Goal: Transaction & Acquisition: Book appointment/travel/reservation

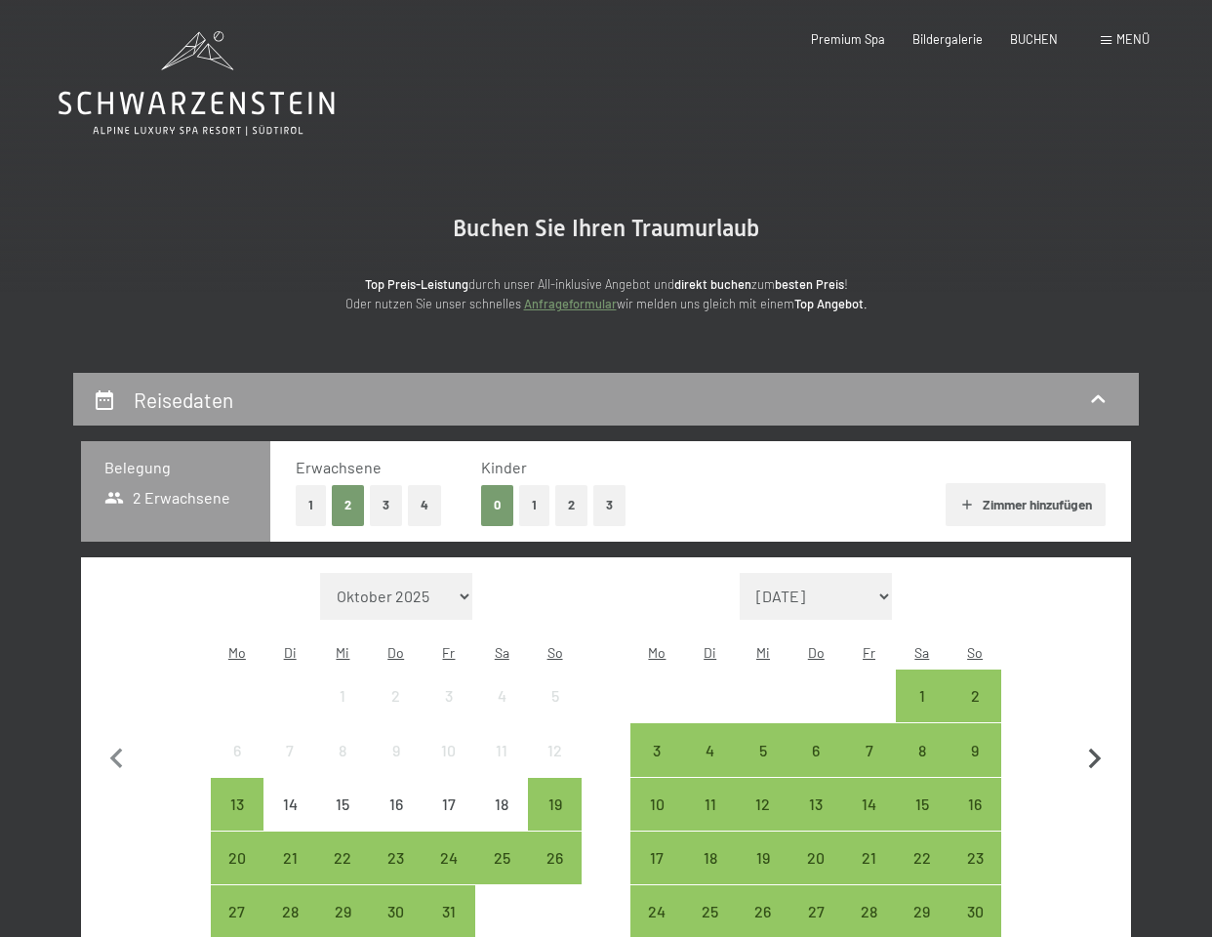
click at [1091, 746] on icon "button" at bounding box center [1094, 759] width 41 height 41
select select "[DATE]"
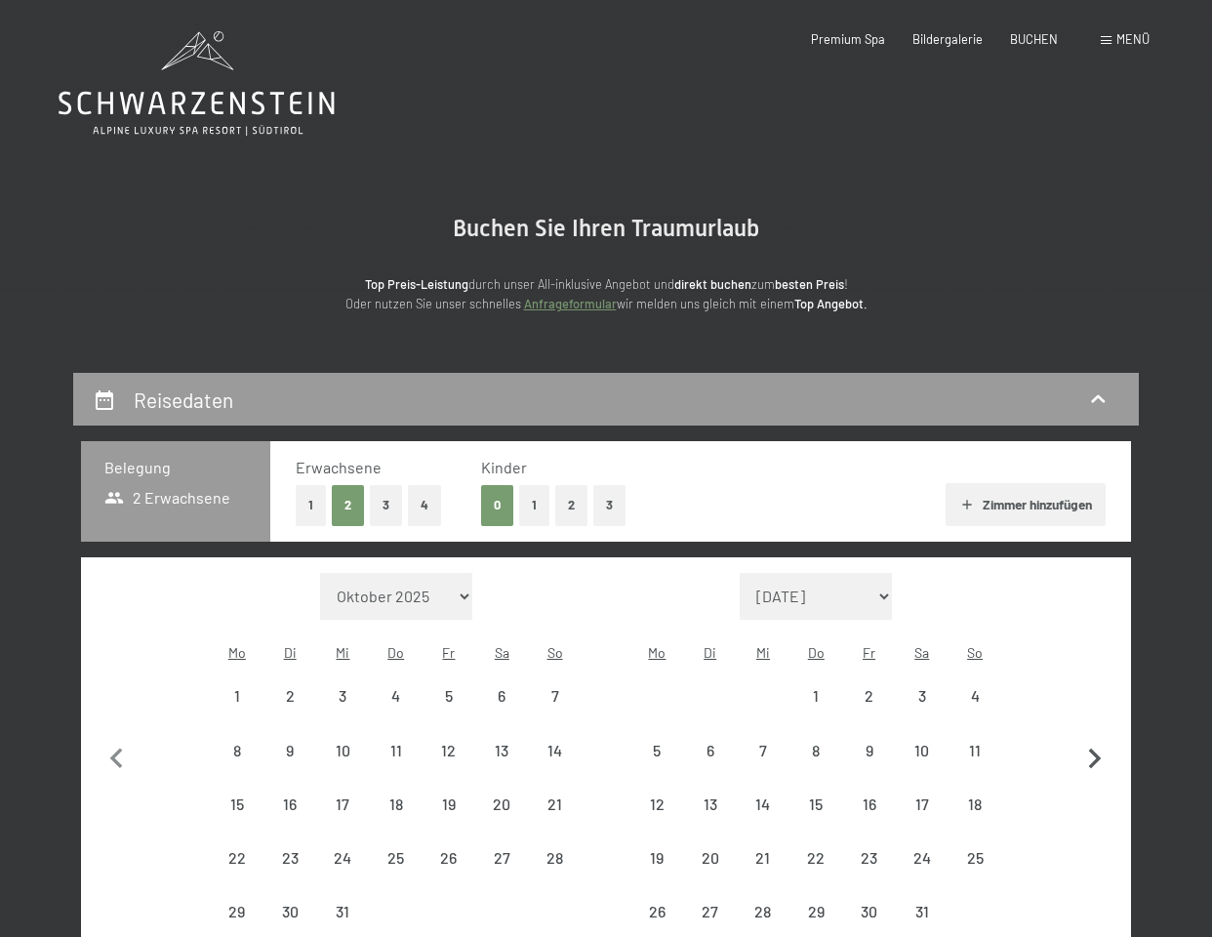
click at [1092, 746] on icon "button" at bounding box center [1094, 759] width 41 height 41
select select "[DATE]"
click at [1092, 746] on icon "button" at bounding box center [1094, 759] width 41 height 41
select select "[DATE]"
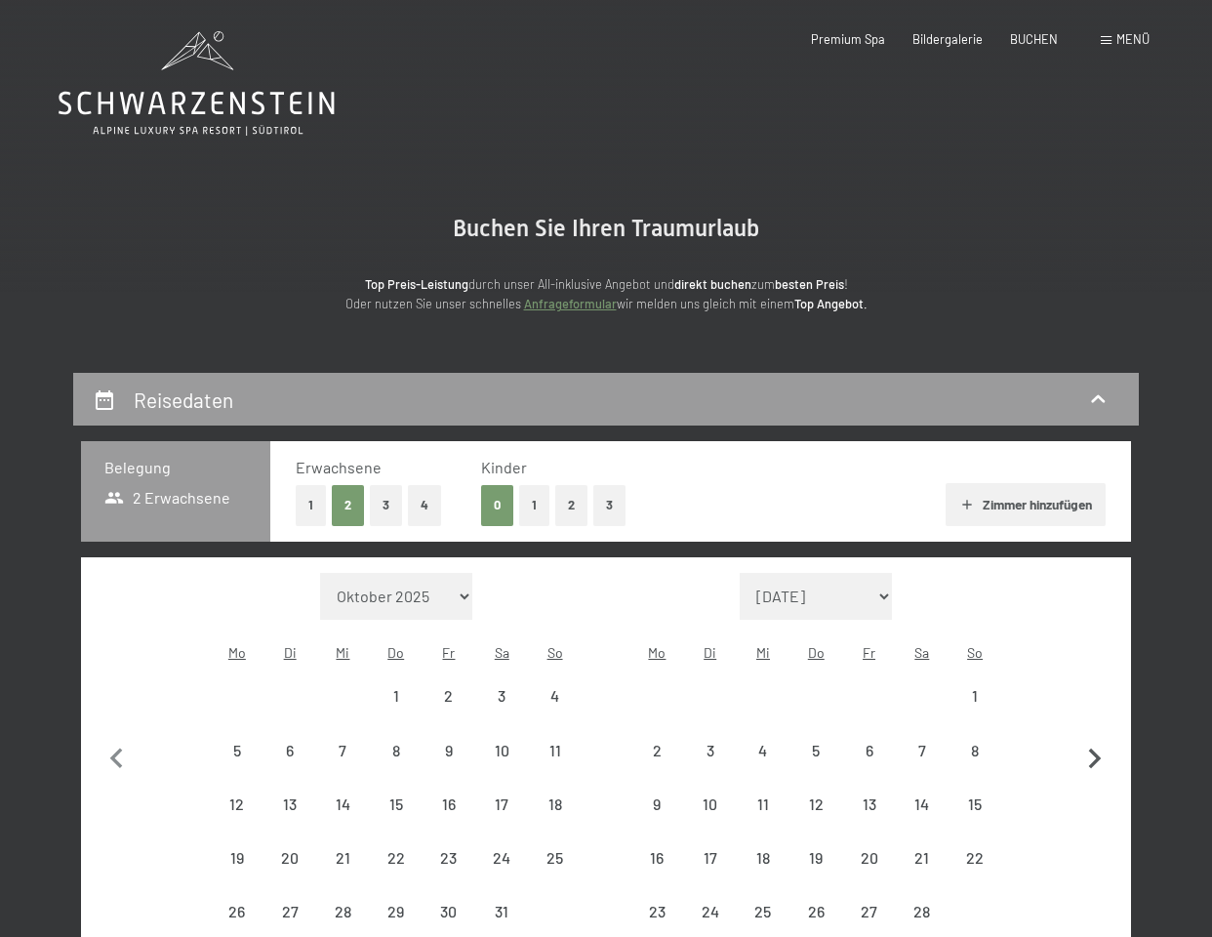
select select "[DATE]"
select select "2026-03-01"
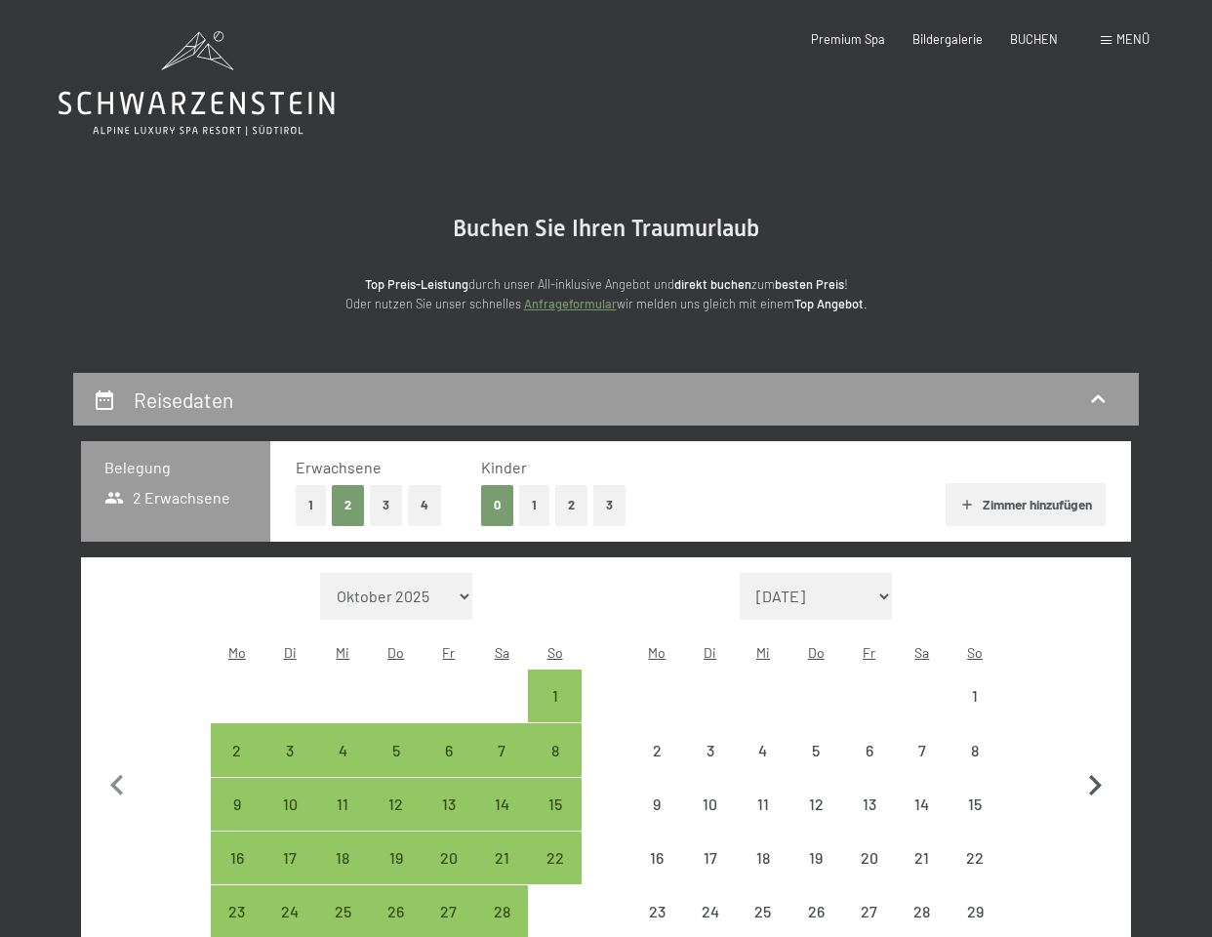
click at [1092, 746] on button "button" at bounding box center [1094, 783] width 41 height 421
select select "2026-03-01"
select select "2026-04-01"
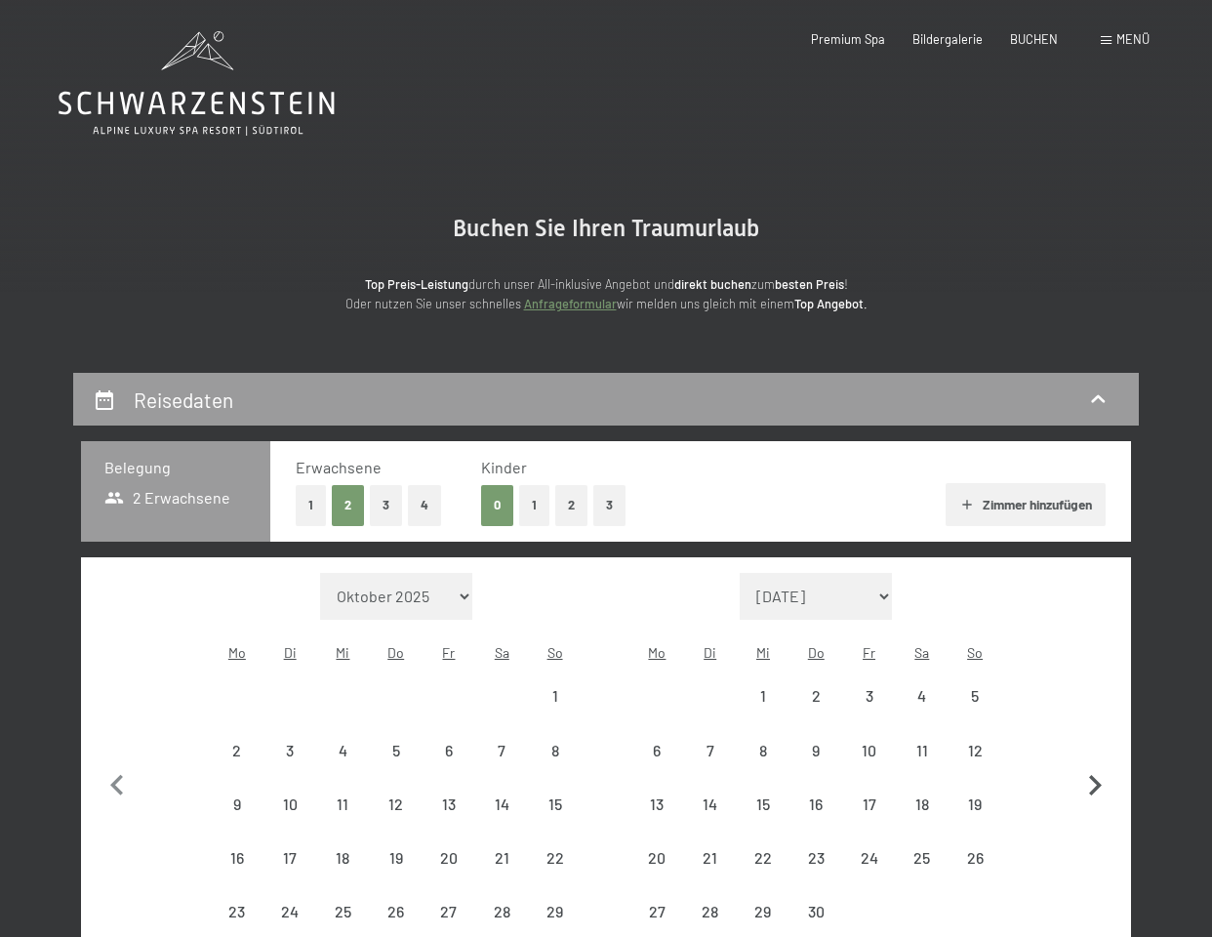
select select "2026-03-01"
select select "2026-04-01"
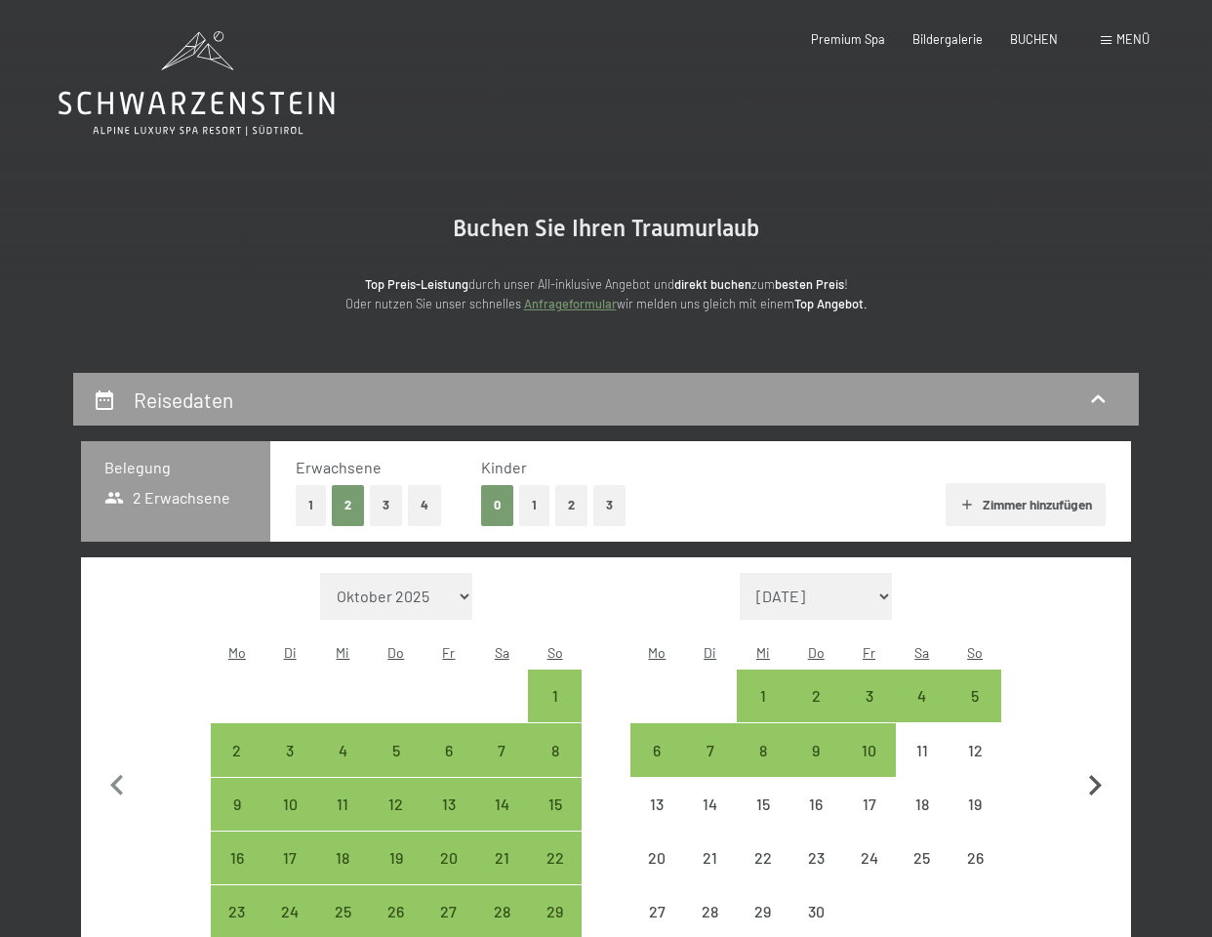
click at [1092, 746] on button "button" at bounding box center [1094, 783] width 41 height 421
select select "2026-04-01"
select select "2026-05-01"
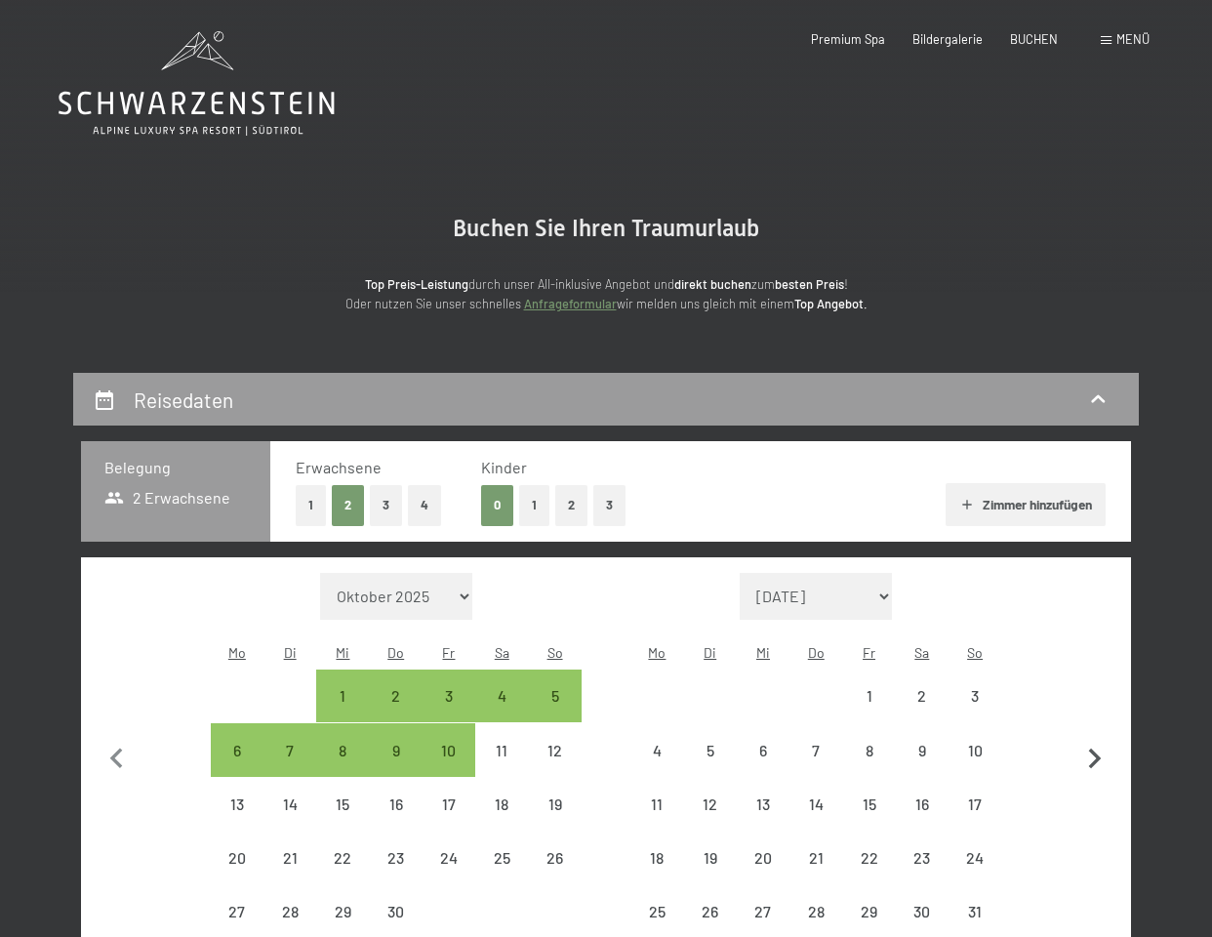
select select "2026-04-01"
select select "2026-05-01"
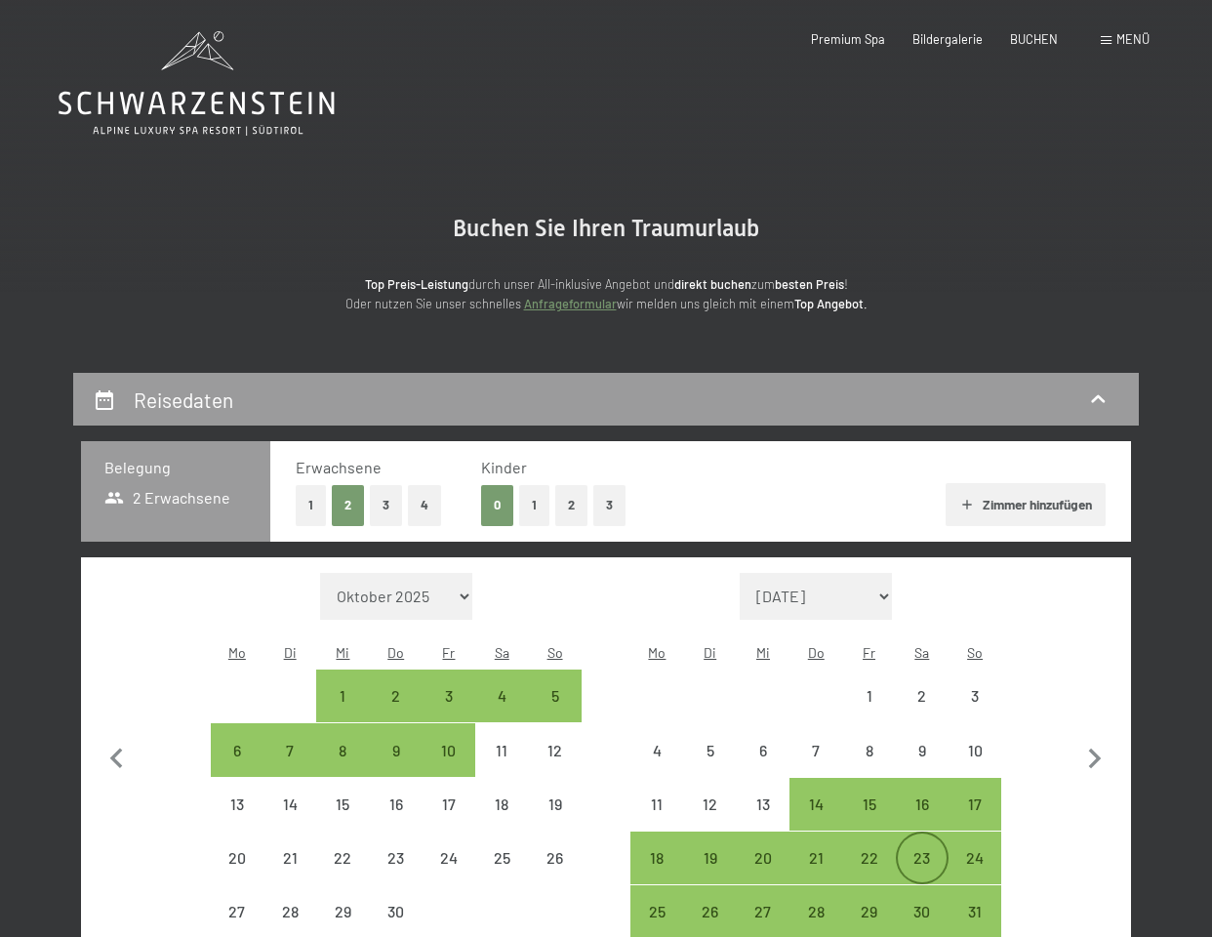
click at [923, 850] on div "23" at bounding box center [922, 874] width 49 height 49
select select "2026-04-01"
select select "[DATE]"
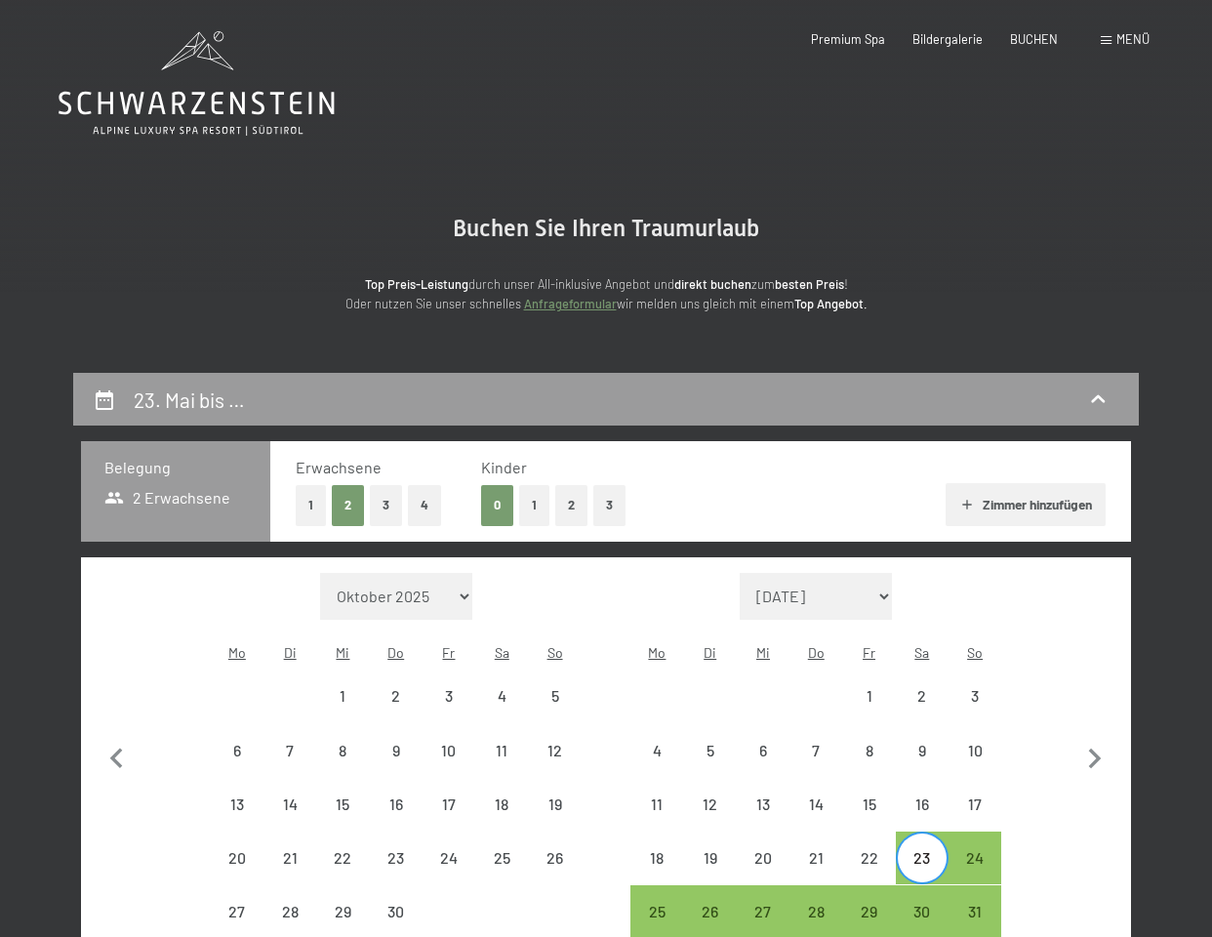
scroll to position [0, 1]
click at [976, 904] on div "31" at bounding box center [974, 928] width 49 height 49
select select "[DATE]"
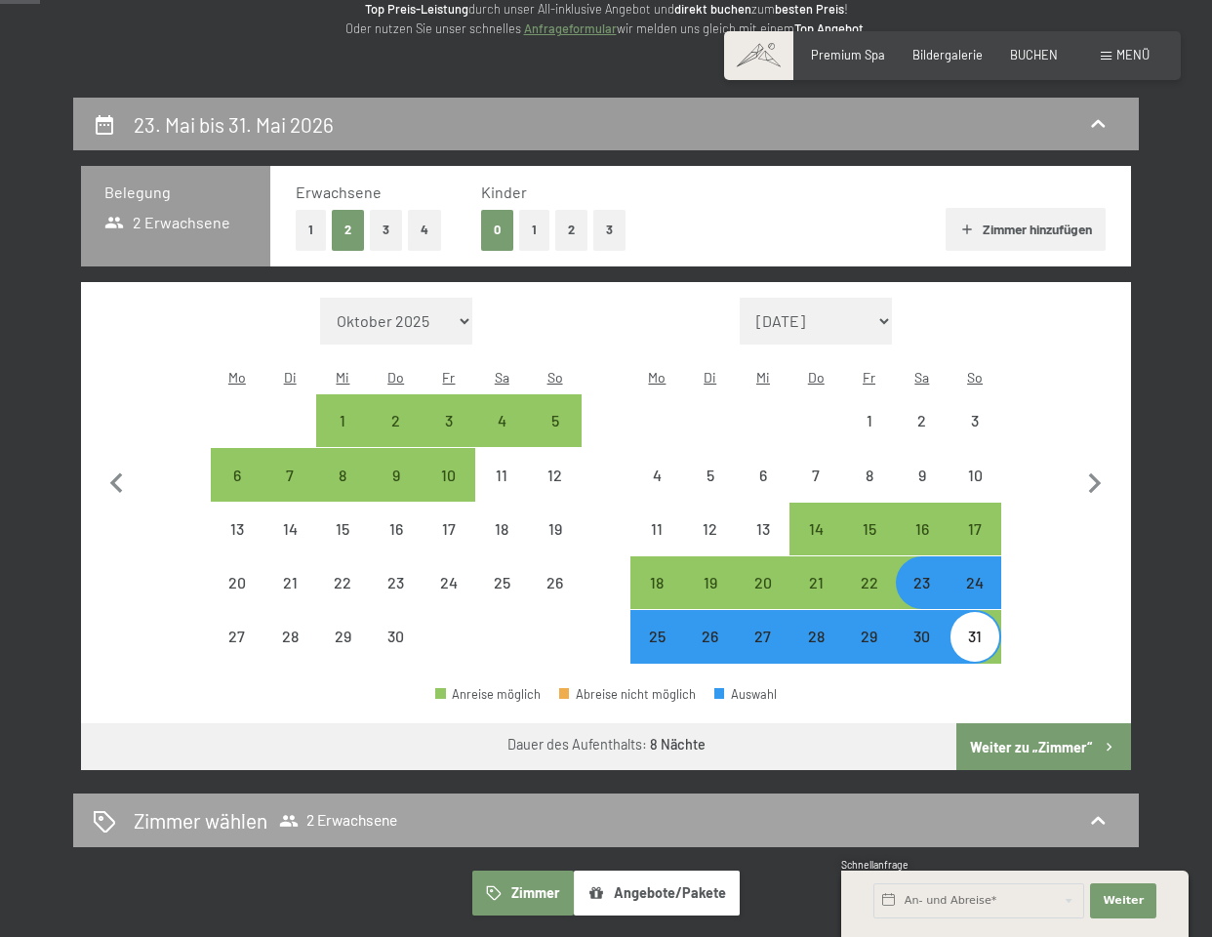
scroll to position [274, 0]
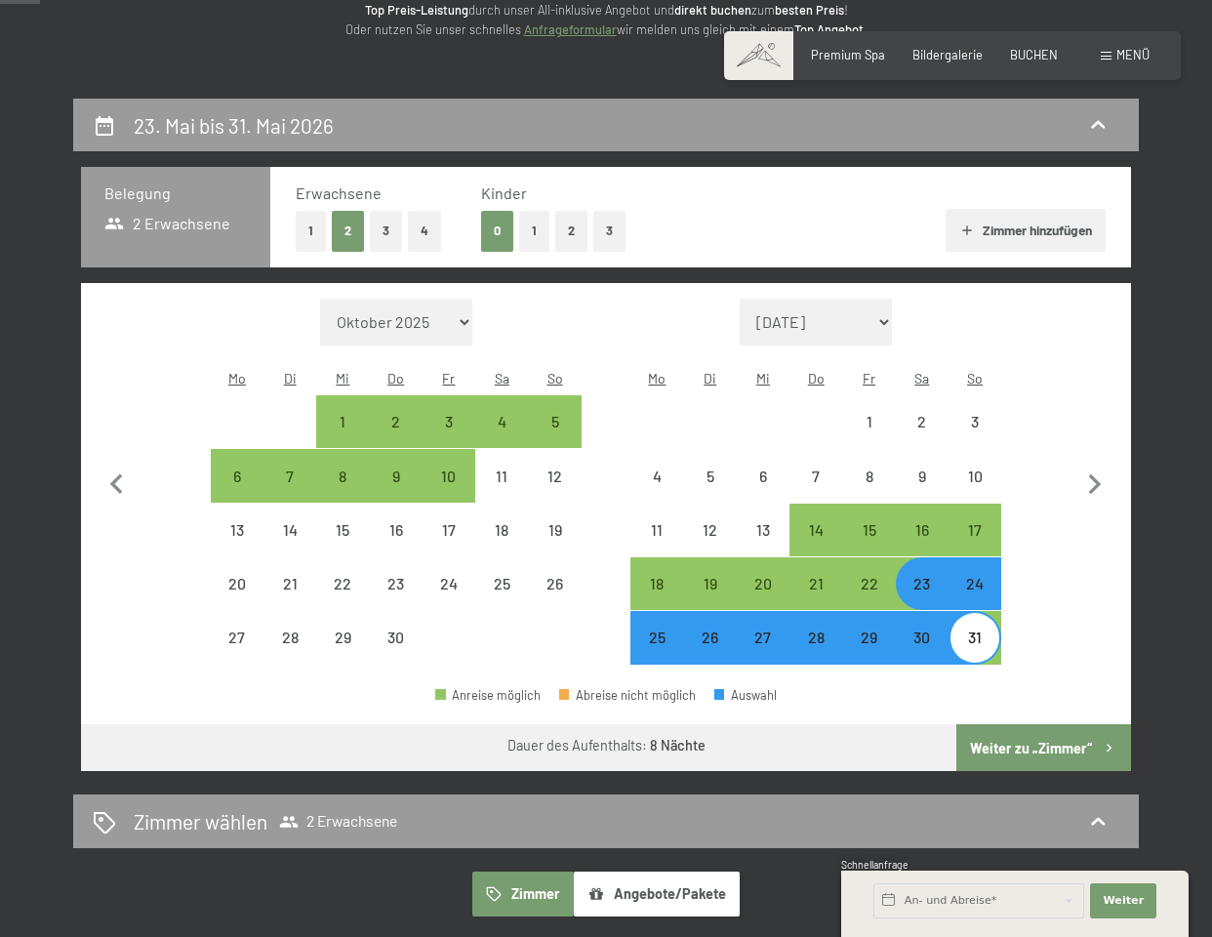
click at [1032, 724] on button "Weiter zu „Zimmer“" at bounding box center [1043, 747] width 175 height 47
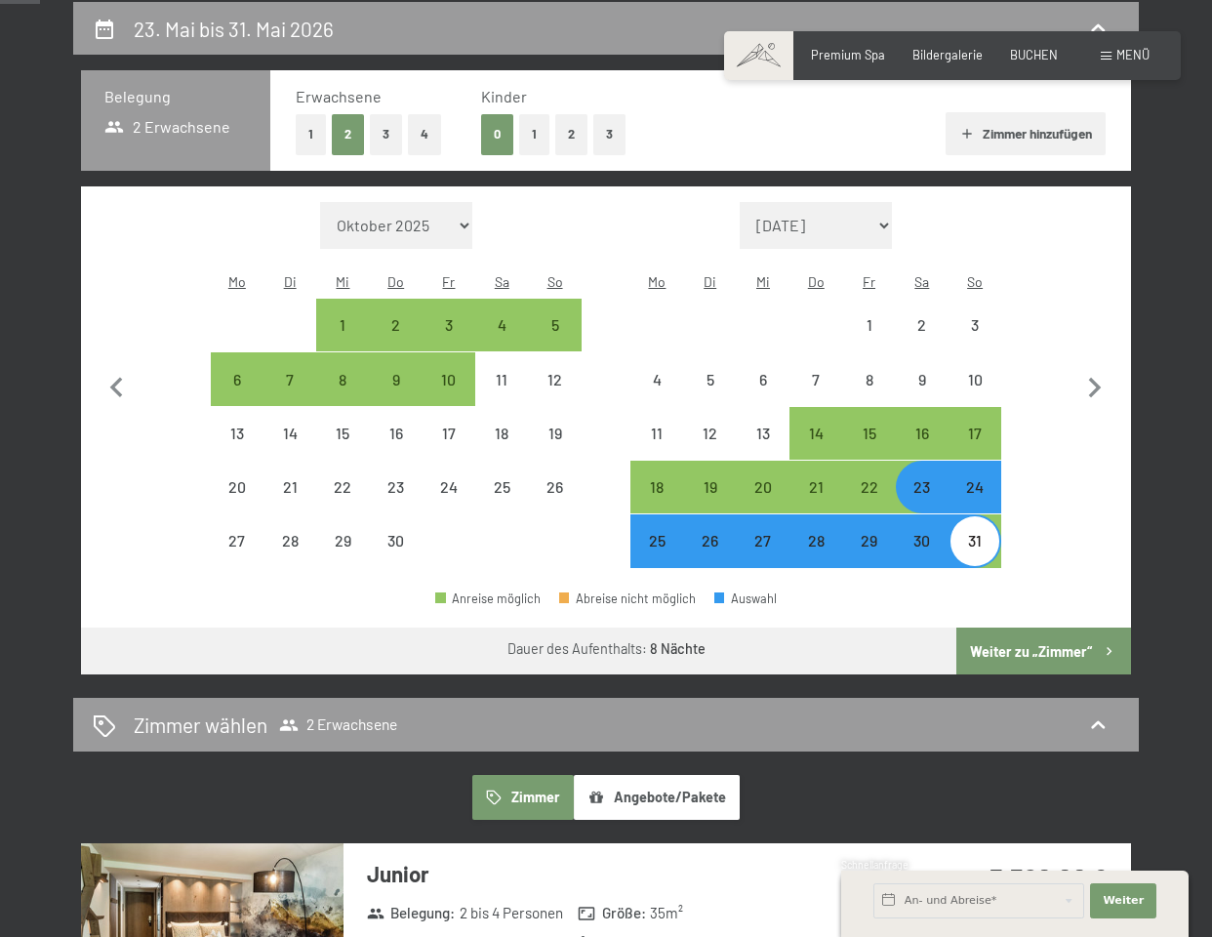
select select "[DATE]"
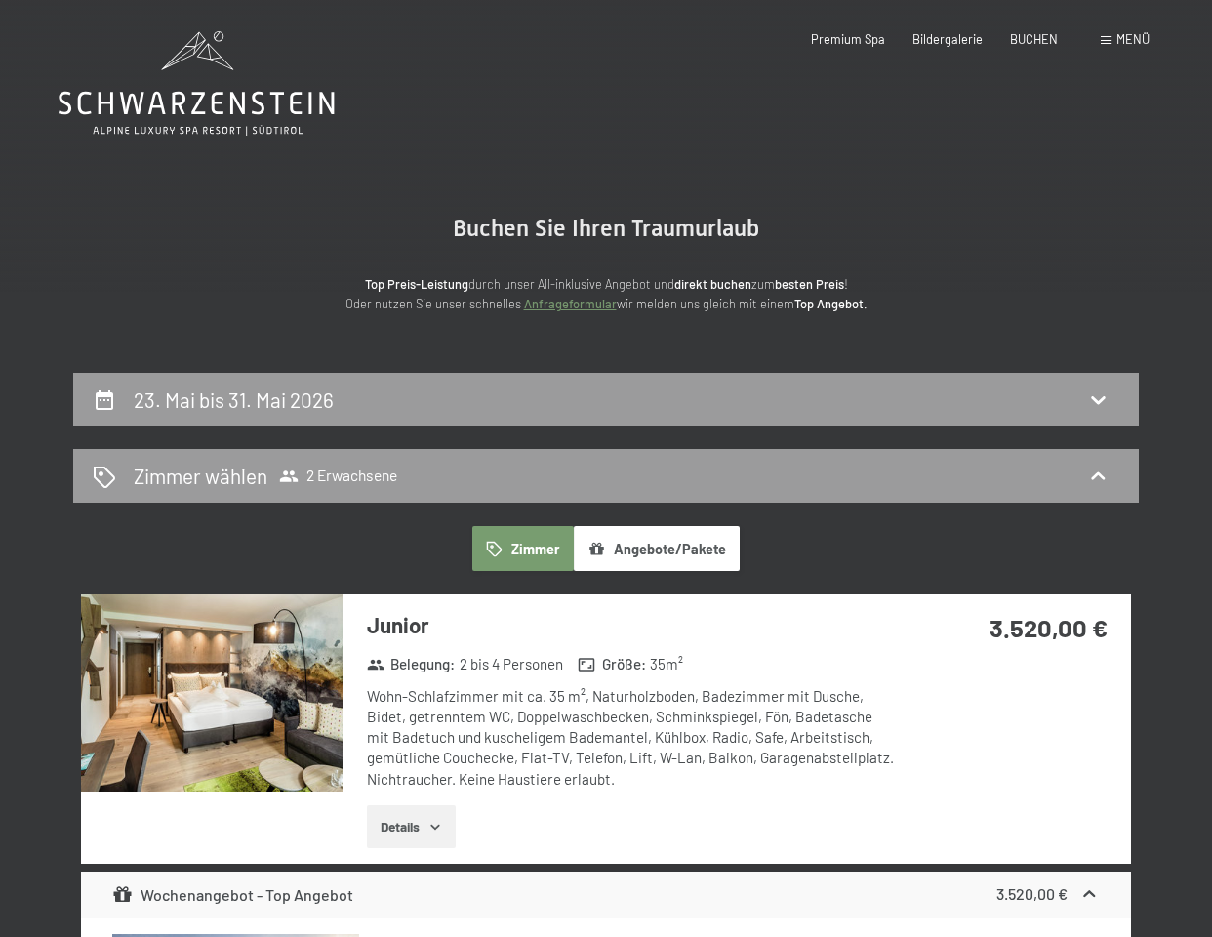
scroll to position [0, 0]
click at [267, 393] on h2 "23. Mai bis 31. Mai 2026" at bounding box center [234, 399] width 200 height 24
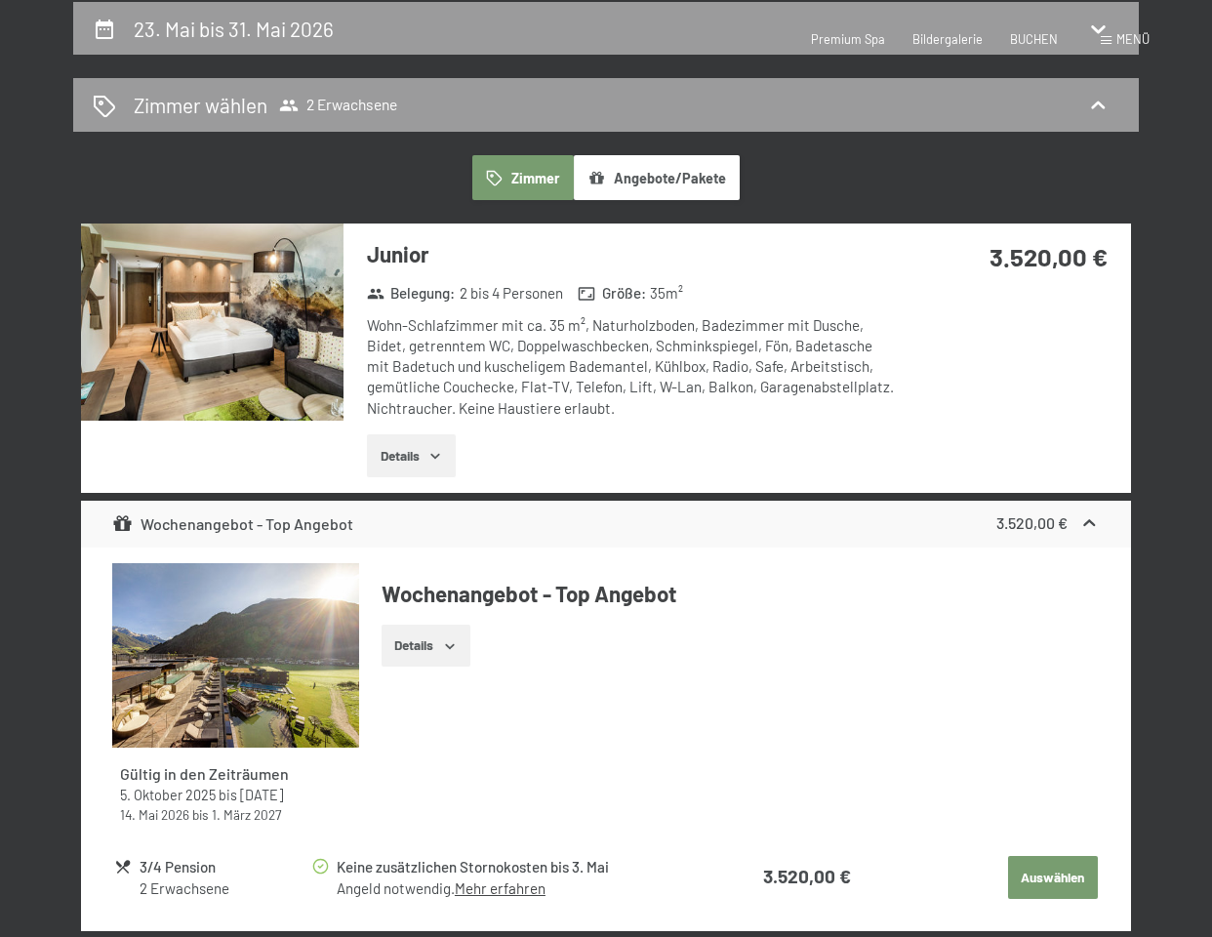
select select "[DATE]"
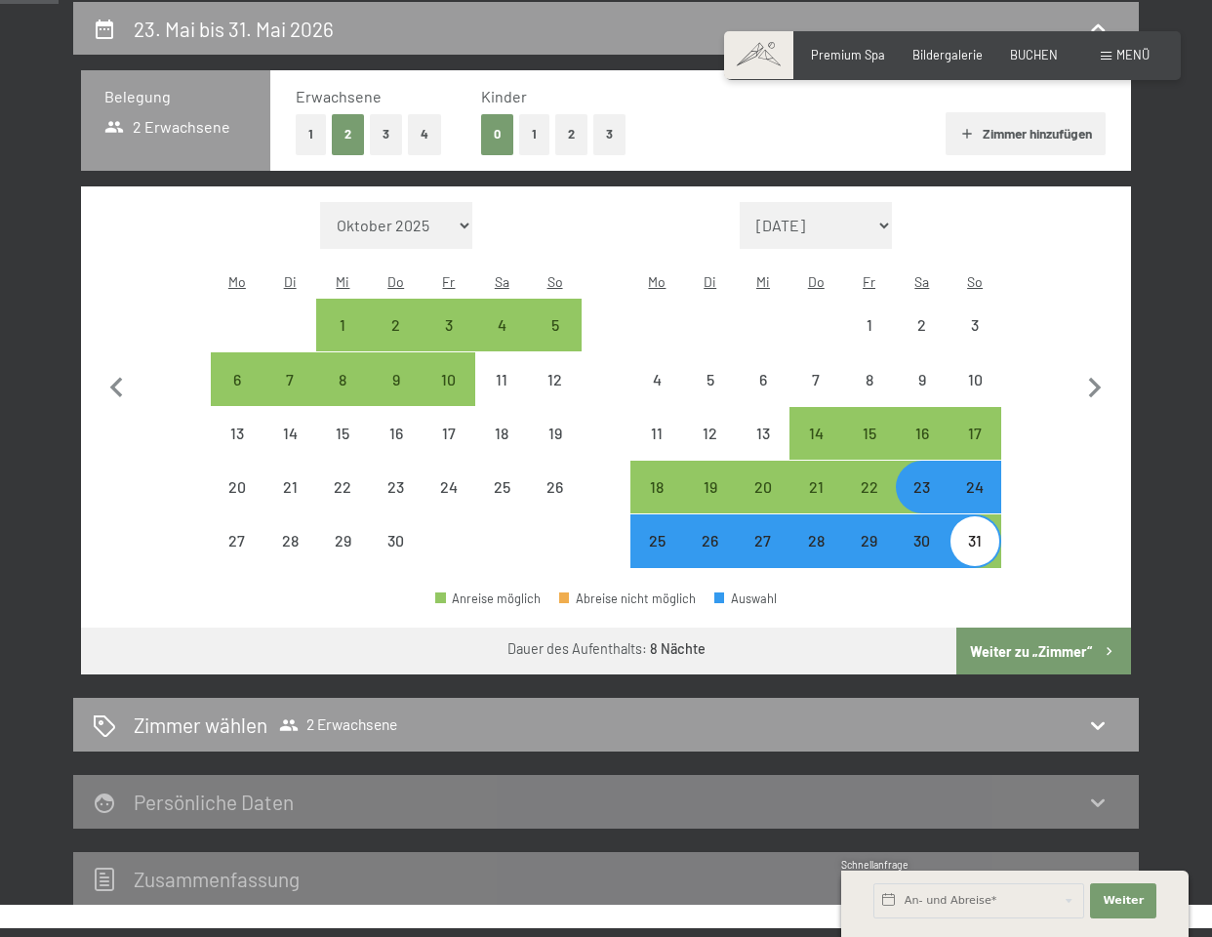
click at [305, 131] on button "1" at bounding box center [311, 134] width 30 height 40
select select "[DATE]"
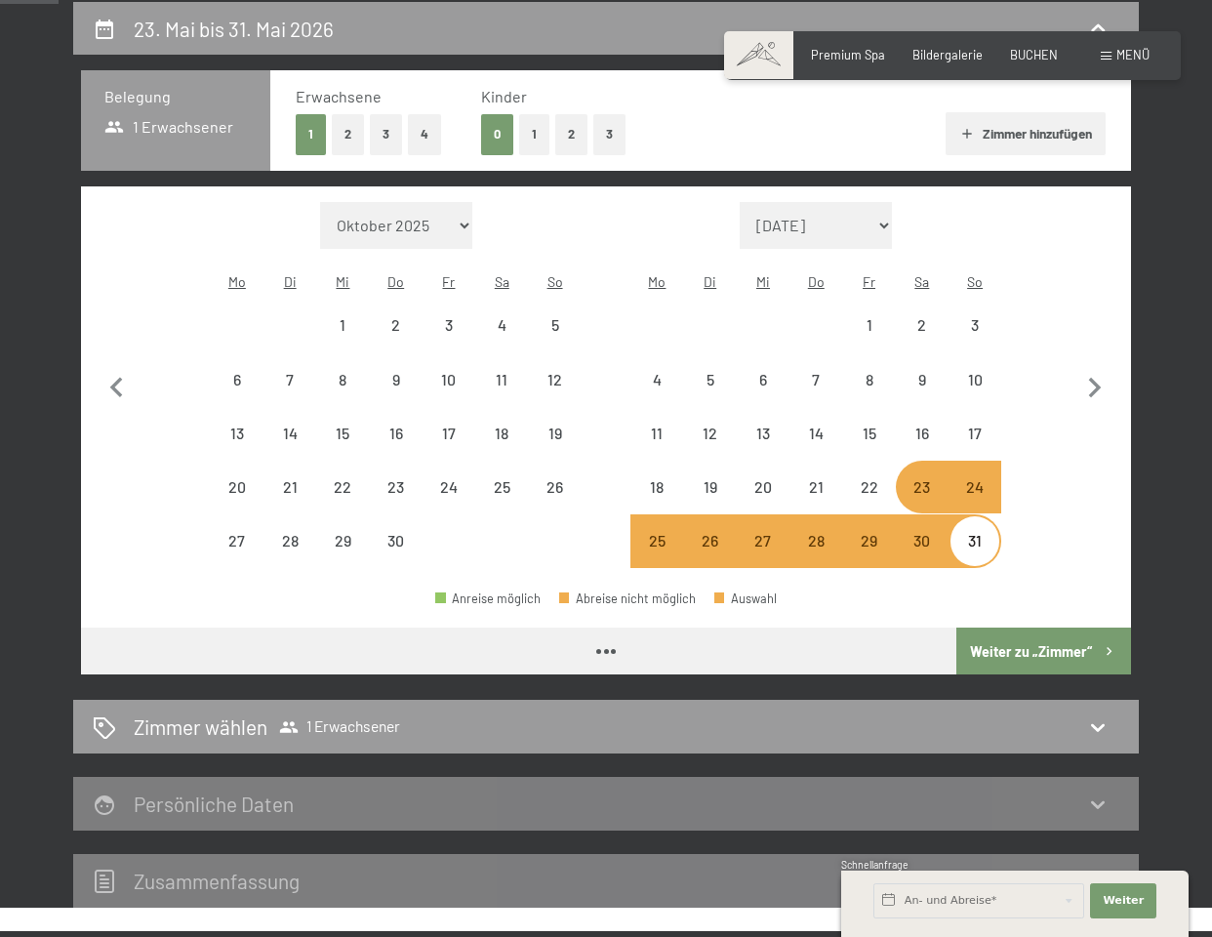
select select "[DATE]"
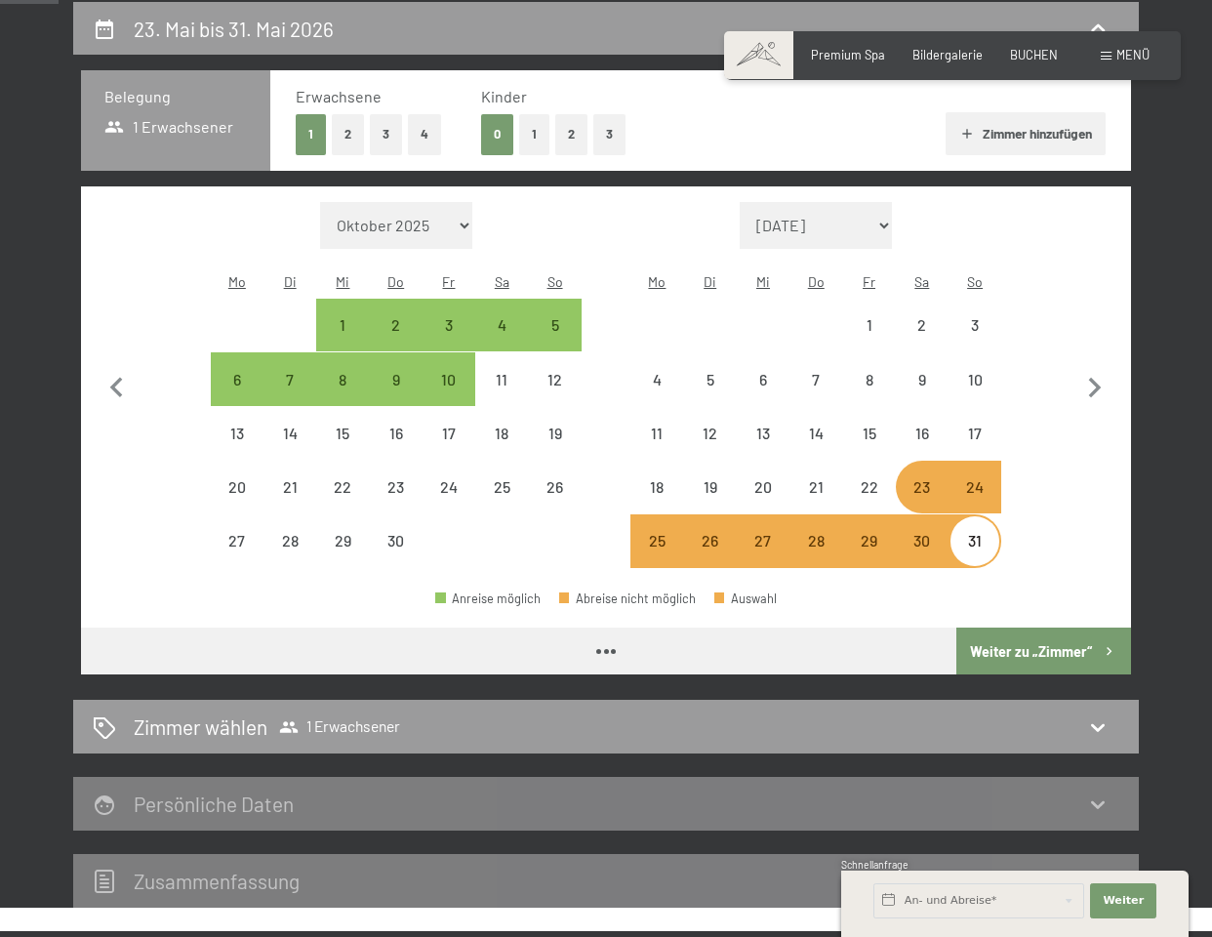
select select "[DATE]"
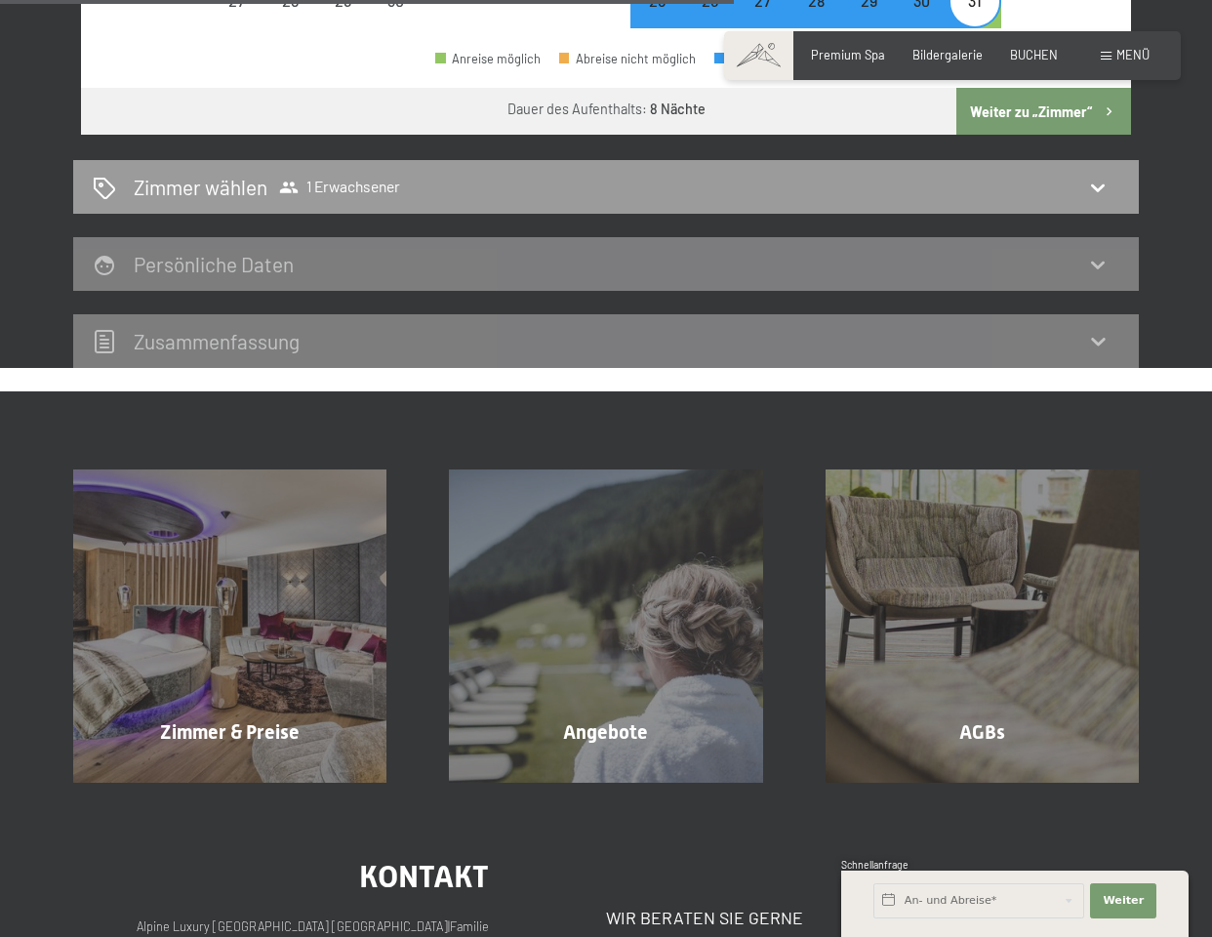
scroll to position [911, 0]
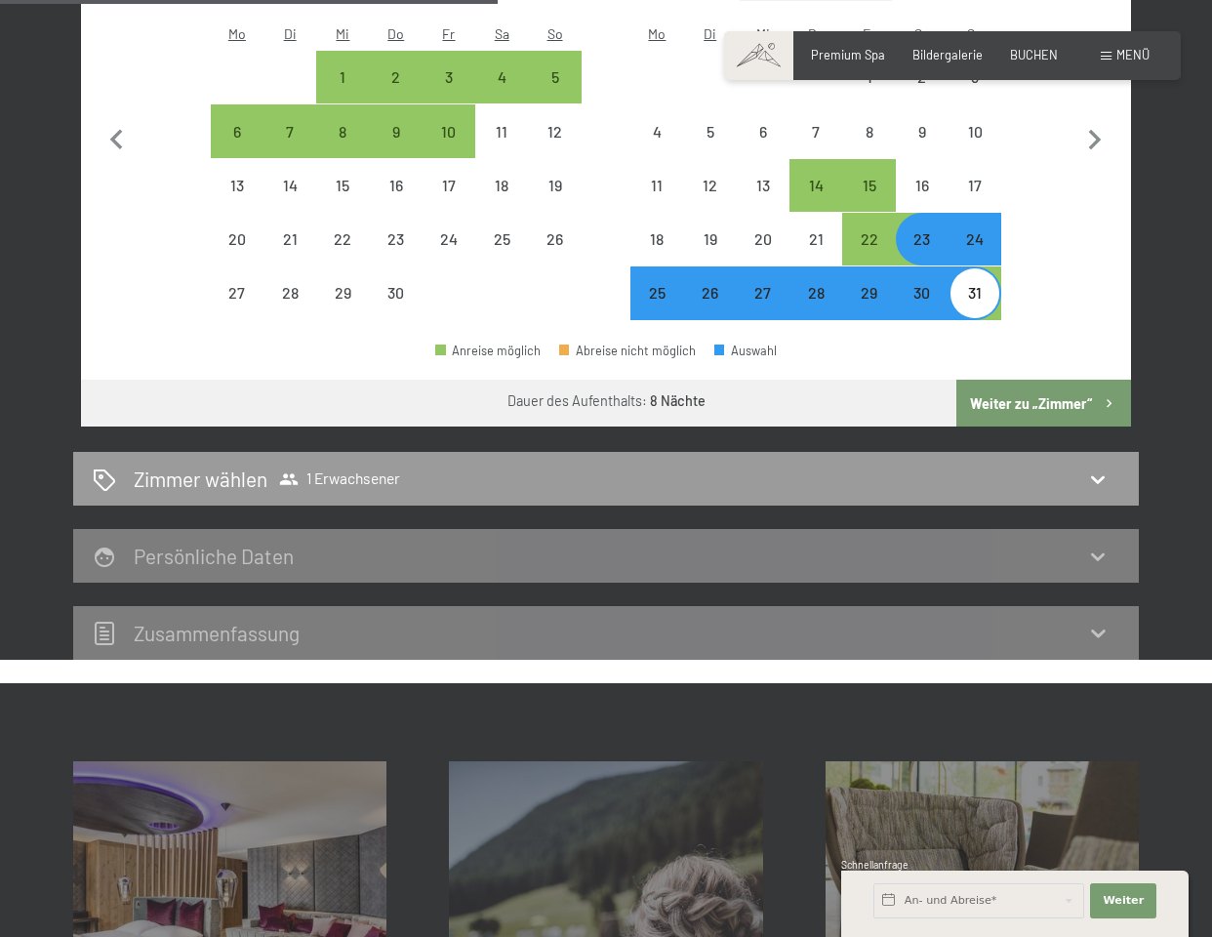
click at [1068, 380] on button "Weiter zu „Zimmer“" at bounding box center [1043, 403] width 175 height 47
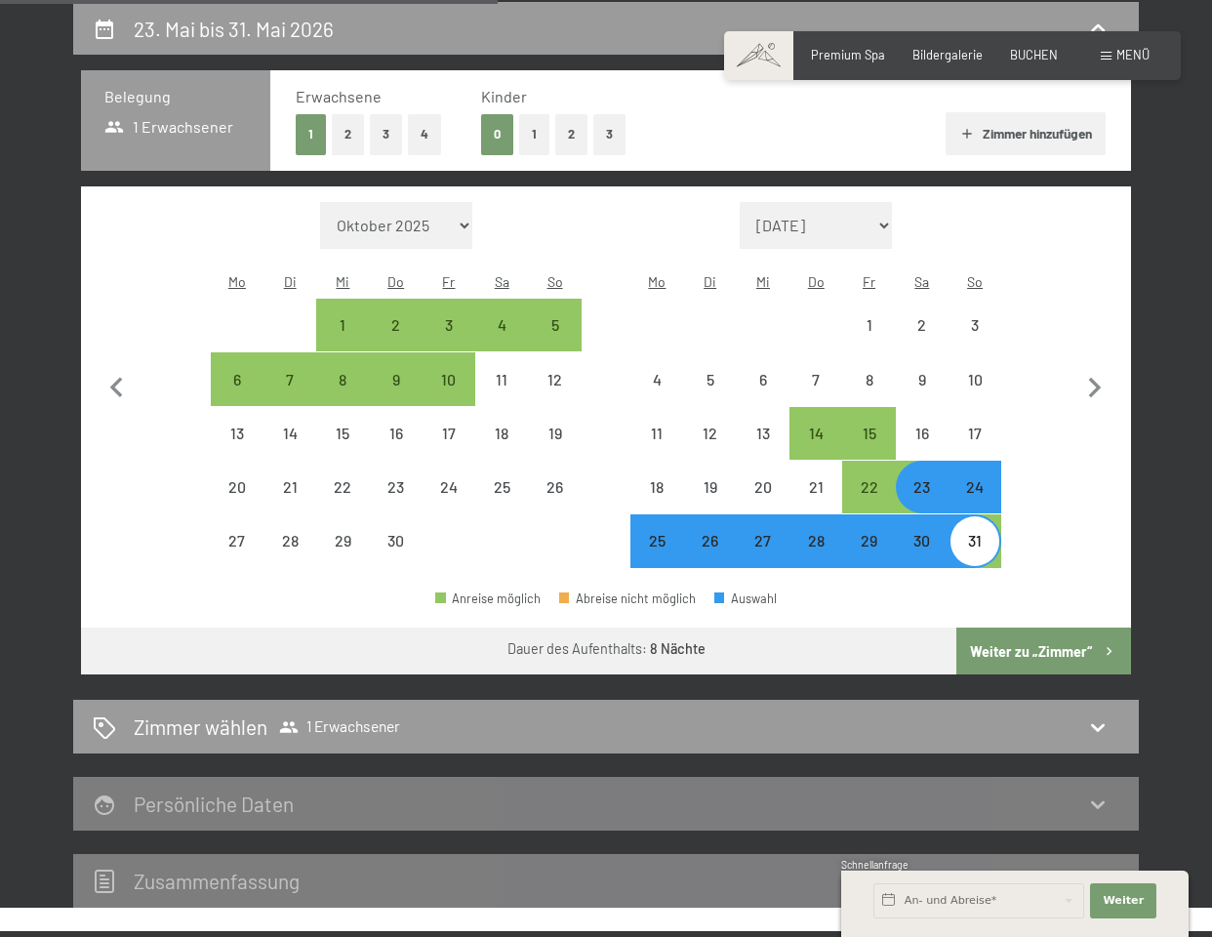
select select "[DATE]"
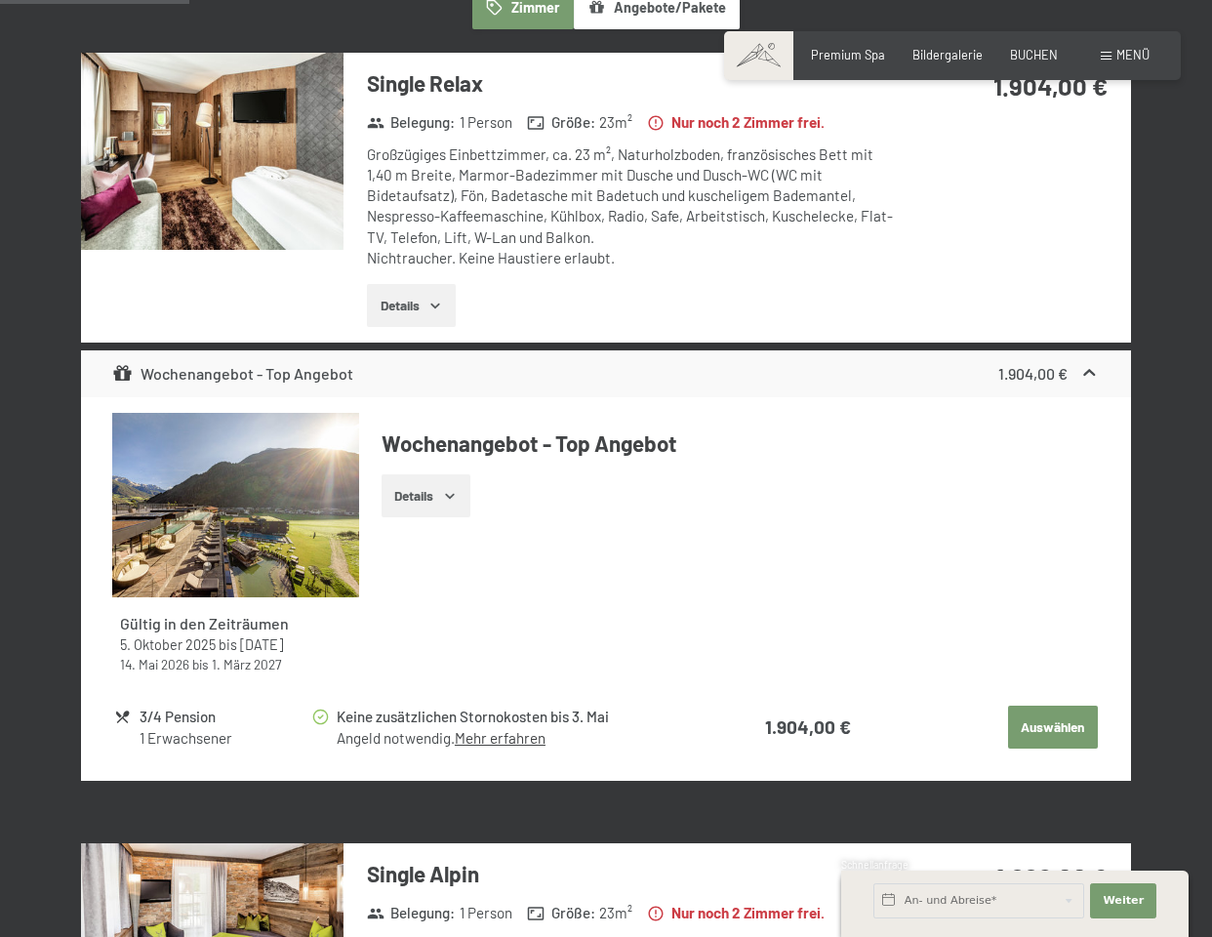
scroll to position [543, 0]
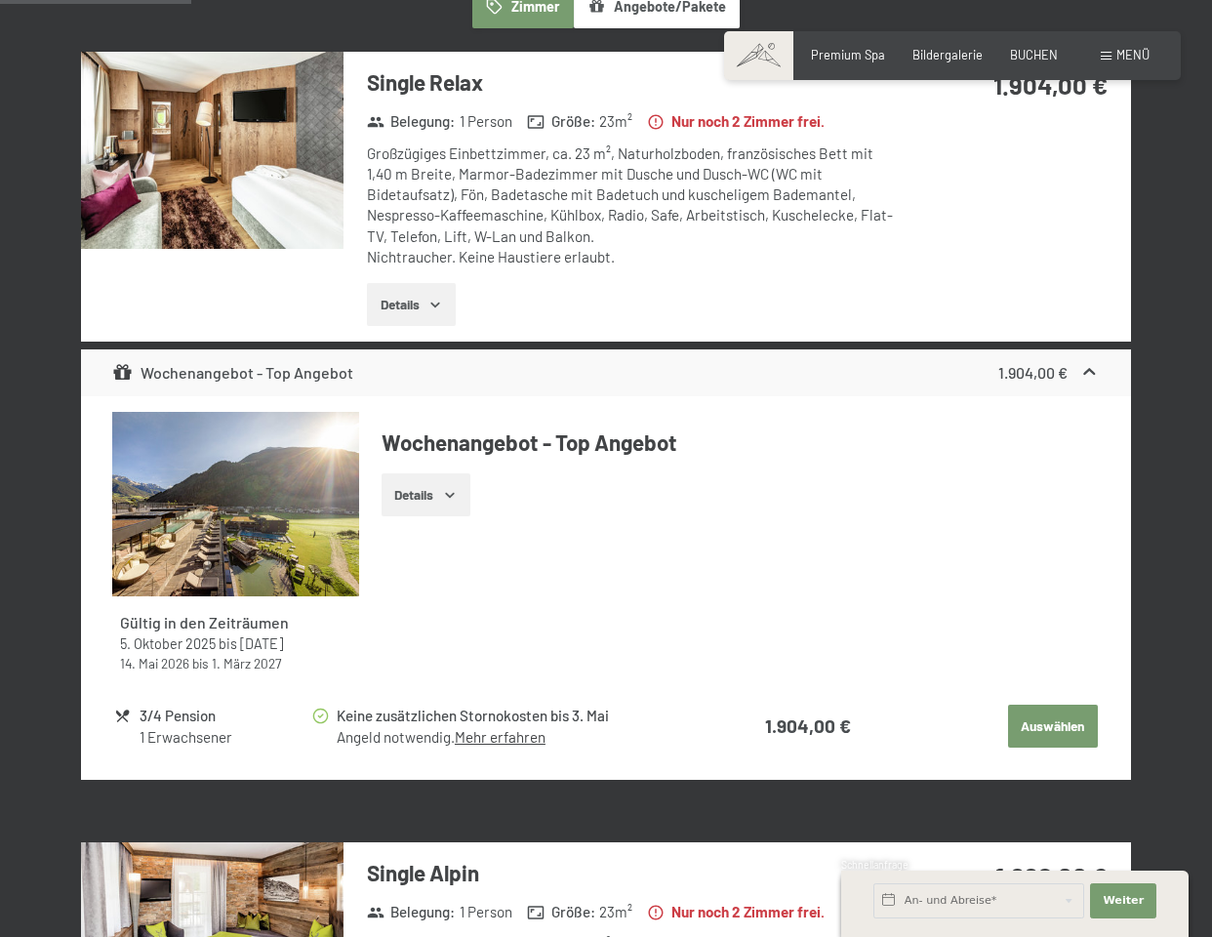
click at [403, 302] on button "Details" at bounding box center [411, 304] width 89 height 43
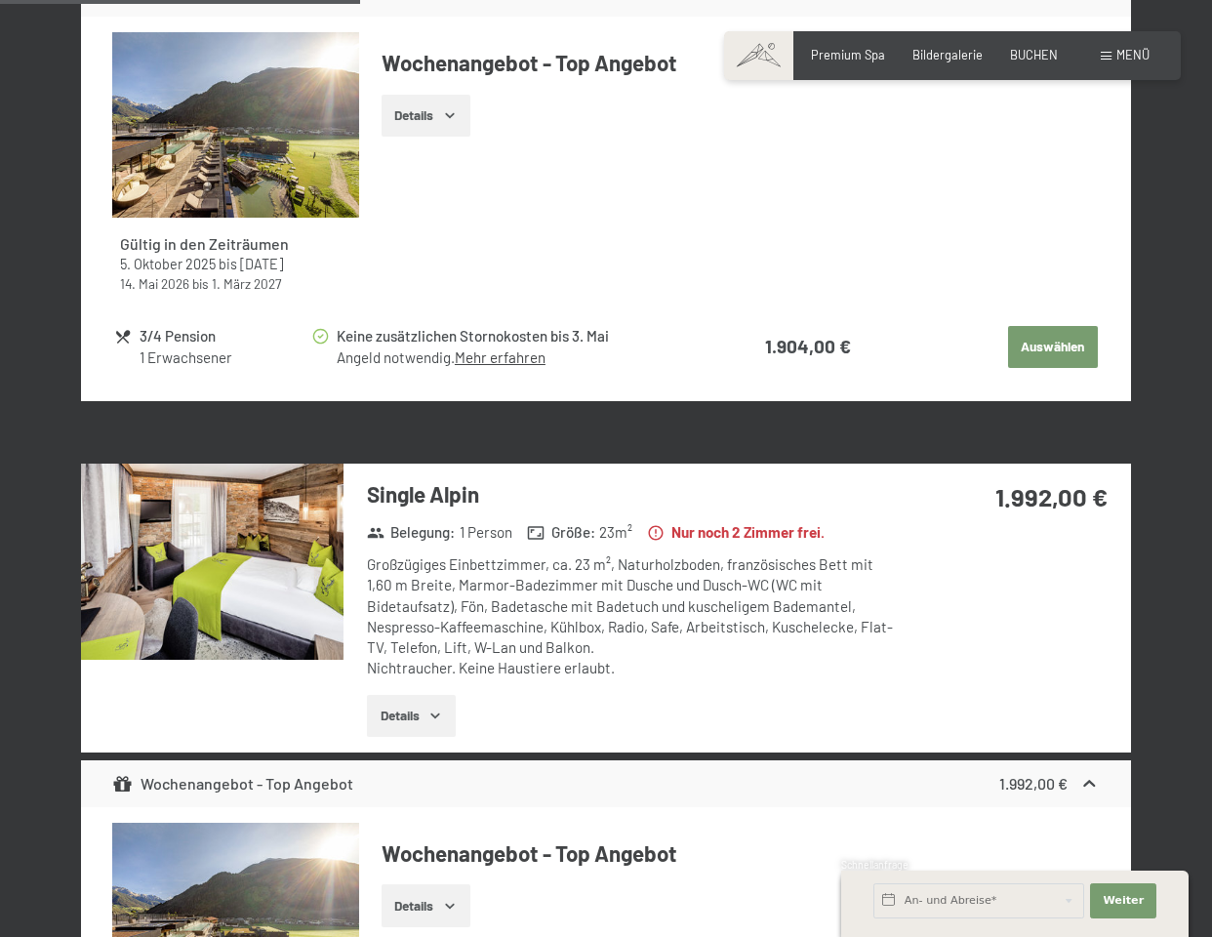
scroll to position [1061, 0]
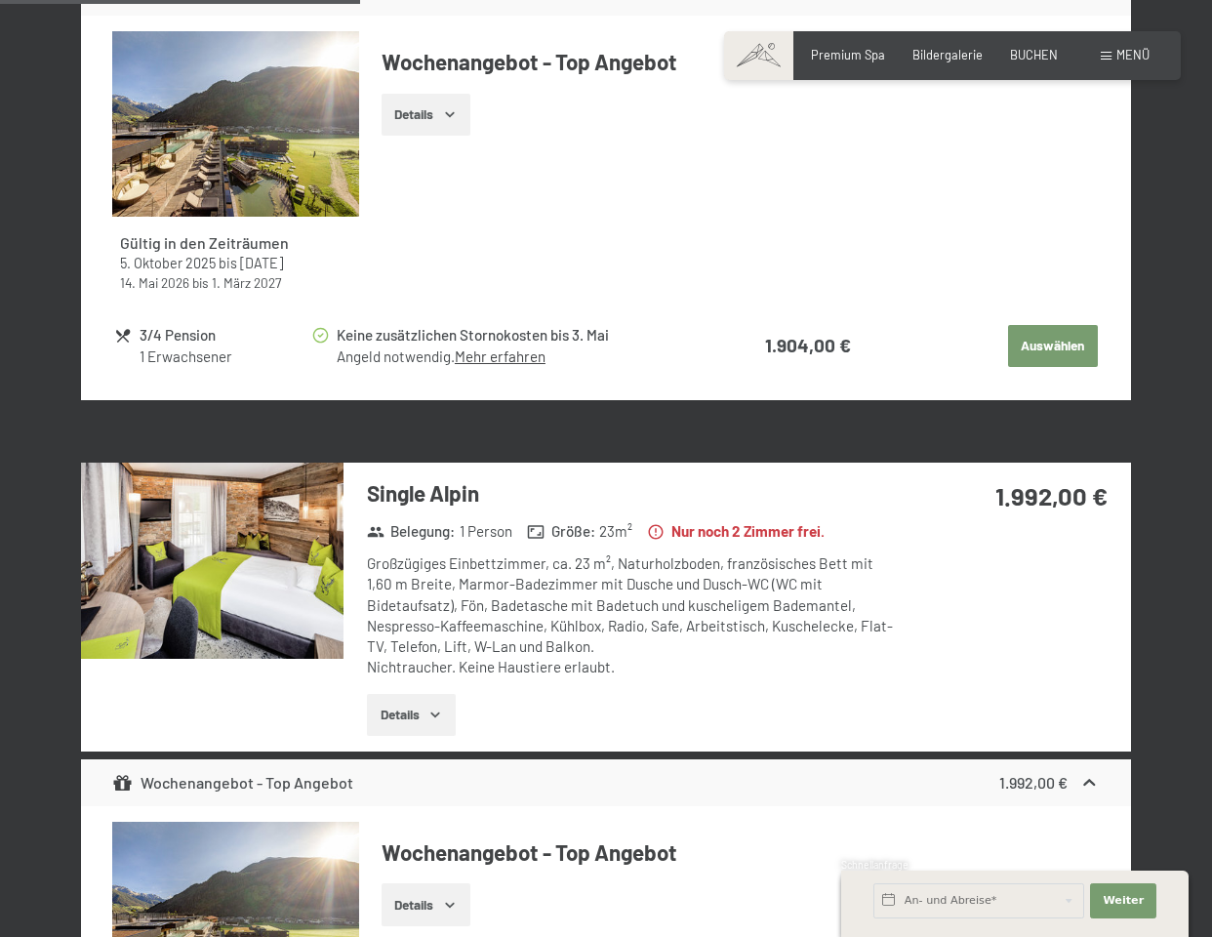
click at [438, 706] on icon "button" at bounding box center [435, 714] width 16 height 16
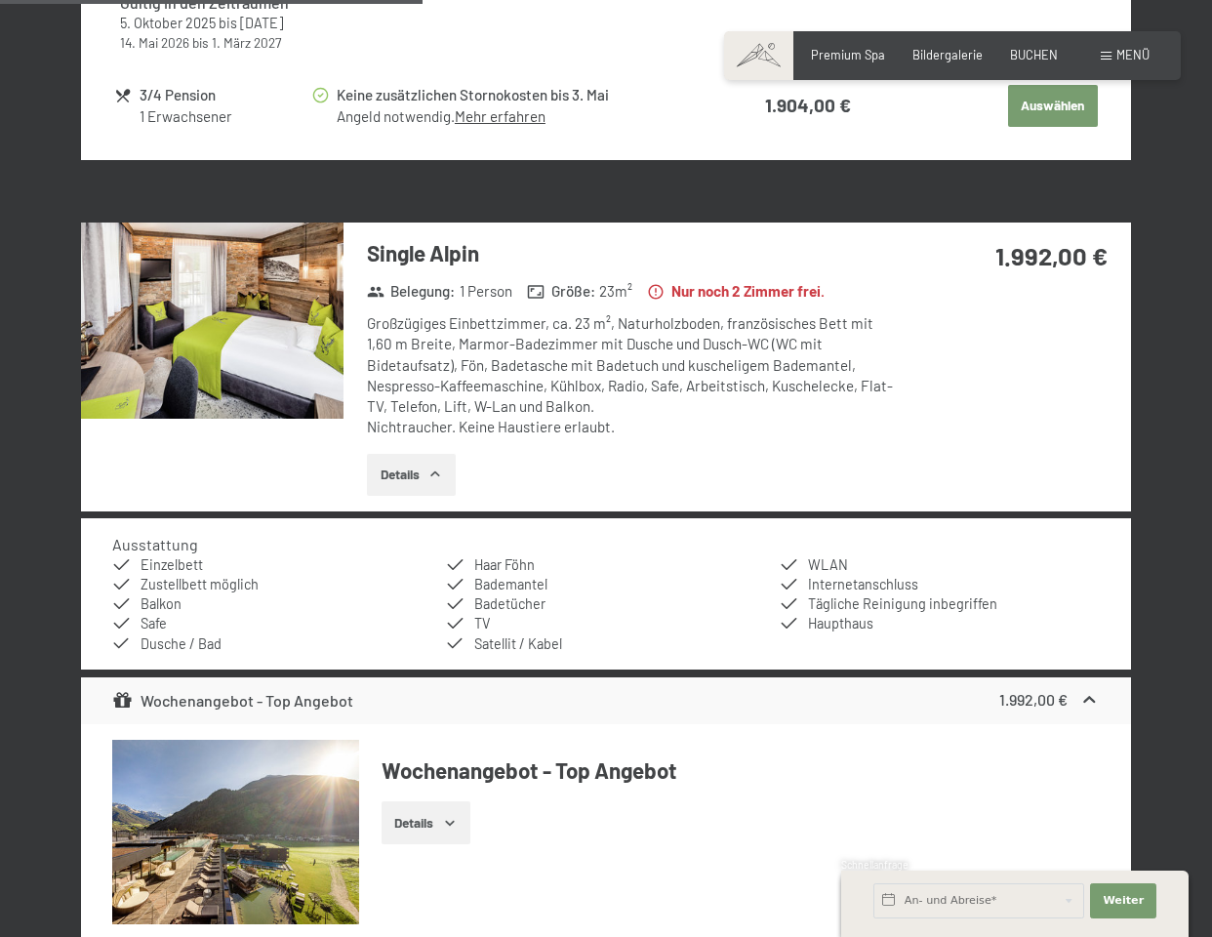
scroll to position [1303, 0]
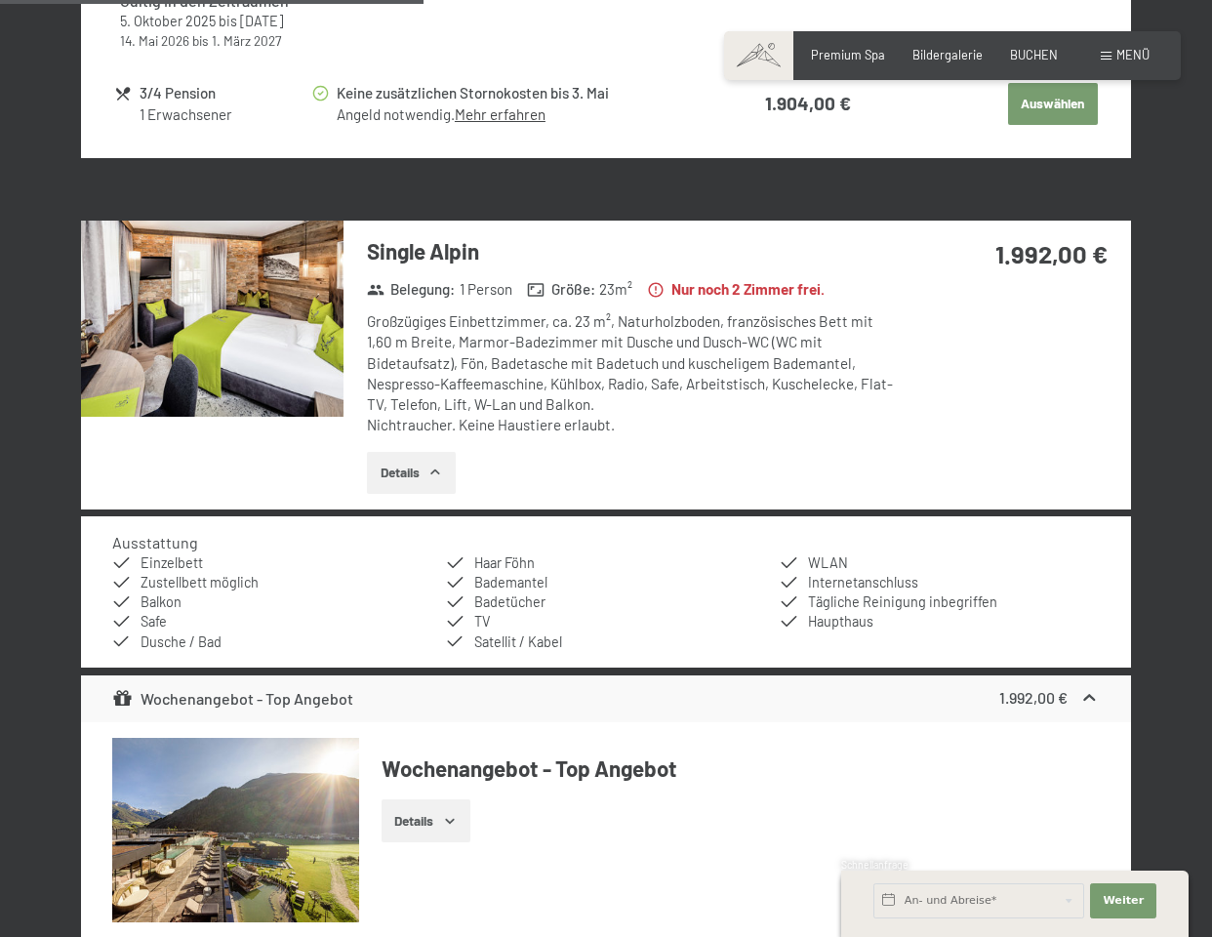
click at [228, 335] on img at bounding box center [212, 319] width 262 height 197
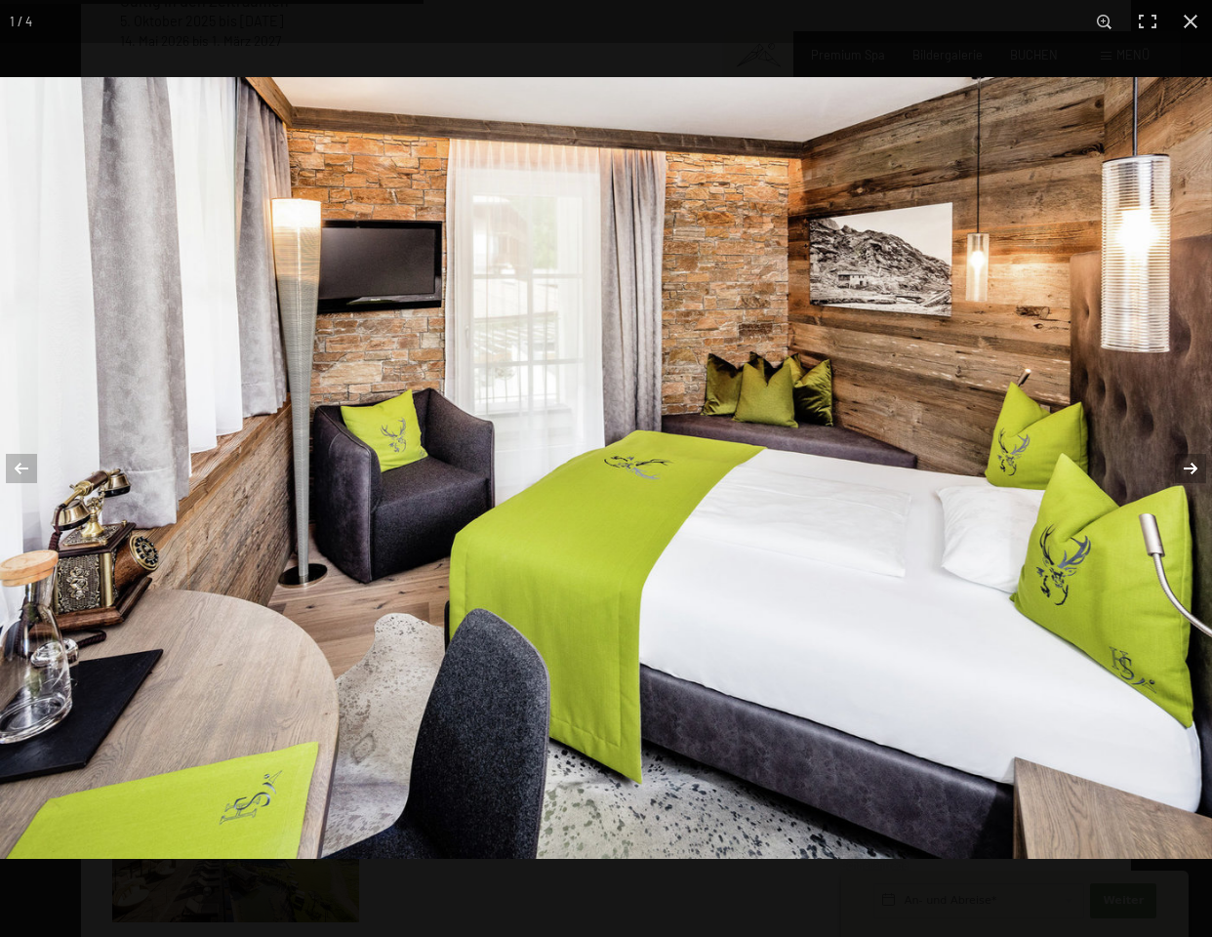
click at [1191, 462] on button "button" at bounding box center [1178, 469] width 68 height 98
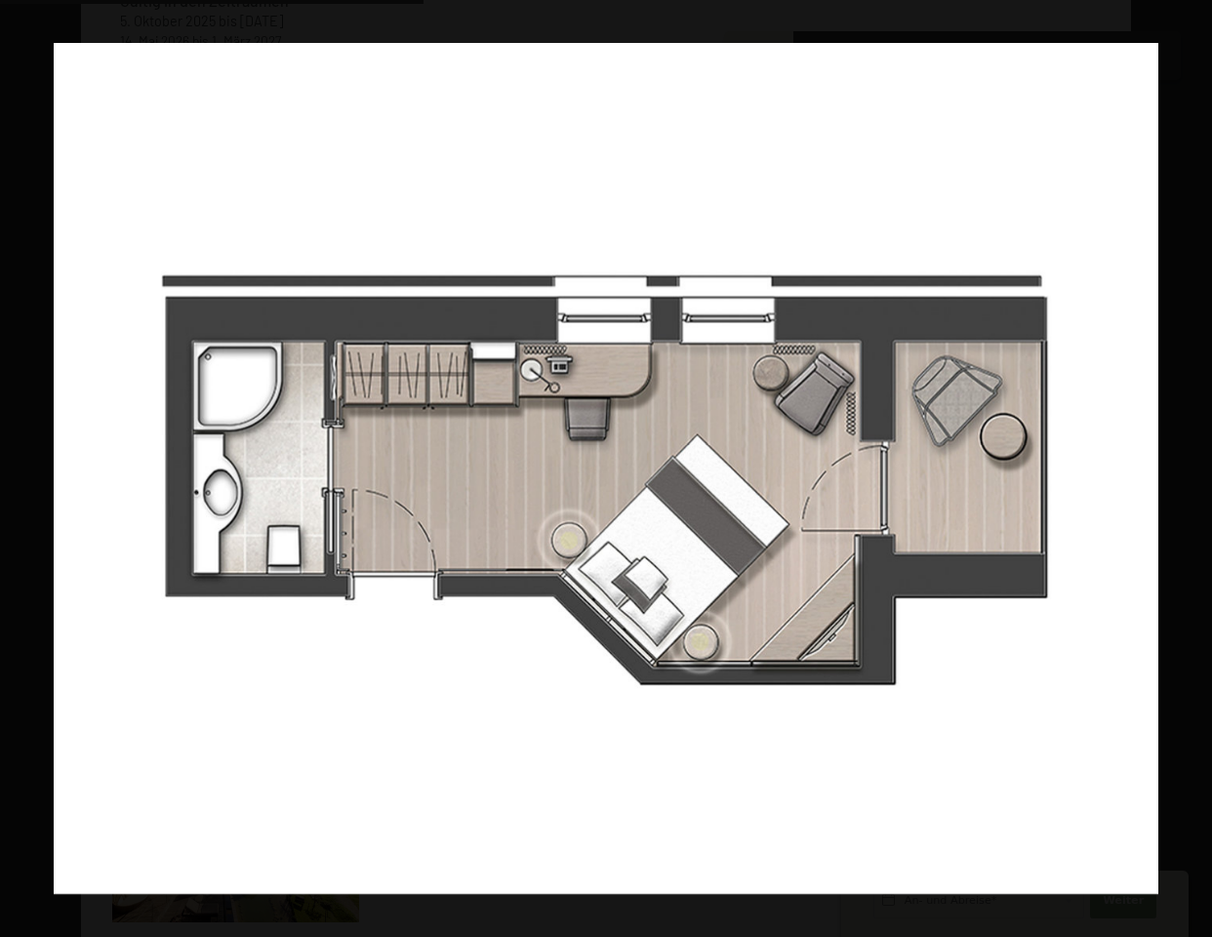
click at [1192, 464] on button "button" at bounding box center [1178, 469] width 68 height 98
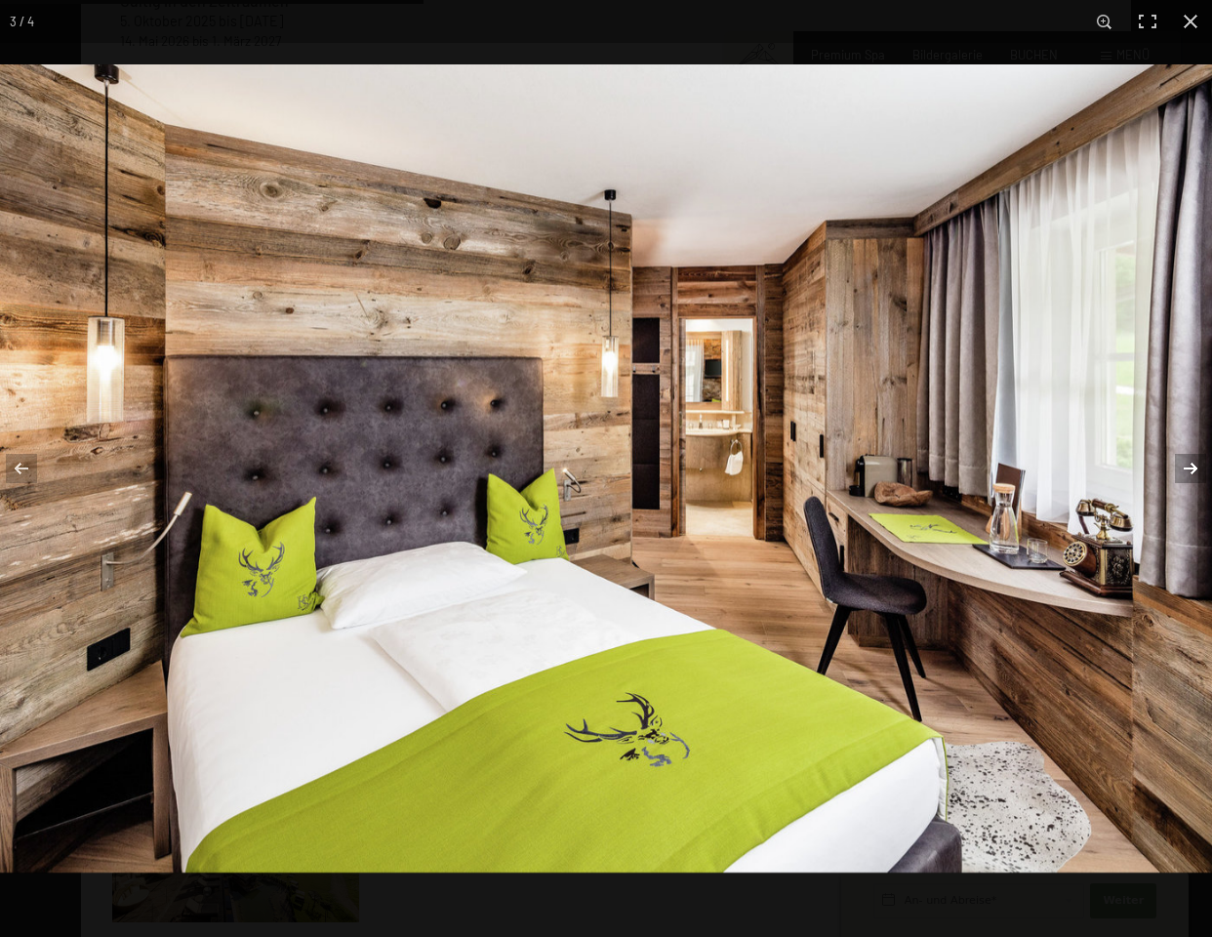
click at [1192, 467] on button "button" at bounding box center [1178, 469] width 68 height 98
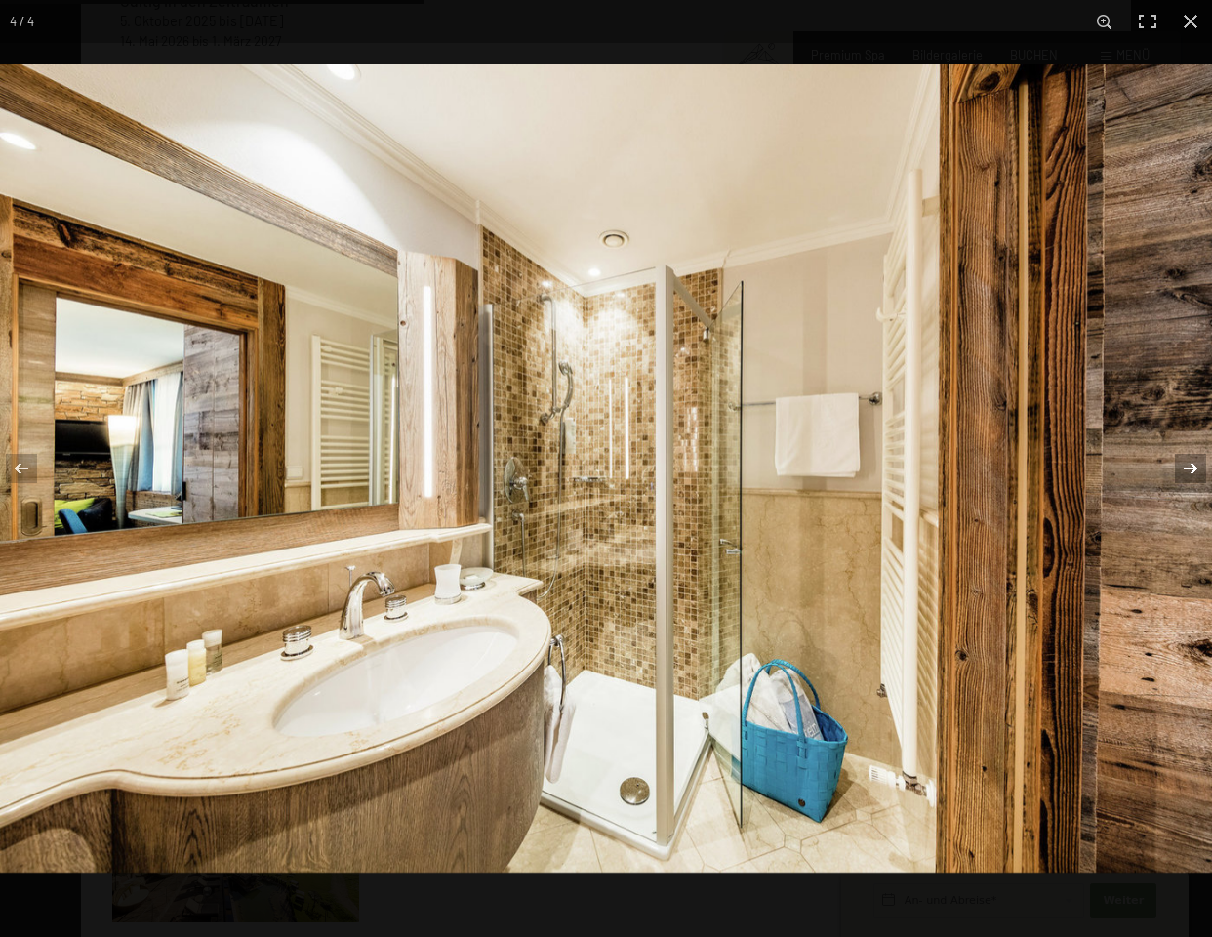
click at [1192, 467] on button "button" at bounding box center [1178, 469] width 68 height 98
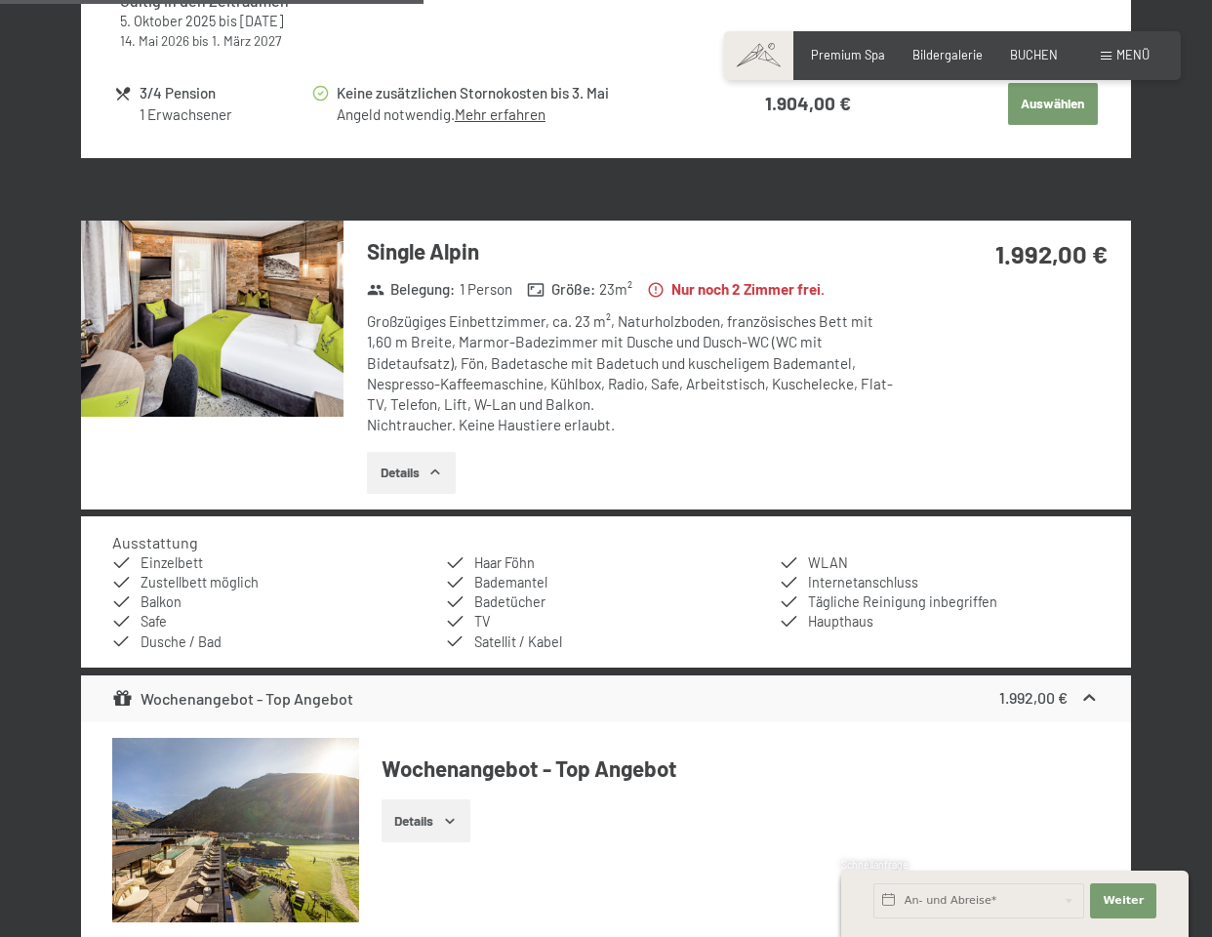
click at [0, 0] on button "button" at bounding box center [0, 0] width 0 height 0
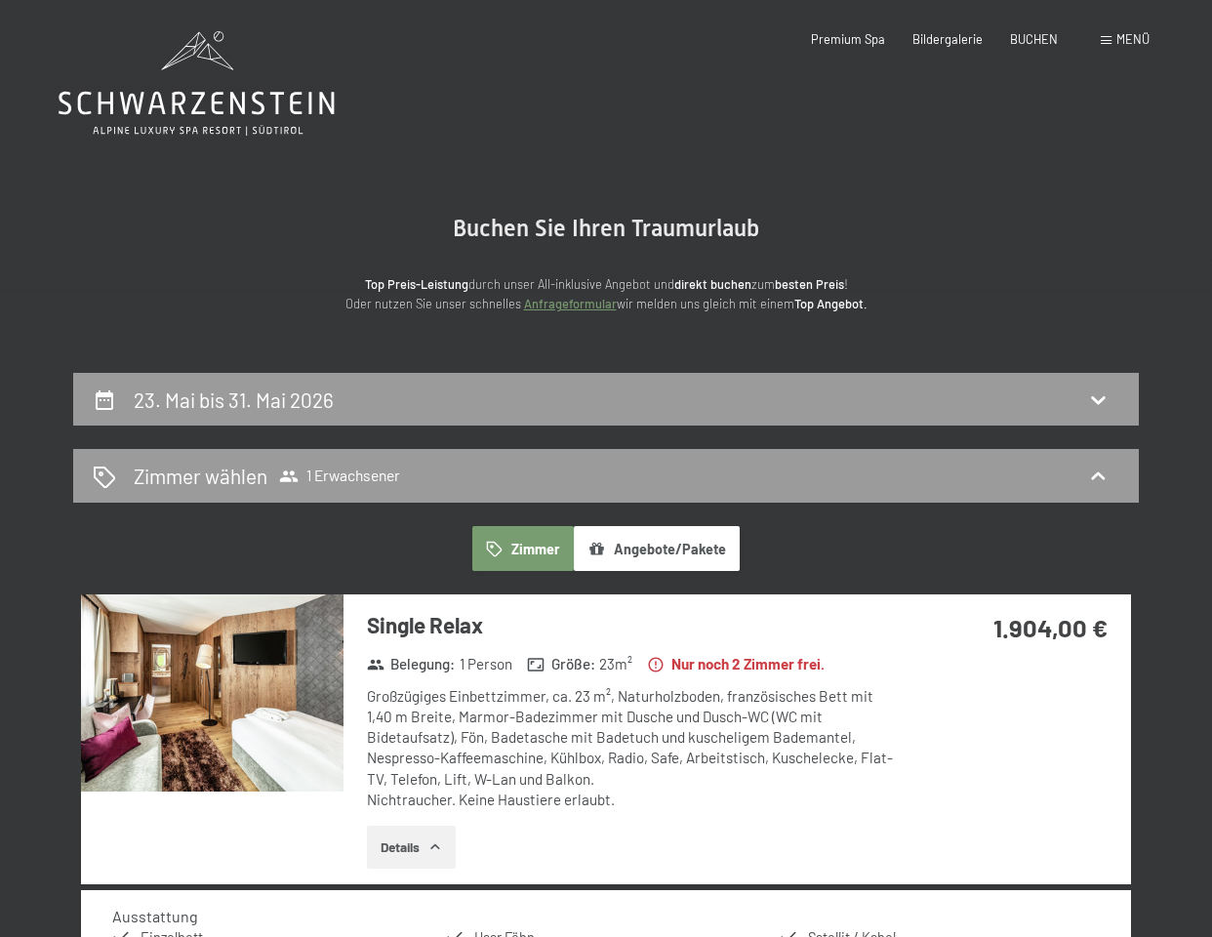
scroll to position [0, 0]
click at [1094, 396] on icon at bounding box center [1098, 400] width 14 height 8
select select "2026-04-01"
select select "2026-05-01"
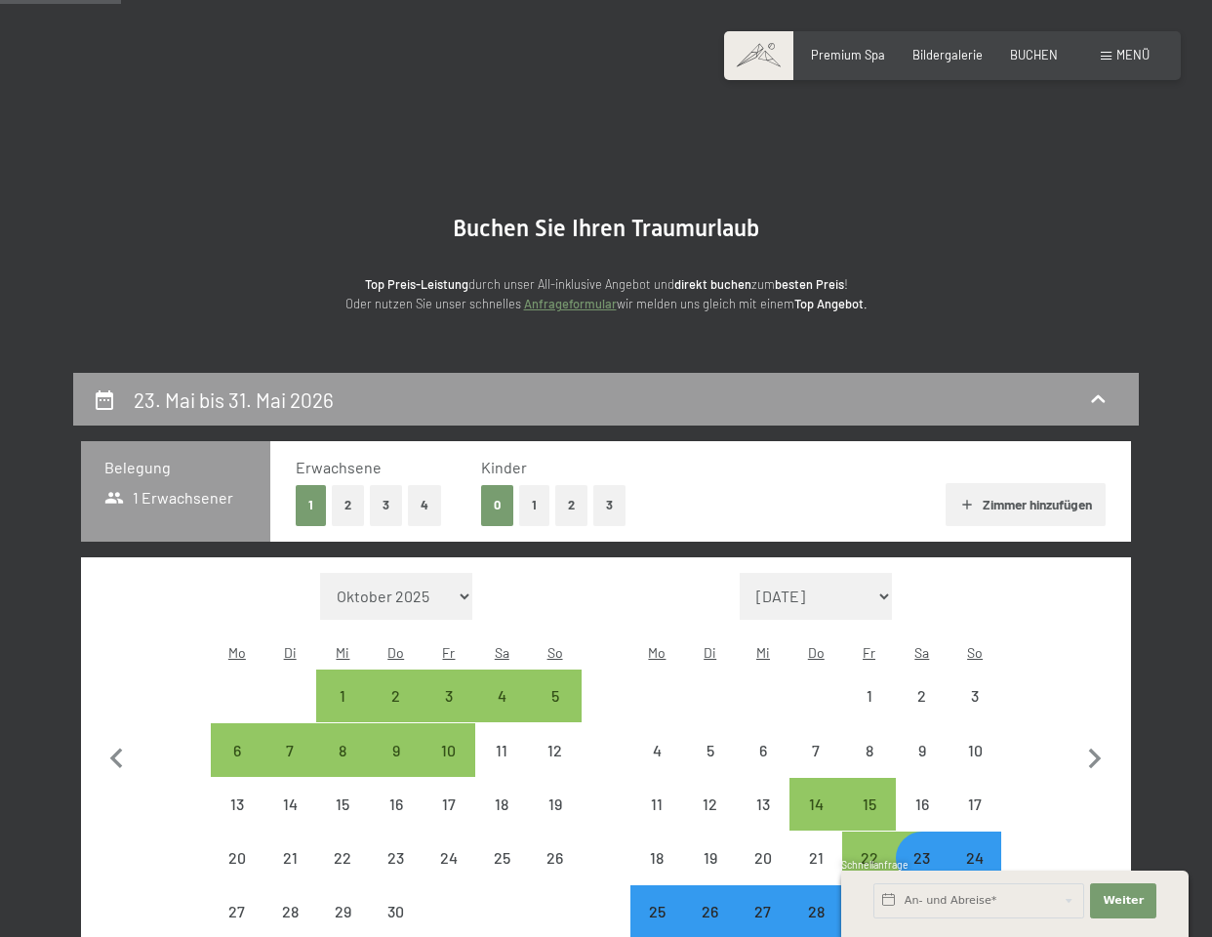
scroll to position [371, 0]
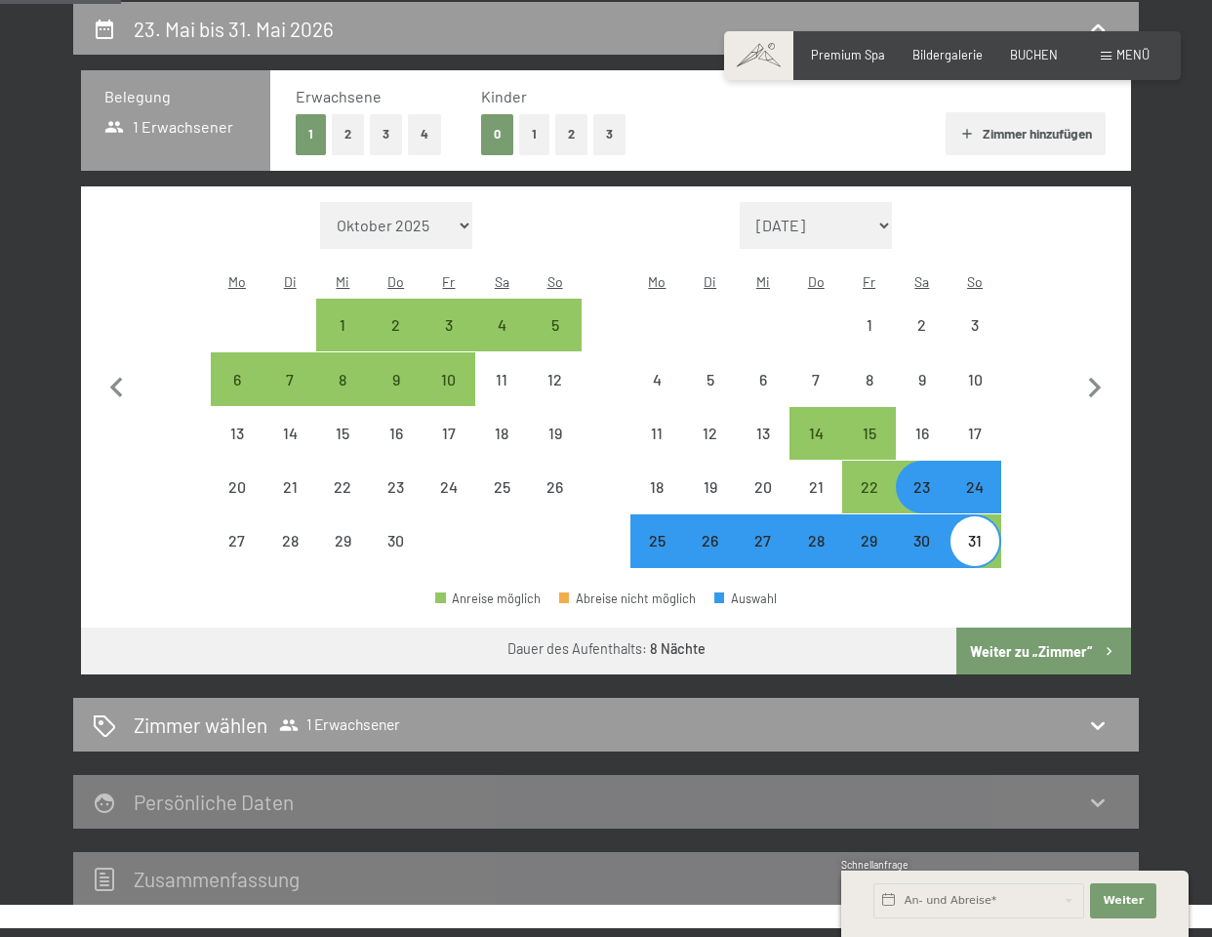
click at [346, 131] on button "2" at bounding box center [348, 134] width 32 height 40
select select "2026-04-01"
select select "2026-05-01"
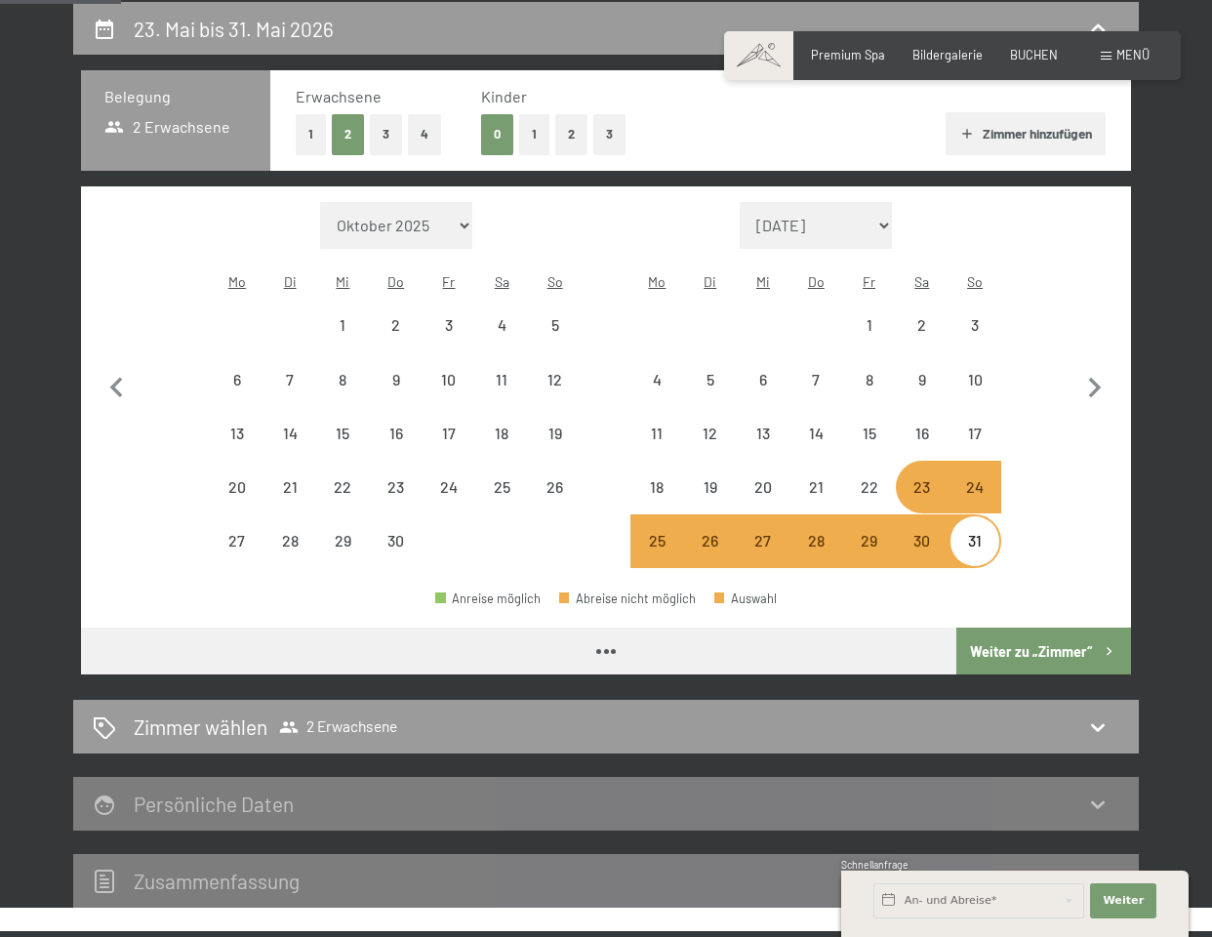
select select "2026-04-01"
select select "2026-05-01"
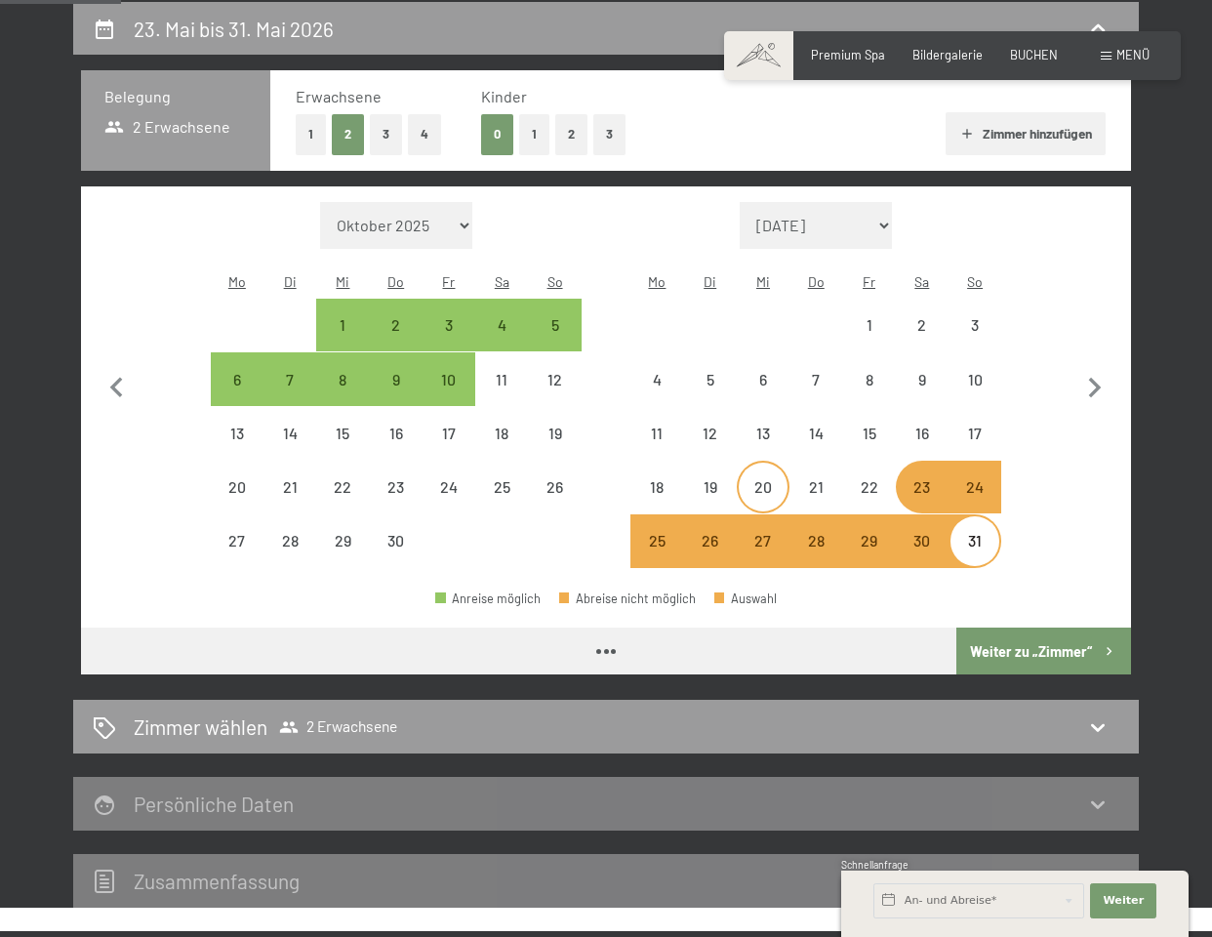
select select "2026-04-01"
select select "2026-05-01"
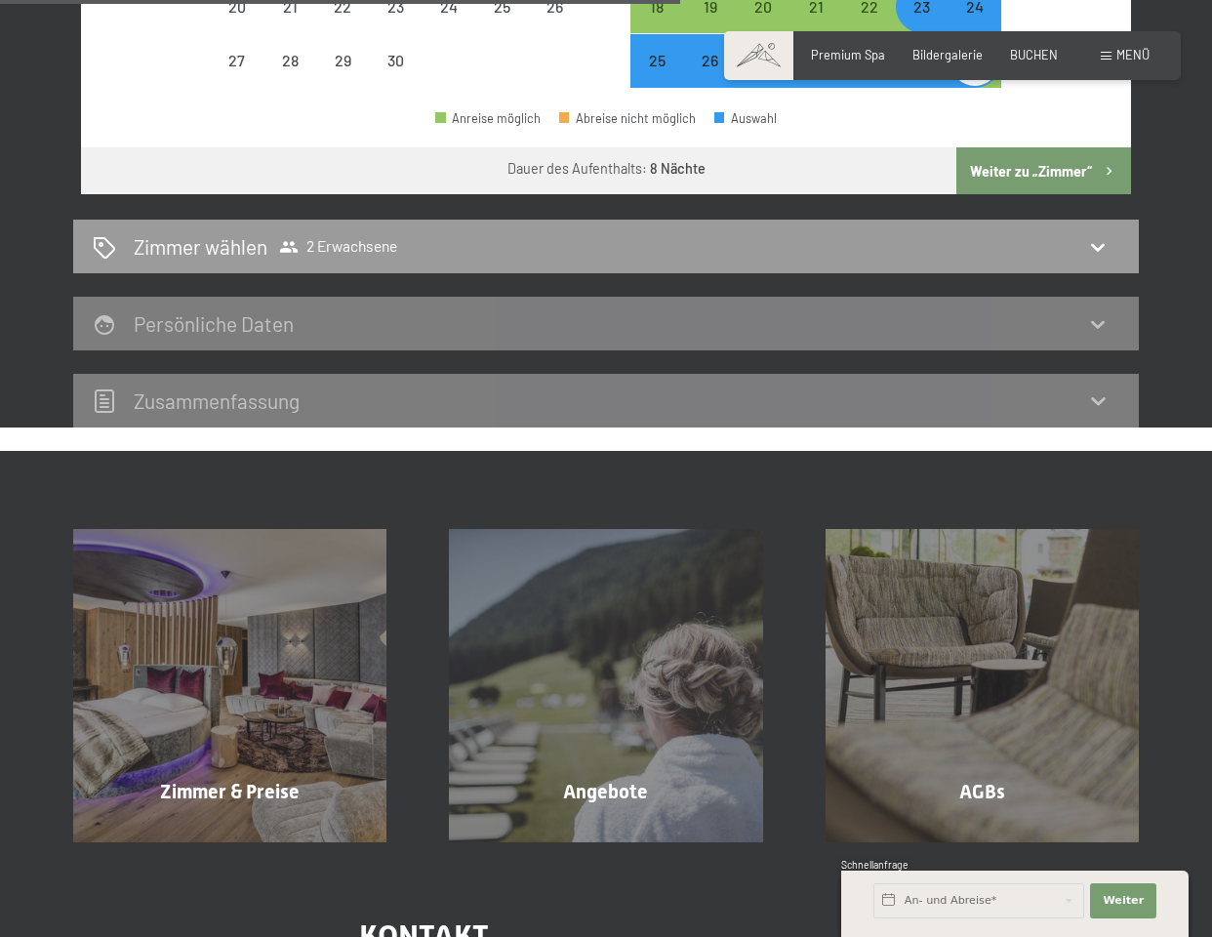
scroll to position [853, 0]
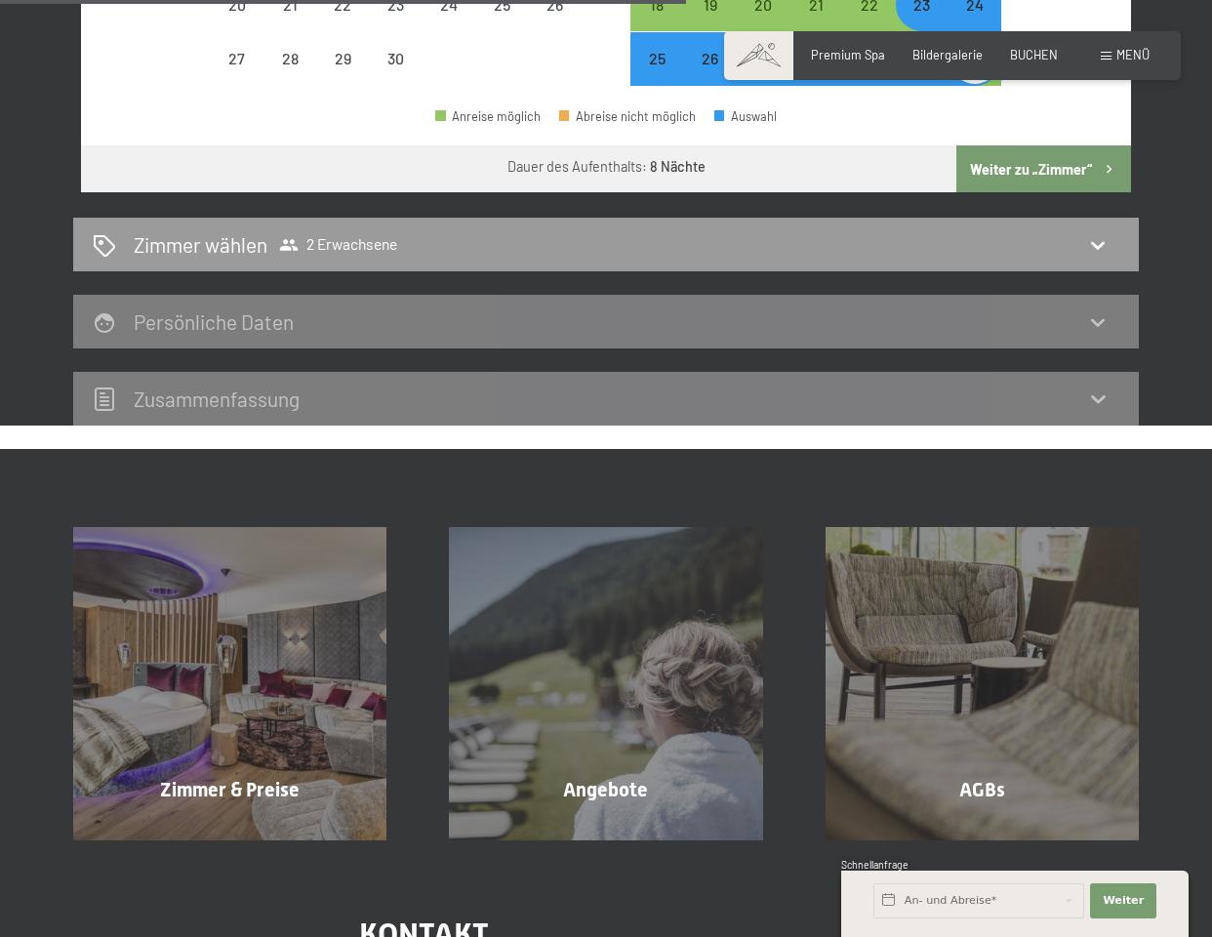
click at [1056, 145] on button "Weiter zu „Zimmer“" at bounding box center [1043, 168] width 175 height 47
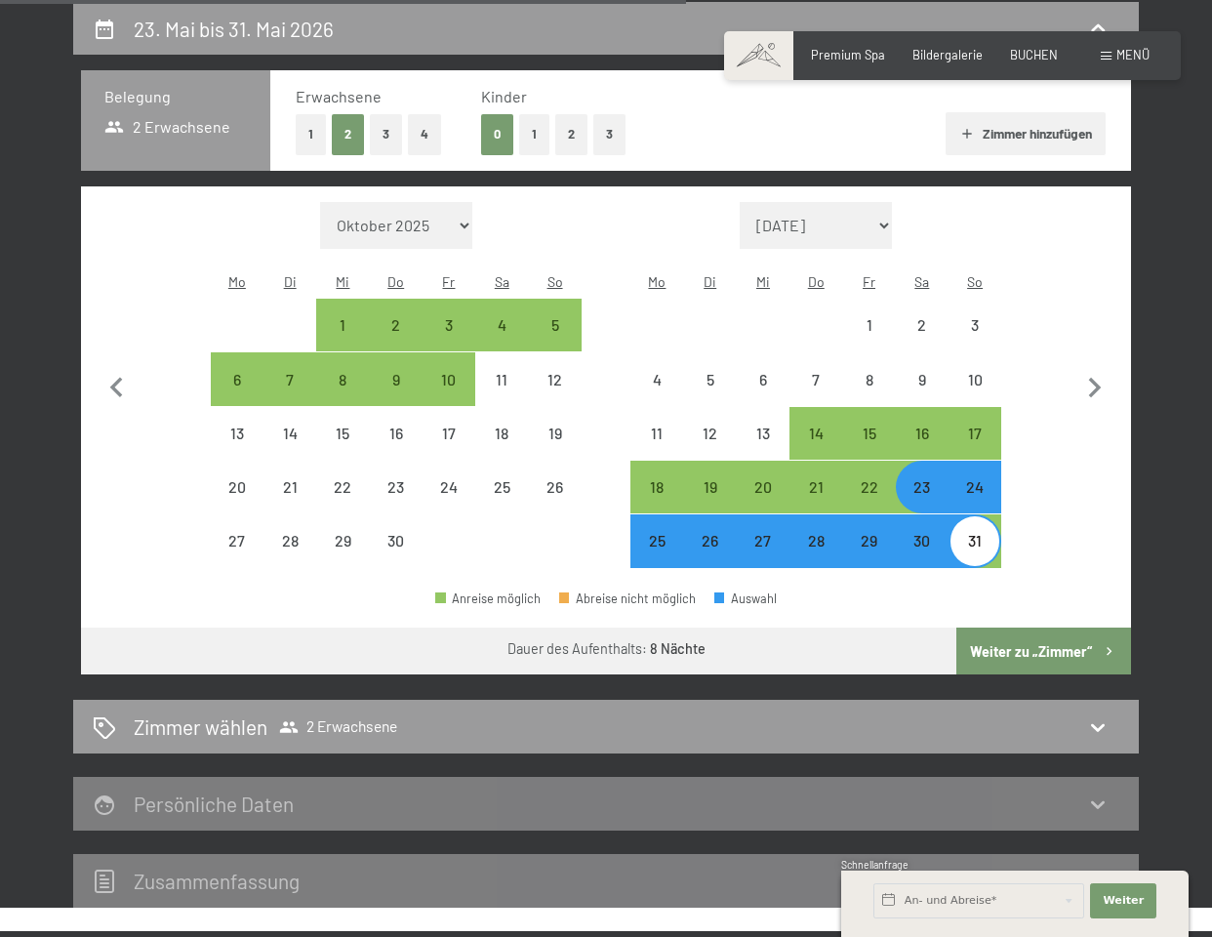
select select "2026-04-01"
select select "2026-05-01"
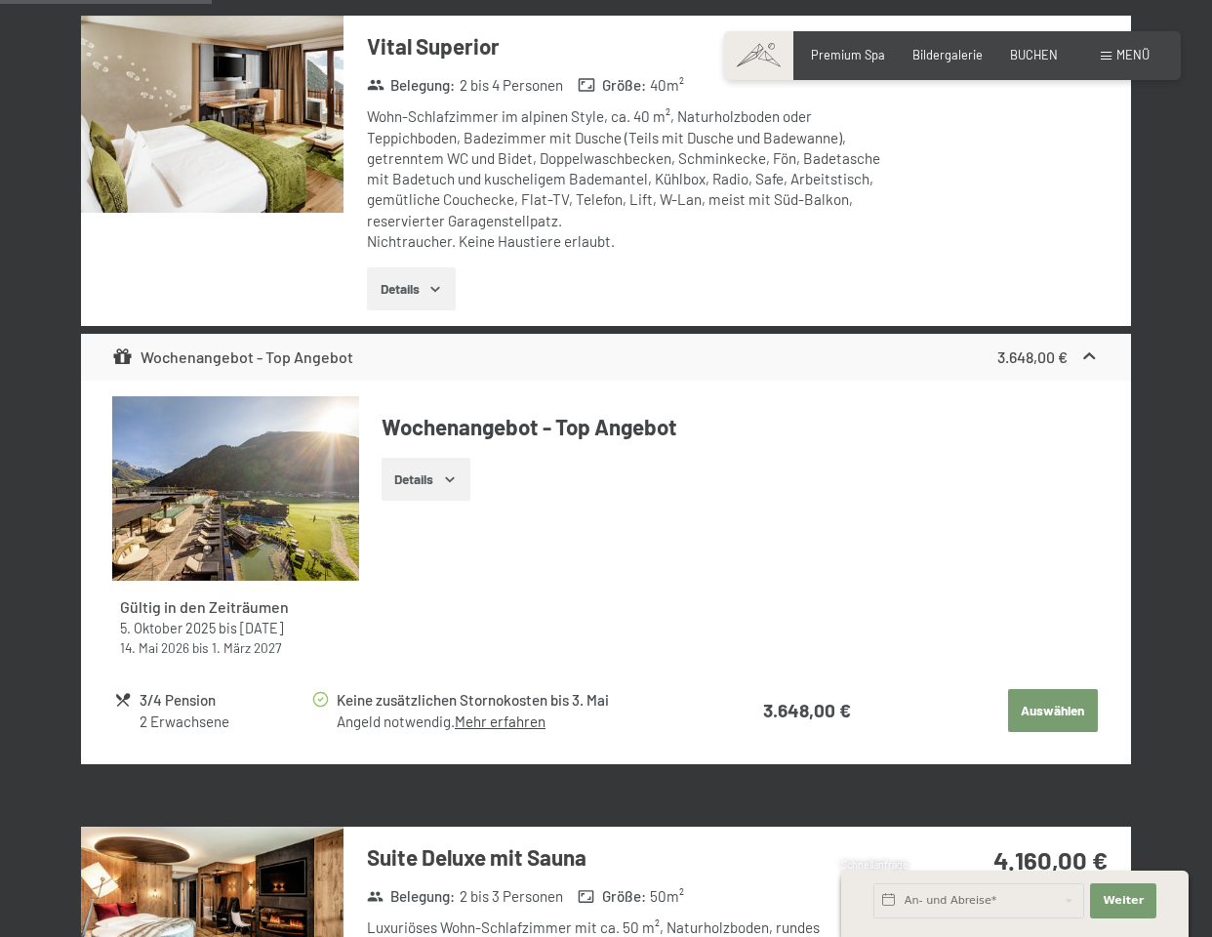
scroll to position [1350, 0]
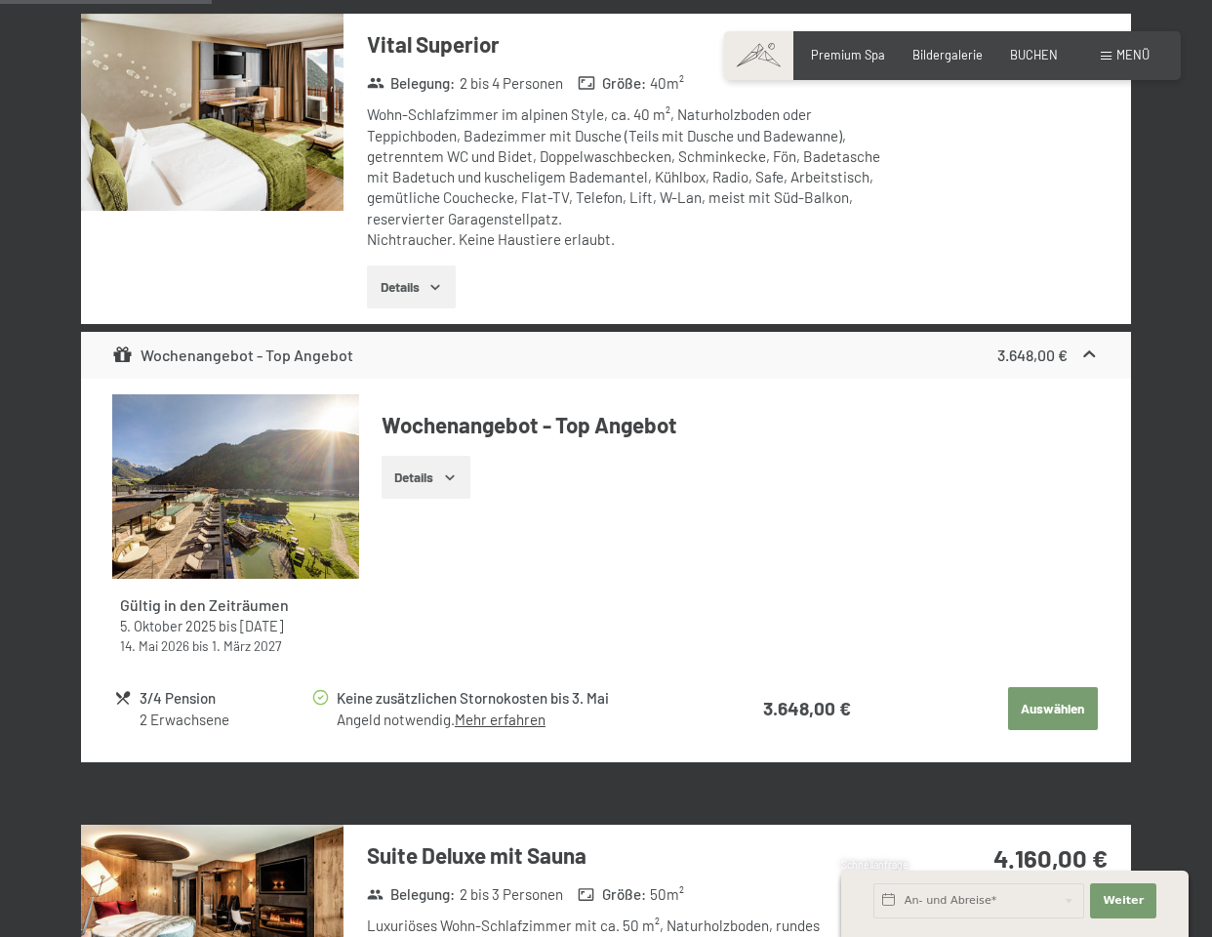
click at [1040, 693] on button "Auswählen" at bounding box center [1053, 708] width 90 height 43
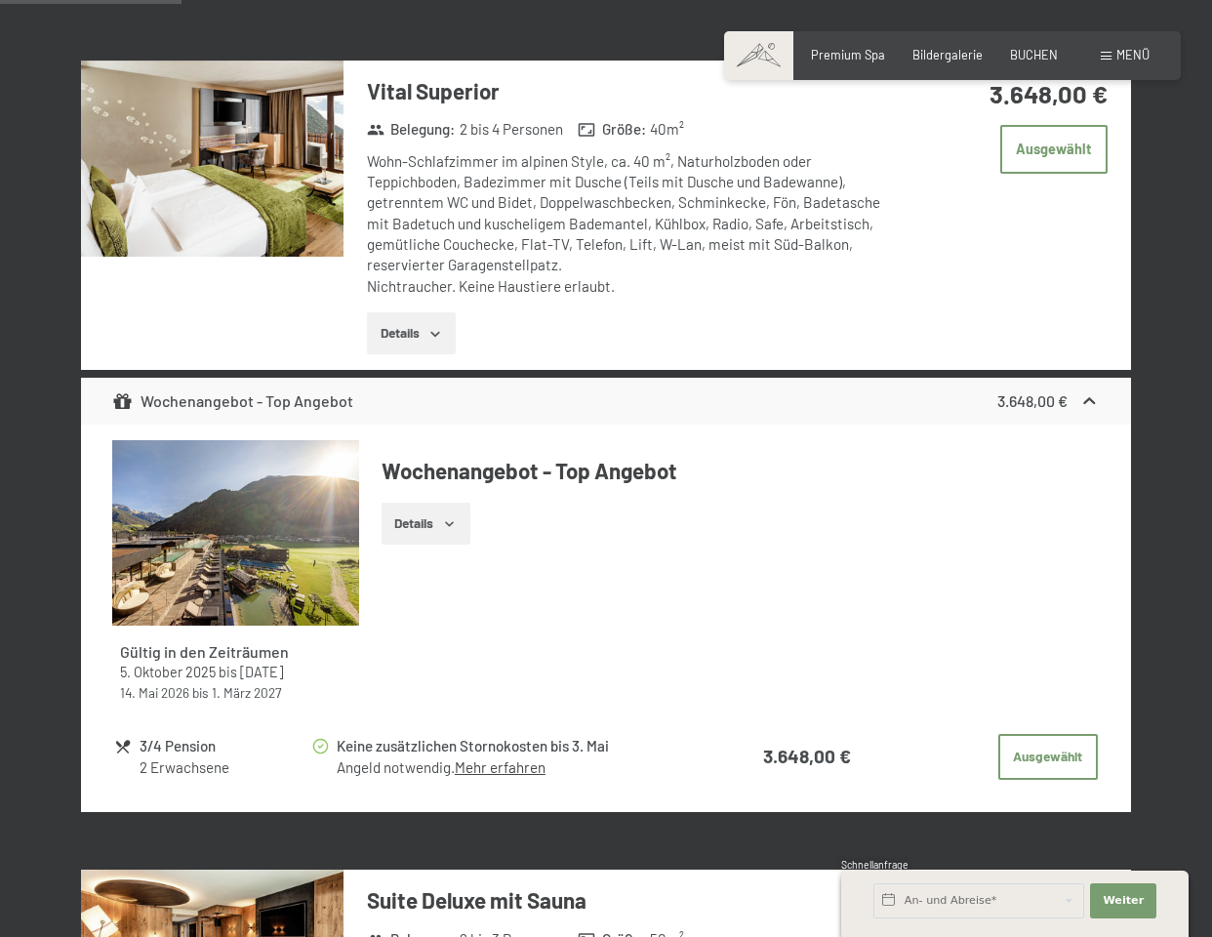
scroll to position [1302, 0]
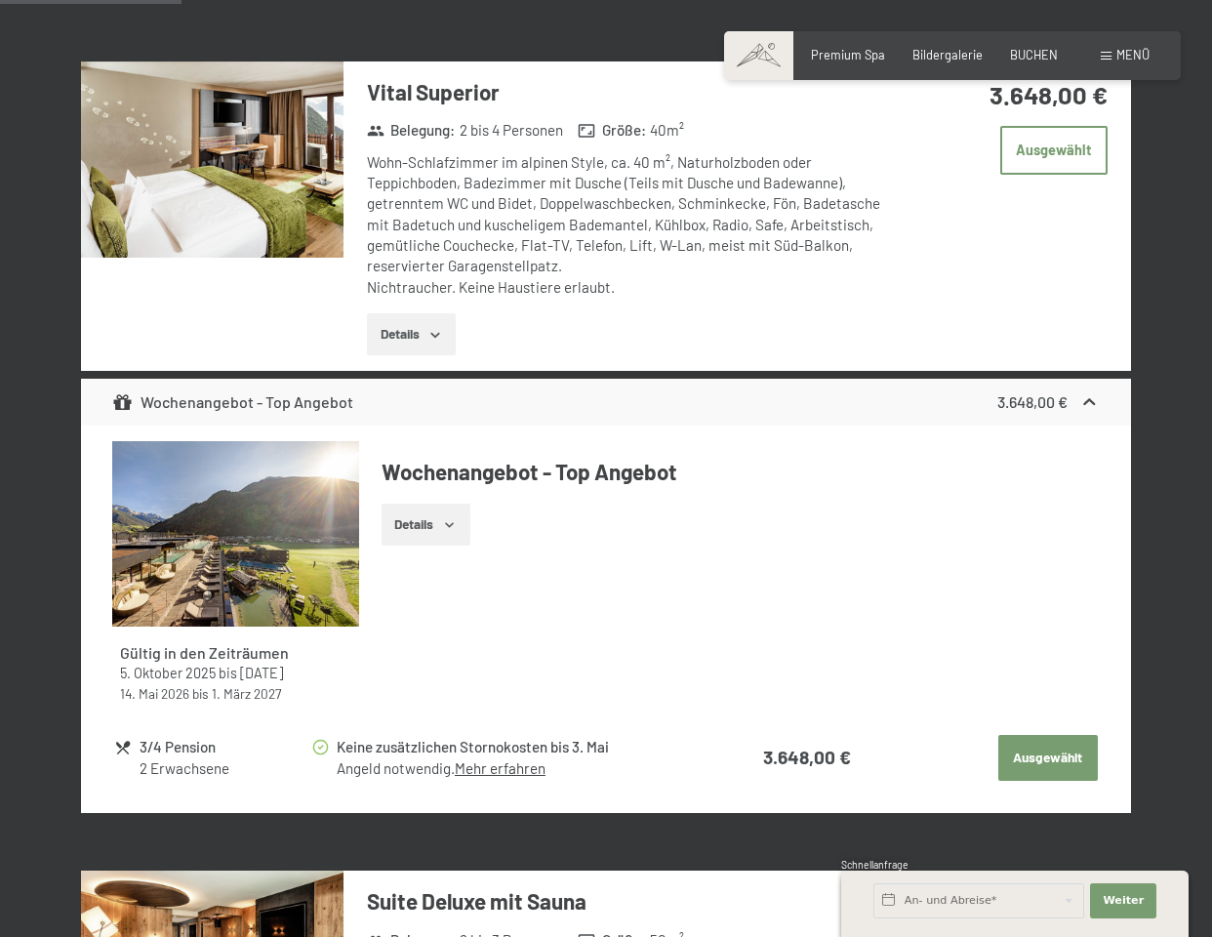
click at [1046, 749] on button "Ausgewählt" at bounding box center [1048, 758] width 100 height 47
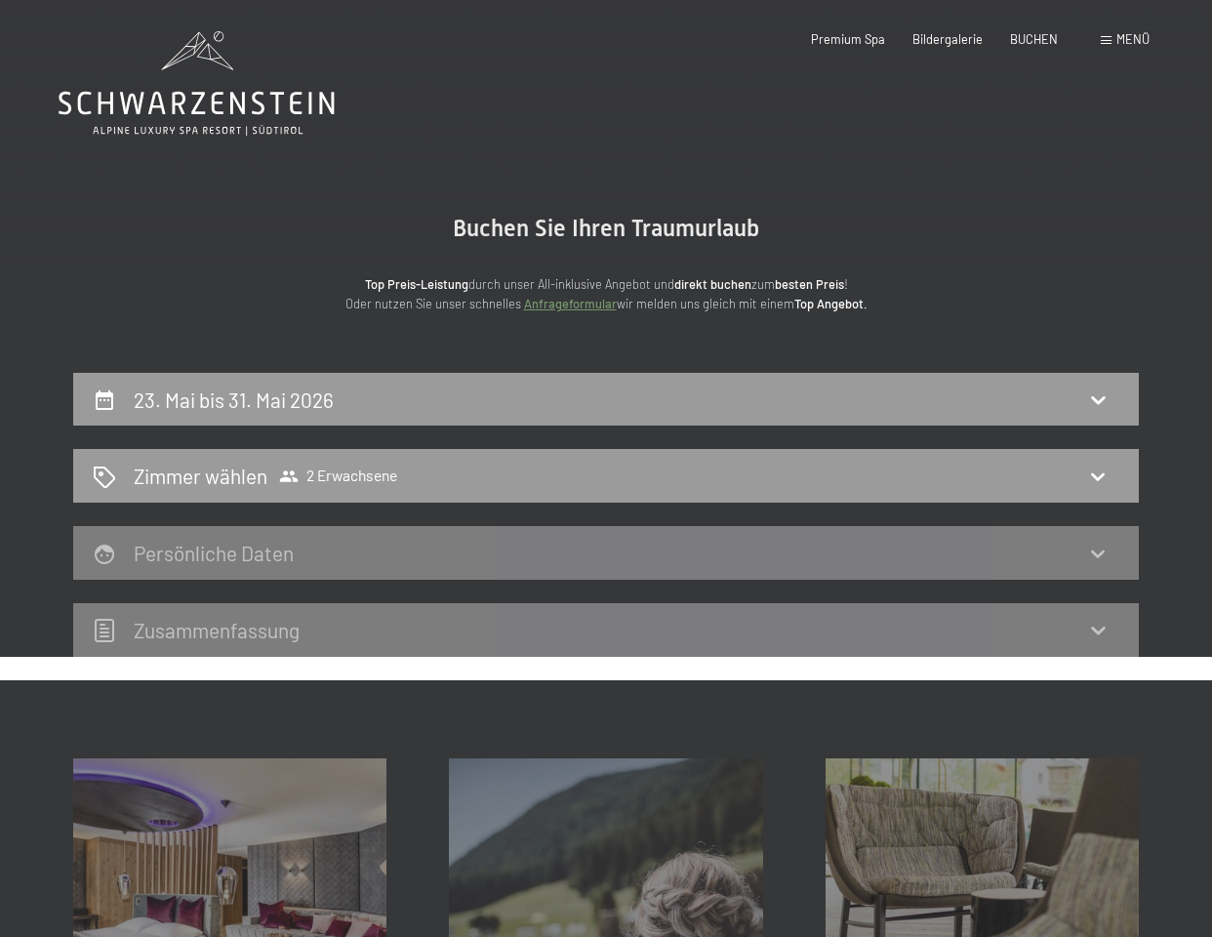
scroll to position [0, 0]
click at [1016, 476] on div "Zimmer wählen 2 Erwachsene" at bounding box center [606, 476] width 1027 height 28
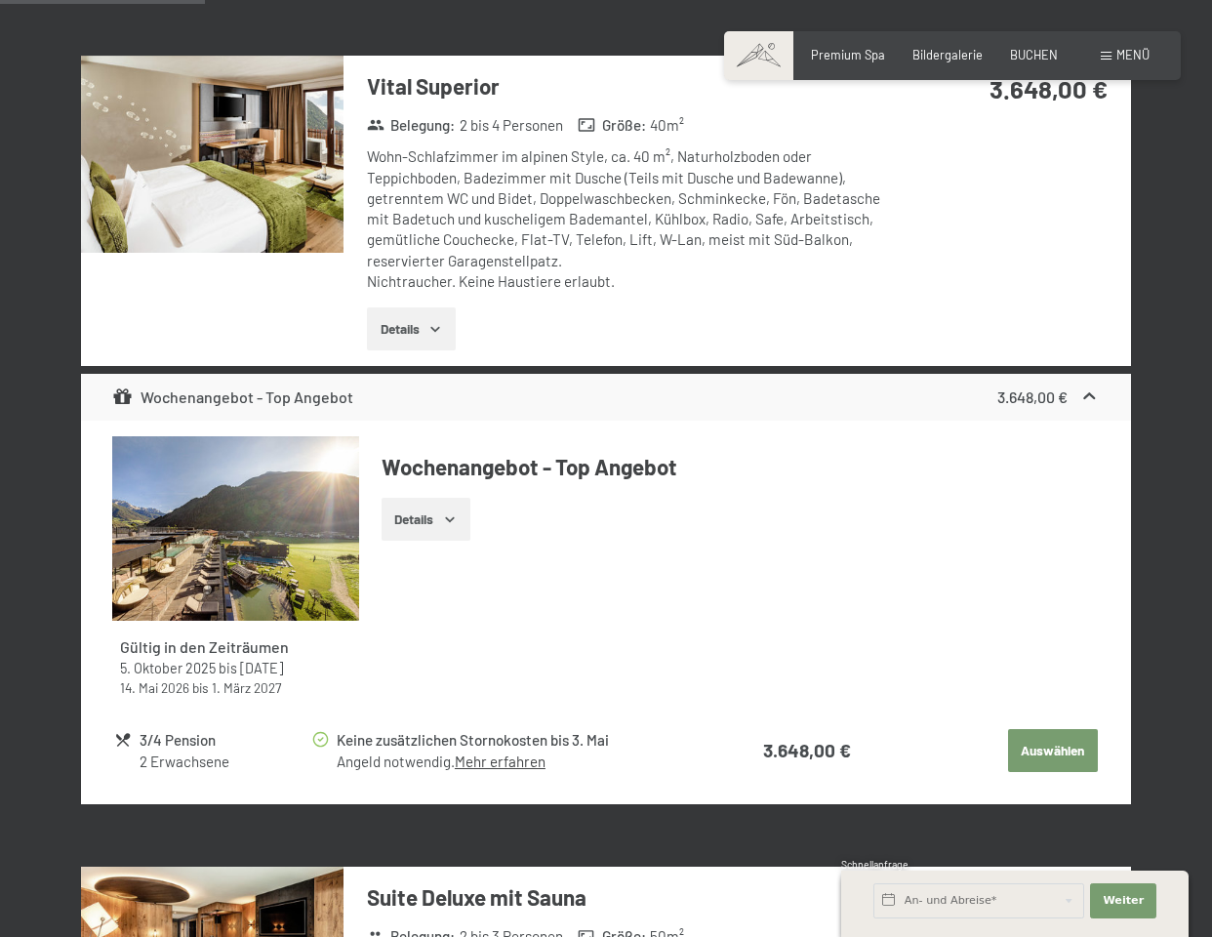
scroll to position [1311, 0]
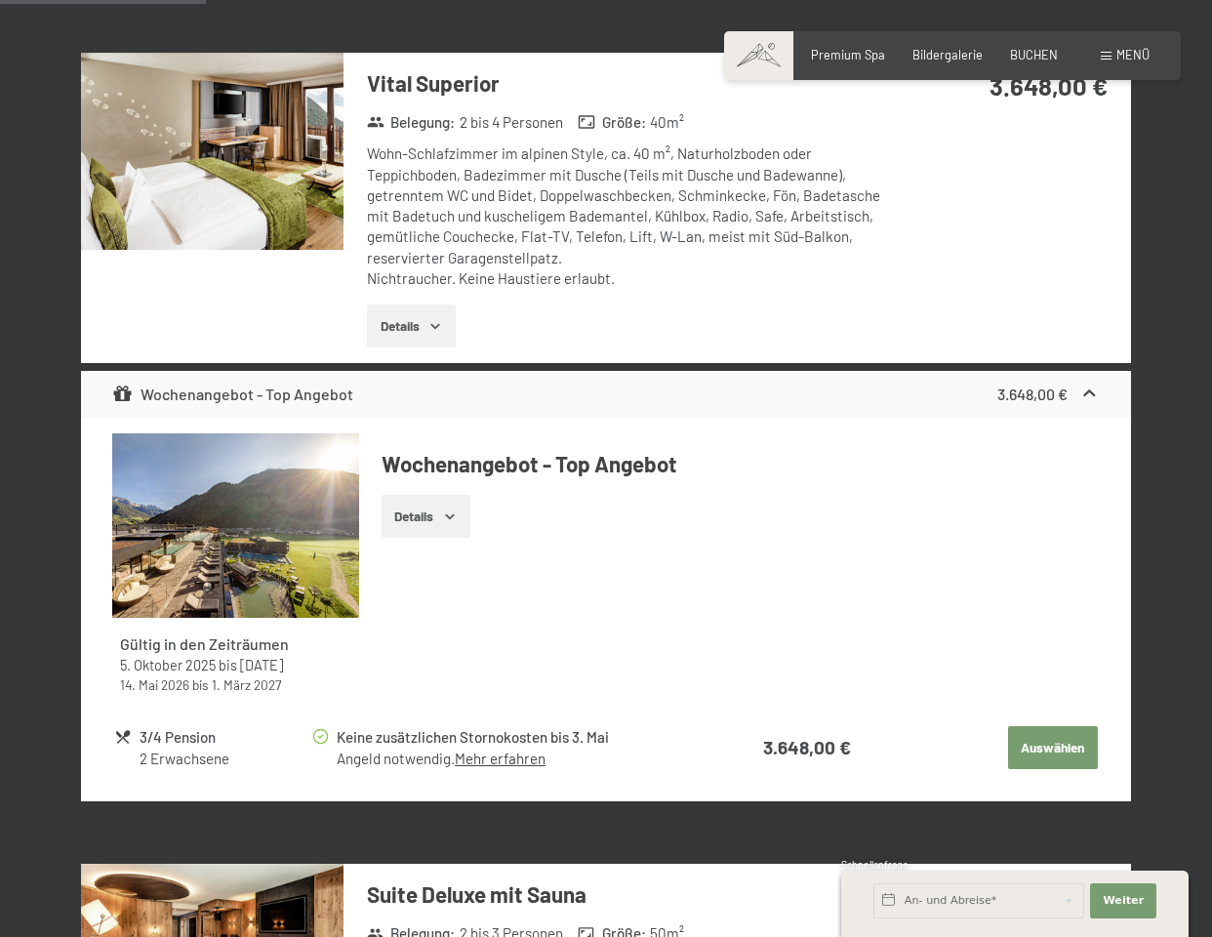
click at [1039, 730] on button "Auswählen" at bounding box center [1053, 747] width 90 height 43
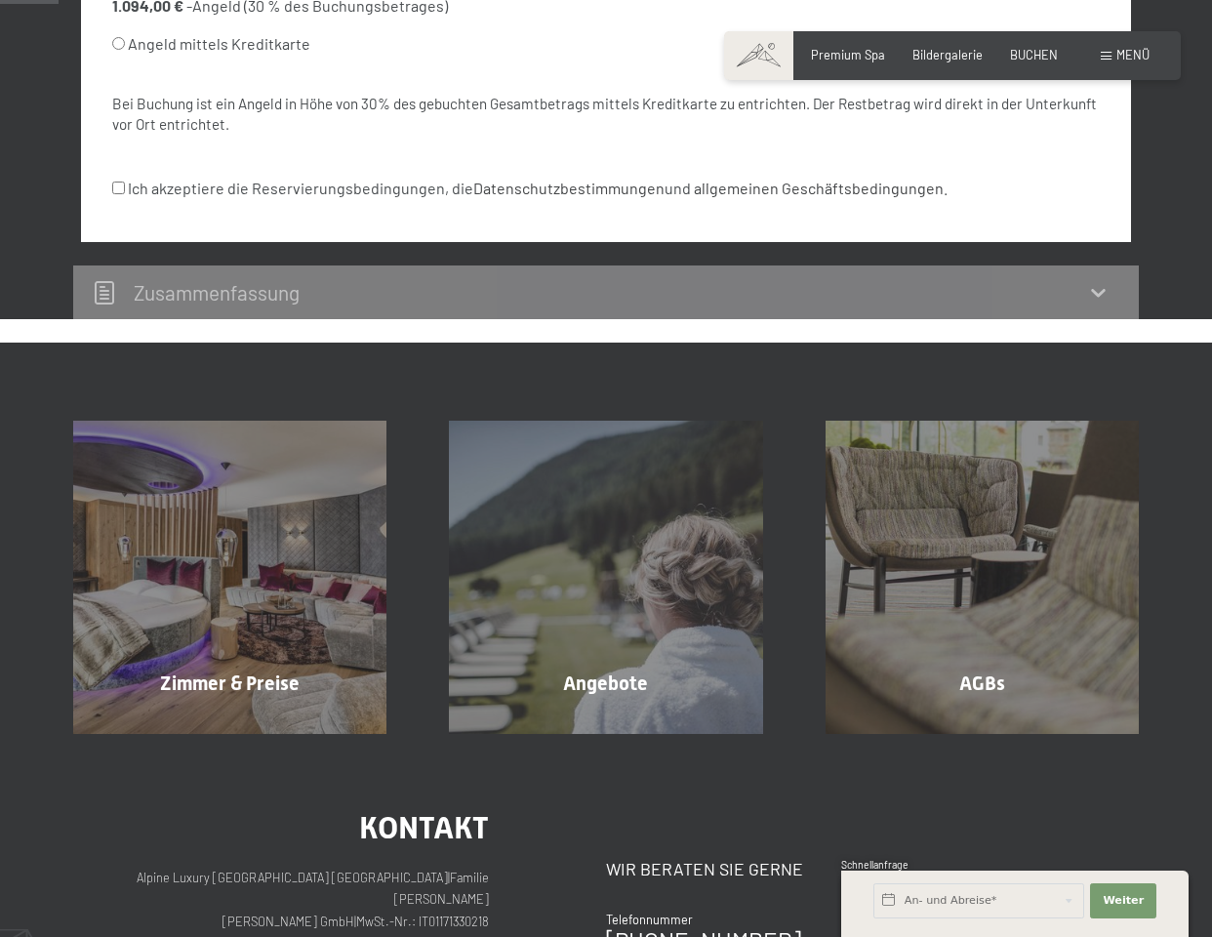
scroll to position [371, 0]
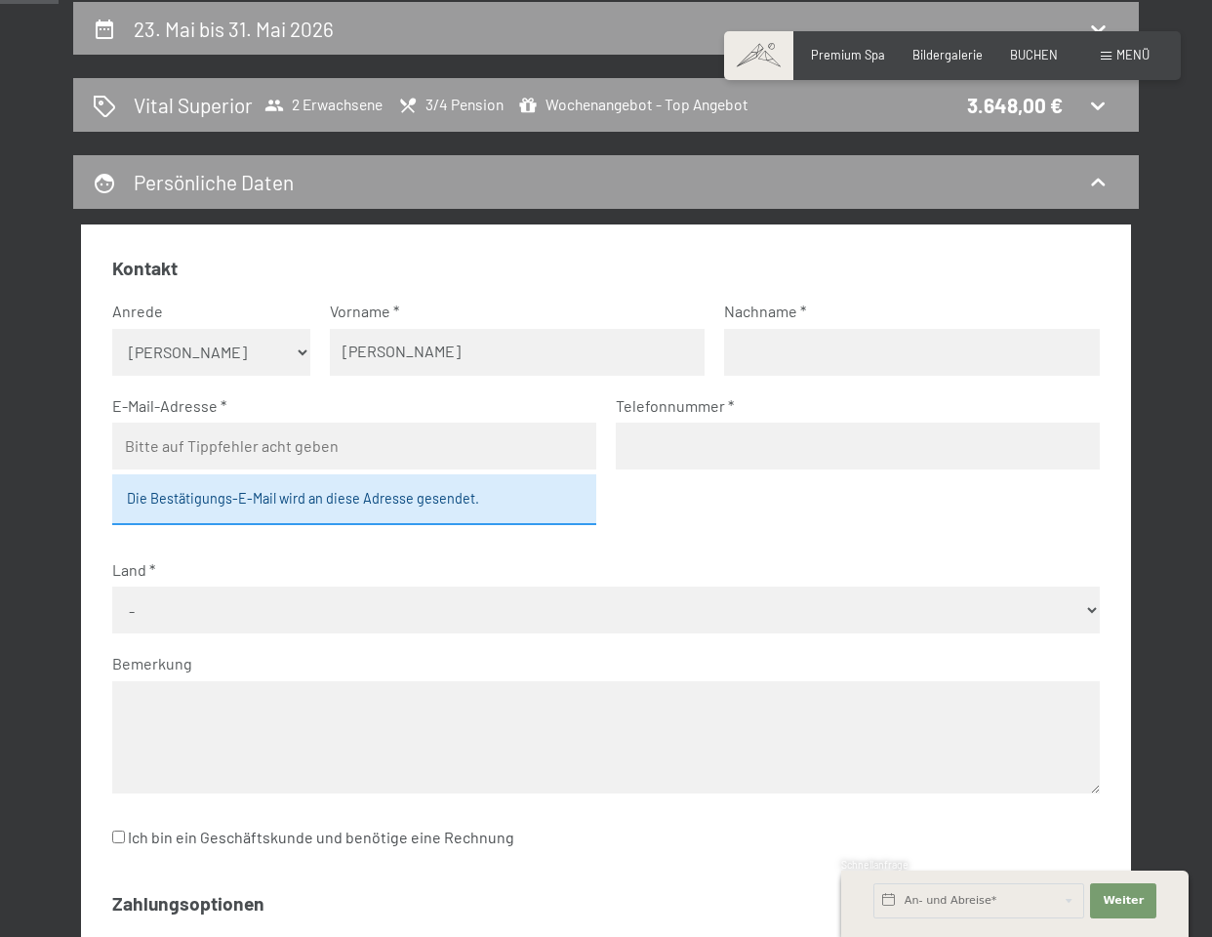
type input "thomas"
type input "bähr"
type input "Bähr"
drag, startPoint x: 444, startPoint y: 446, endPoint x: 126, endPoint y: 423, distance: 318.9
type input "ba"
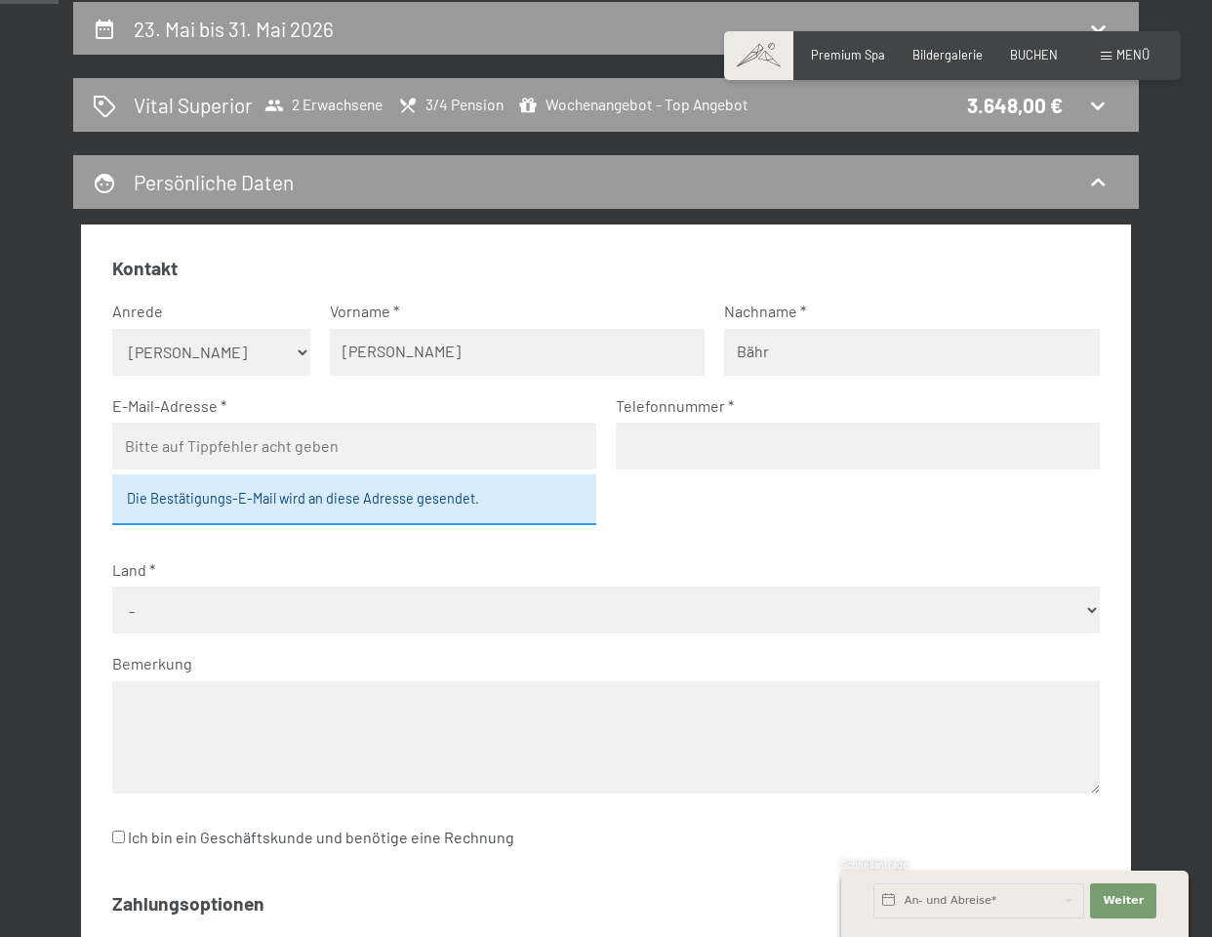
type input "baehr-leipzig@t-online.de"
type input "0341 1495534"
select select "DEU"
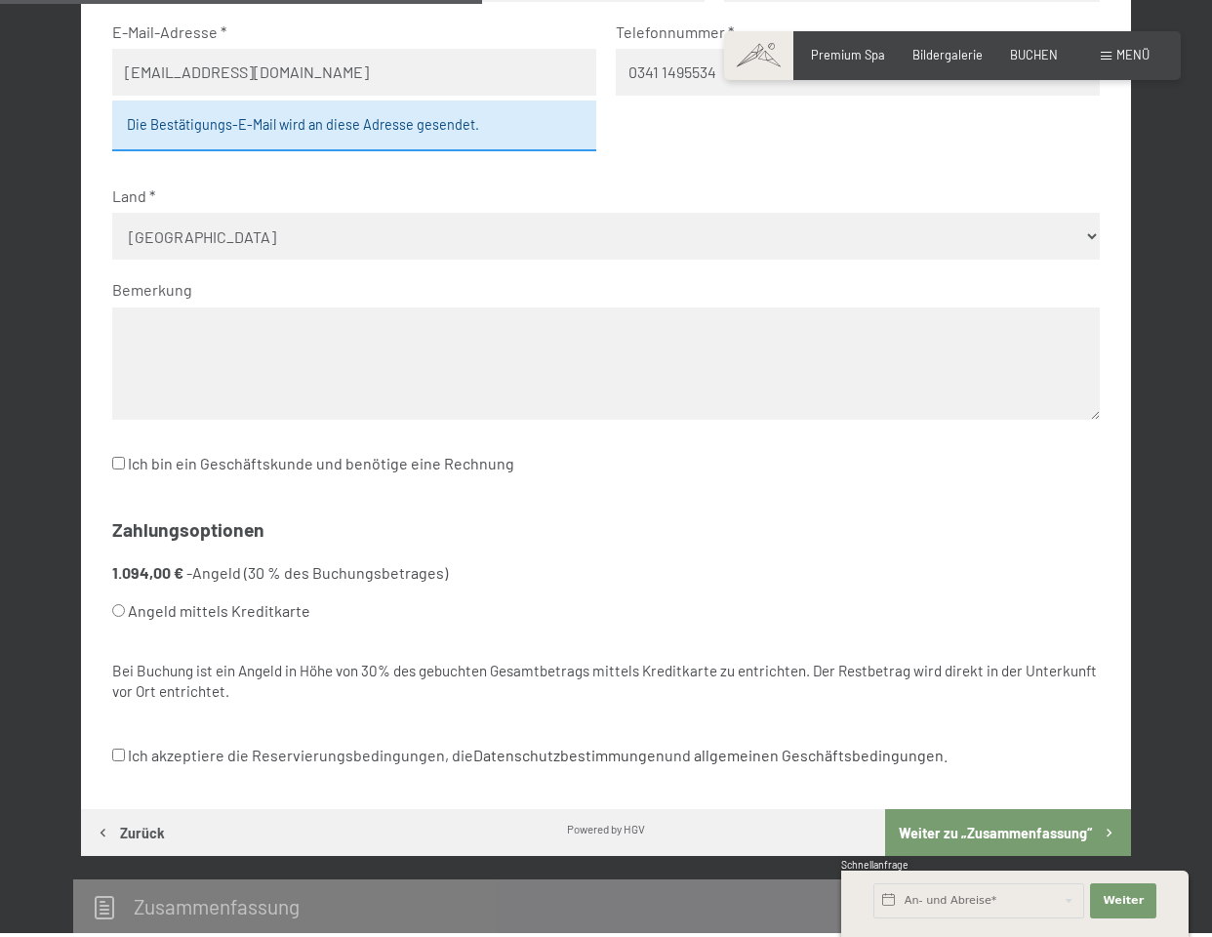
scroll to position [744, 0]
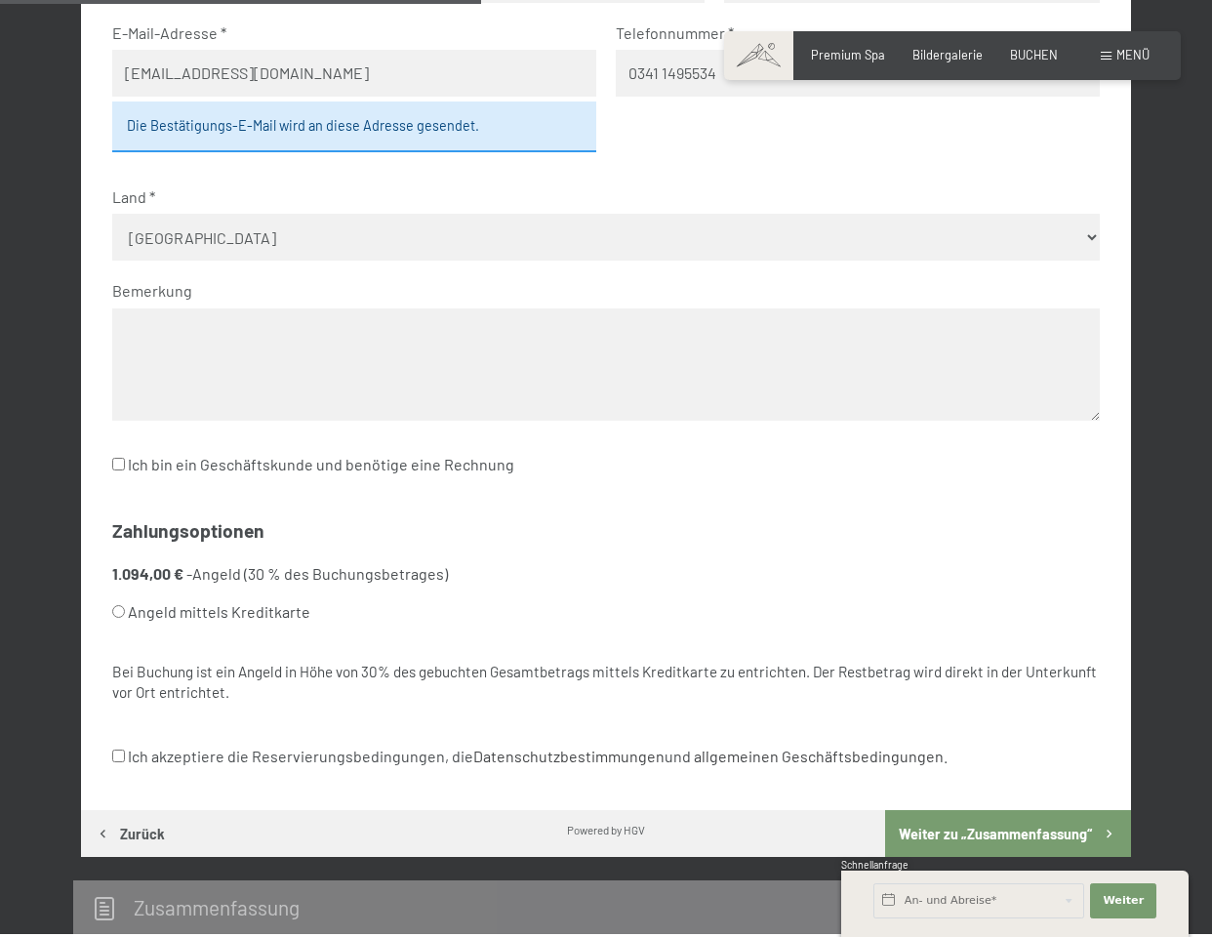
click at [132, 308] on textarea at bounding box center [605, 364] width 987 height 112
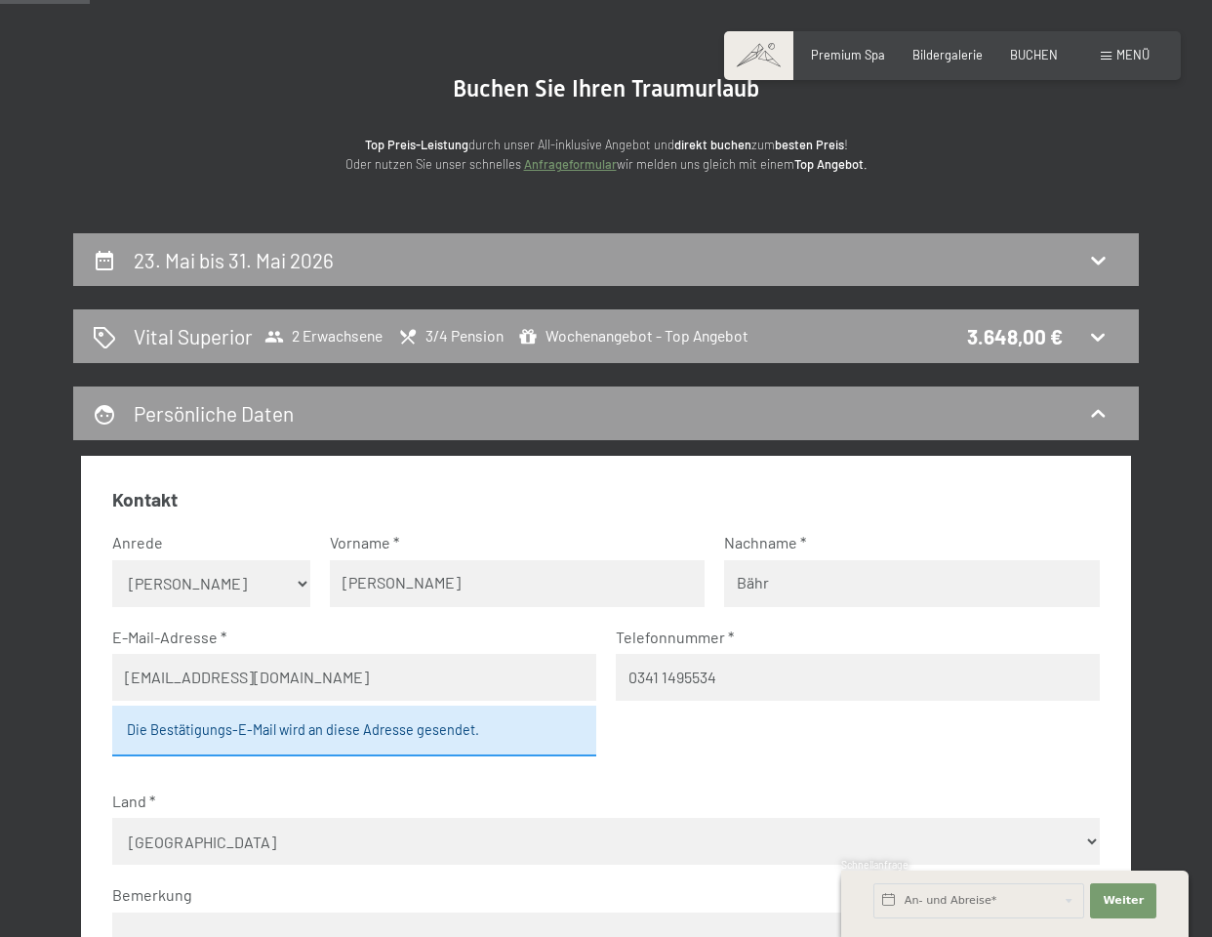
scroll to position [139, 0]
click at [594, 780] on fieldset "Kontakt Anrede Keine Angabe Frau Herr Vorname thomas Nachname Bähr E-Mail-Adres…" at bounding box center [605, 798] width 987 height 620
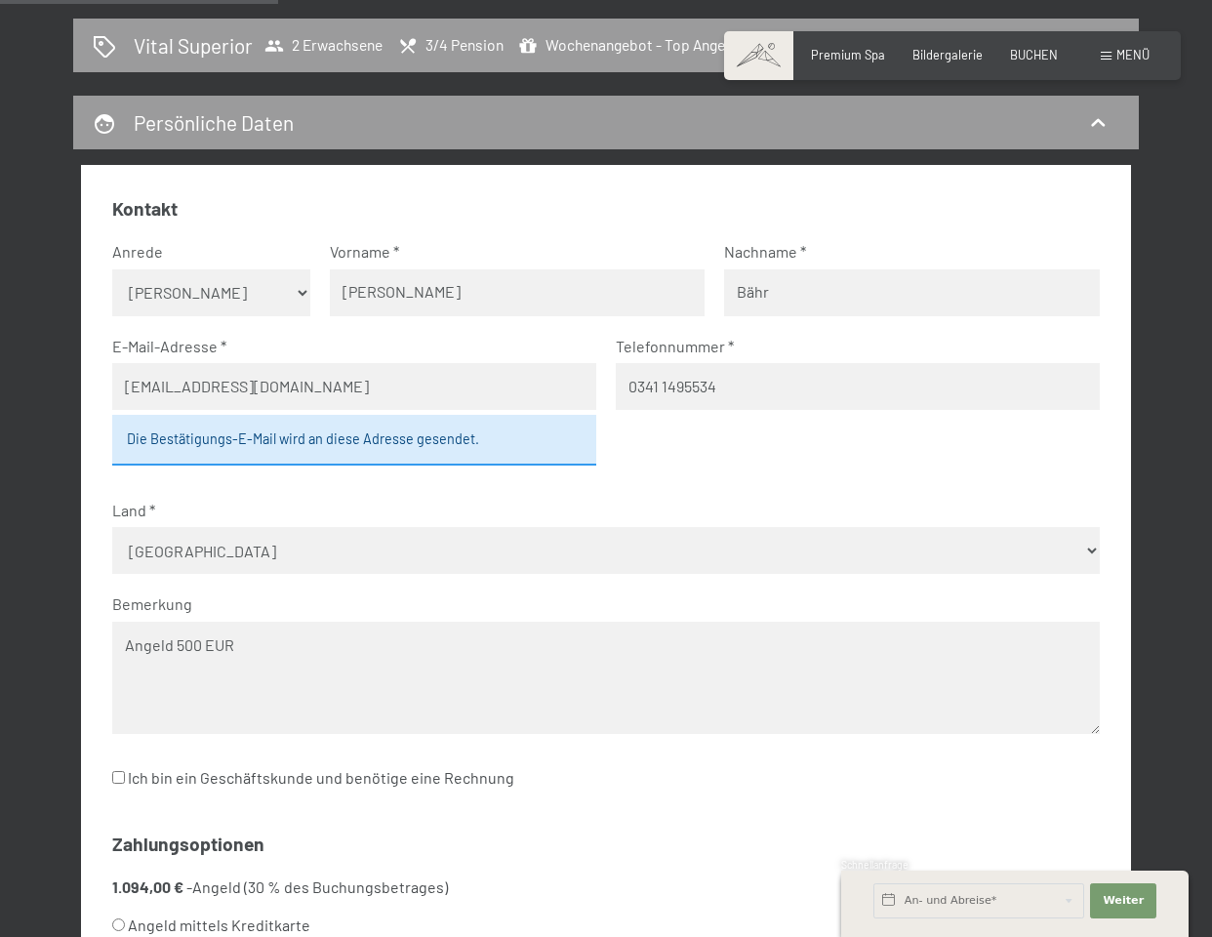
scroll to position [431, 0]
click at [270, 621] on textarea "Angeld 500 EUR" at bounding box center [605, 677] width 987 height 112
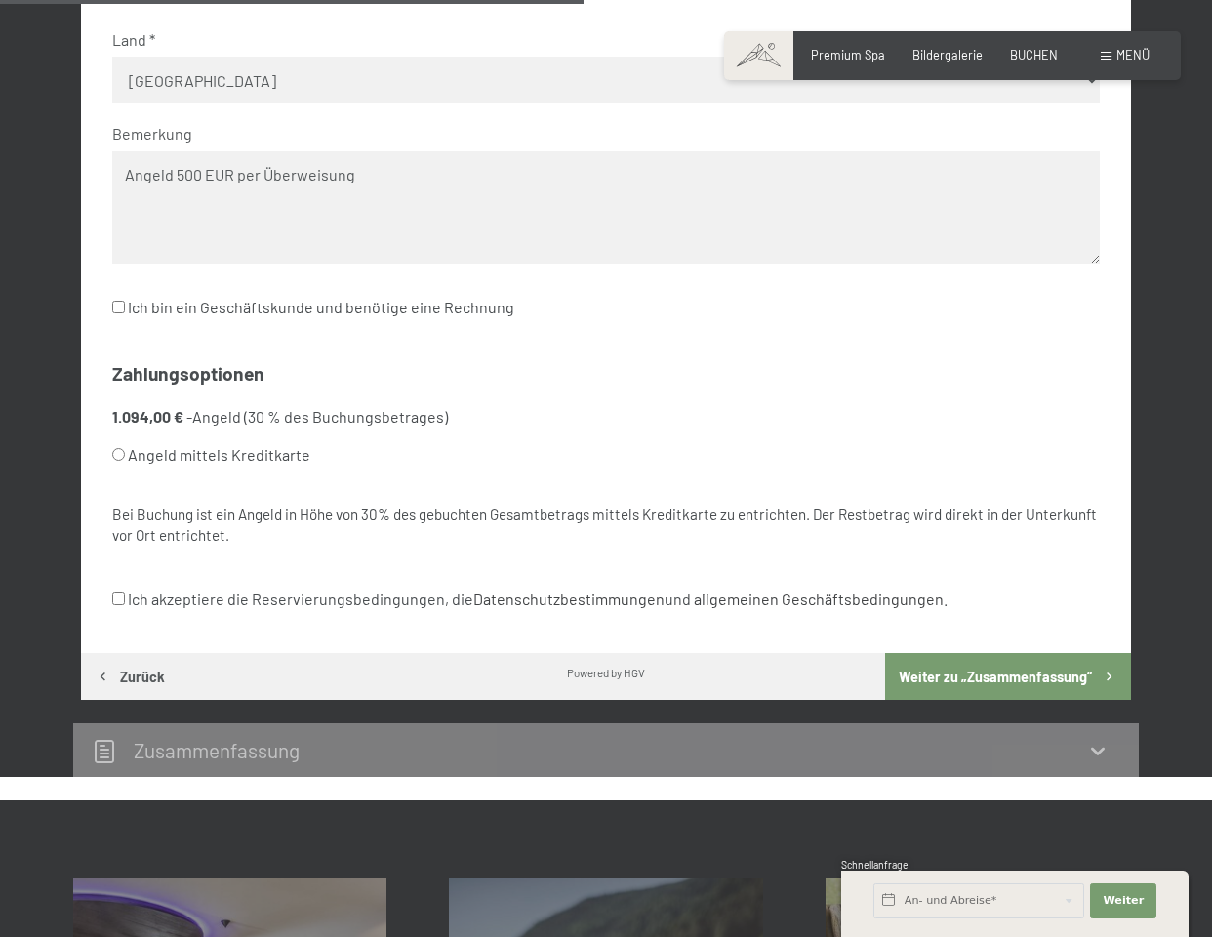
scroll to position [902, 0]
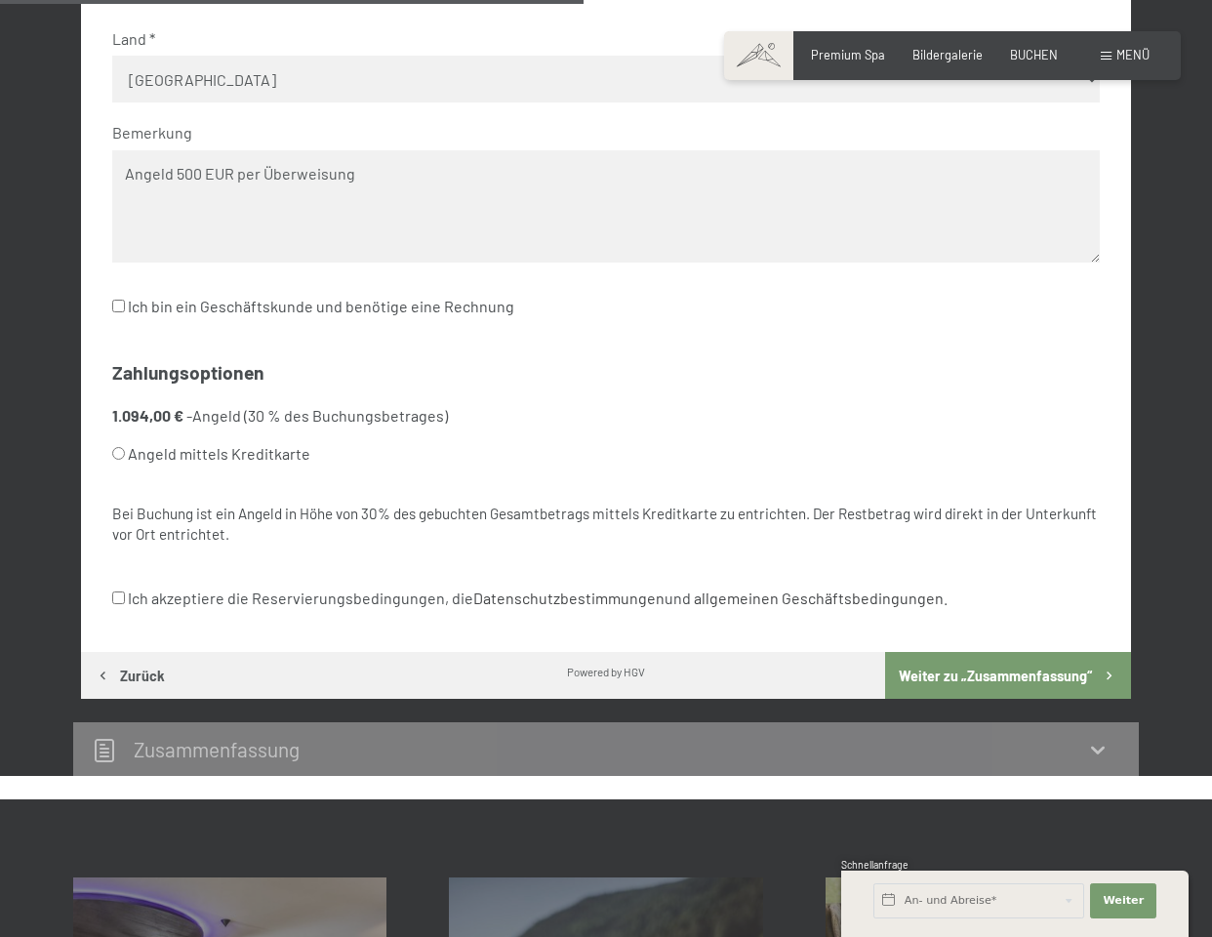
type textarea "Angeld 500 EUR per Überweisung"
click at [122, 591] on input "Ich akzeptiere die Reservierungsbedingungen, die Datenschutzbestimmungen und al…" at bounding box center [118, 597] width 13 height 13
checkbox input "true"
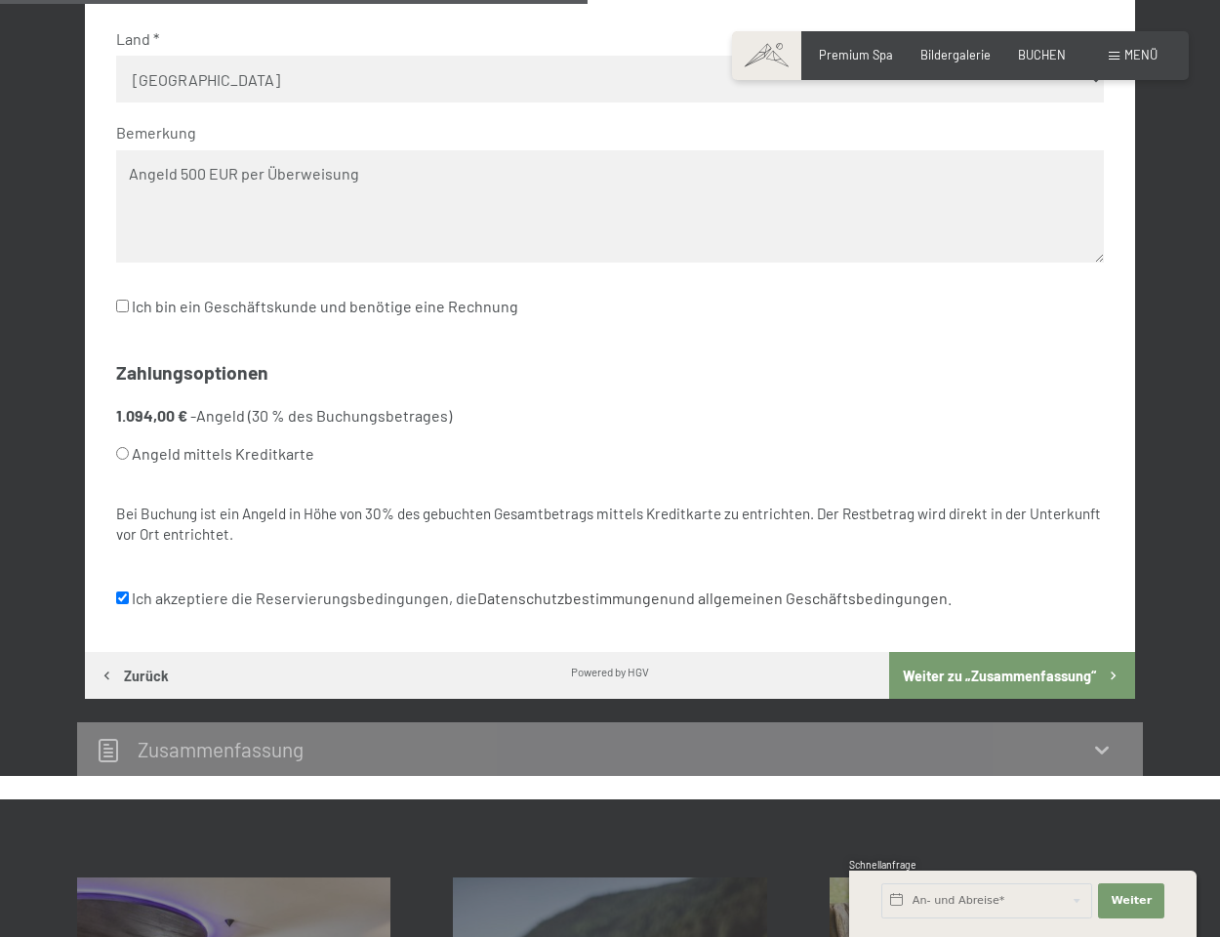
click at [842, 565] on body "Buchen Anfragen Premium Spa Bildergalerie BUCHEN Menü DE IT EN Gutschein Bilder…" at bounding box center [610, 530] width 1220 height 2865
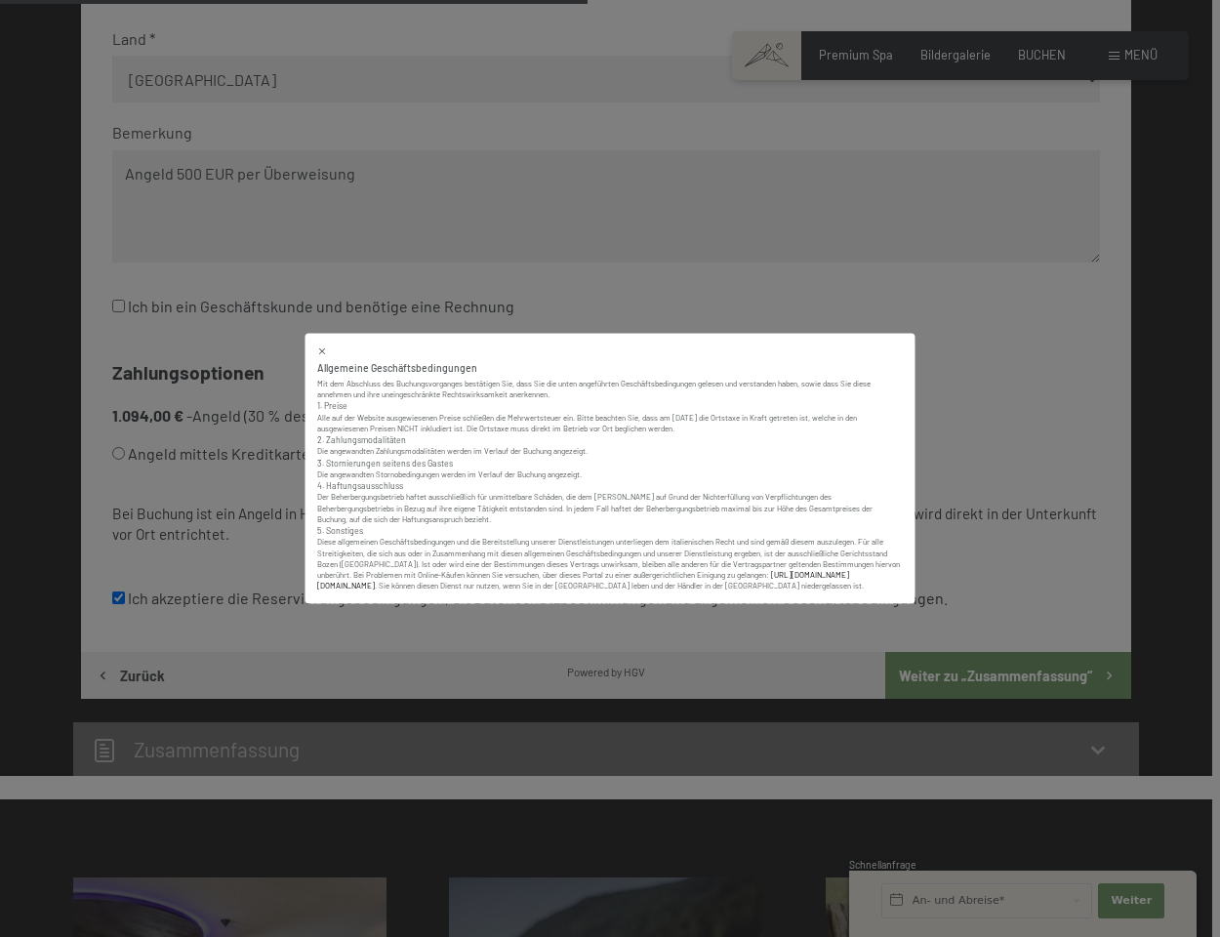
click at [994, 643] on div "Allgemeine Geschäftsbedingungen Mit dem Abschluss des Buchungsvorganges bestäti…" at bounding box center [610, 468] width 1220 height 937
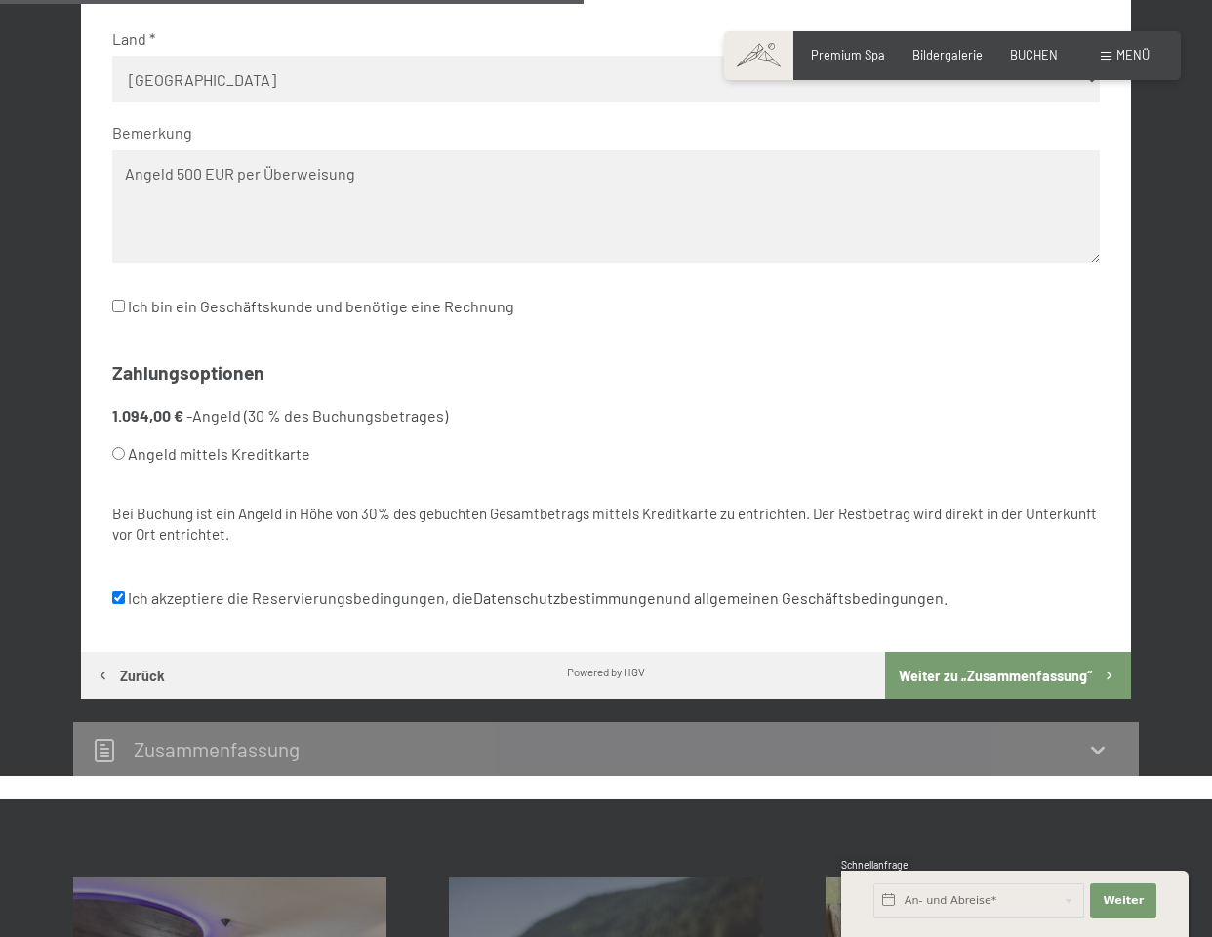
click at [994, 652] on button "Weiter zu „Zusammen­fassung“" at bounding box center [1008, 675] width 246 height 47
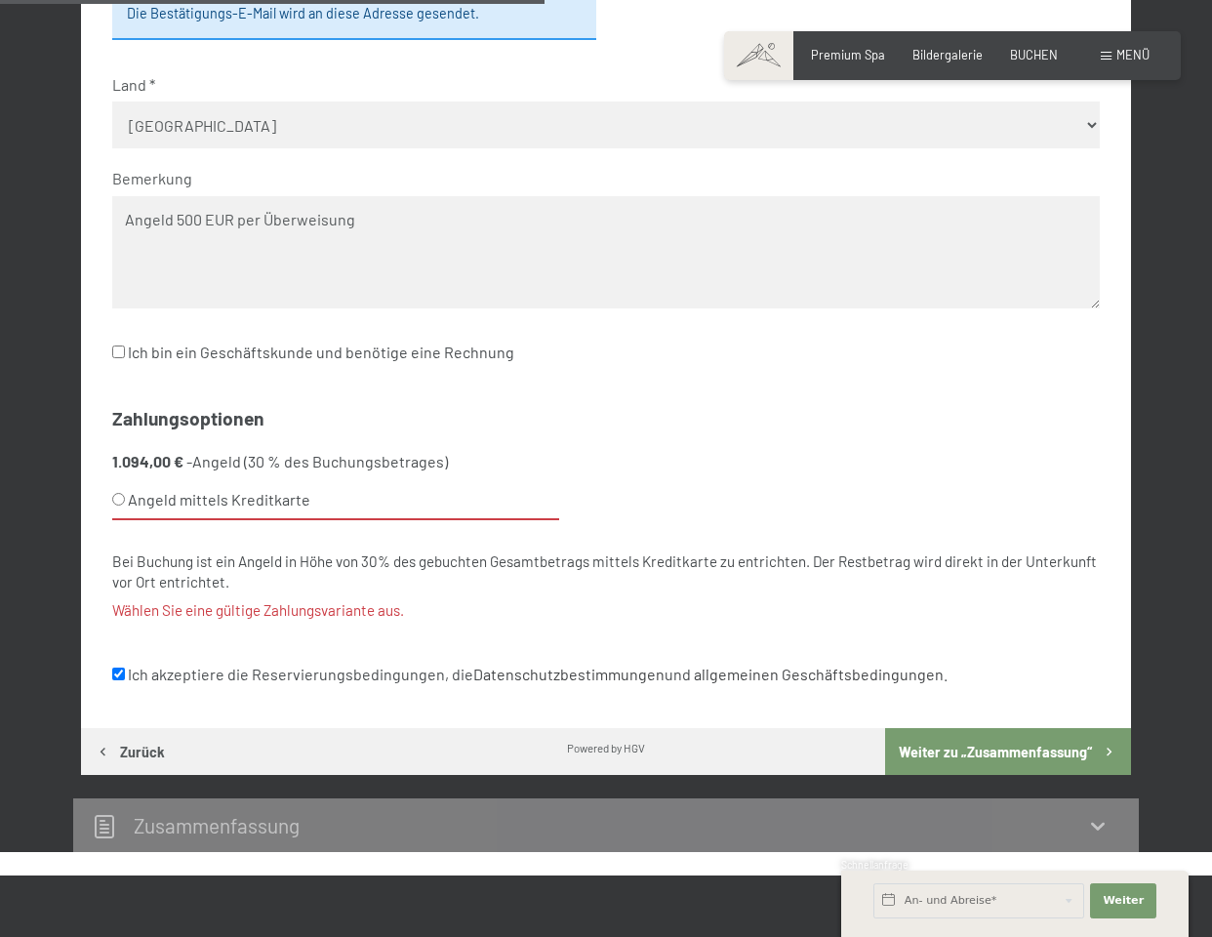
click at [217, 481] on label "Angeld mittels Kreditkarte" at bounding box center [335, 500] width 447 height 39
click at [125, 493] on input "Angeld mittels Kreditkarte" at bounding box center [118, 499] width 13 height 13
radio input "true"
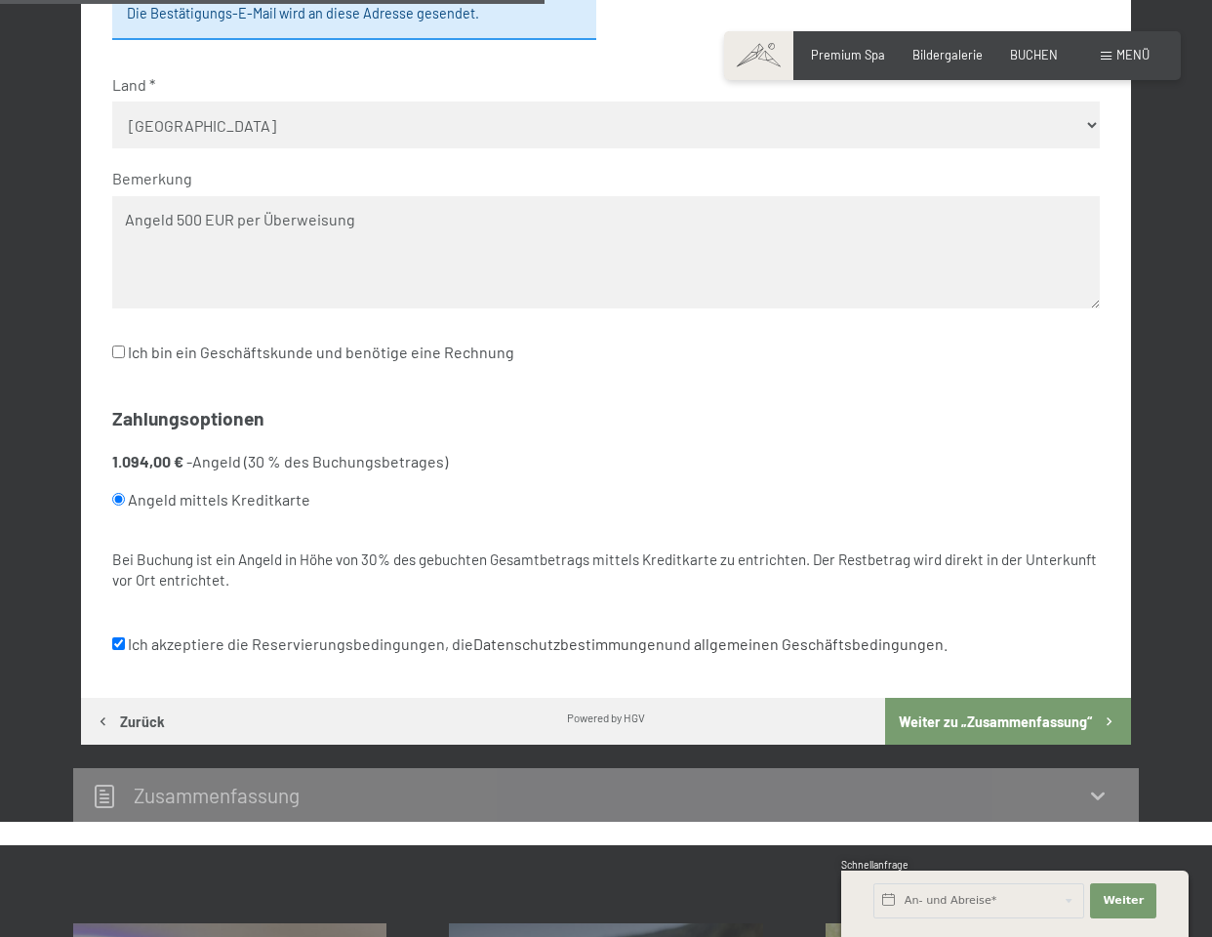
click at [117, 493] on input "Angeld mittels Kreditkarte" at bounding box center [118, 499] width 13 height 13
click at [119, 493] on input "Angeld mittels Kreditkarte" at bounding box center [118, 499] width 13 height 13
drag, startPoint x: 120, startPoint y: 467, endPoint x: 140, endPoint y: 468, distance: 19.5
click at [120, 493] on input "Angeld mittels Kreditkarte" at bounding box center [118, 499] width 13 height 13
click at [204, 496] on ul "1.094,00 € - Angeld (30 % des Buchungsbetrages) Angeld mittels Kreditkarte" at bounding box center [605, 496] width 987 height 91
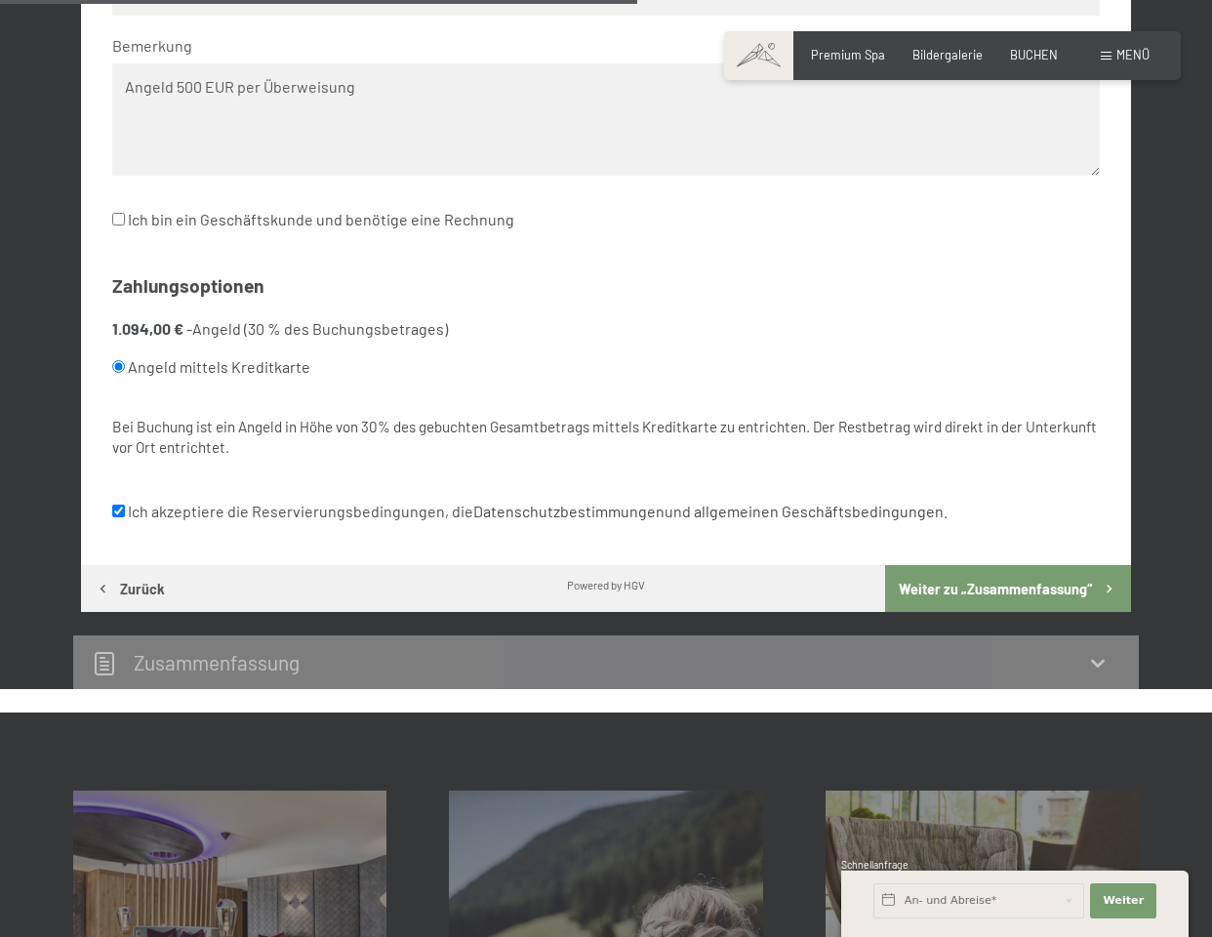
scroll to position [990, 0]
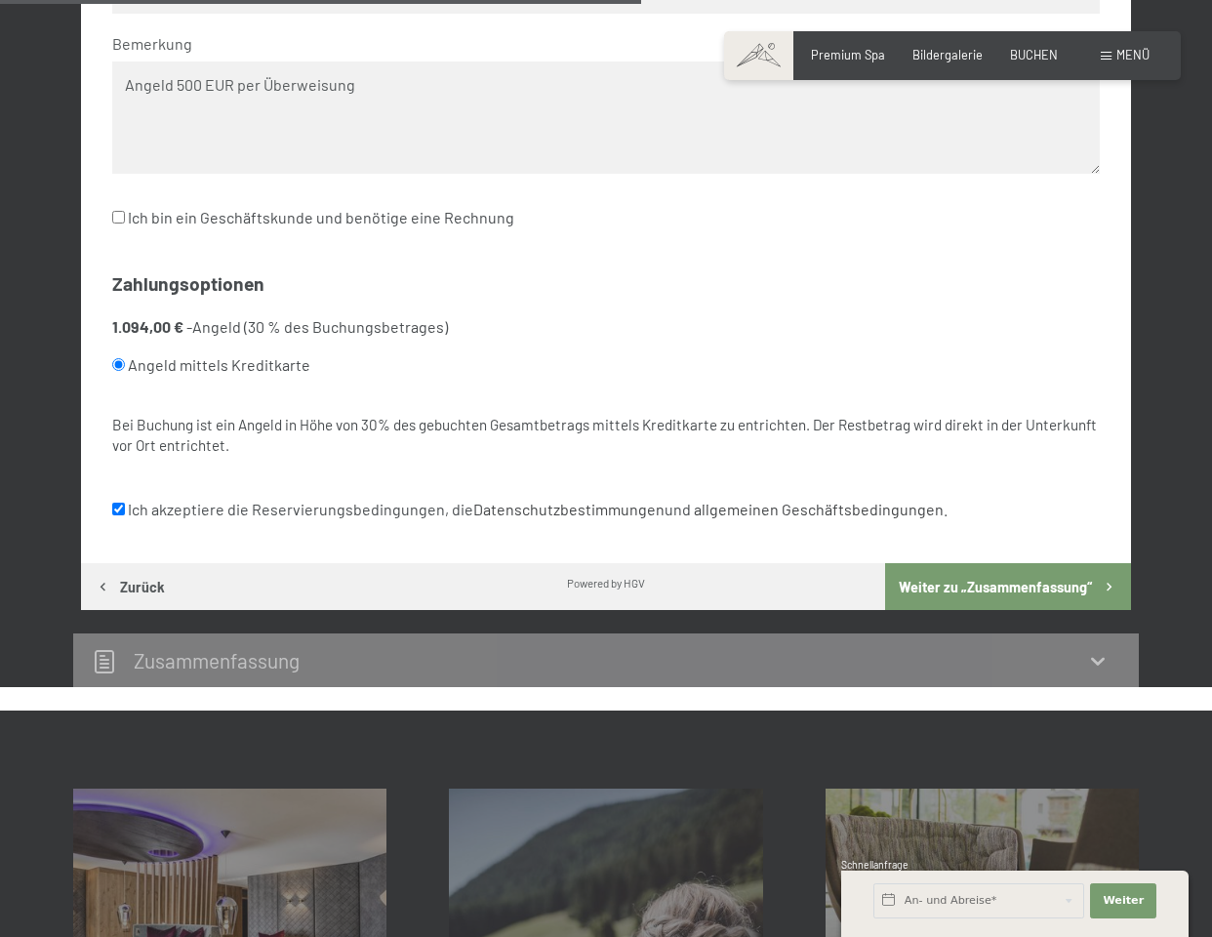
click at [861, 368] on ul "1.094,00 € - Angeld (30 % des Buchungsbetrages) Angeld mittels Kreditkarte" at bounding box center [605, 361] width 987 height 91
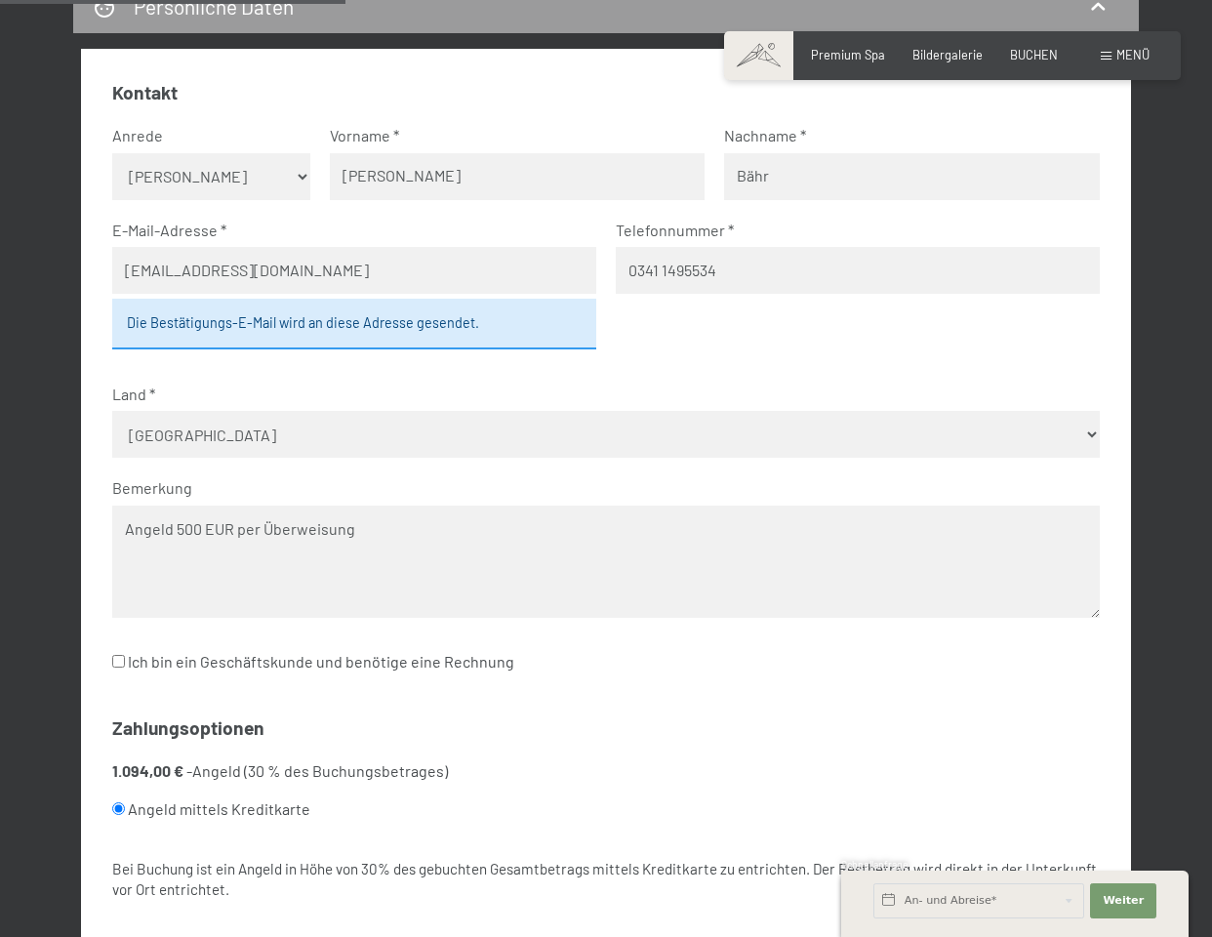
scroll to position [581, 0]
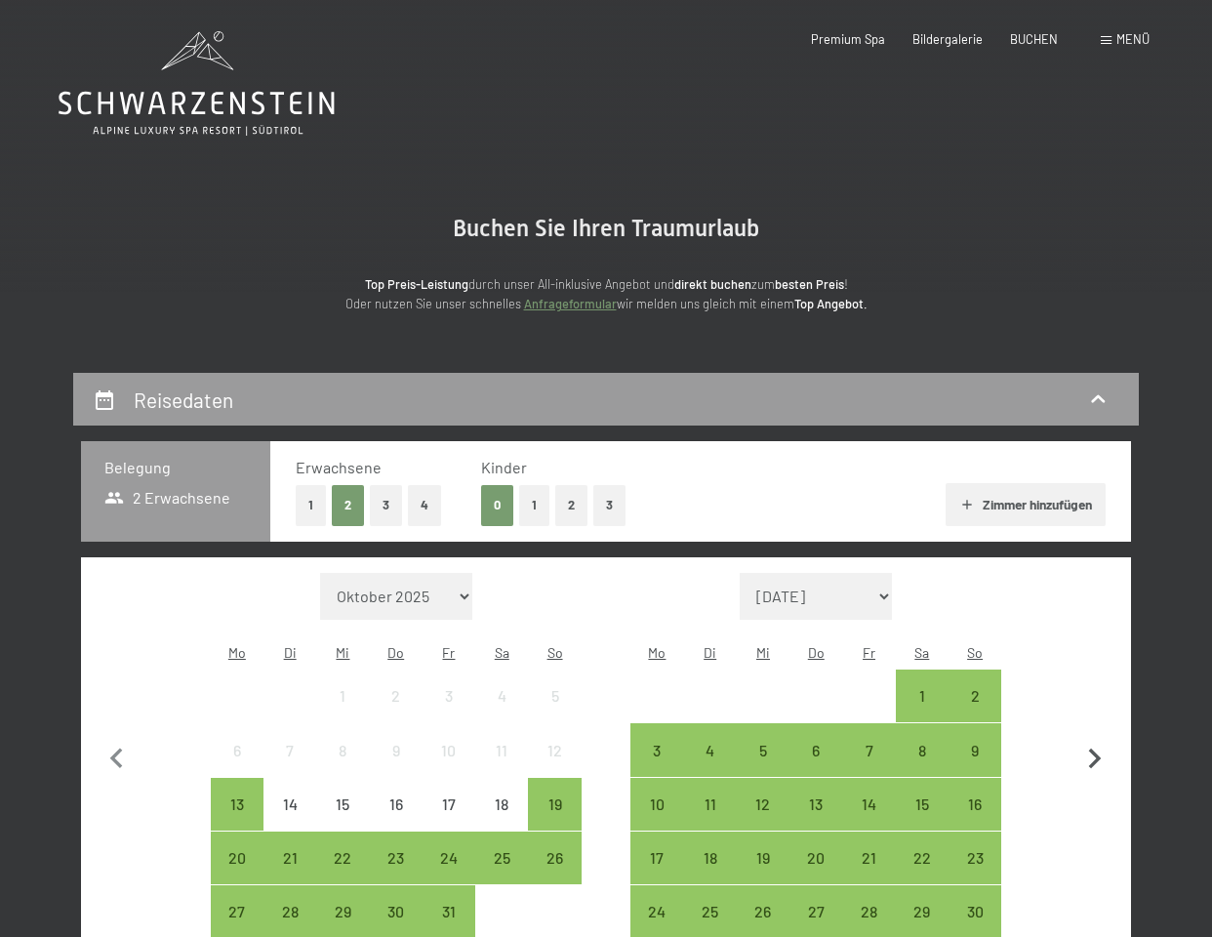
click at [1091, 741] on icon "button" at bounding box center [1094, 759] width 41 height 41
select select "2025-11-01"
select select "2025-12-01"
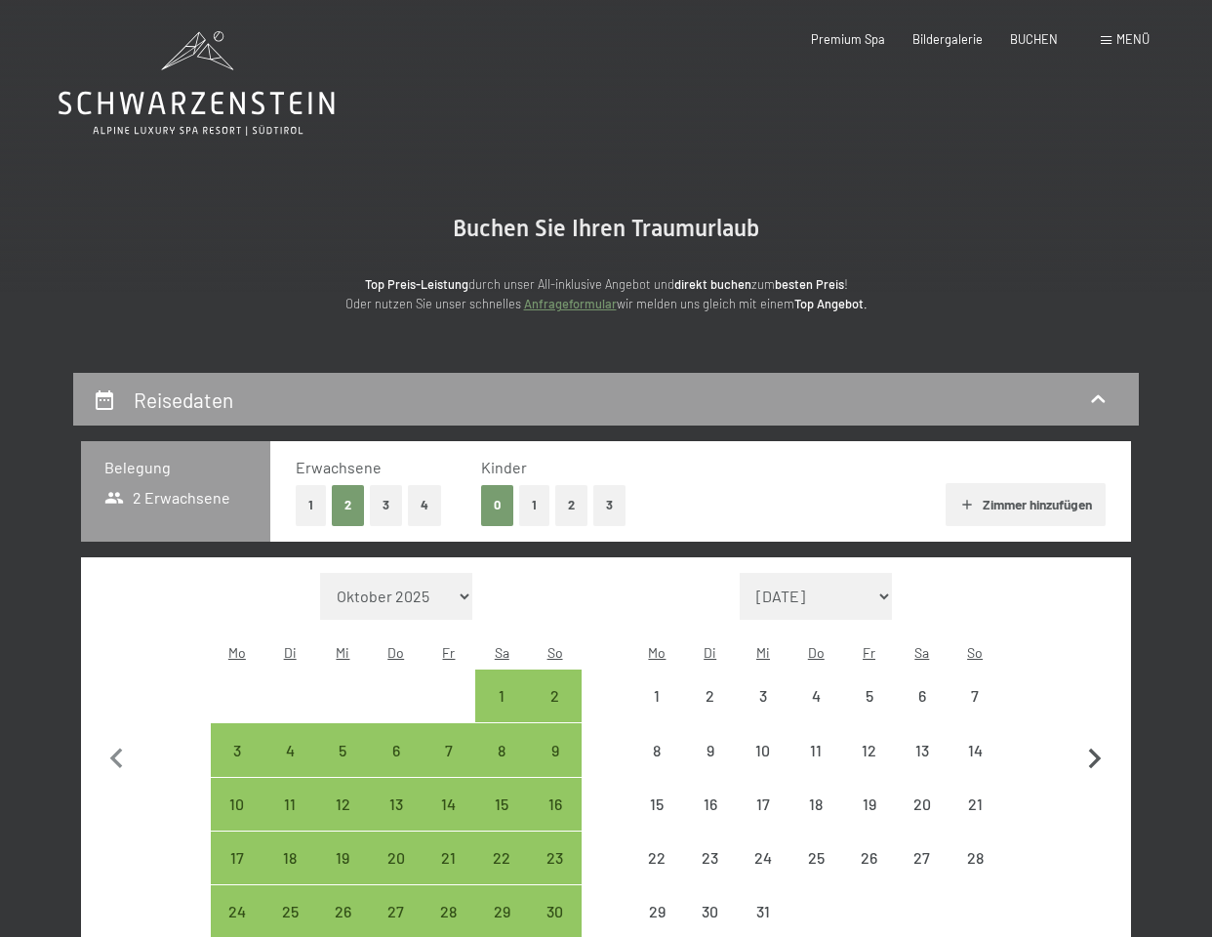
click at [1090, 741] on icon "button" at bounding box center [1094, 759] width 41 height 41
select select "[DATE]"
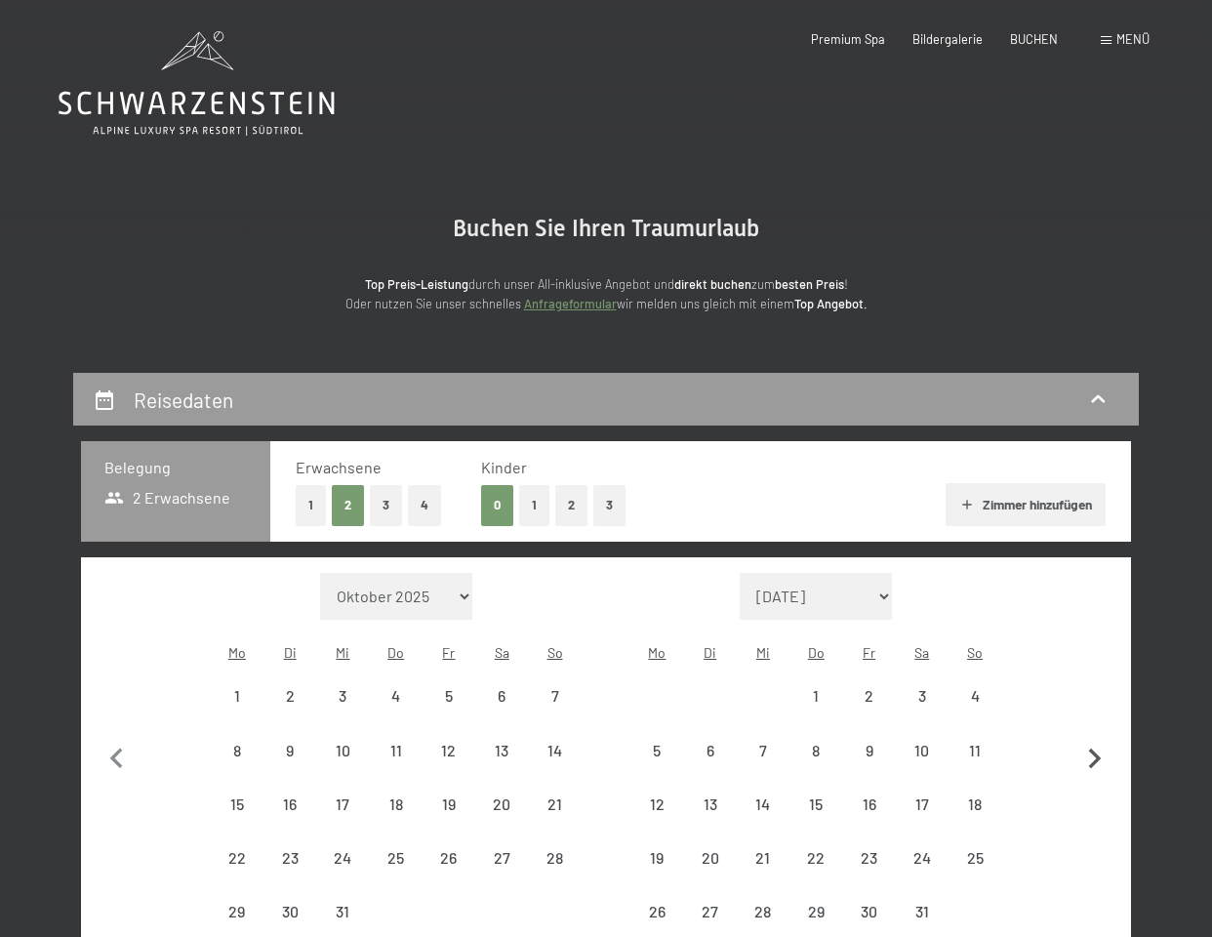
click at [1090, 742] on icon "button" at bounding box center [1094, 759] width 41 height 41
click at [1091, 741] on button "button" at bounding box center [1094, 756] width 41 height 367
select select "[DATE]"
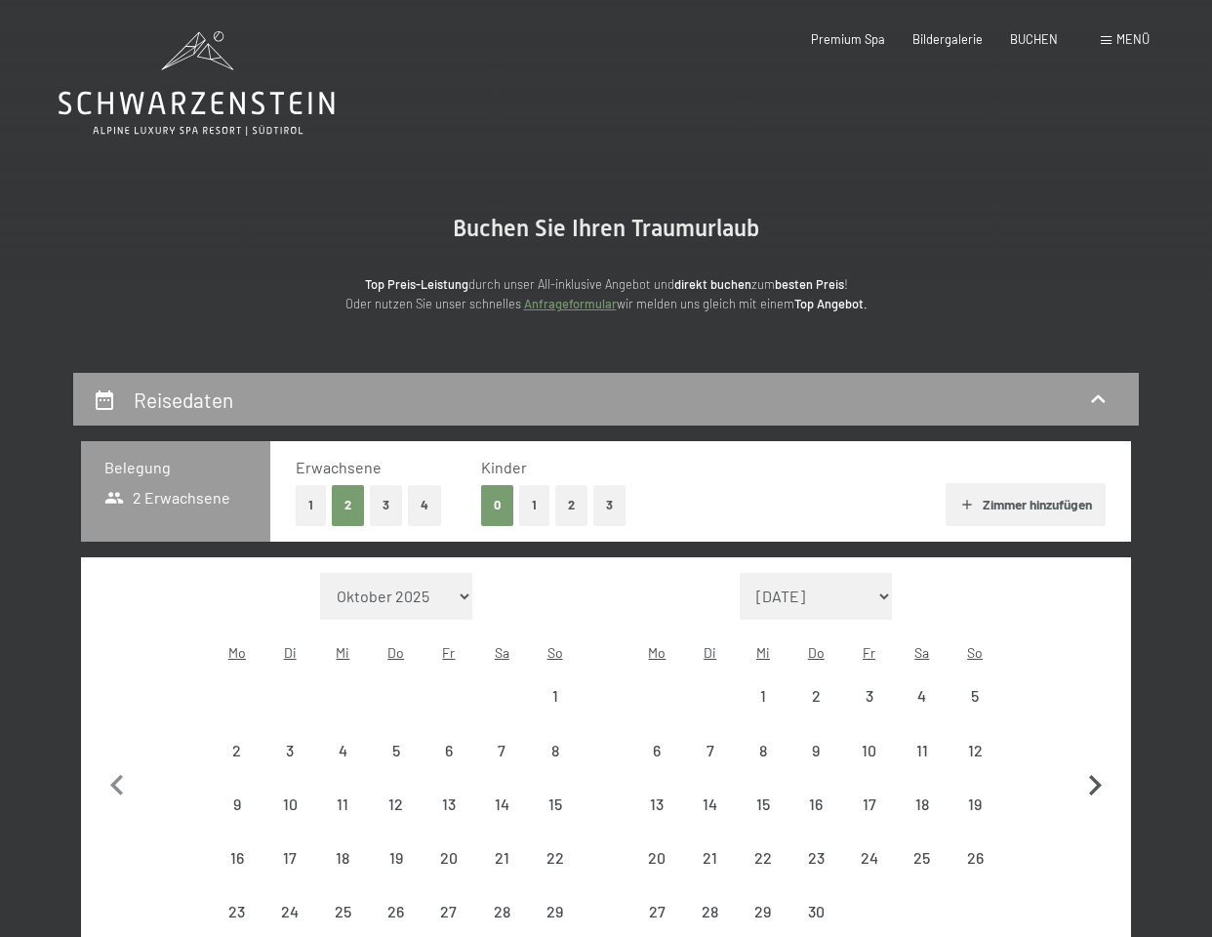
click at [1091, 741] on button "button" at bounding box center [1094, 783] width 41 height 421
select select "[DATE]"
click at [1091, 741] on icon "button" at bounding box center [1094, 759] width 41 height 41
select select "2026-05-01"
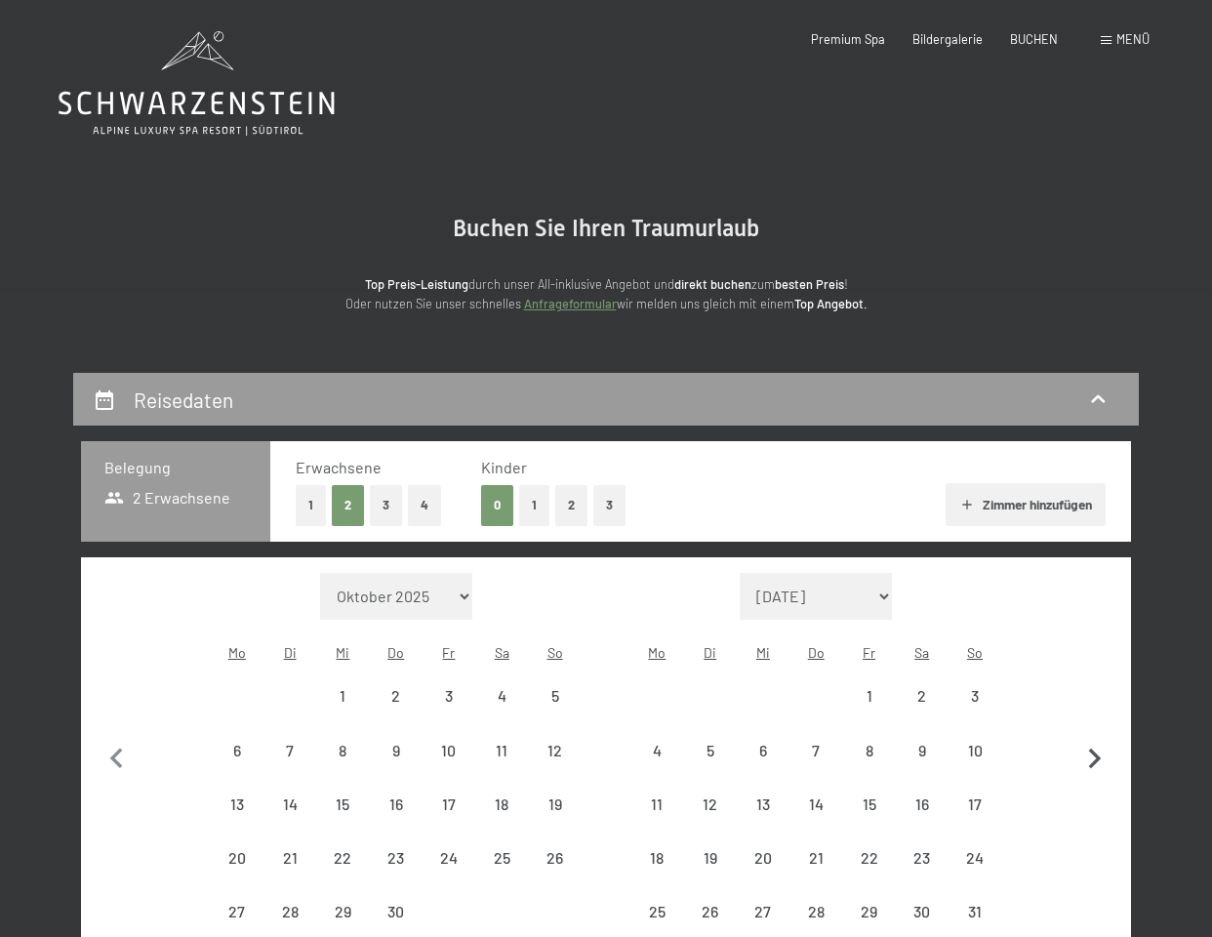
select select "2026-06-01"
select select "2026-05-01"
select select "2026-06-01"
select select "2026-05-01"
select select "2026-06-01"
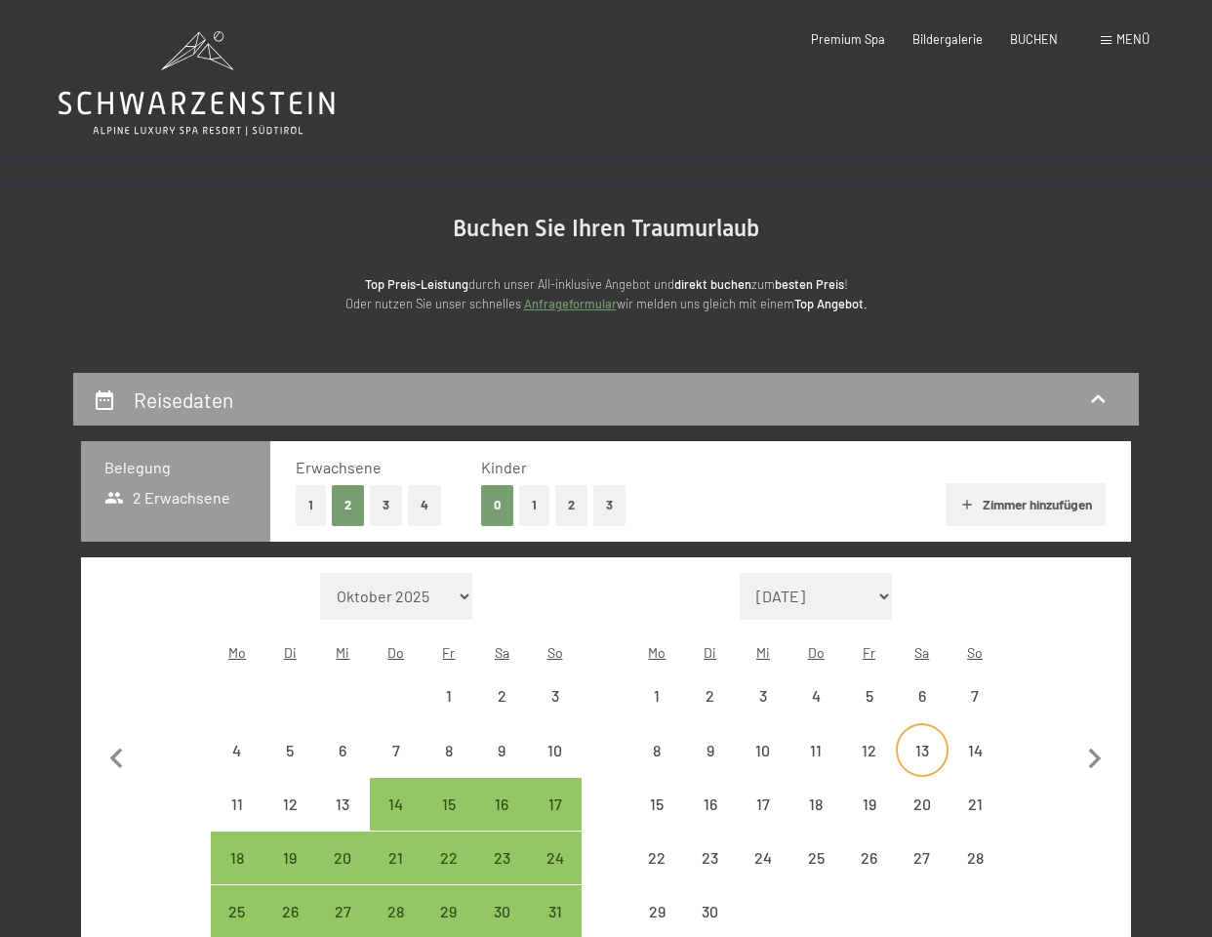
select select "2026-05-01"
select select "2026-06-01"
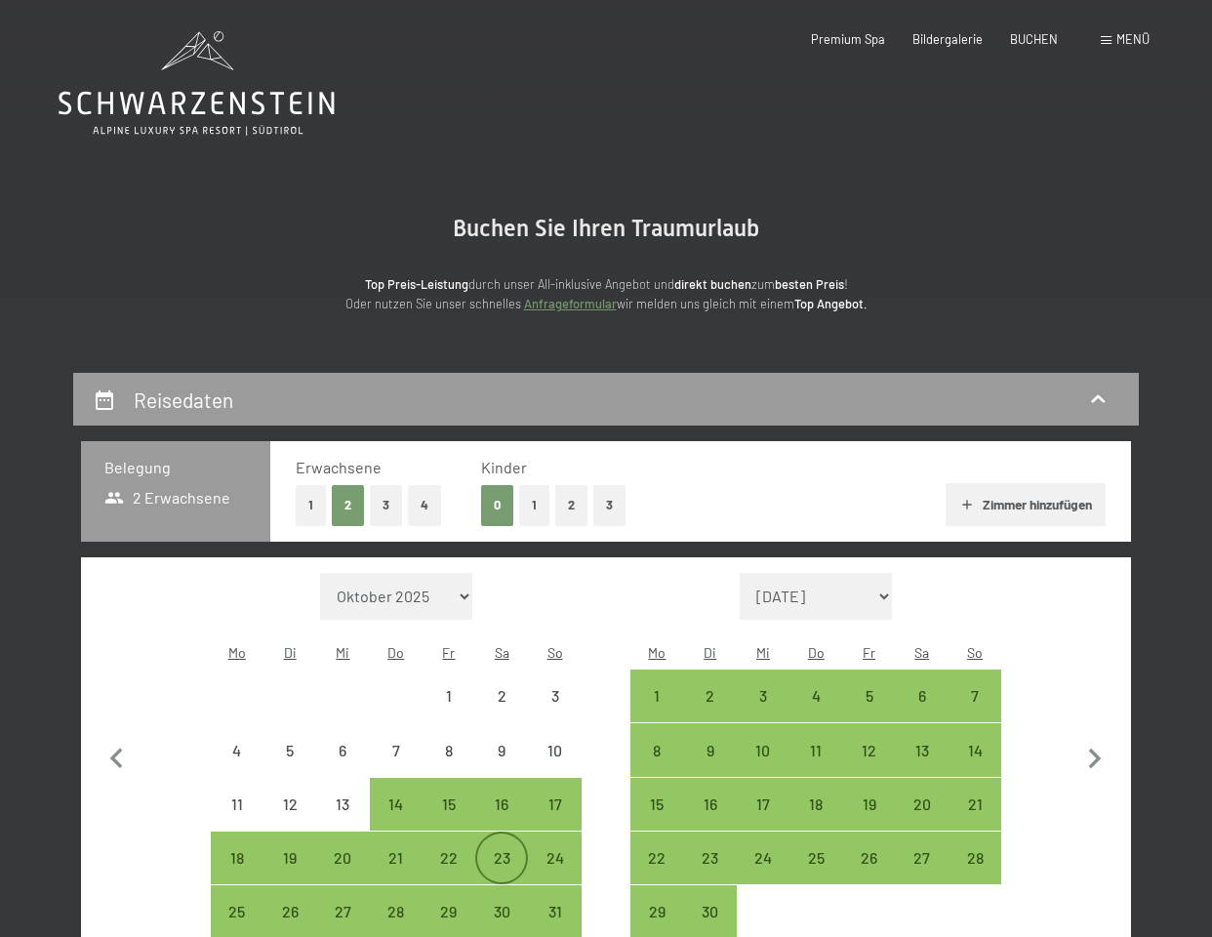
click at [502, 850] on div "23" at bounding box center [501, 874] width 49 height 49
select select "2026-05-01"
select select "2026-06-01"
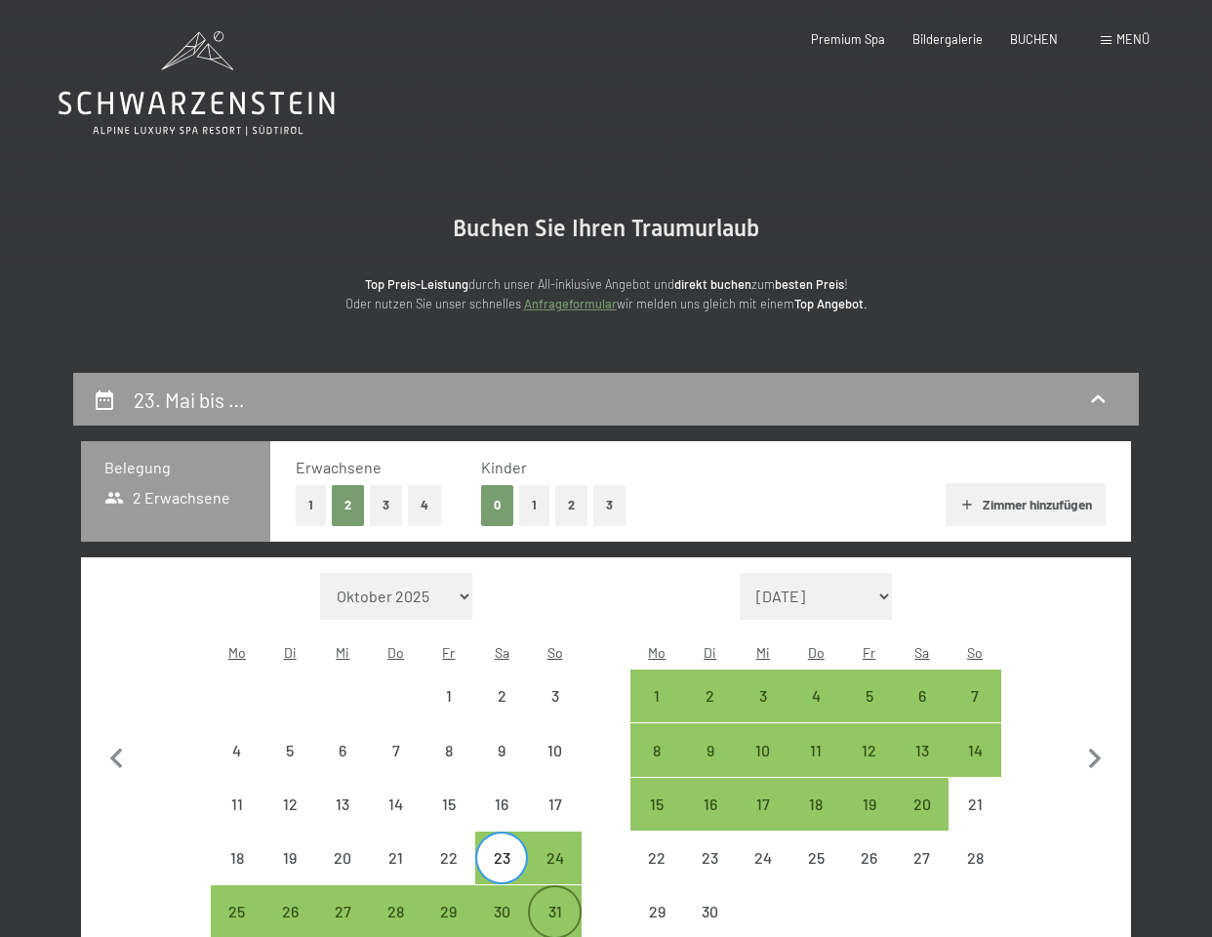
click at [563, 904] on div "31" at bounding box center [554, 928] width 49 height 49
select select "2026-05-01"
select select "2026-06-01"
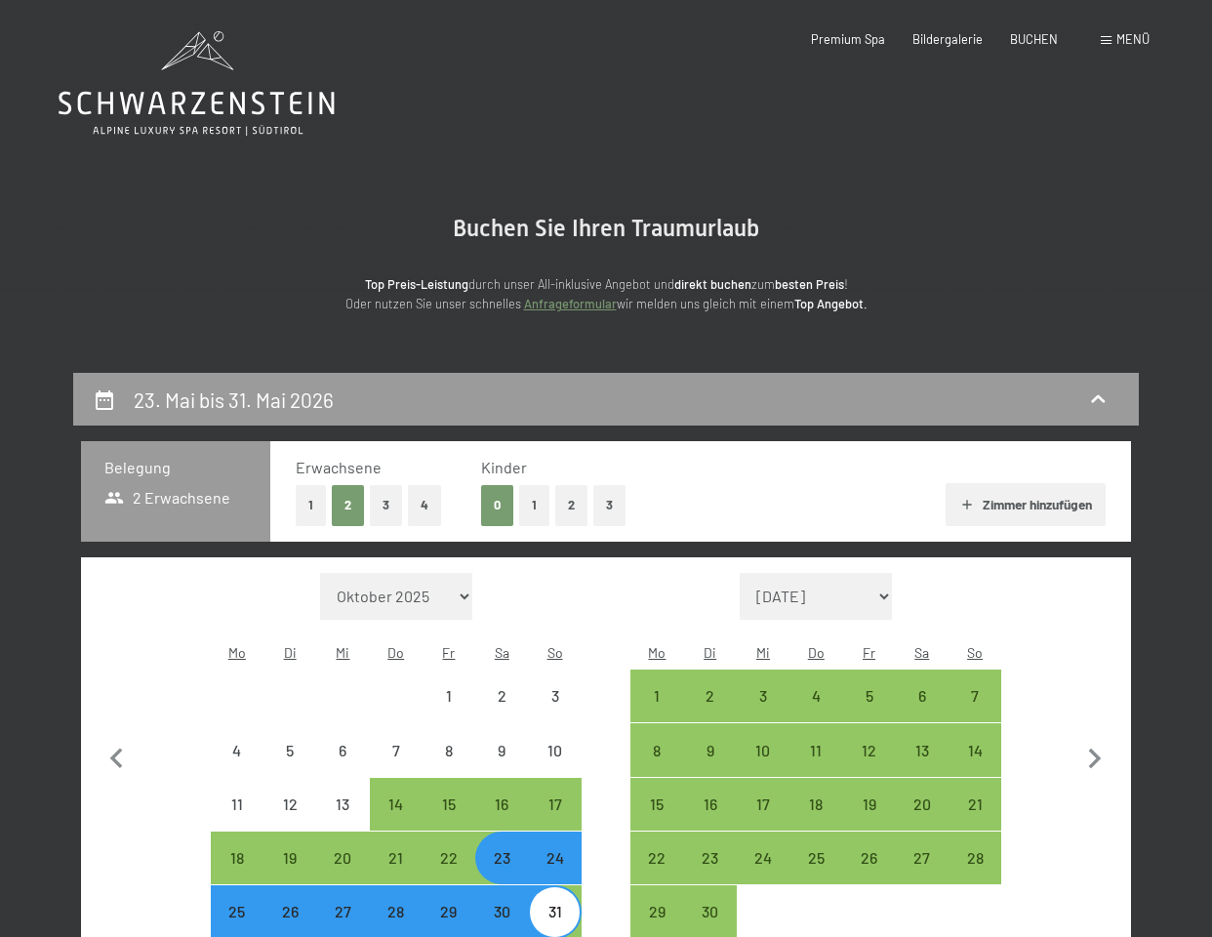
click at [307, 502] on button "1" at bounding box center [311, 505] width 30 height 40
select select "2026-05-01"
select select "2026-06-01"
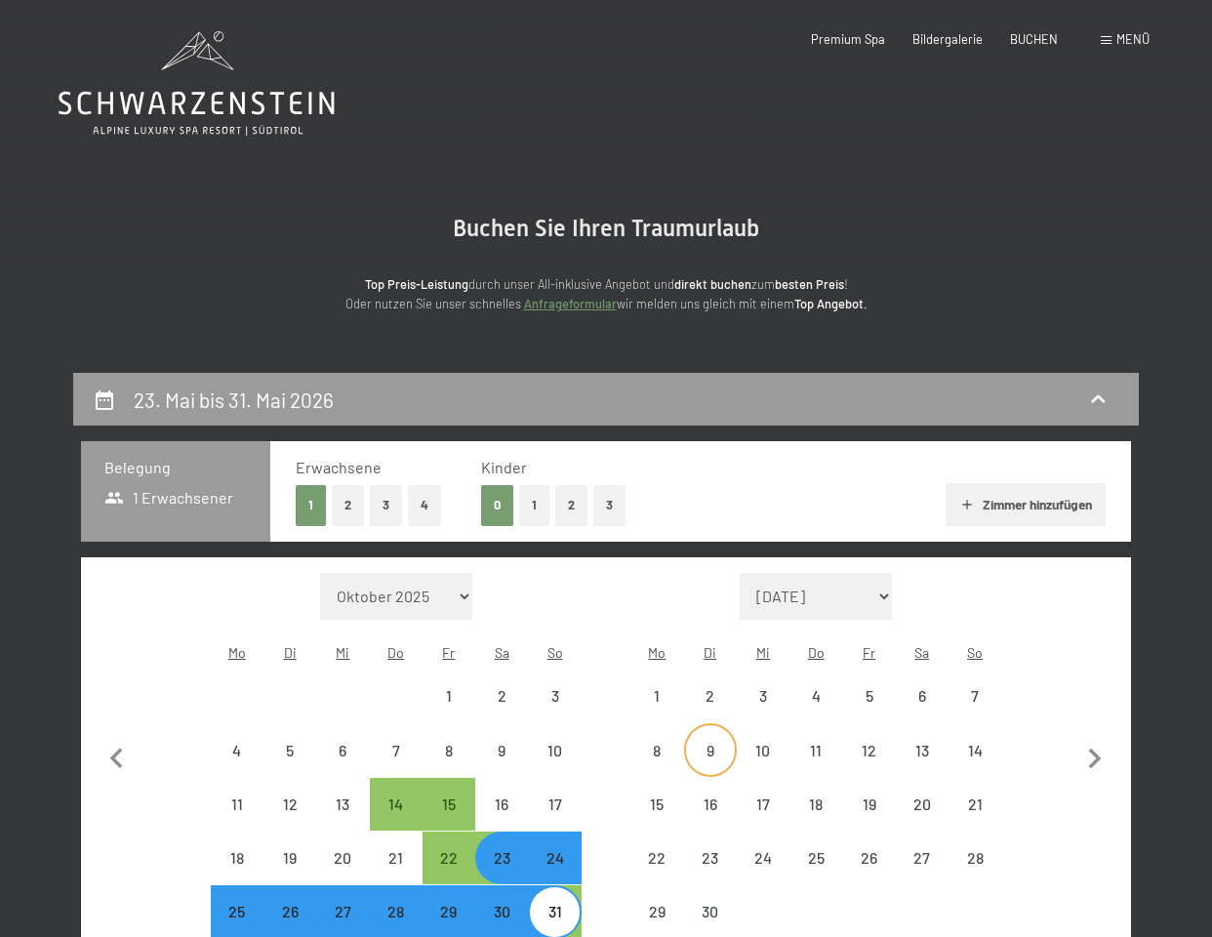
select select "2026-05-01"
select select "2026-06-01"
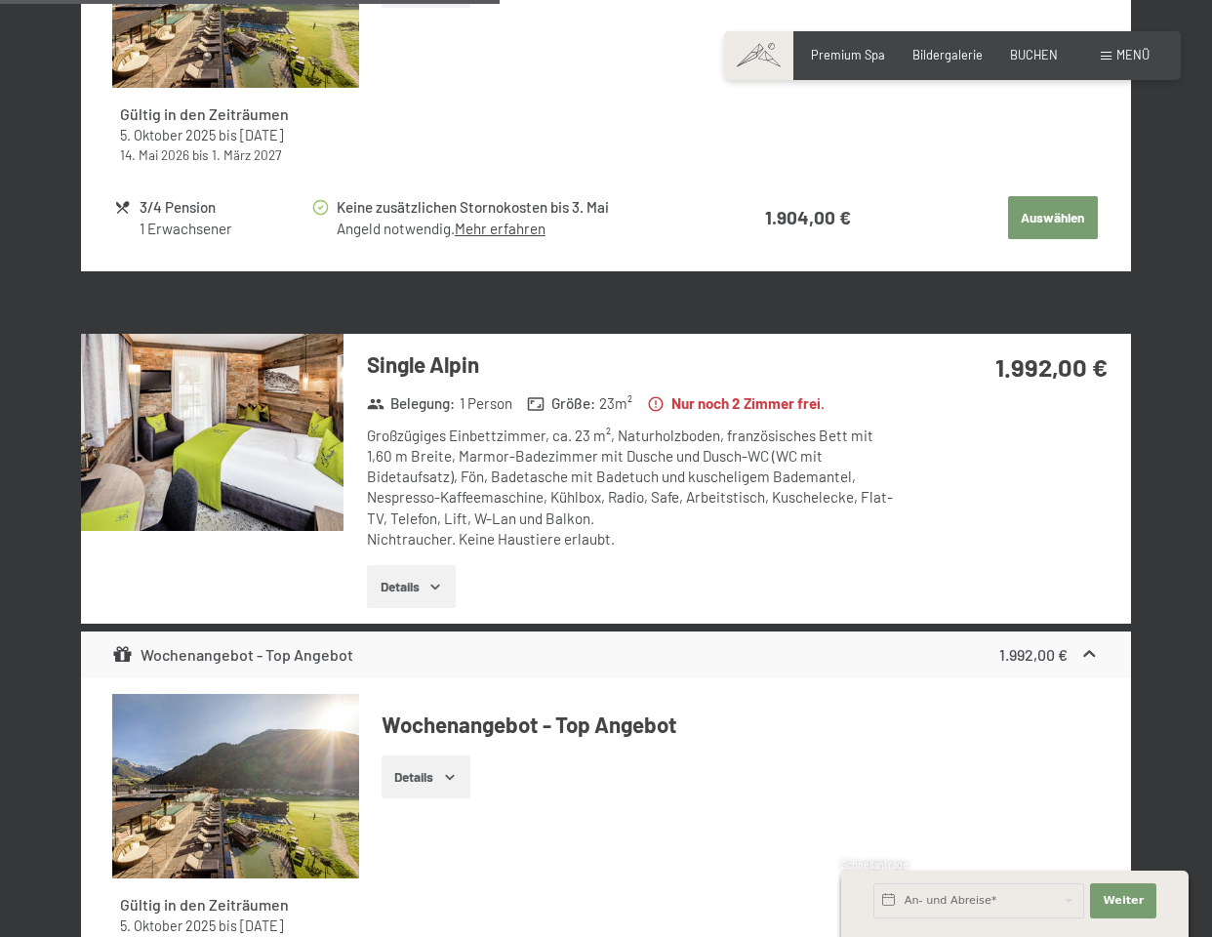
scroll to position [1673, 0]
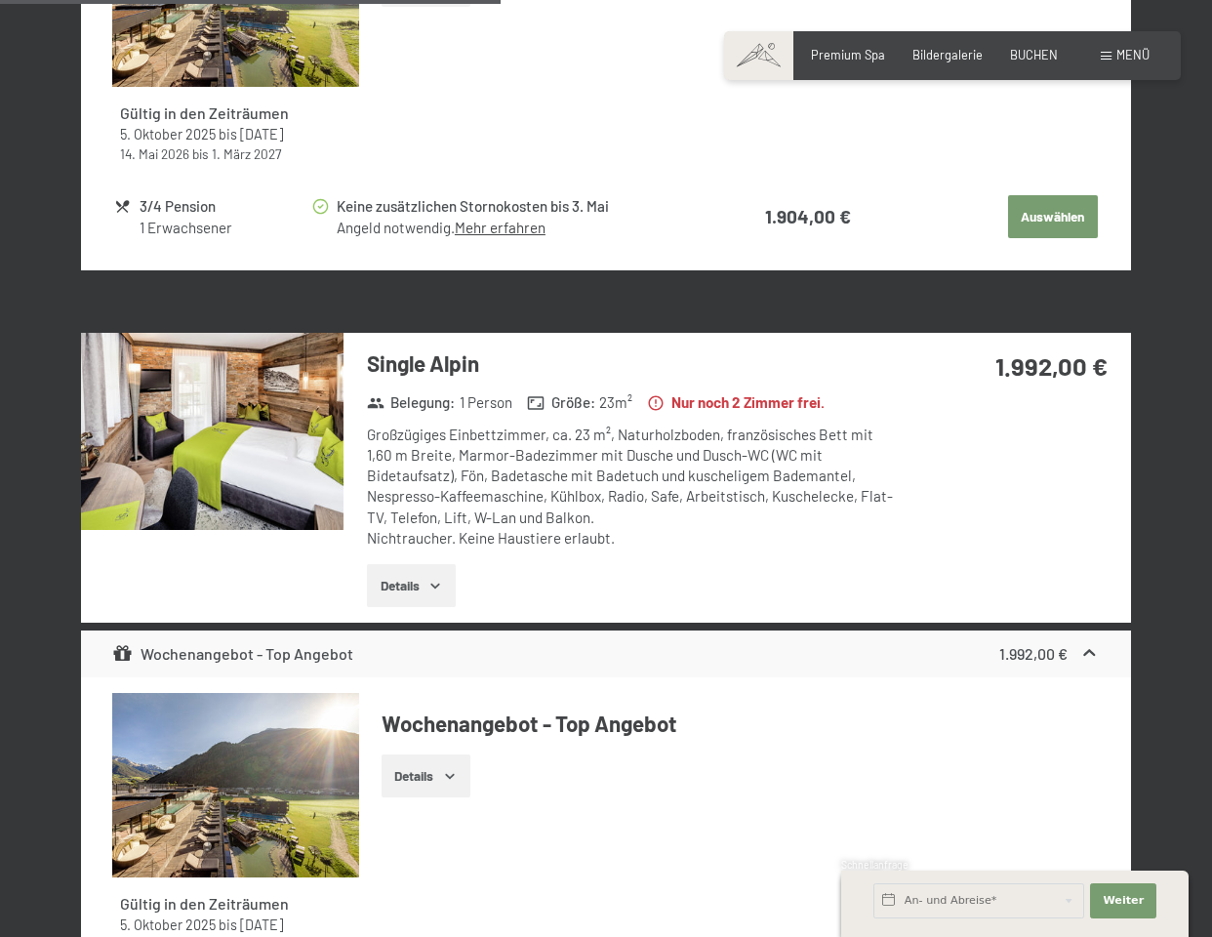
click at [421, 579] on button "Details" at bounding box center [411, 585] width 89 height 43
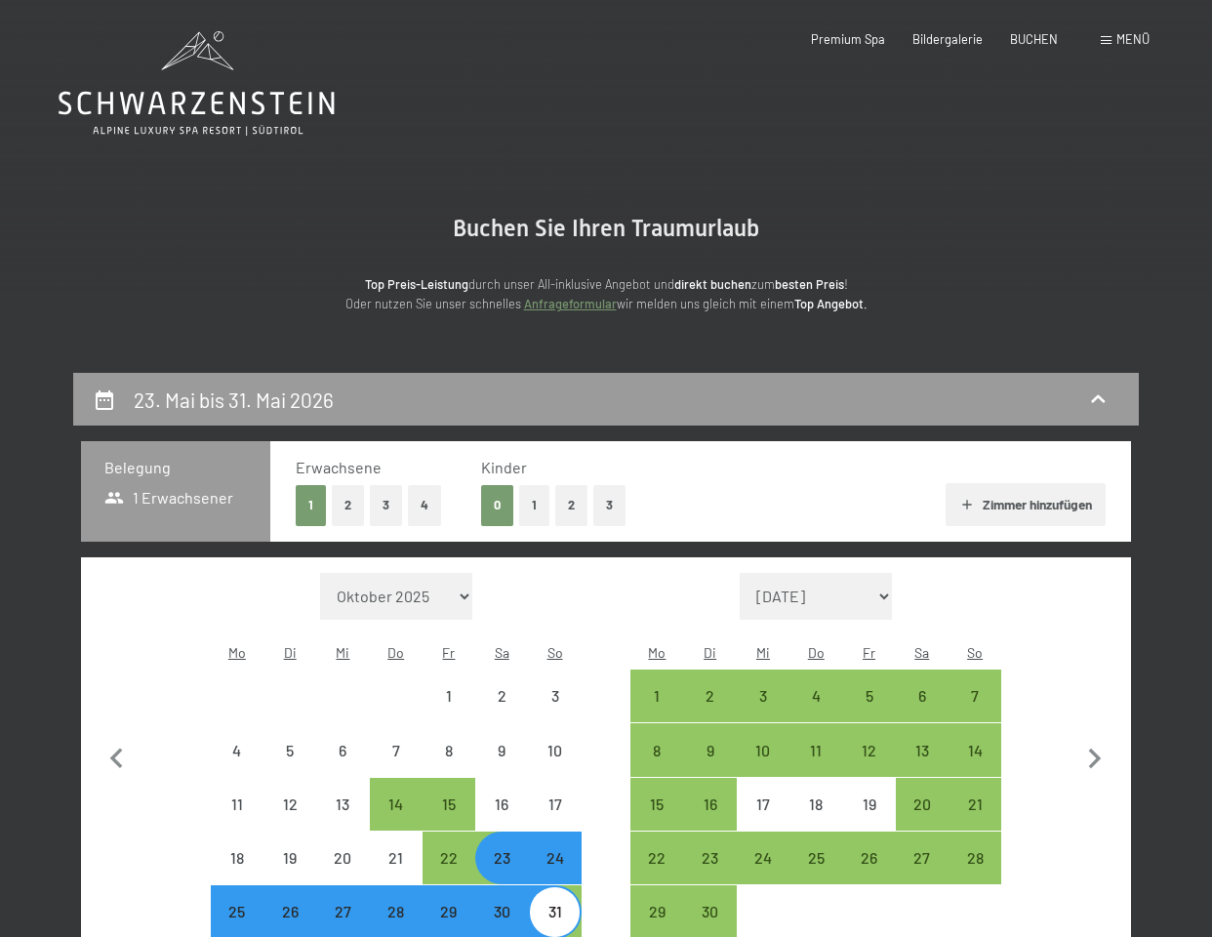
scroll to position [0, 0]
click at [345, 502] on button "2" at bounding box center [348, 505] width 32 height 40
select select "2026-05-01"
select select "2026-06-01"
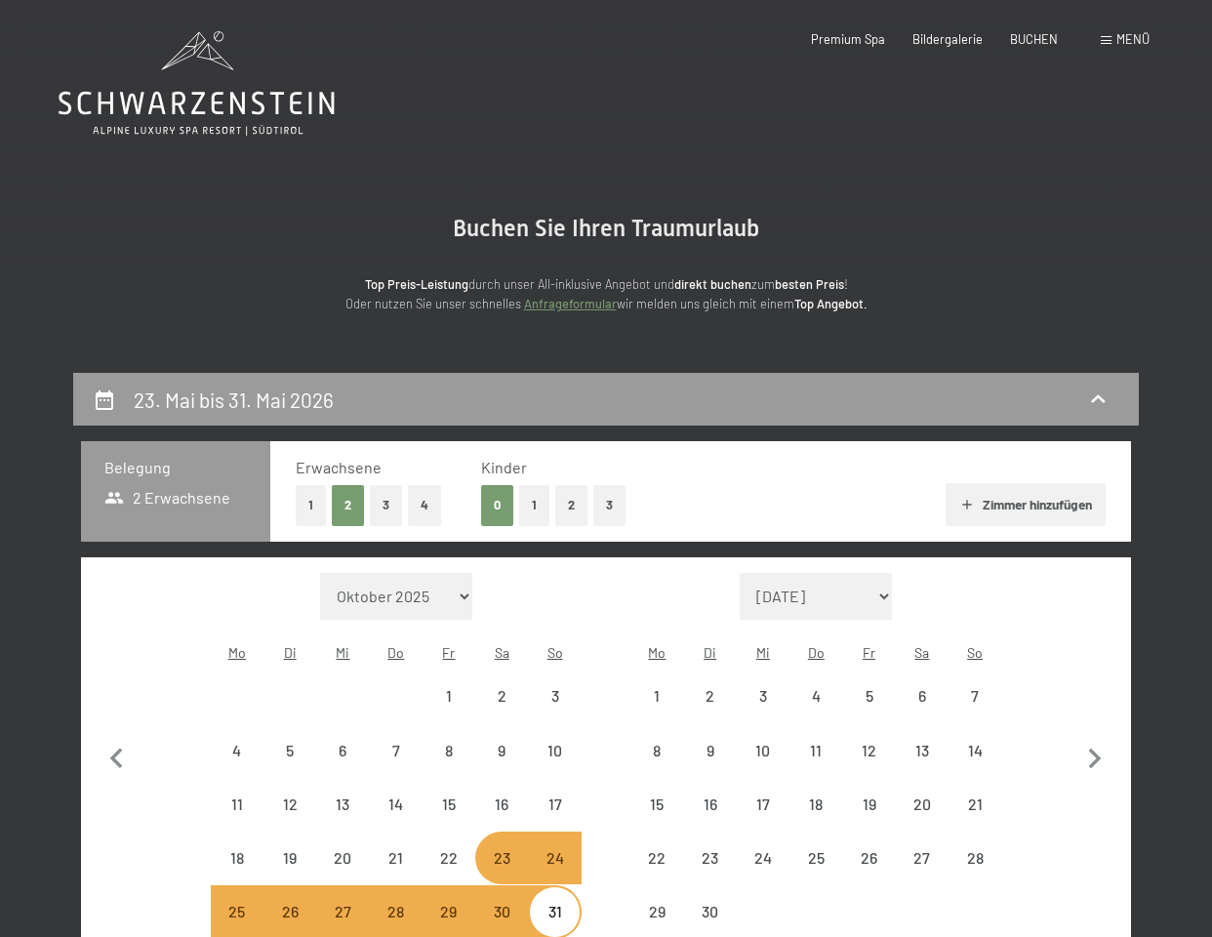
select select "[DATE]"
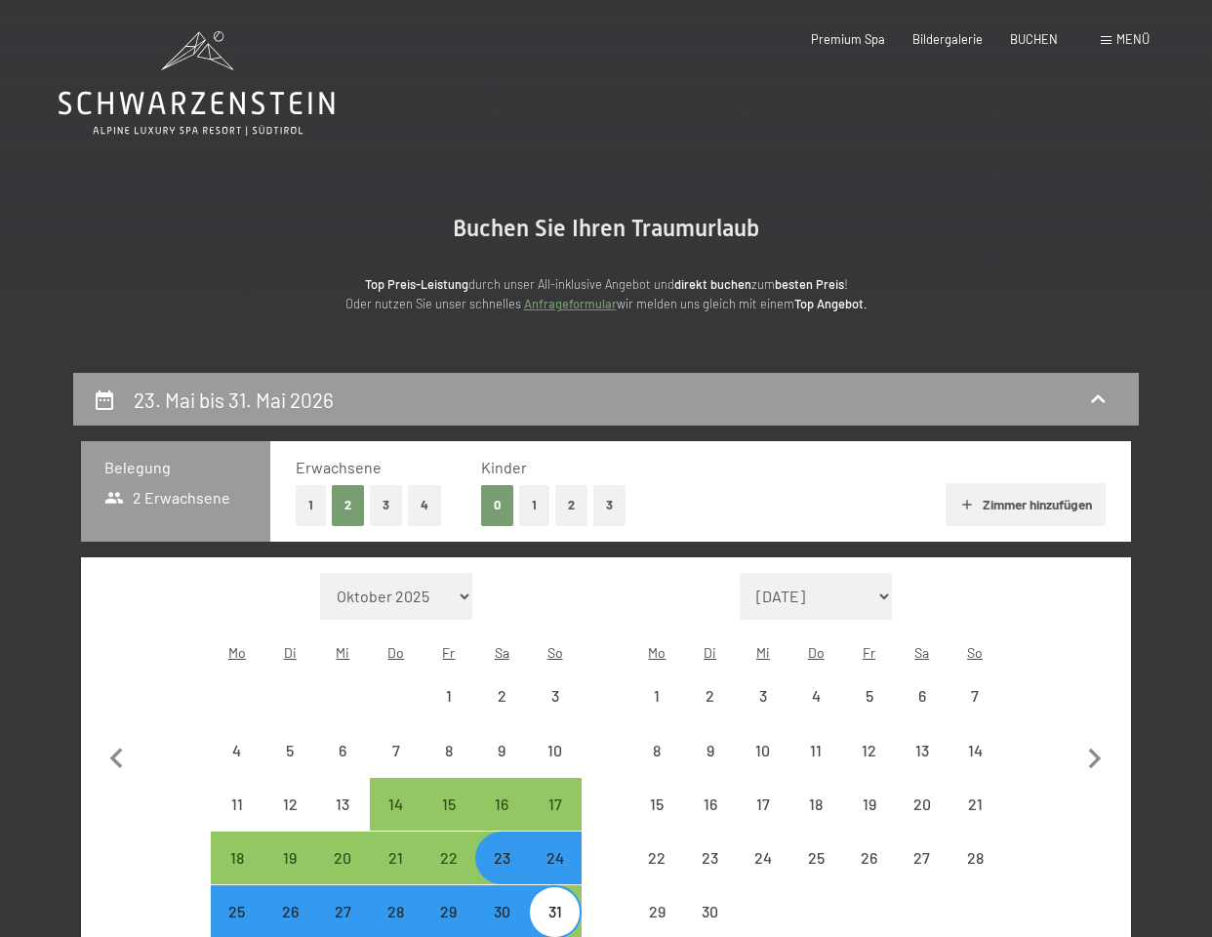
select select "[DATE]"
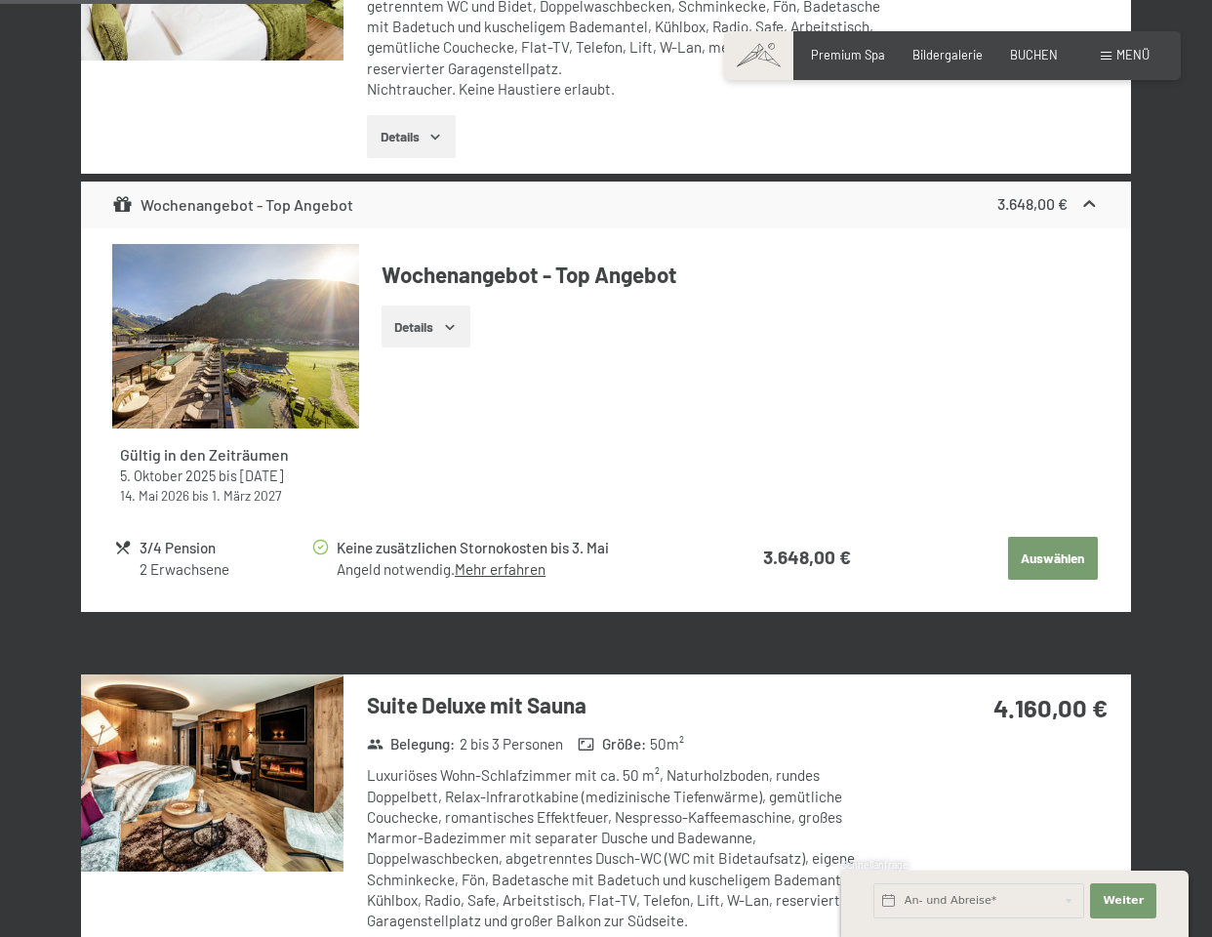
scroll to position [2132, 0]
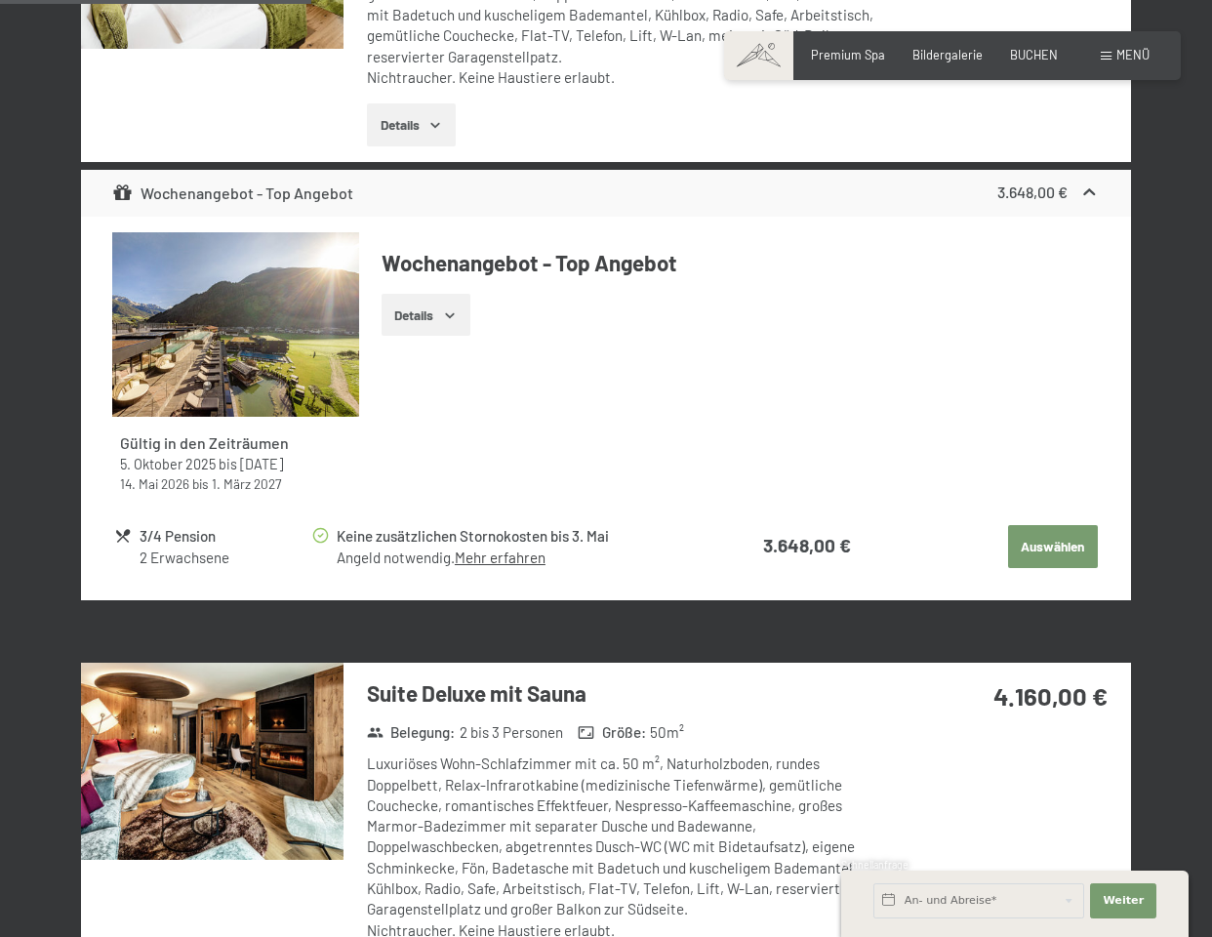
click at [239, 47] on div at bounding box center [212, 7] width 262 height 310
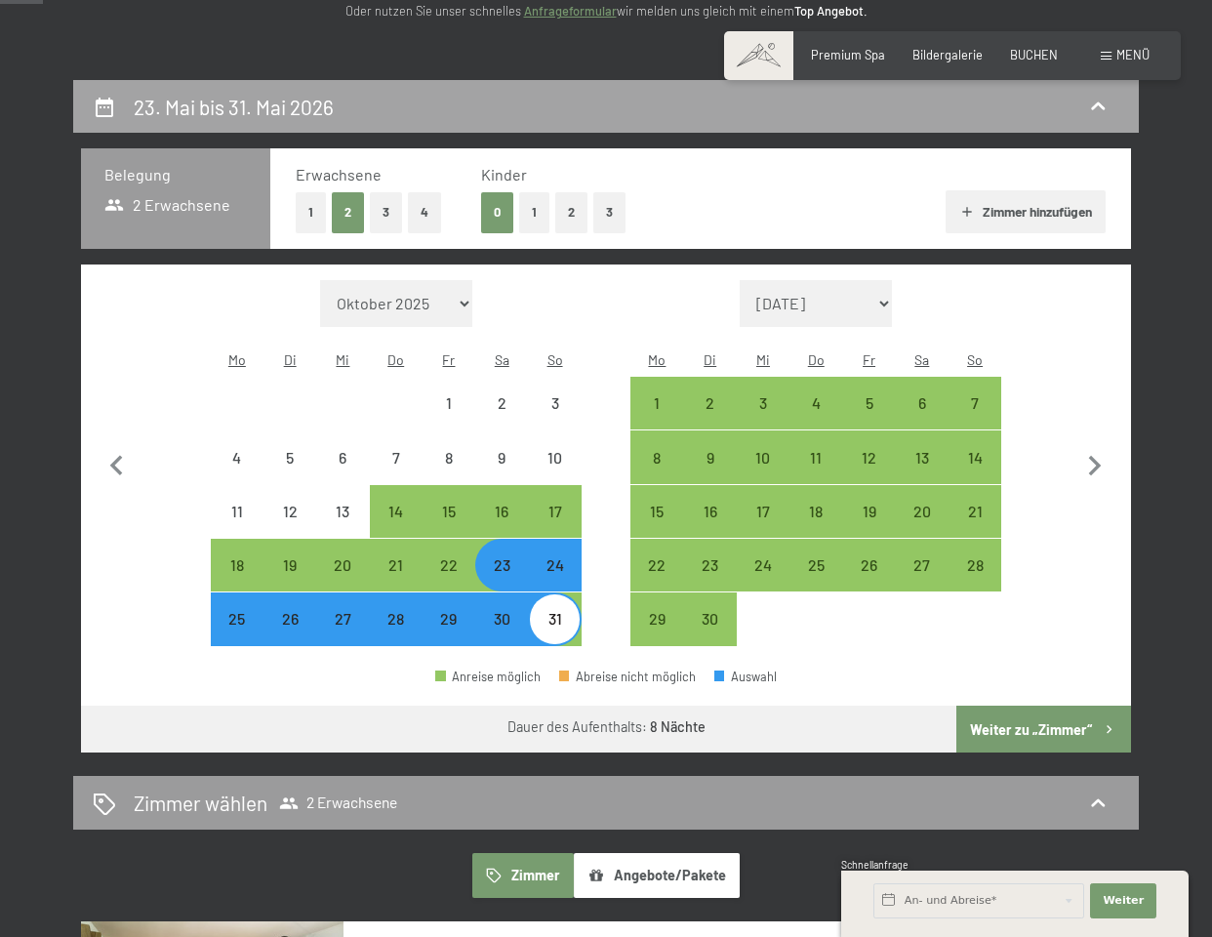
scroll to position [297, 0]
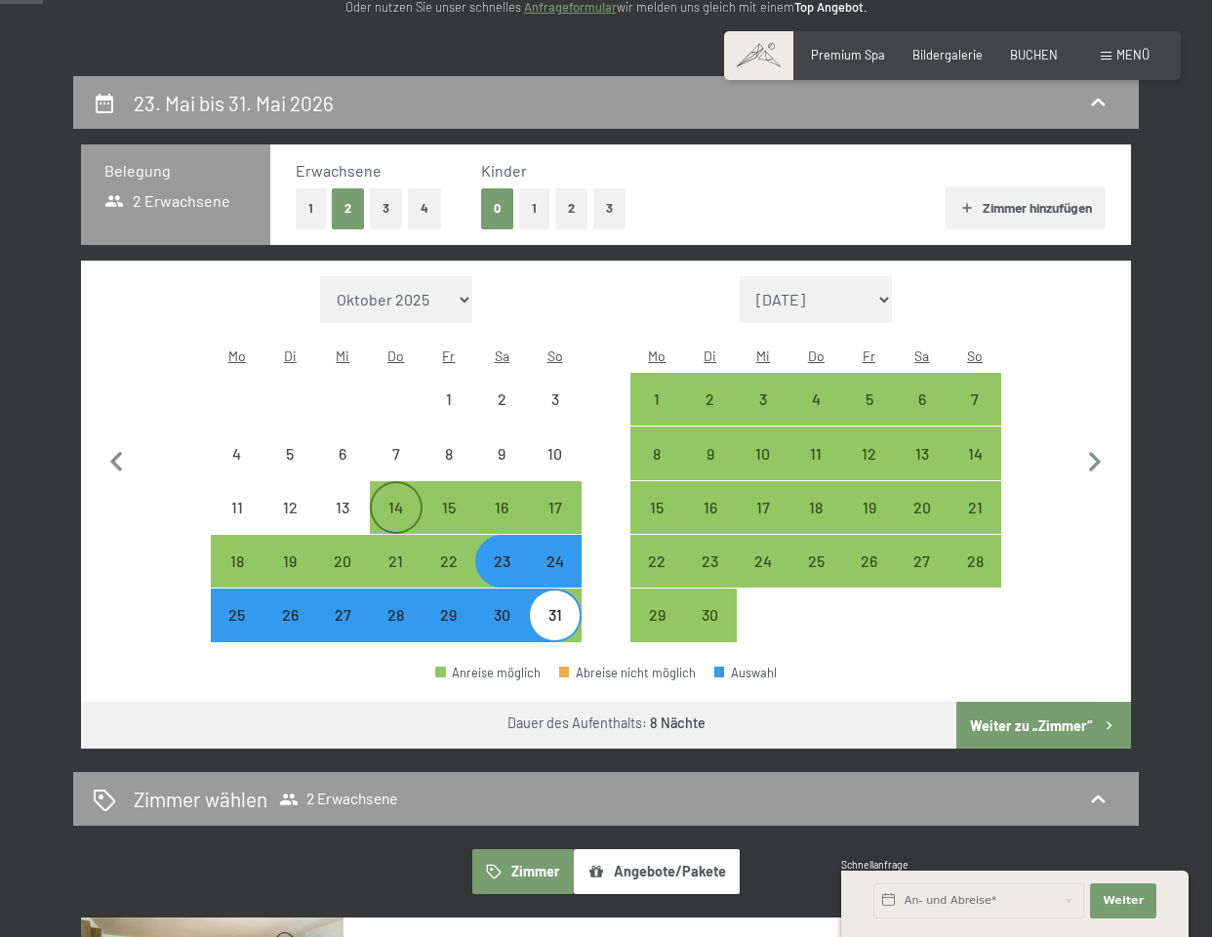
click at [397, 500] on div "14" at bounding box center [396, 524] width 49 height 49
select select "[DATE]"
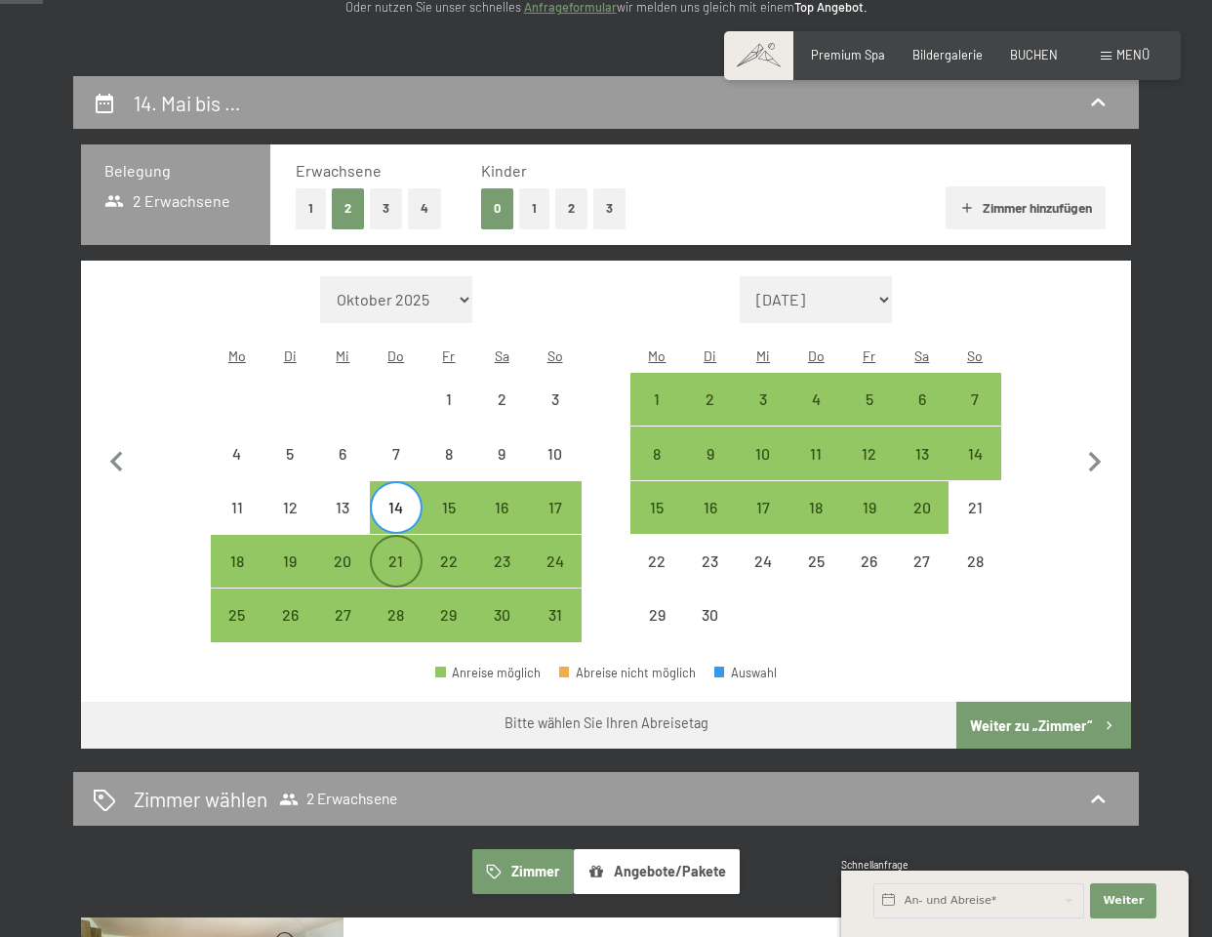
click at [406, 553] on div "21" at bounding box center [396, 577] width 49 height 49
select select "[DATE]"
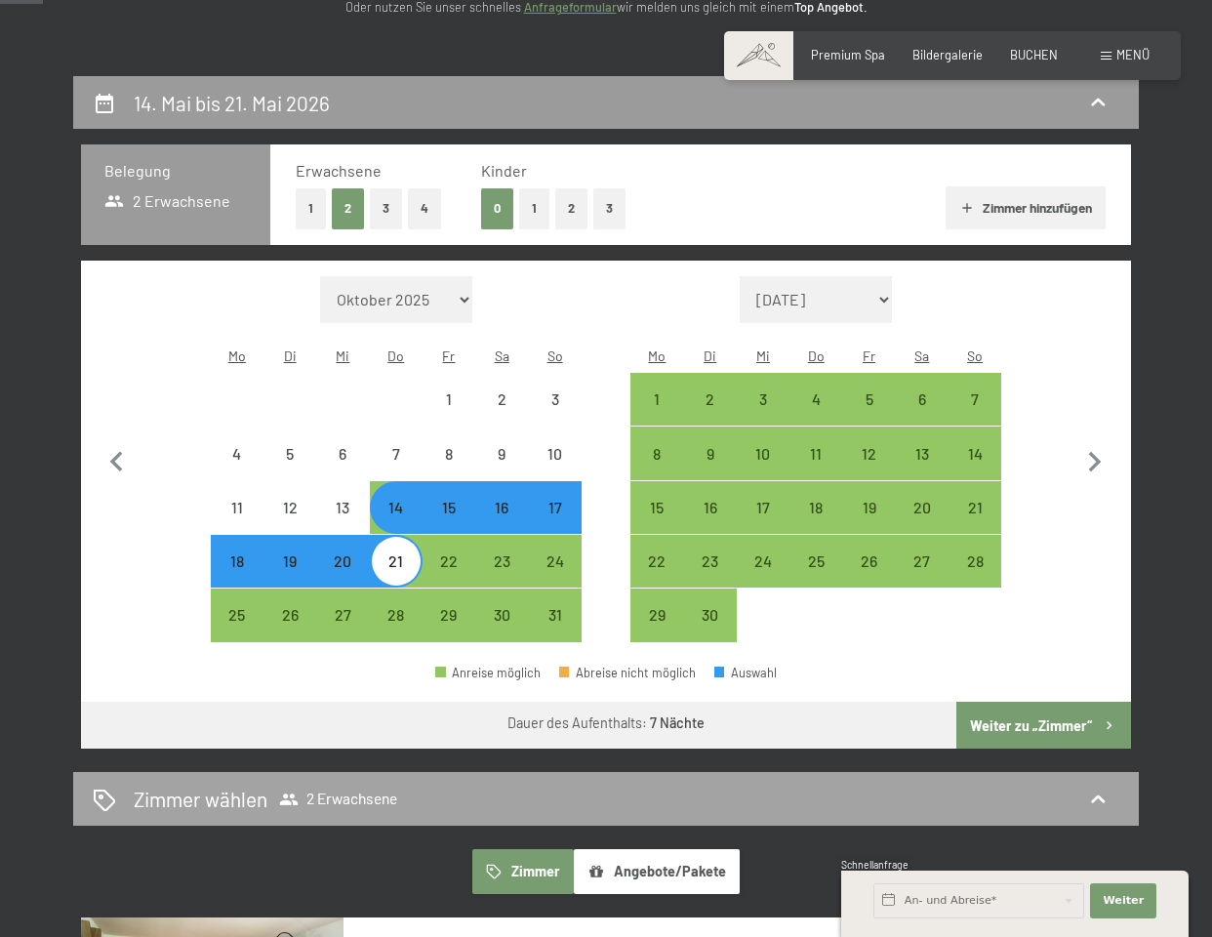
click at [1037, 702] on button "Weiter zu „Zimmer“" at bounding box center [1043, 725] width 175 height 47
select select "[DATE]"
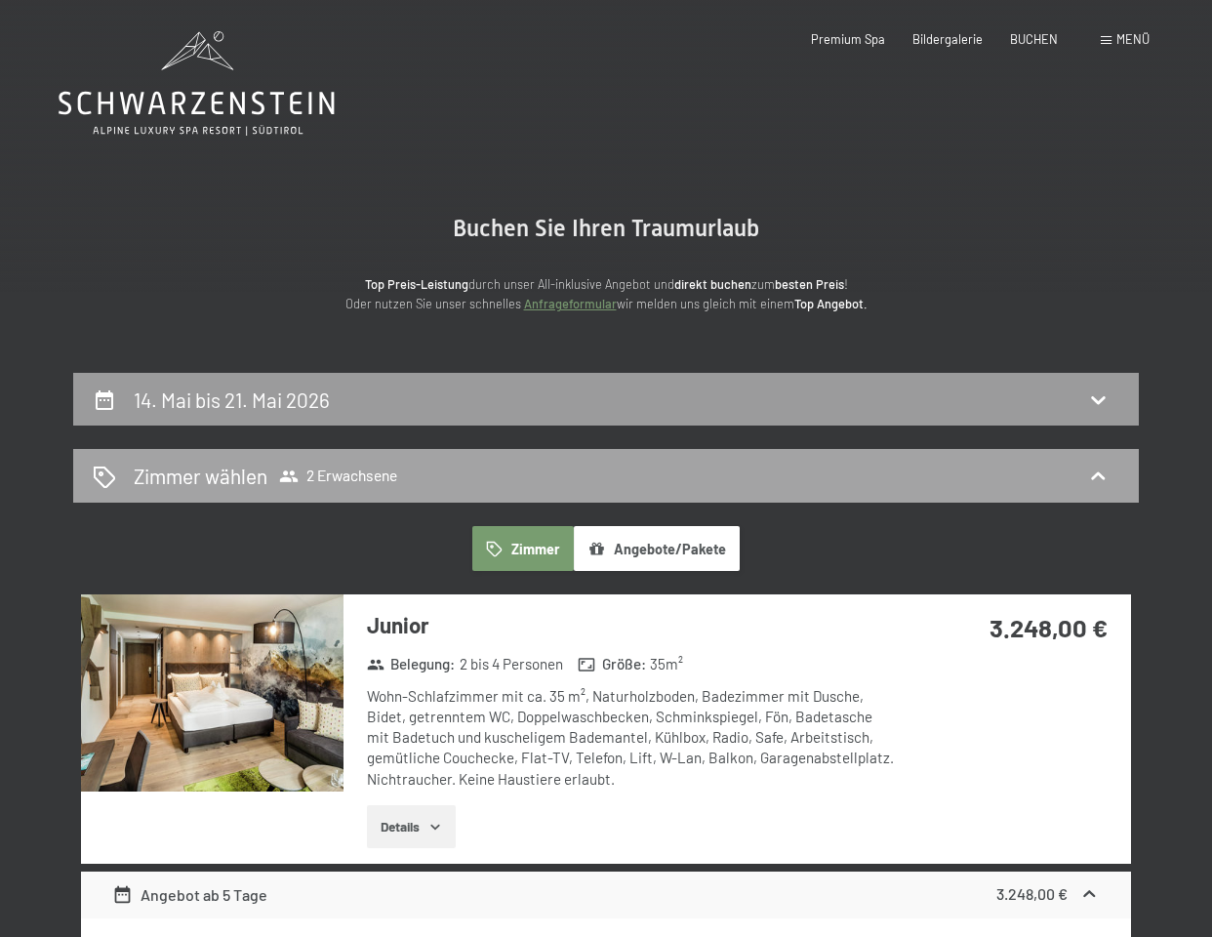
scroll to position [0, 0]
click at [219, 400] on h2 "14. Mai bis 21. Mai 2026" at bounding box center [232, 399] width 196 height 24
select select "[DATE]"
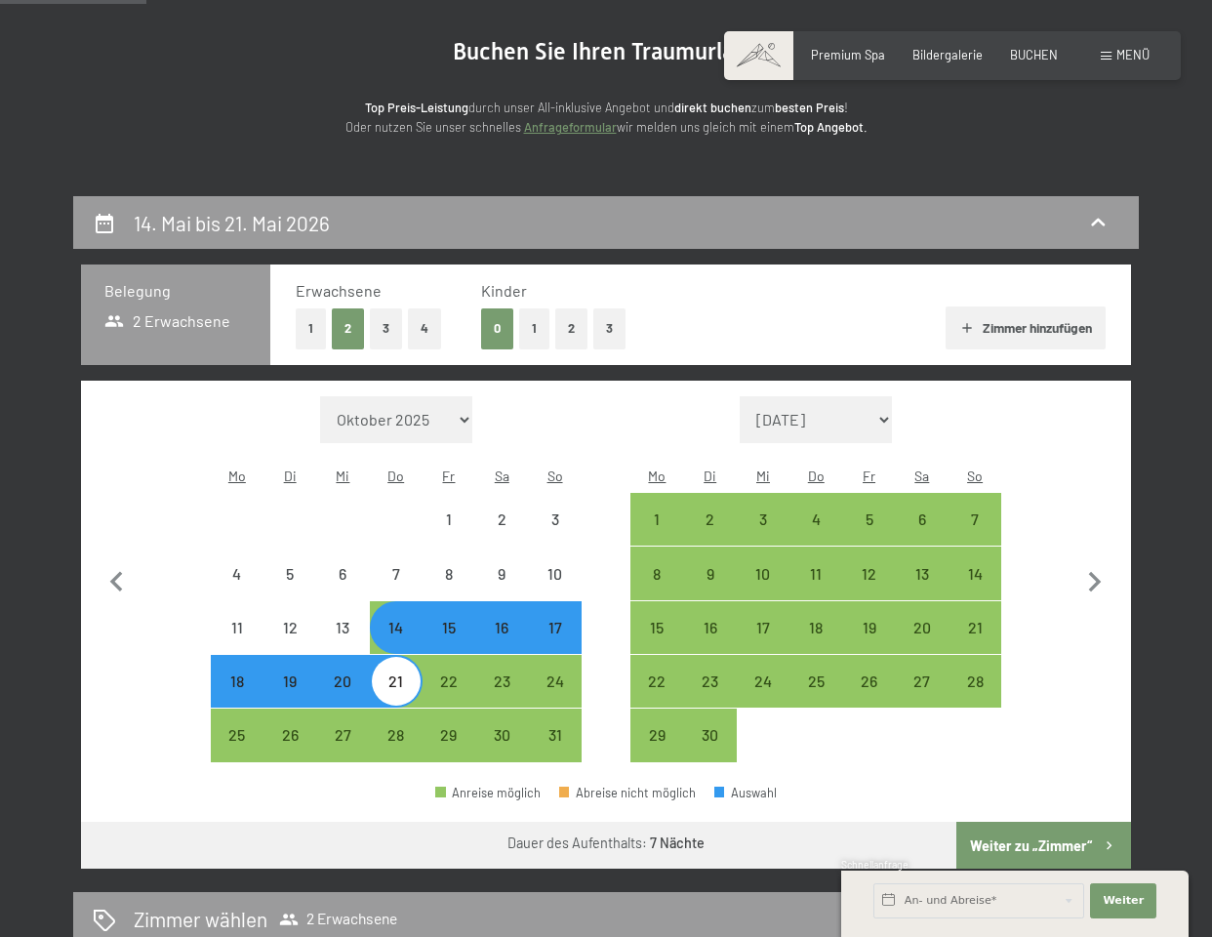
scroll to position [173, 0]
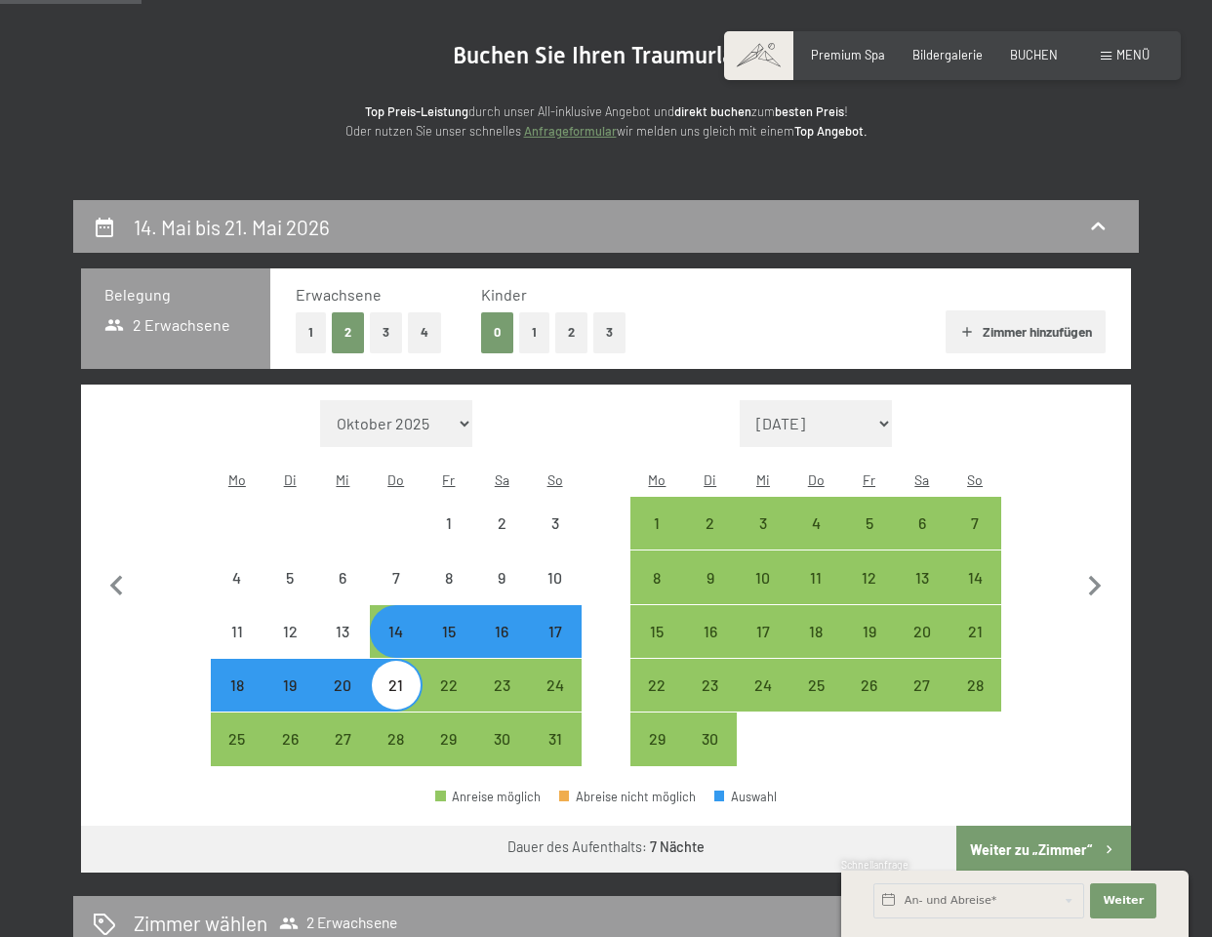
click at [305, 319] on button "1" at bounding box center [311, 332] width 30 height 40
select select "[DATE]"
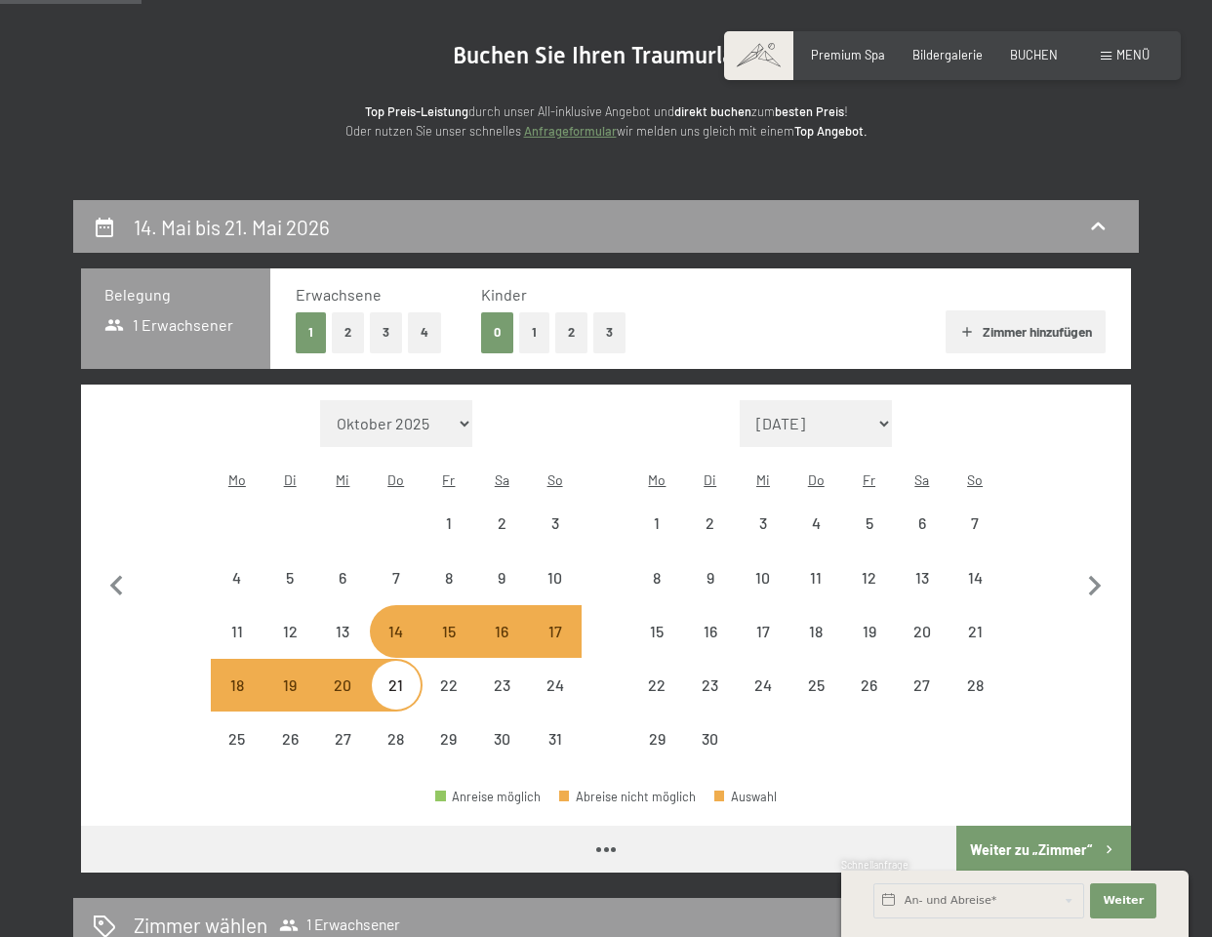
select select "[DATE]"
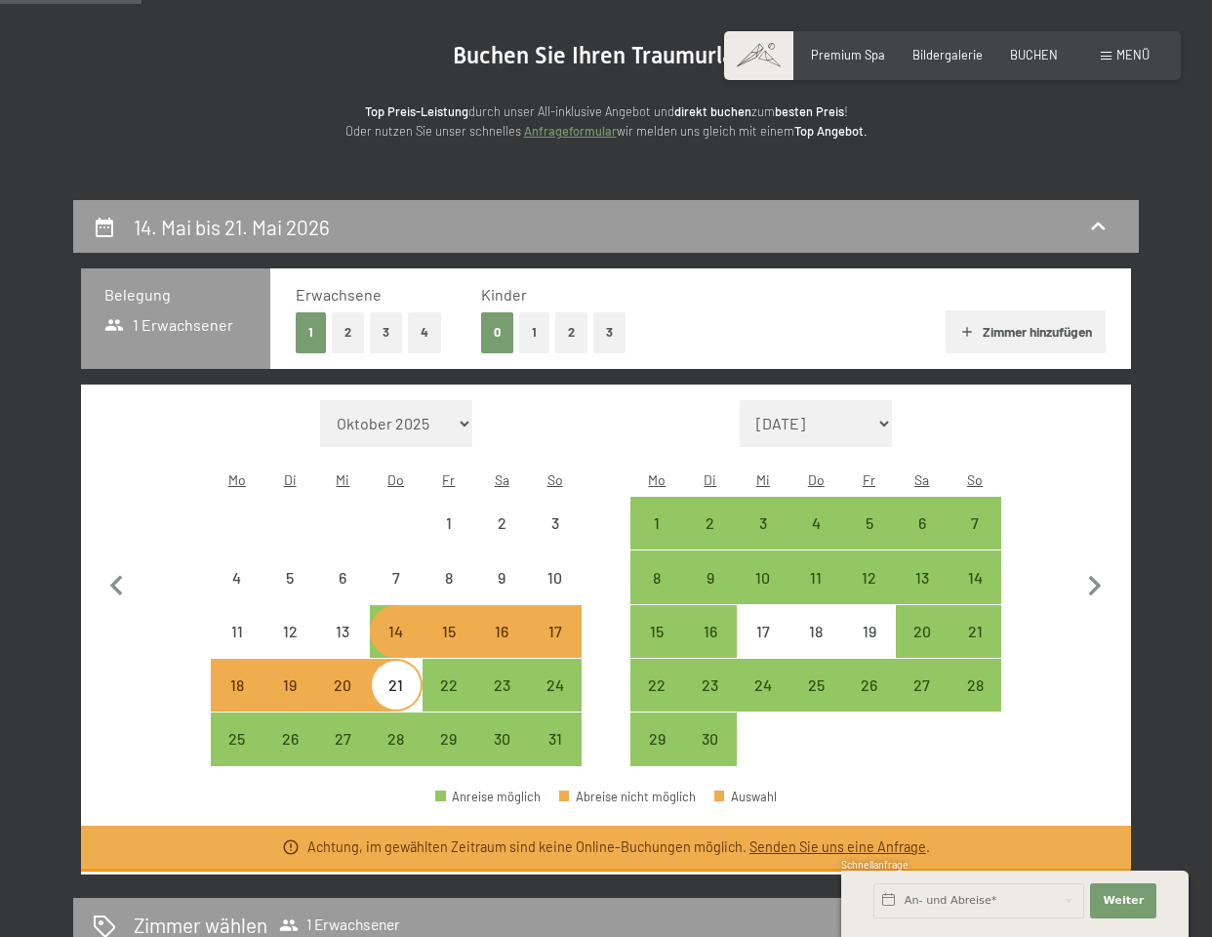
click at [400, 624] on div "14" at bounding box center [396, 648] width 49 height 49
select select "[DATE]"
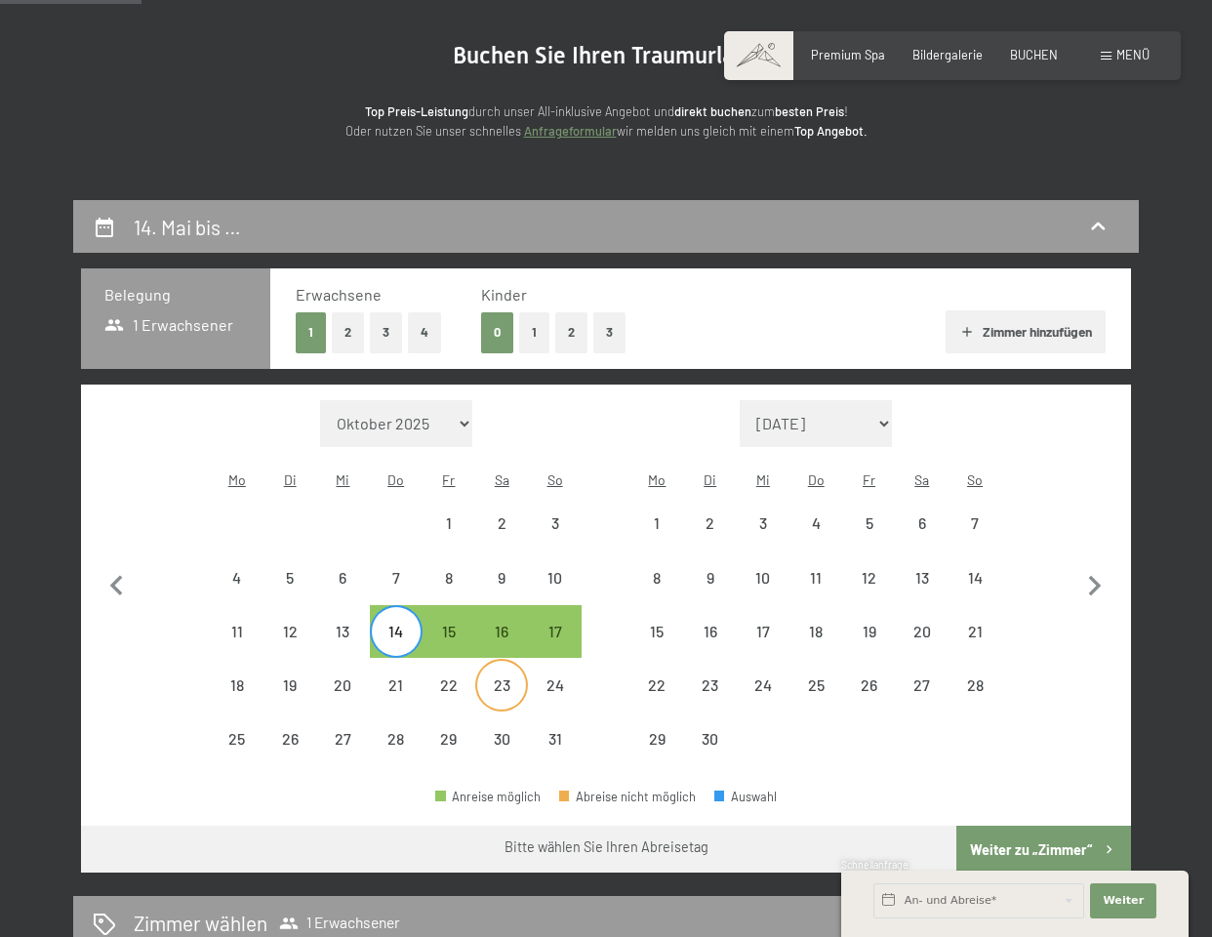
click at [494, 677] on div "23" at bounding box center [501, 701] width 49 height 49
select select "[DATE]"
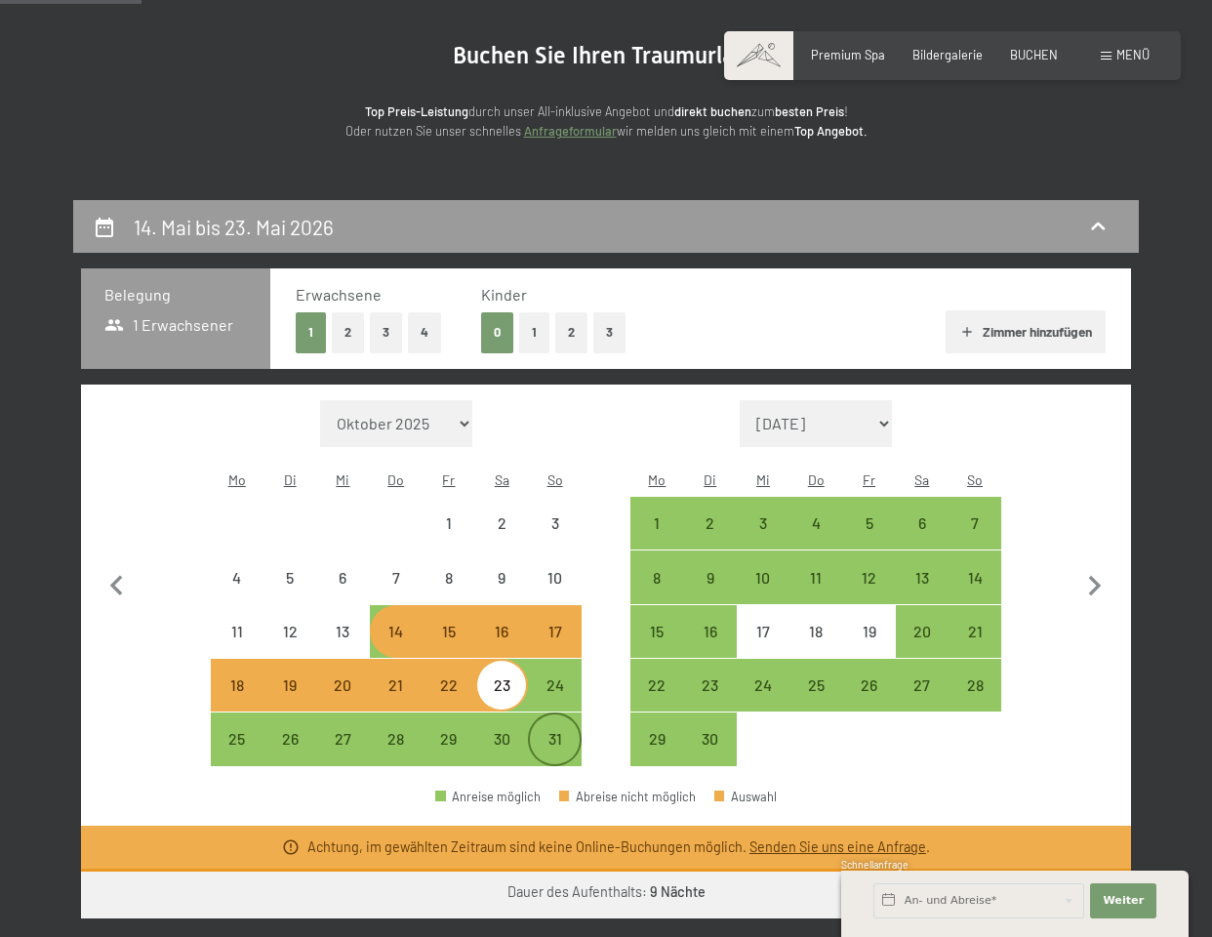
click at [555, 731] on div "31" at bounding box center [554, 755] width 49 height 49
select select "[DATE]"
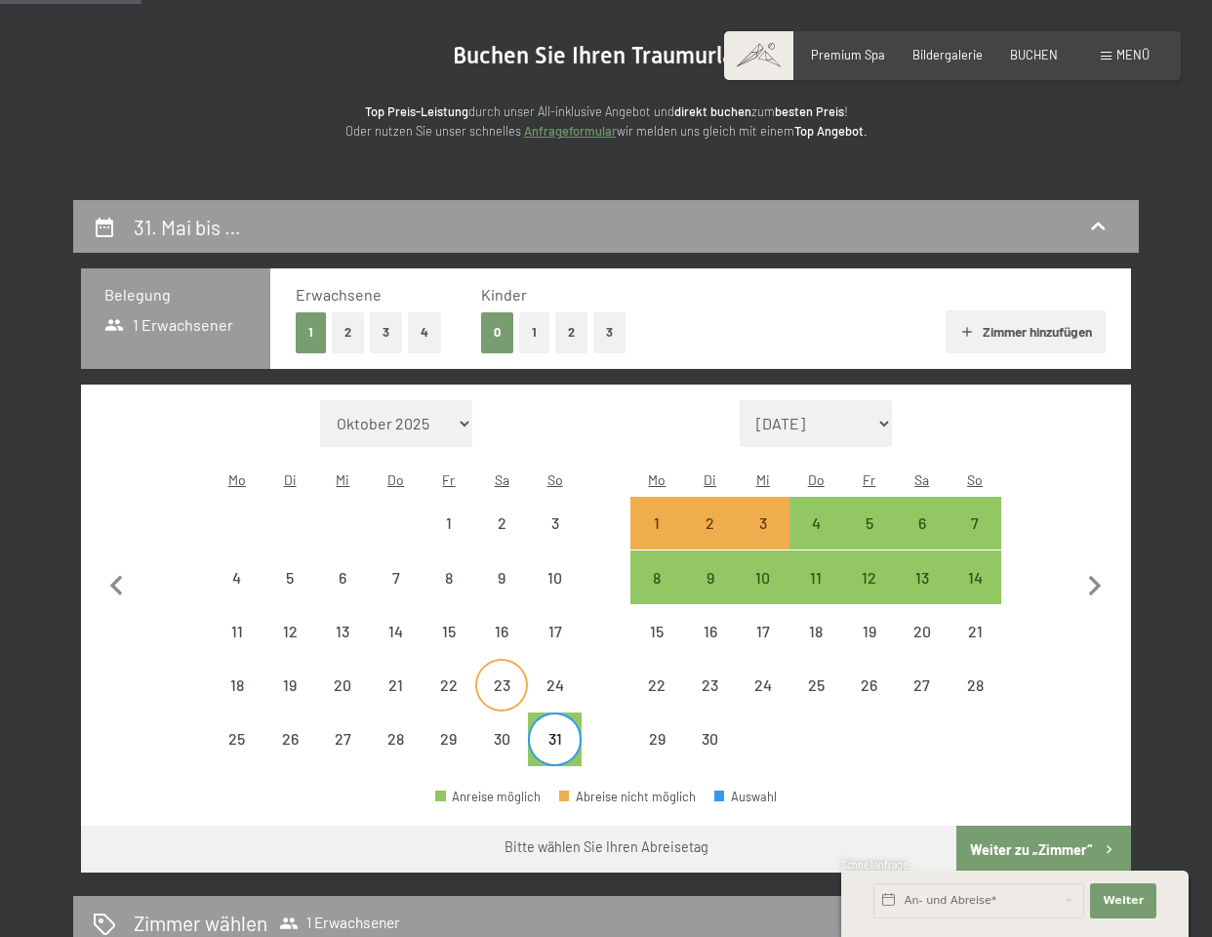
click at [496, 677] on div "23" at bounding box center [501, 701] width 49 height 49
select select "[DATE]"
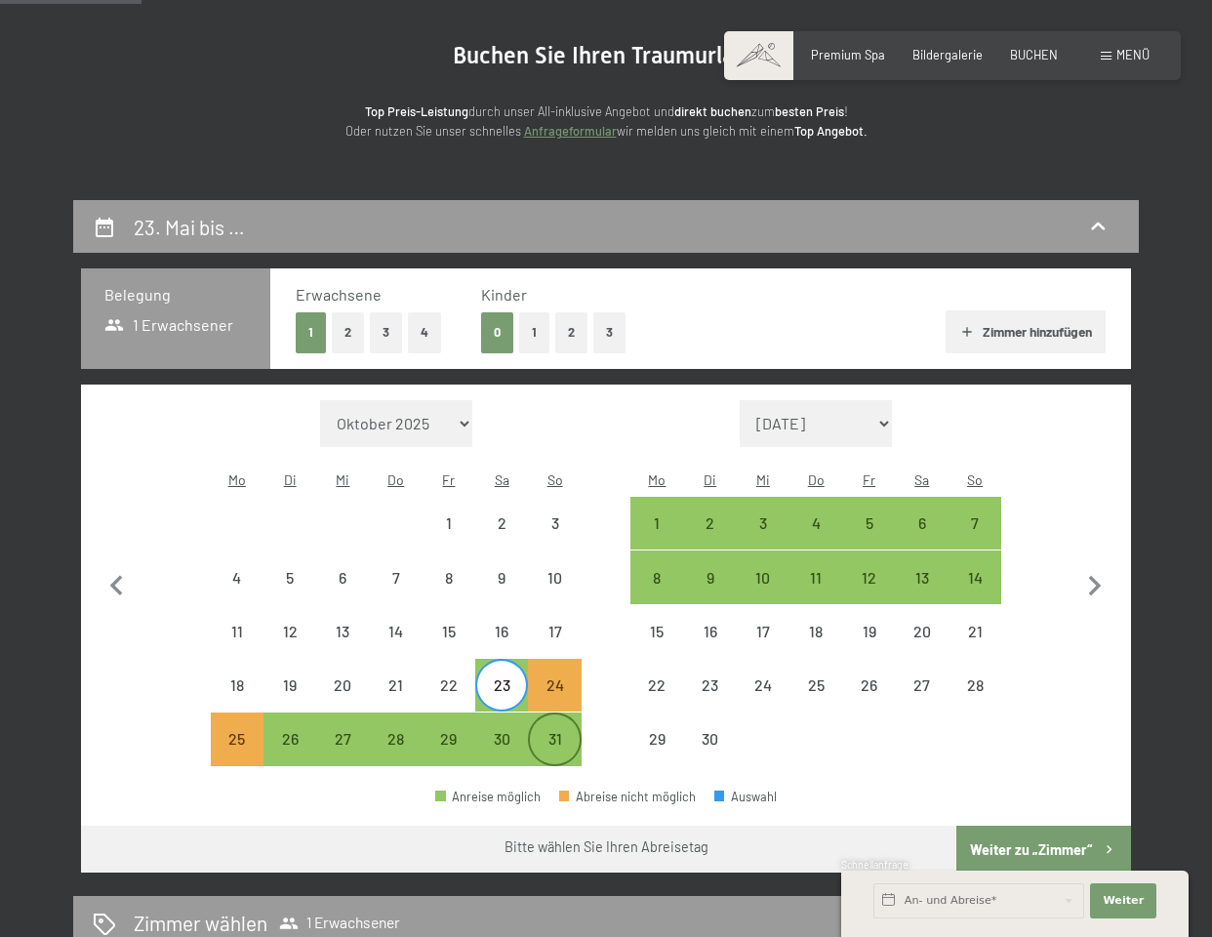
click at [556, 731] on div "31" at bounding box center [554, 755] width 49 height 49
select select "[DATE]"
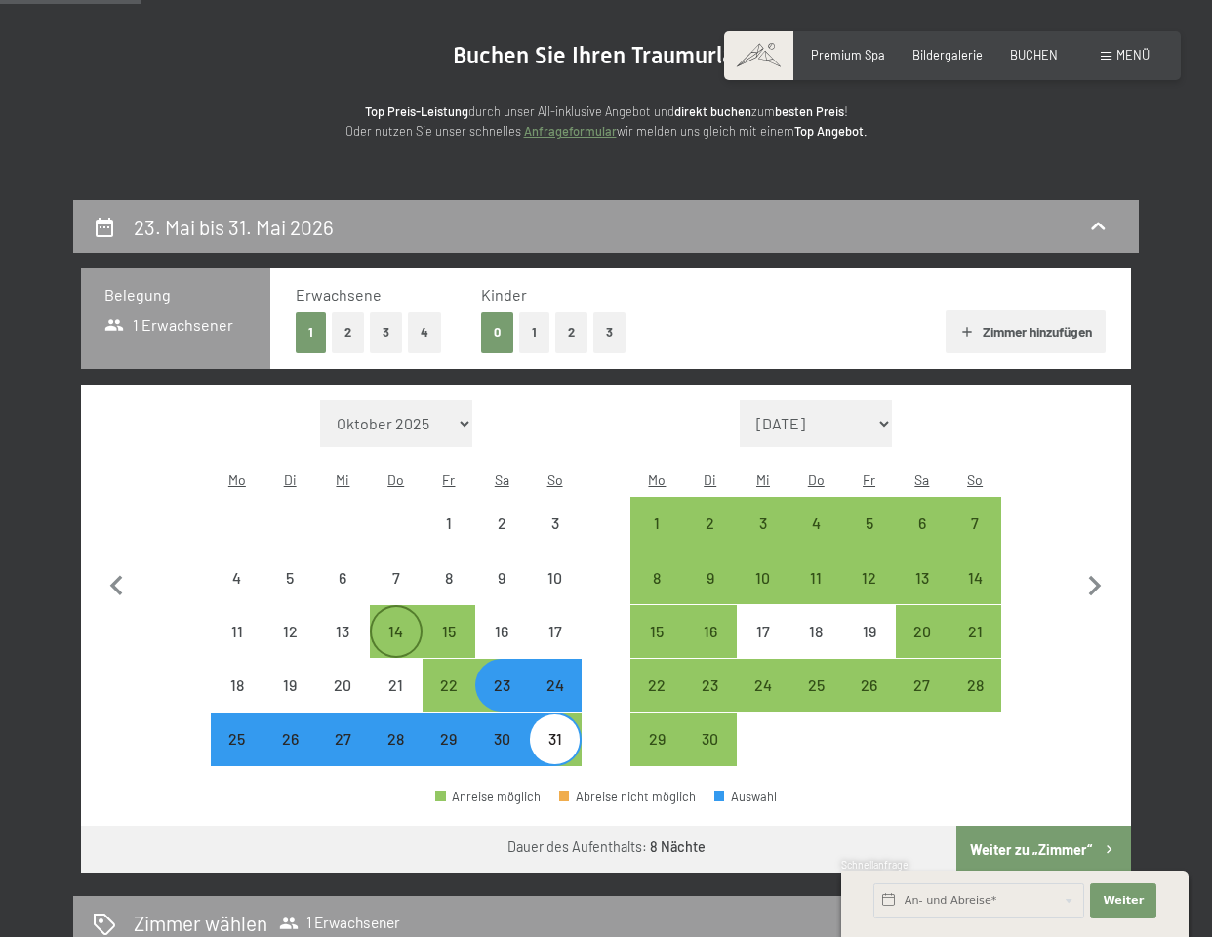
click at [386, 624] on div "14" at bounding box center [396, 648] width 49 height 49
select select "[DATE]"
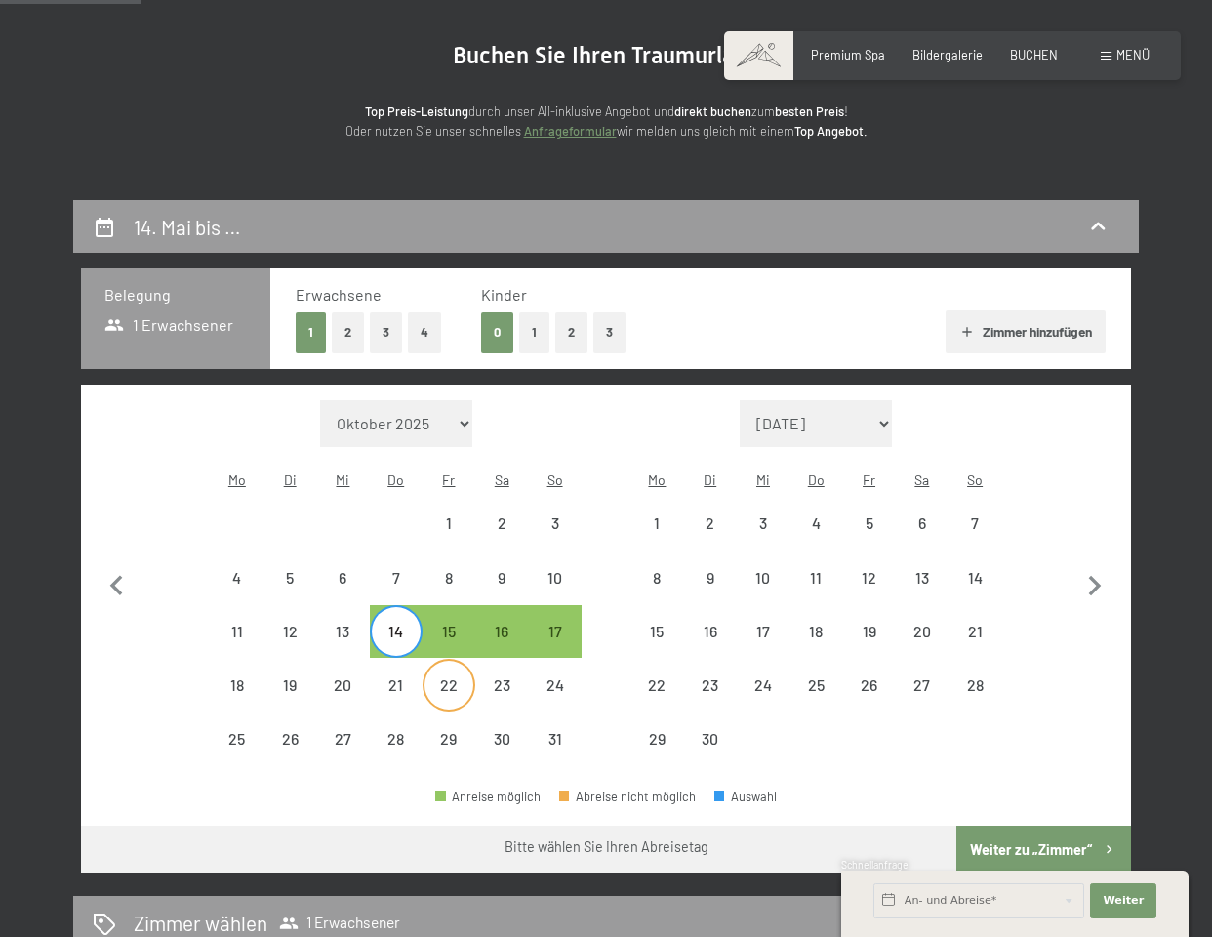
click at [443, 677] on div "22" at bounding box center [448, 701] width 49 height 49
select select "[DATE]"
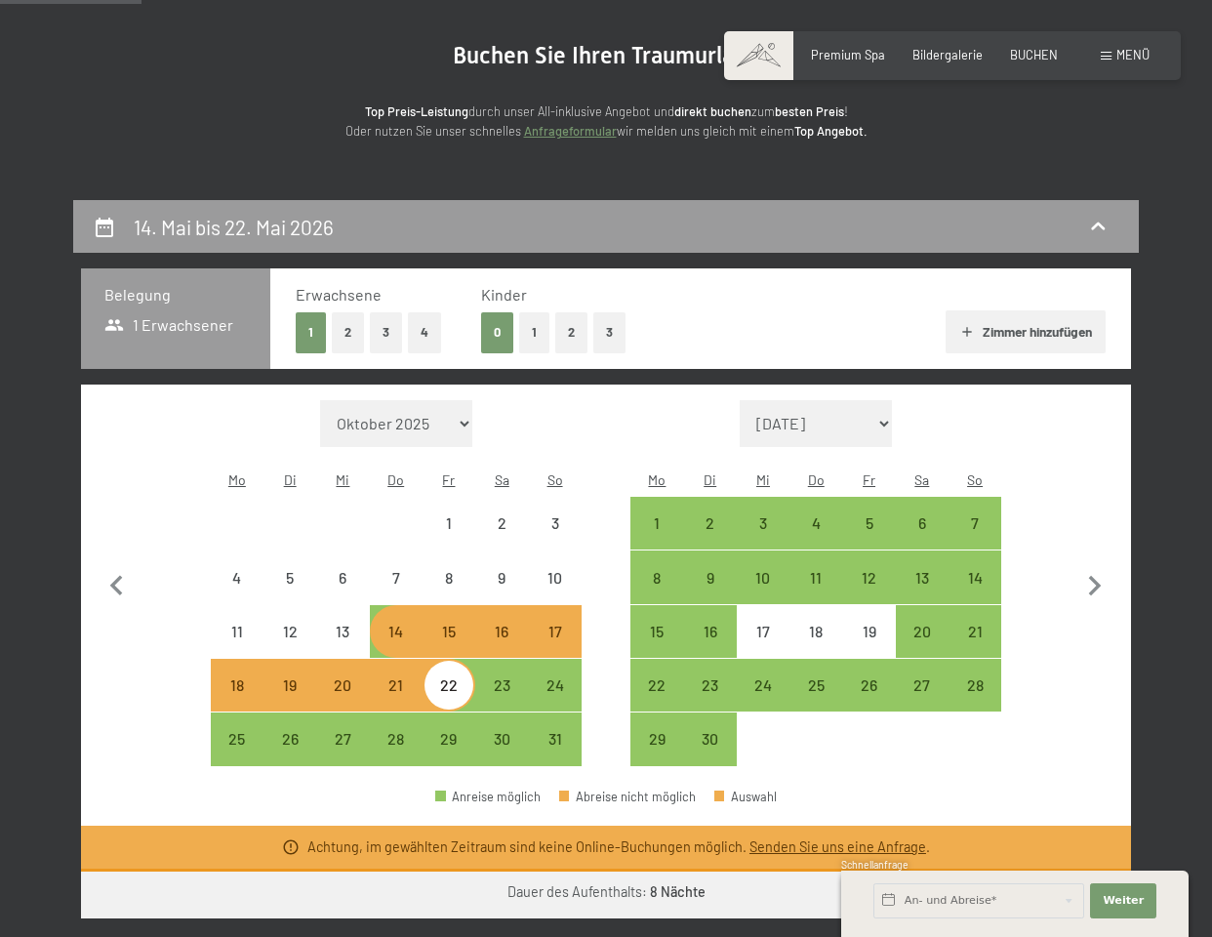
click at [509, 624] on div "16" at bounding box center [501, 648] width 49 height 49
select select "[DATE]"
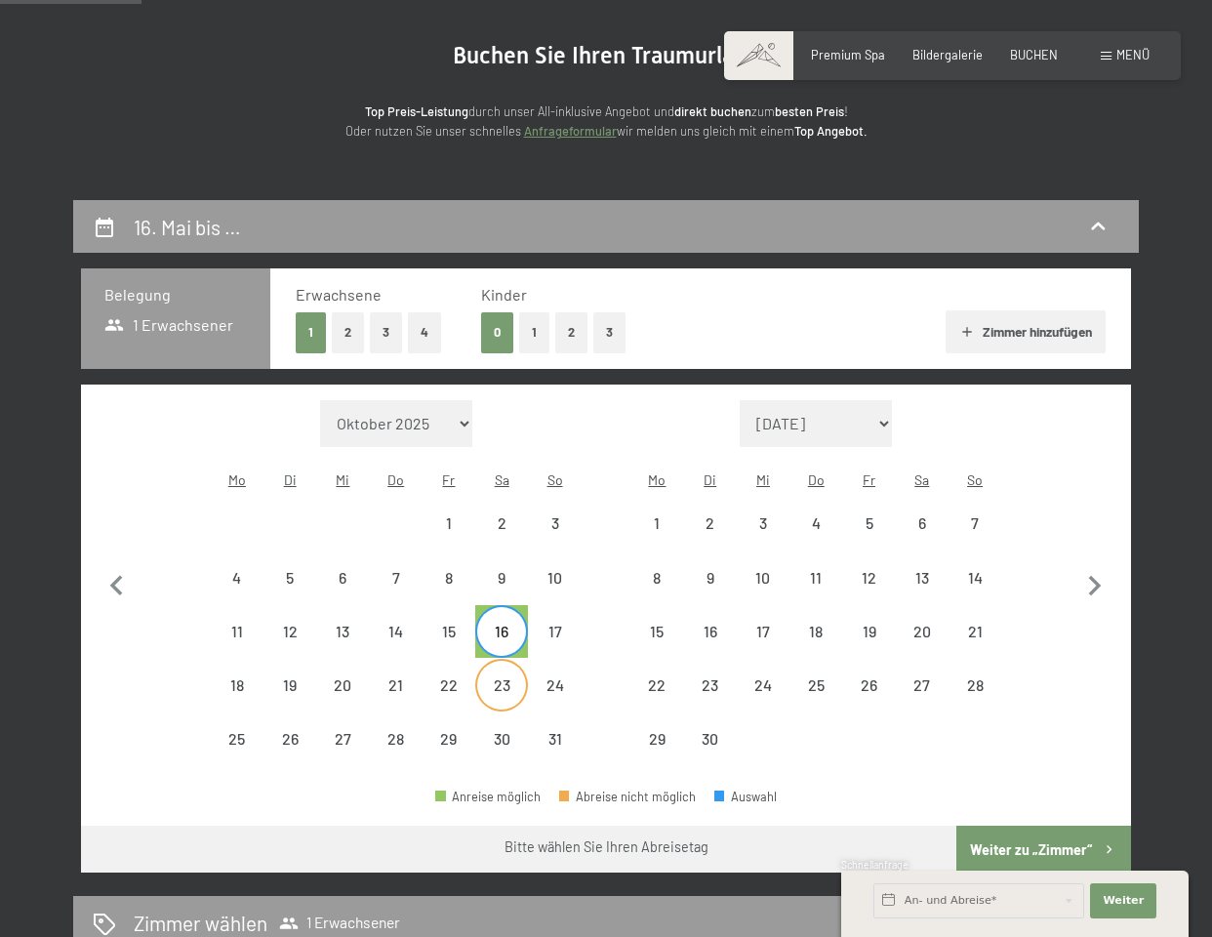
click at [500, 677] on div "23" at bounding box center [501, 701] width 49 height 49
select select "[DATE]"
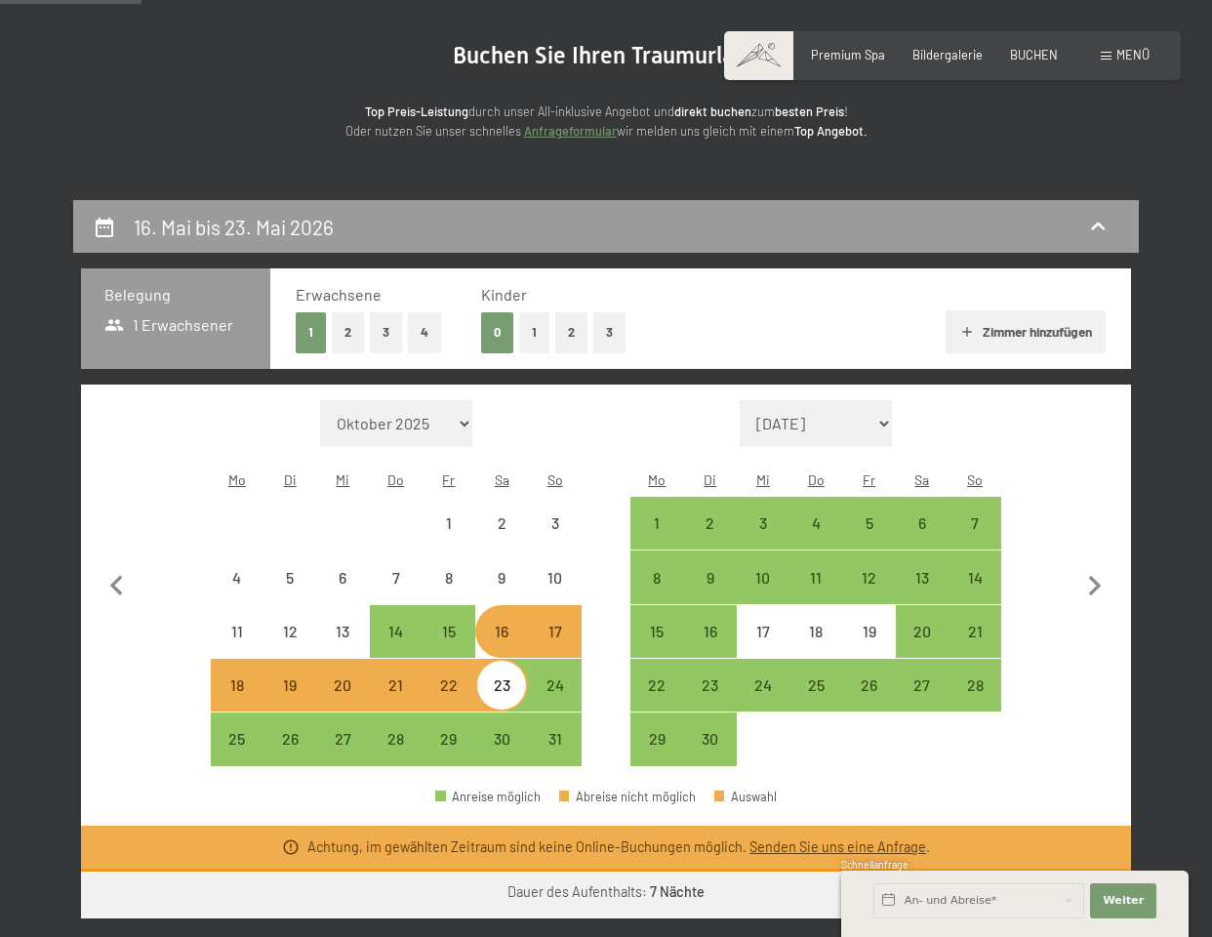
click at [555, 624] on div "17" at bounding box center [554, 648] width 49 height 49
select select "[DATE]"
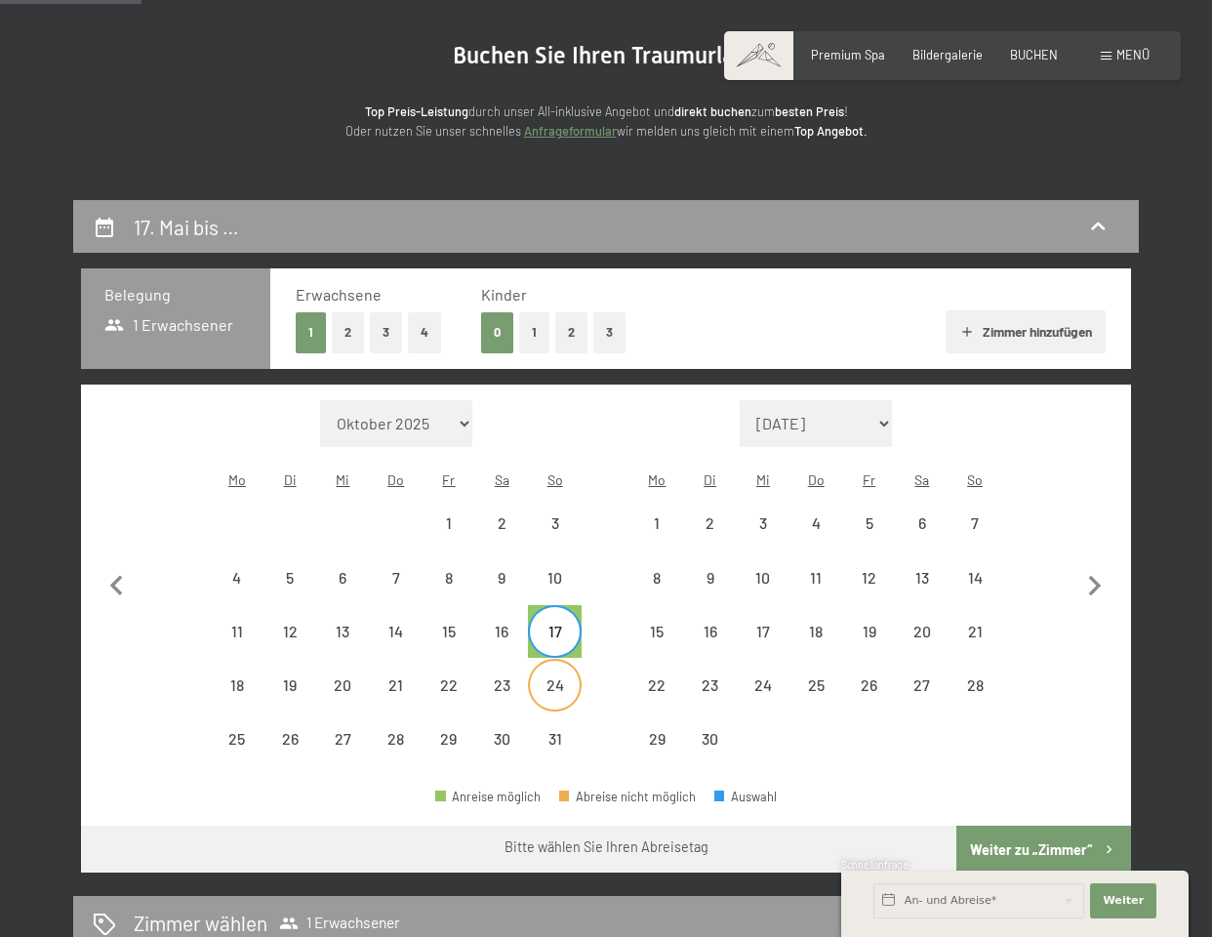
click at [554, 677] on div "24" at bounding box center [554, 701] width 49 height 49
select select "[DATE]"
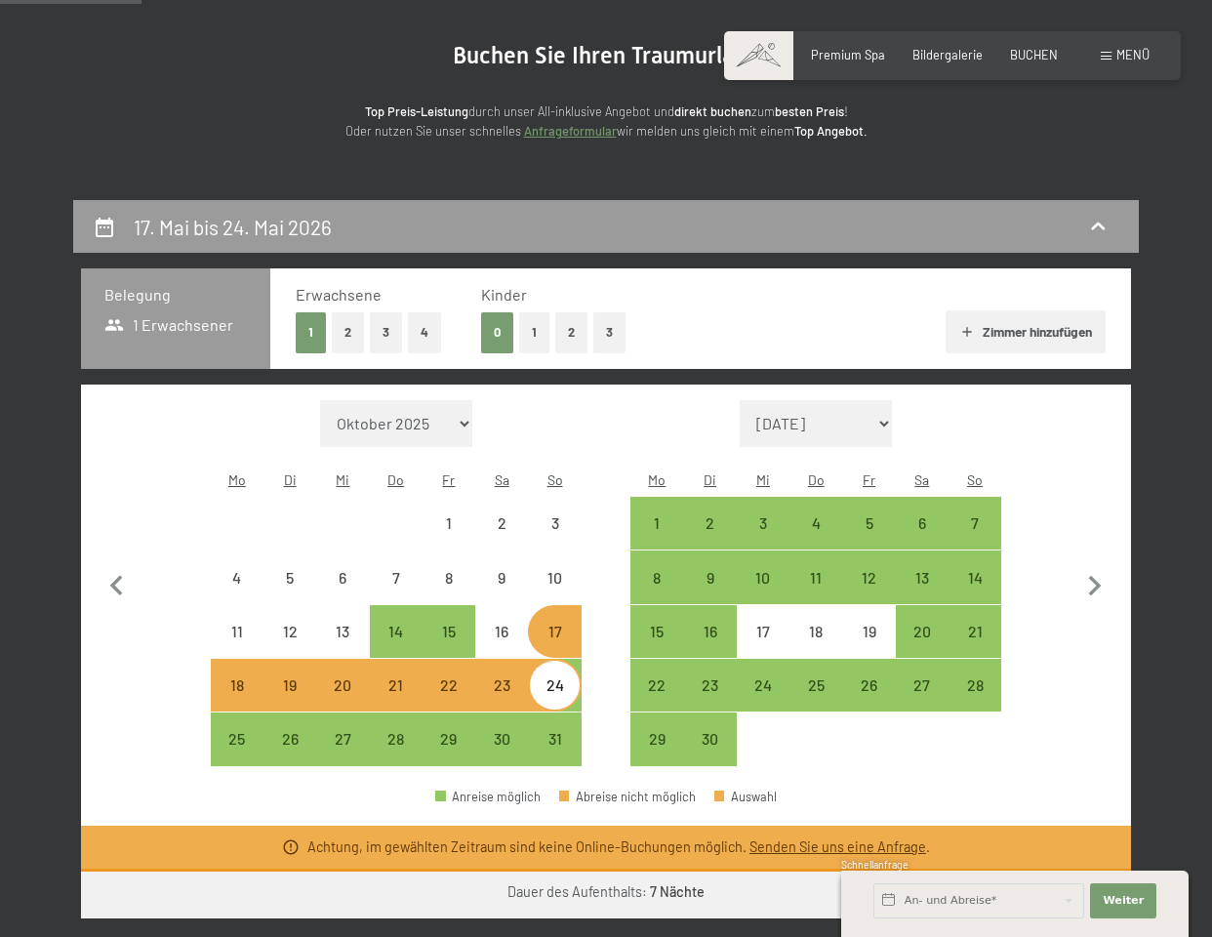
click at [238, 677] on div "18" at bounding box center [237, 701] width 49 height 49
select select "[DATE]"
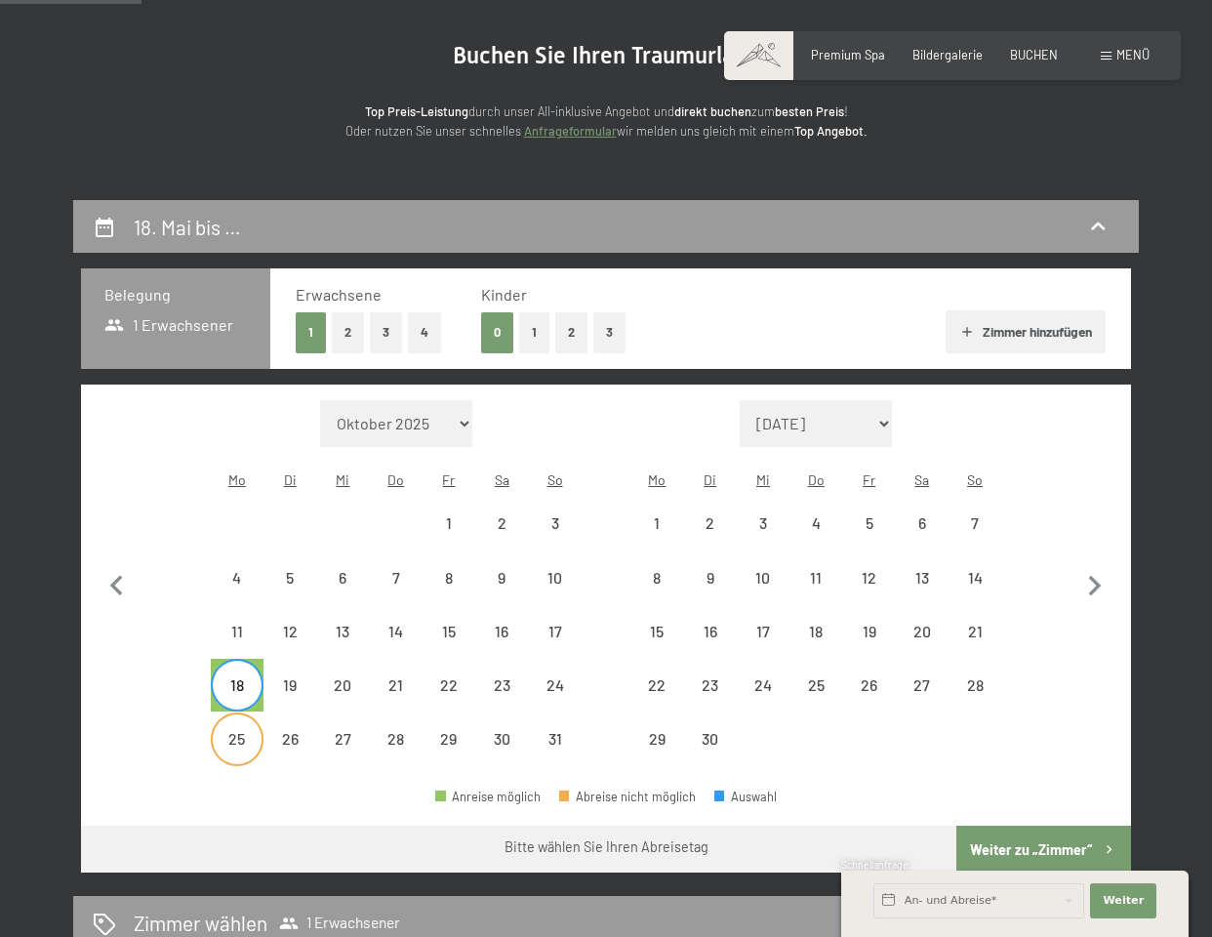
click at [239, 731] on div "25" at bounding box center [237, 755] width 49 height 49
select select "[DATE]"
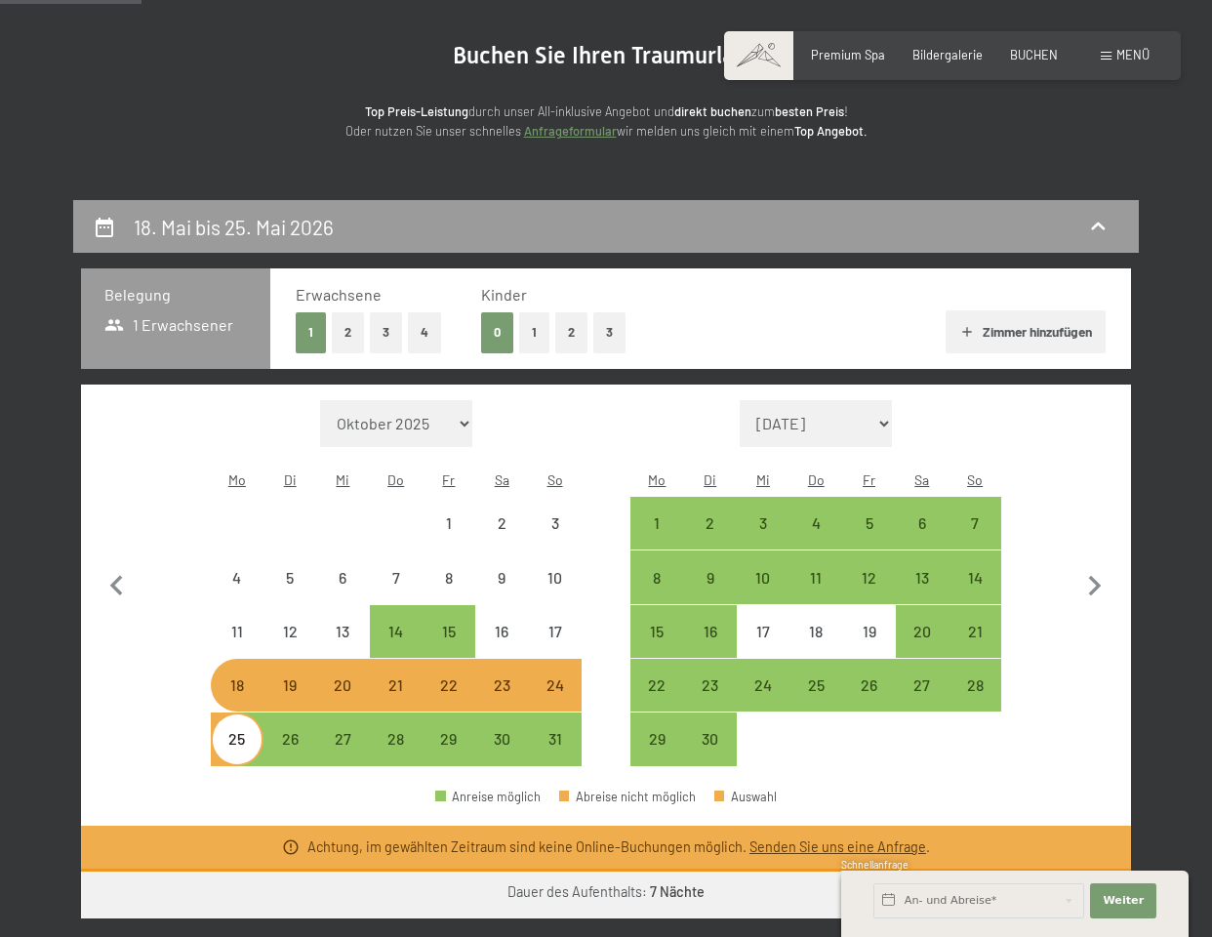
click at [406, 677] on div "21" at bounding box center [396, 701] width 49 height 49
select select "[DATE]"
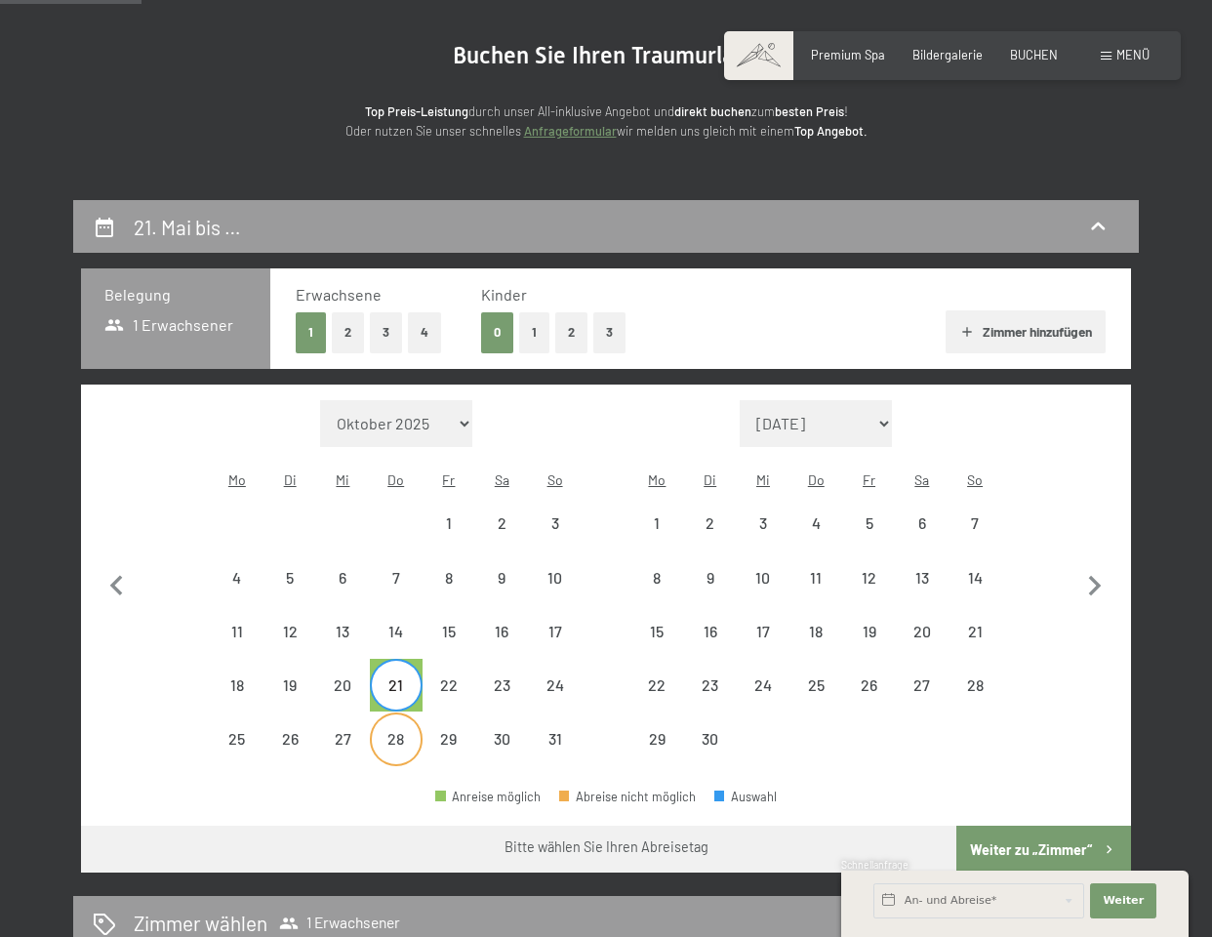
click at [395, 731] on div "28" at bounding box center [396, 755] width 49 height 49
select select "[DATE]"
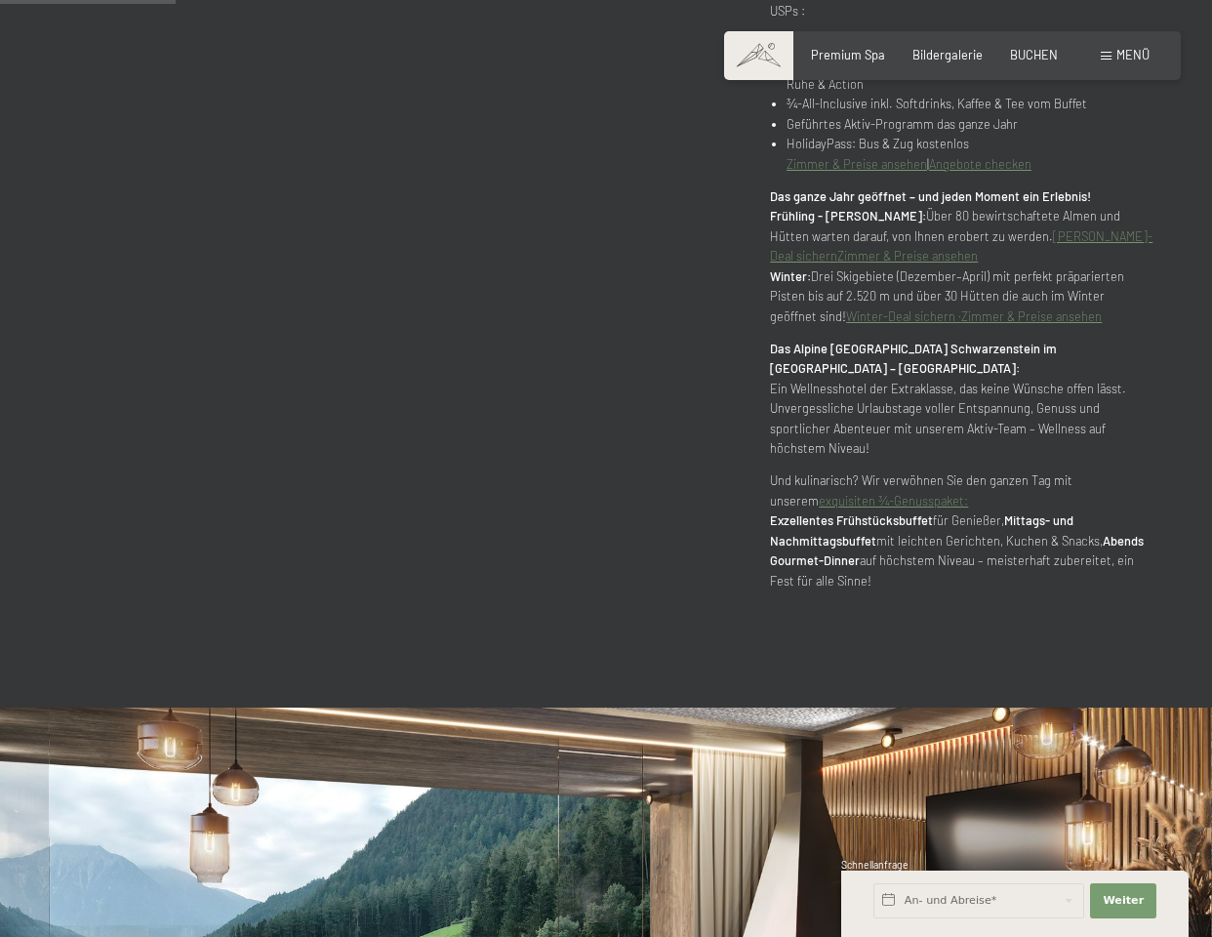
scroll to position [1297, 0]
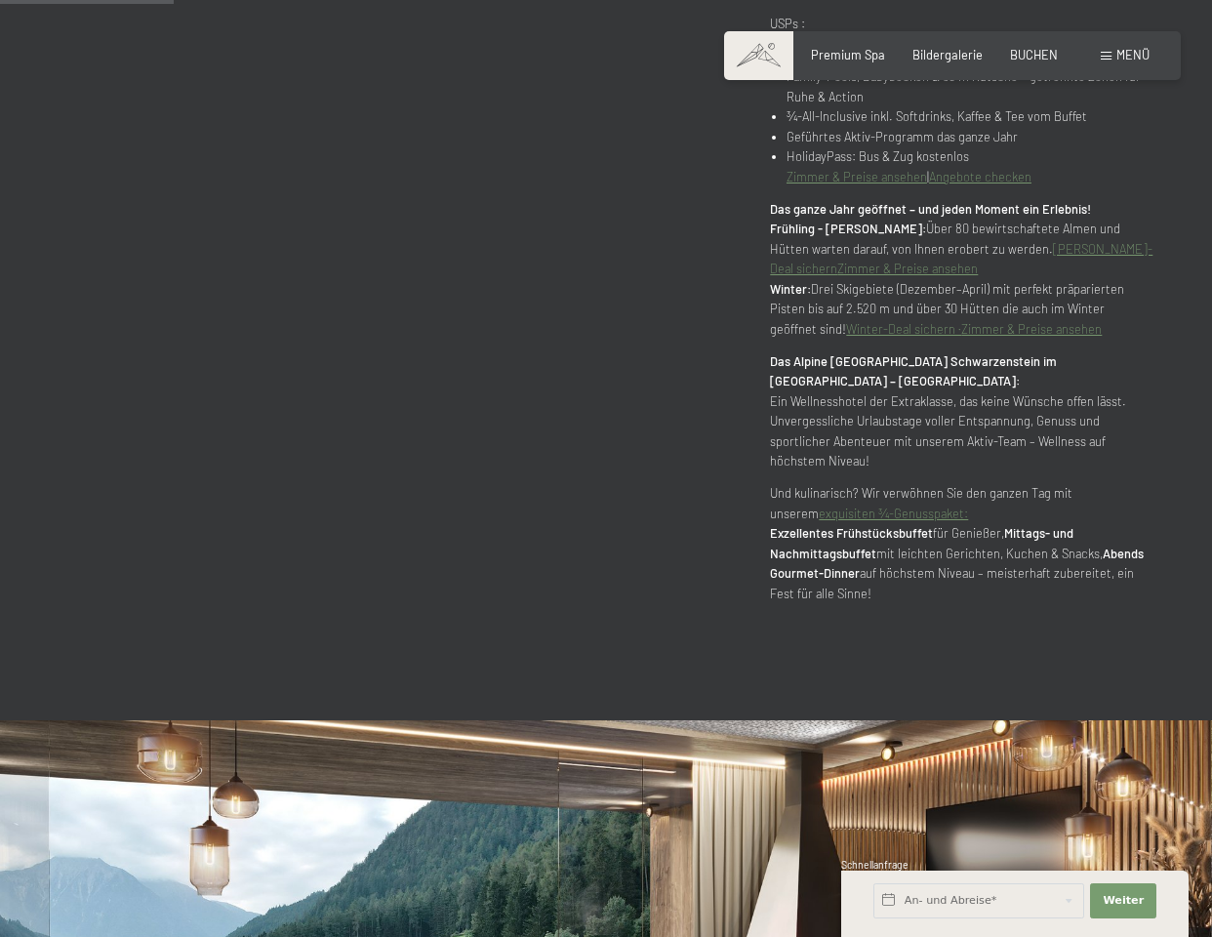
click at [901, 261] on link "Zimmer & Preise ansehen" at bounding box center [907, 269] width 141 height 16
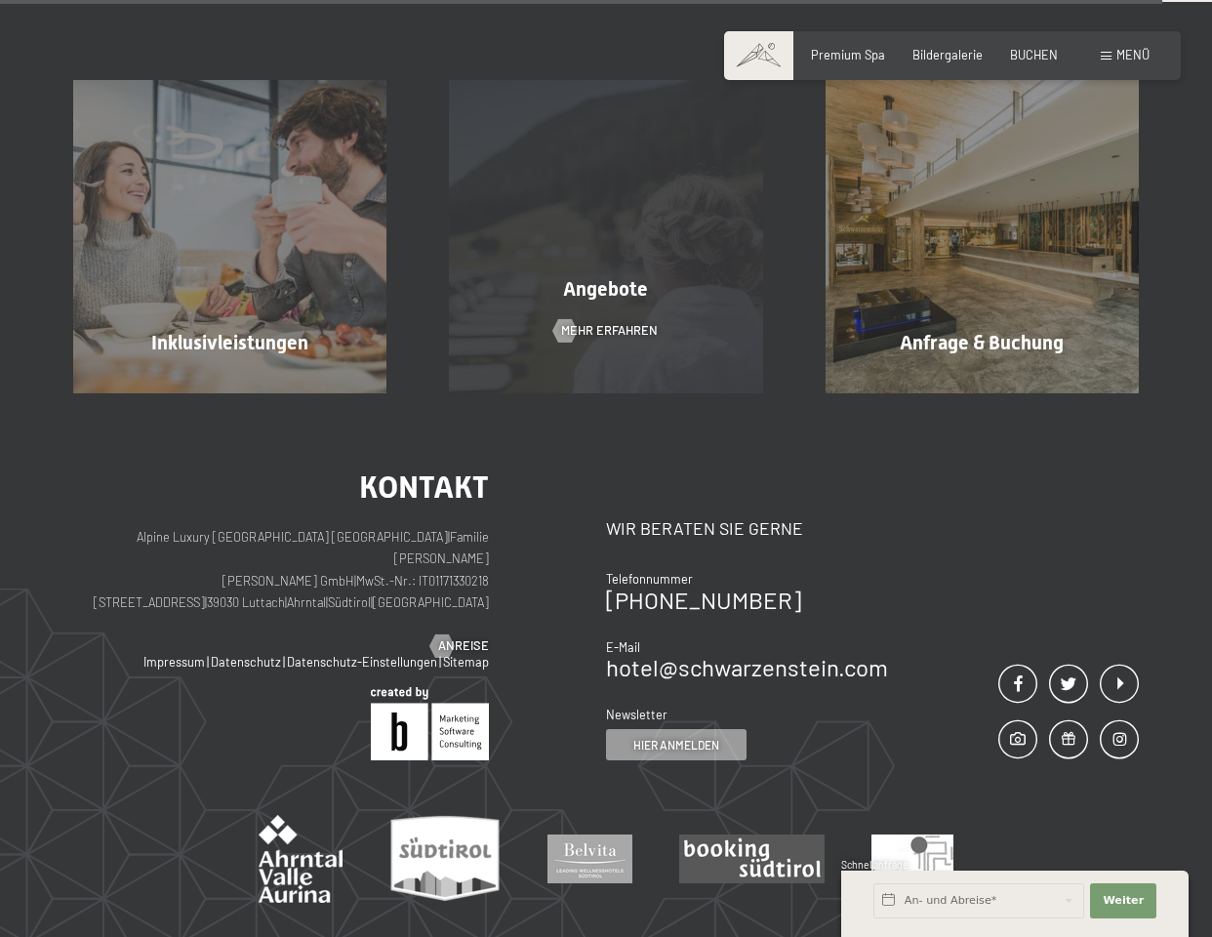
scroll to position [4504, 0]
click at [640, 293] on div "Angebote Mehr erfahren" at bounding box center [606, 235] width 376 height 313
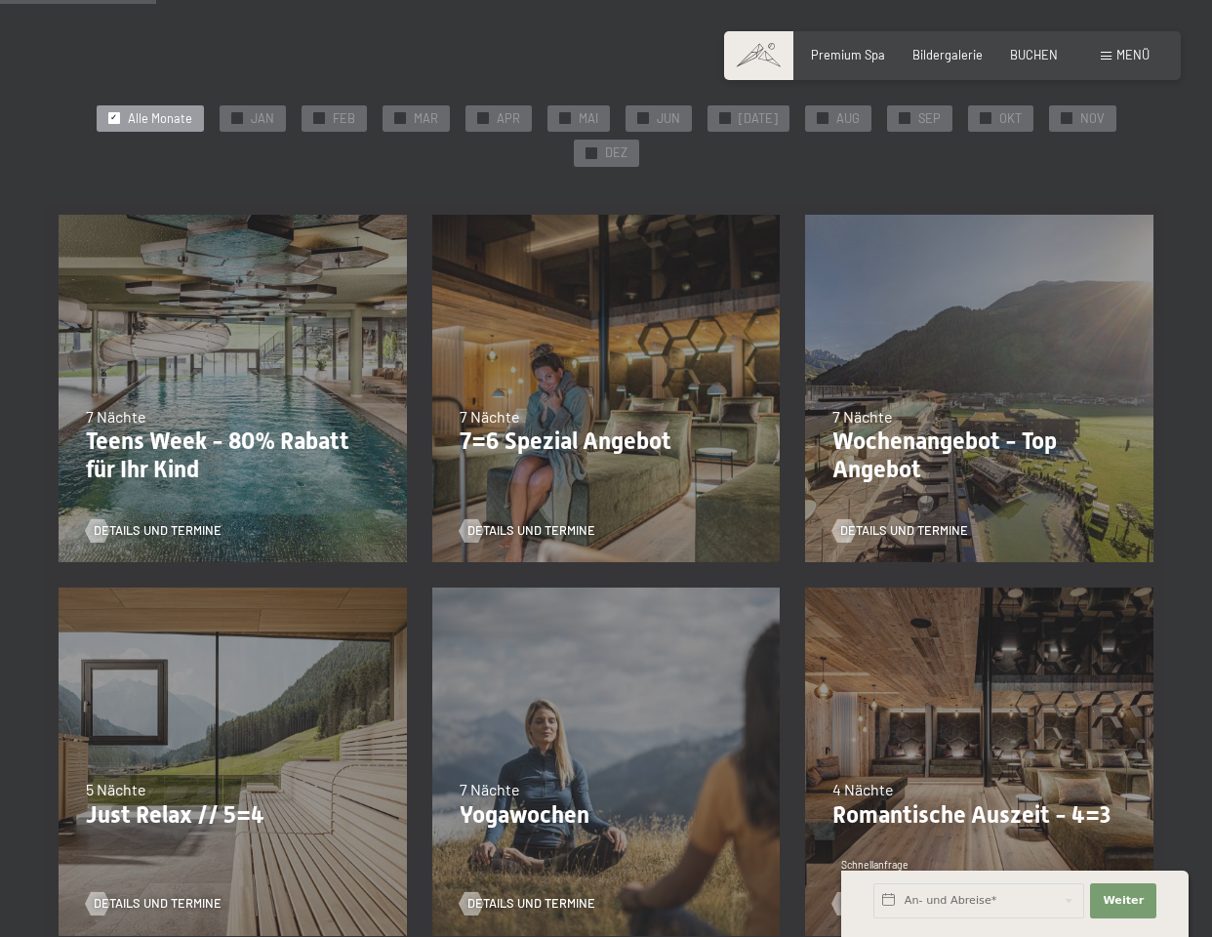
scroll to position [337, 0]
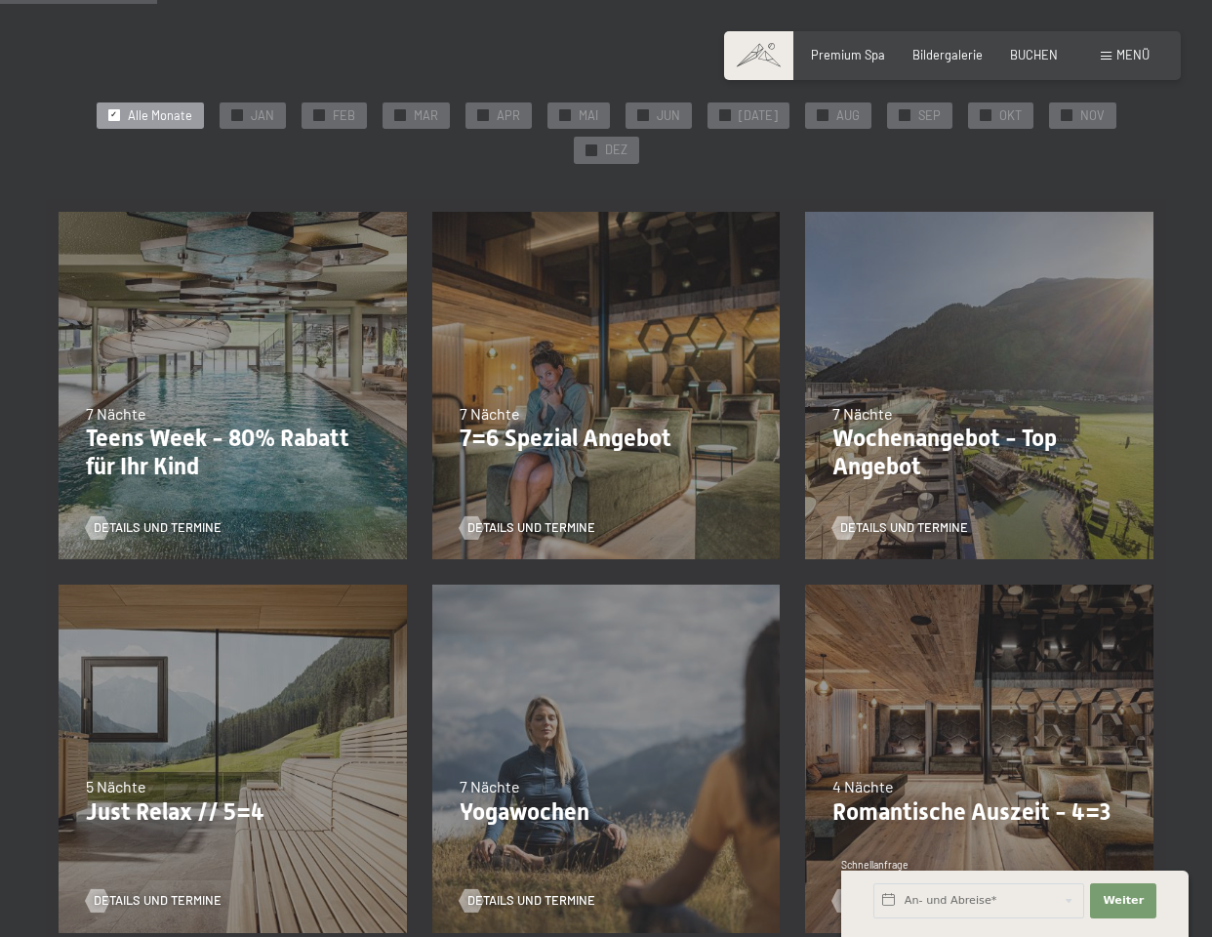
click at [505, 522] on span "Einwilligung Marketing*" at bounding box center [497, 524] width 161 height 20
click at [407, 522] on input "Einwilligung Marketing*" at bounding box center [397, 524] width 20 height 20
checkbox input "false"
click at [553, 428] on p "7=6 Spezial Angebot" at bounding box center [607, 438] width 294 height 28
click at [563, 429] on p "7=6 Spezial Angebot" at bounding box center [607, 438] width 294 height 28
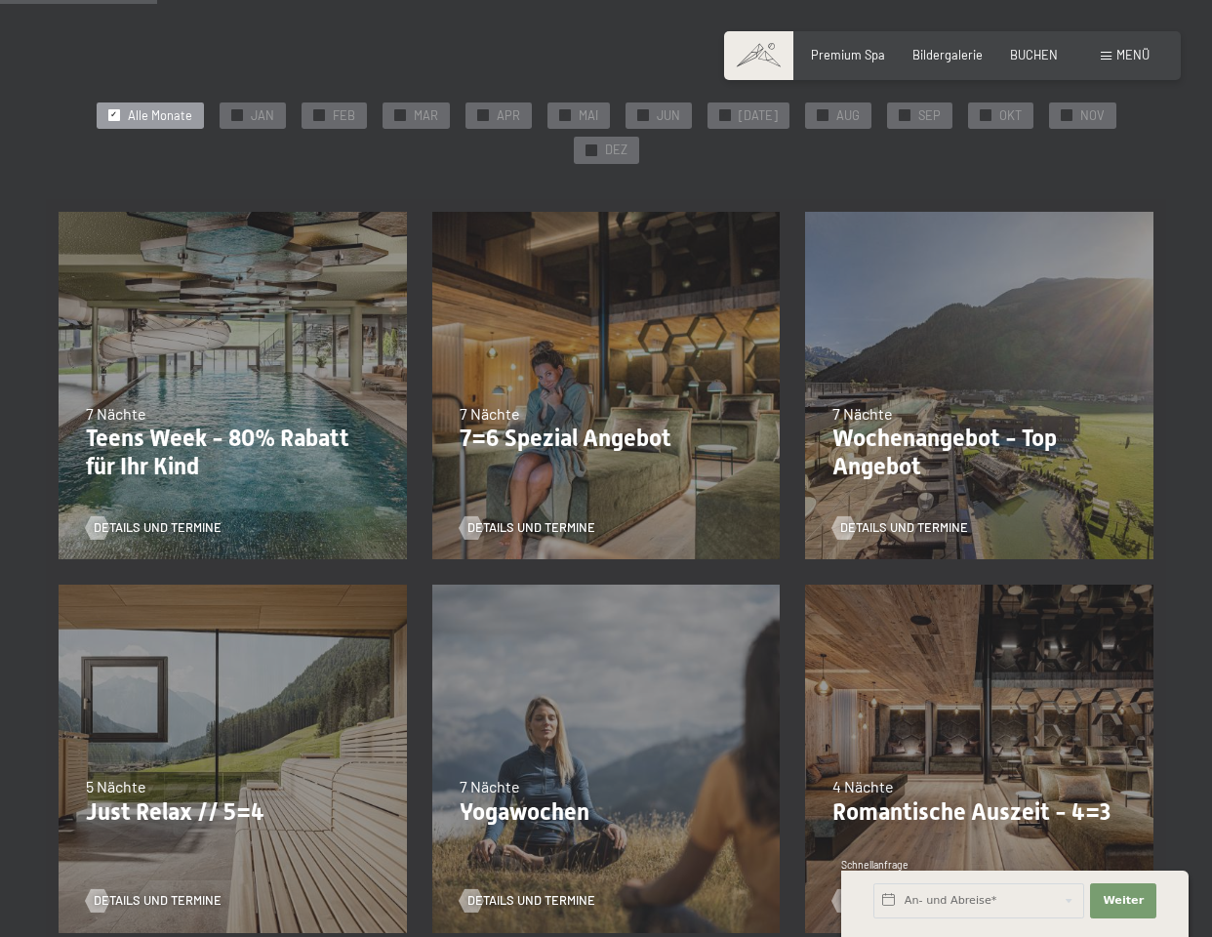
click at [582, 386] on div "05.10.–26.10.2025 01.11.–21.12.2025 10.01.–01.02.2026 07.03.–29.03.2026 16.05.–…" at bounding box center [607, 386] width 374 height 374
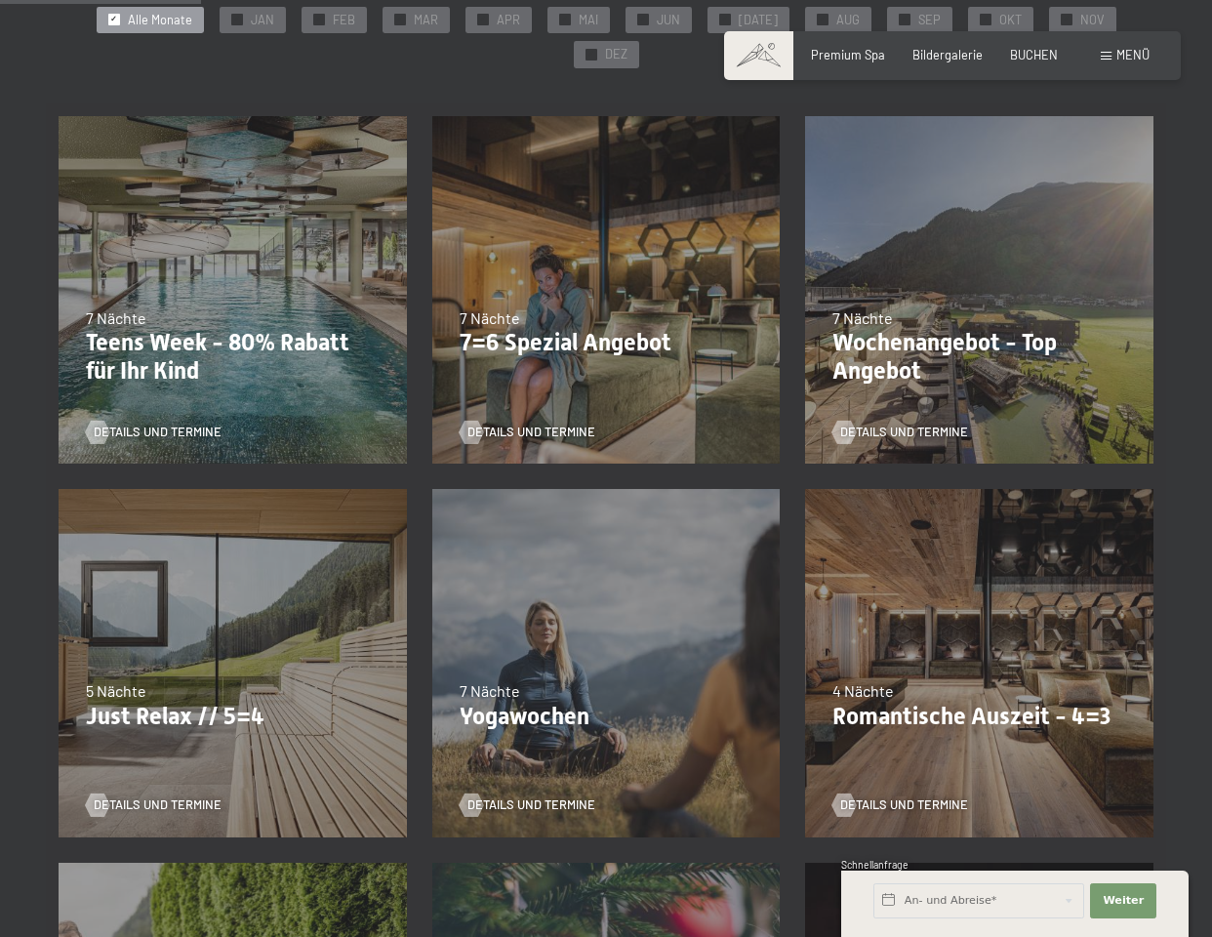
scroll to position [434, 0]
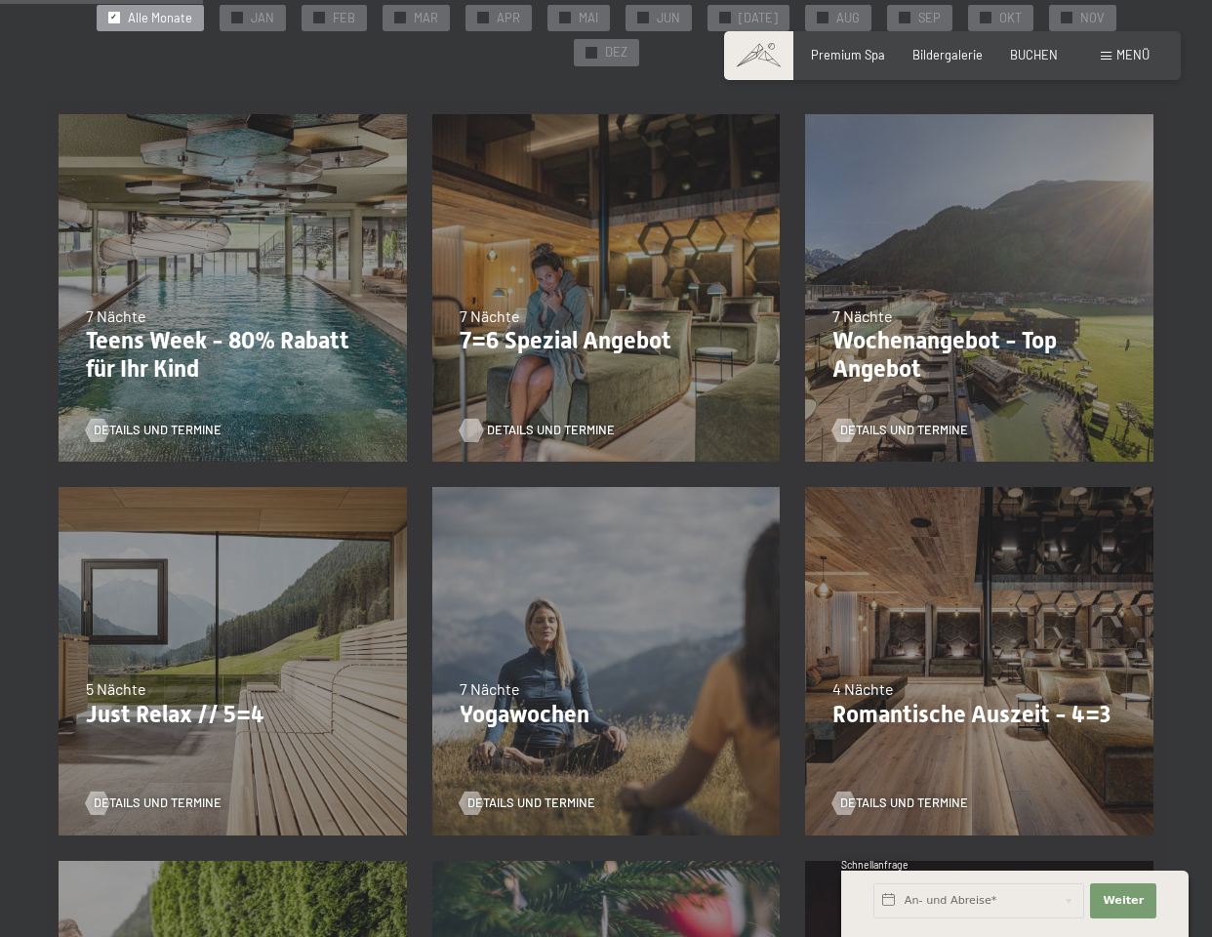
click at [562, 424] on span "Details und Termine" at bounding box center [551, 431] width 128 height 18
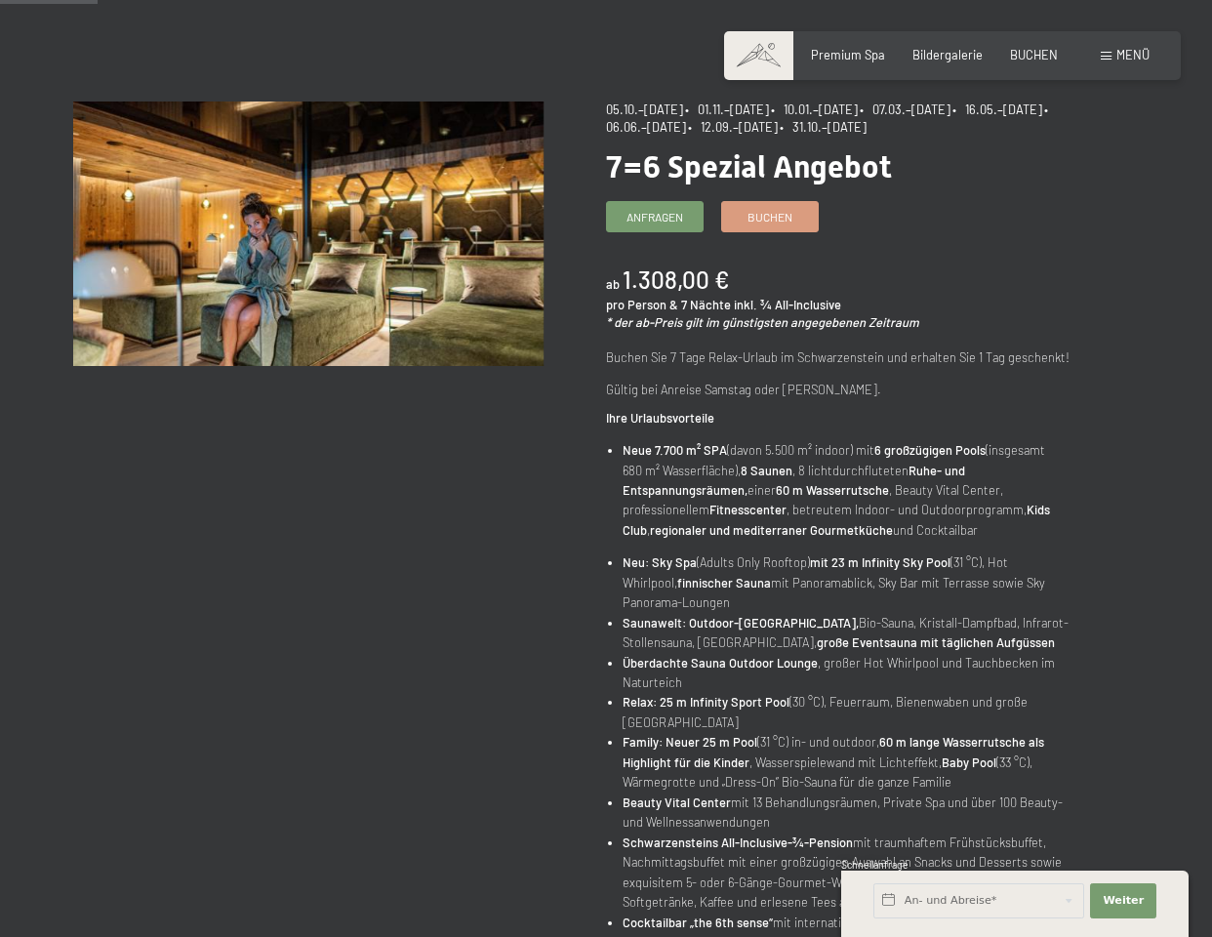
scroll to position [132, 0]
click at [762, 211] on span "Buchen" at bounding box center [769, 215] width 45 height 17
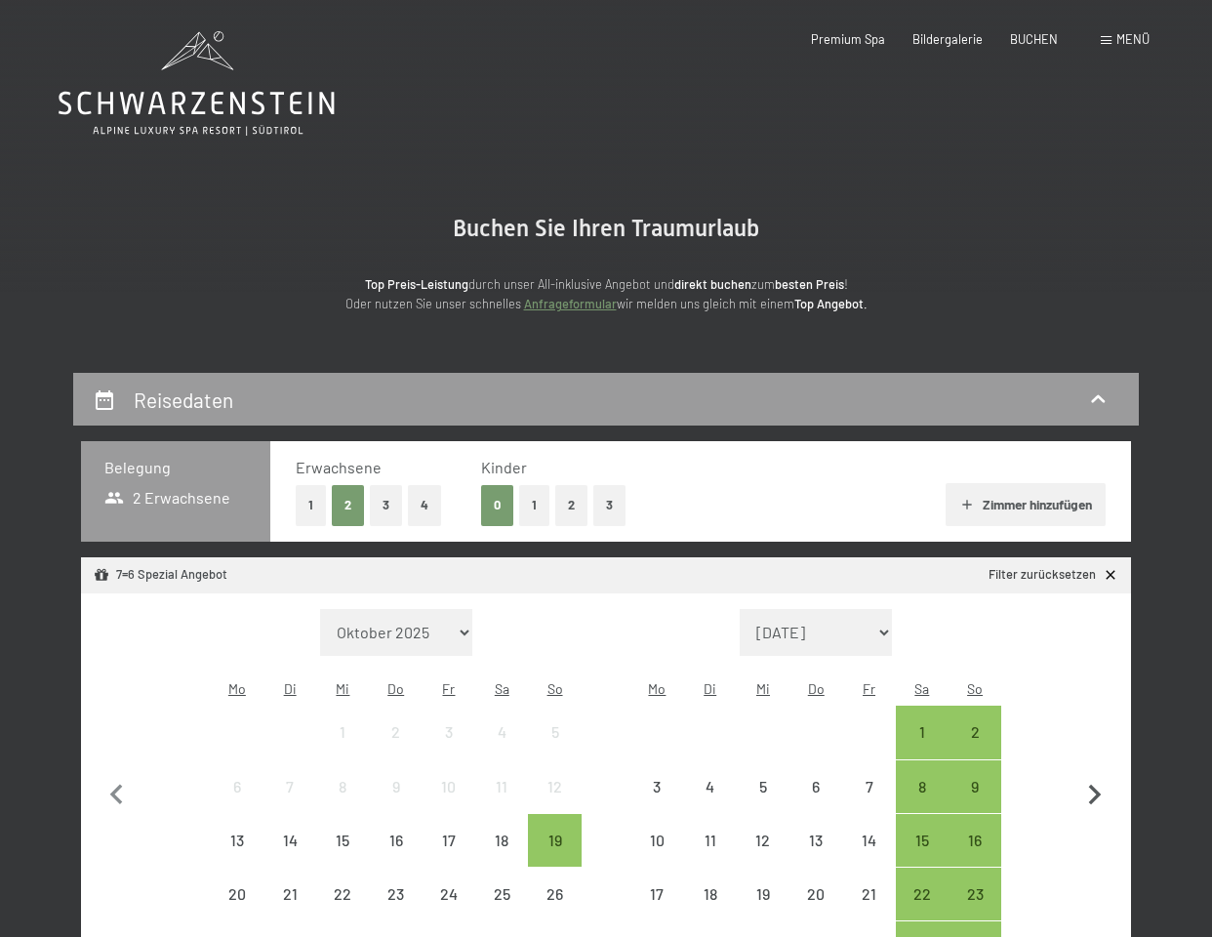
click at [1094, 785] on icon "button" at bounding box center [1095, 795] width 13 height 20
select select "[DATE]"
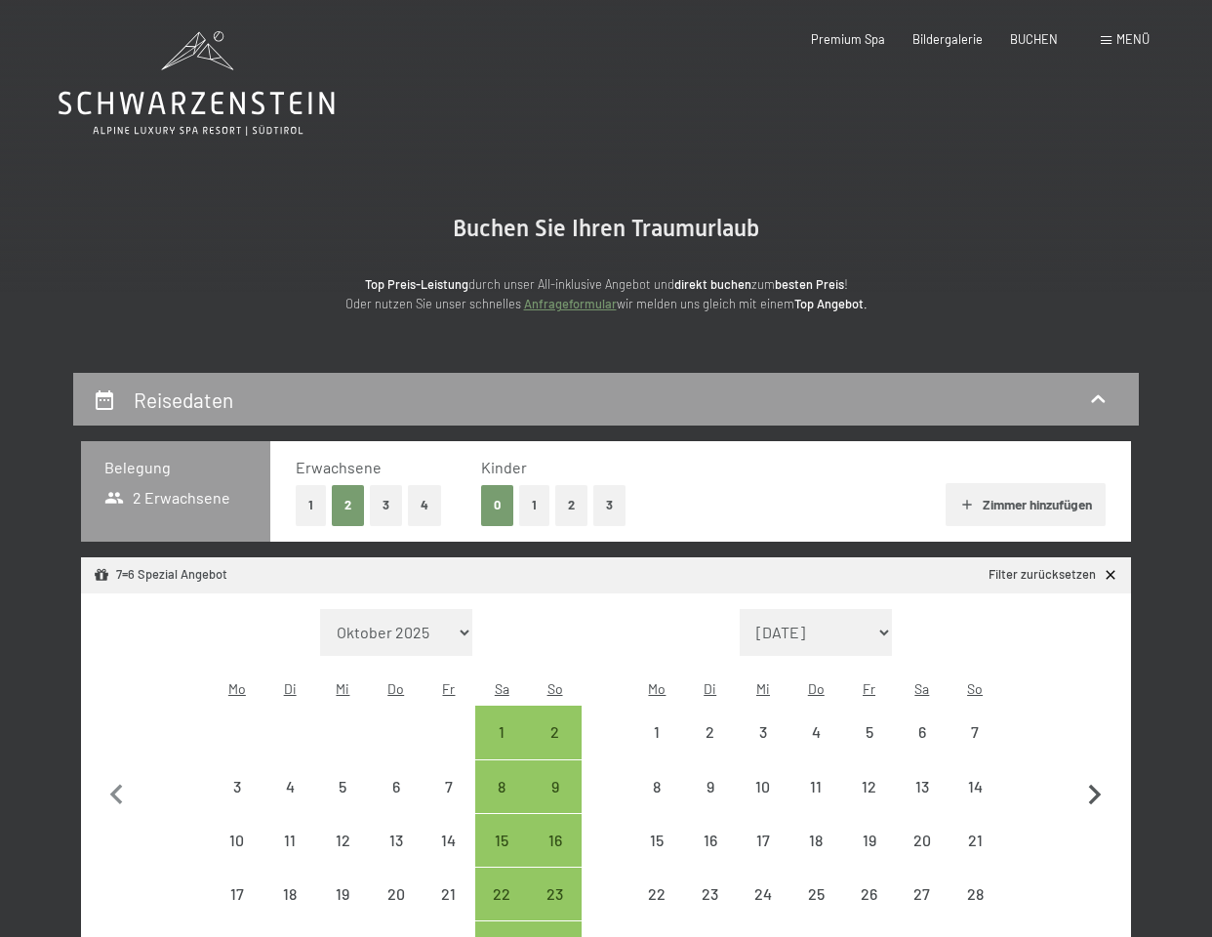
select select "[DATE]"
click at [1094, 785] on icon "button" at bounding box center [1095, 795] width 13 height 20
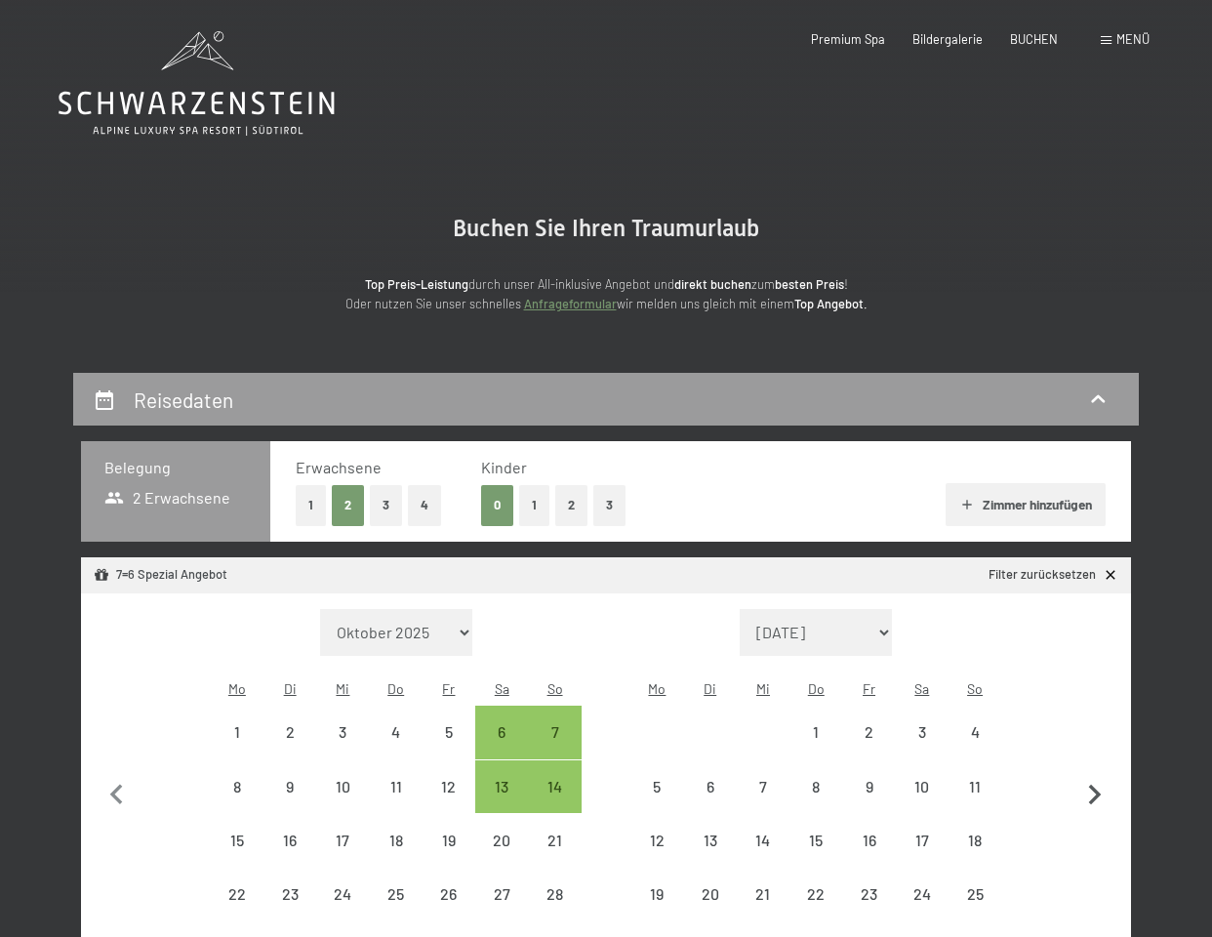
click at [1094, 785] on icon "button" at bounding box center [1095, 795] width 13 height 20
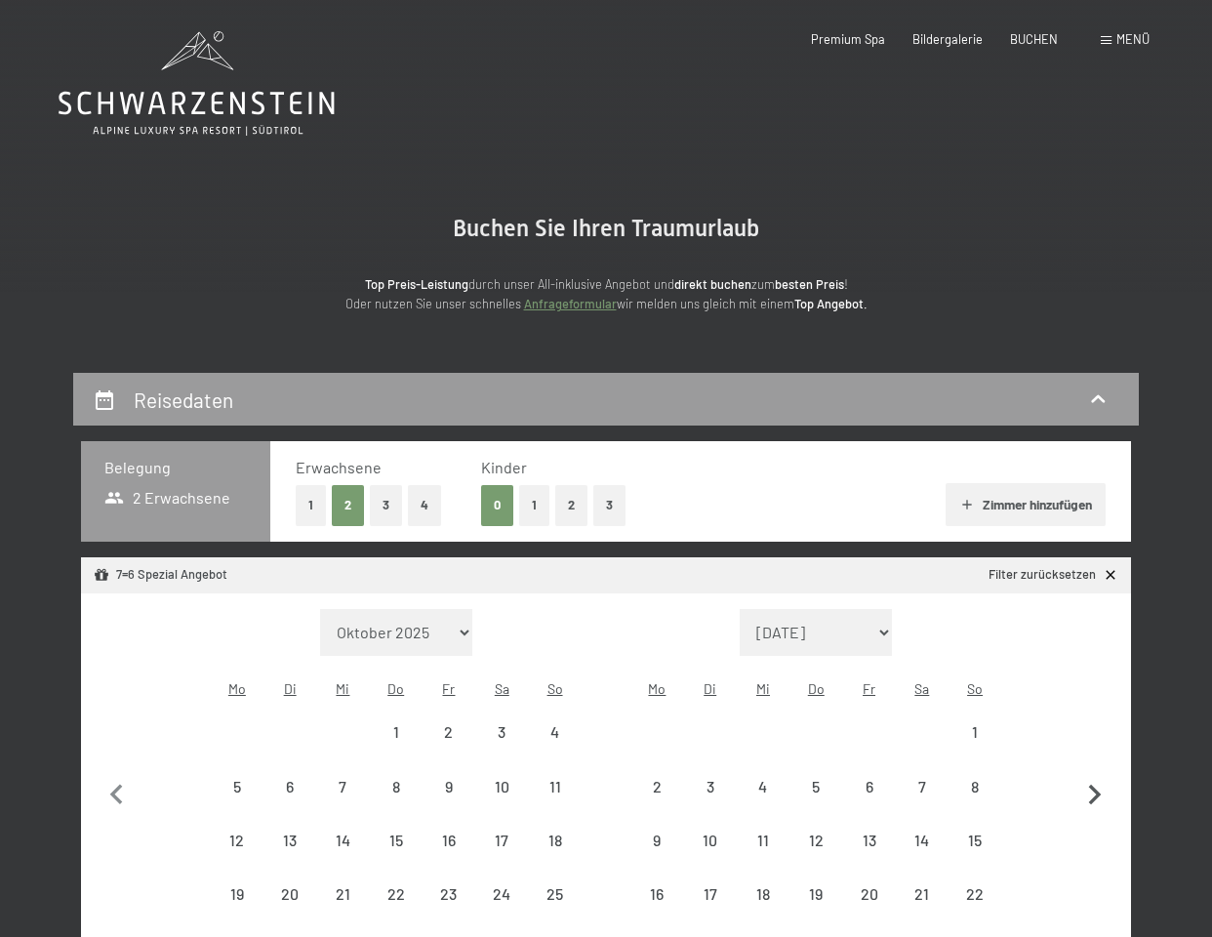
click at [1094, 785] on icon "button" at bounding box center [1095, 795] width 13 height 20
select select "[DATE]"
select select "2026-03-01"
click at [1094, 775] on button "button" at bounding box center [1094, 819] width 41 height 421
select select "2026-03-01"
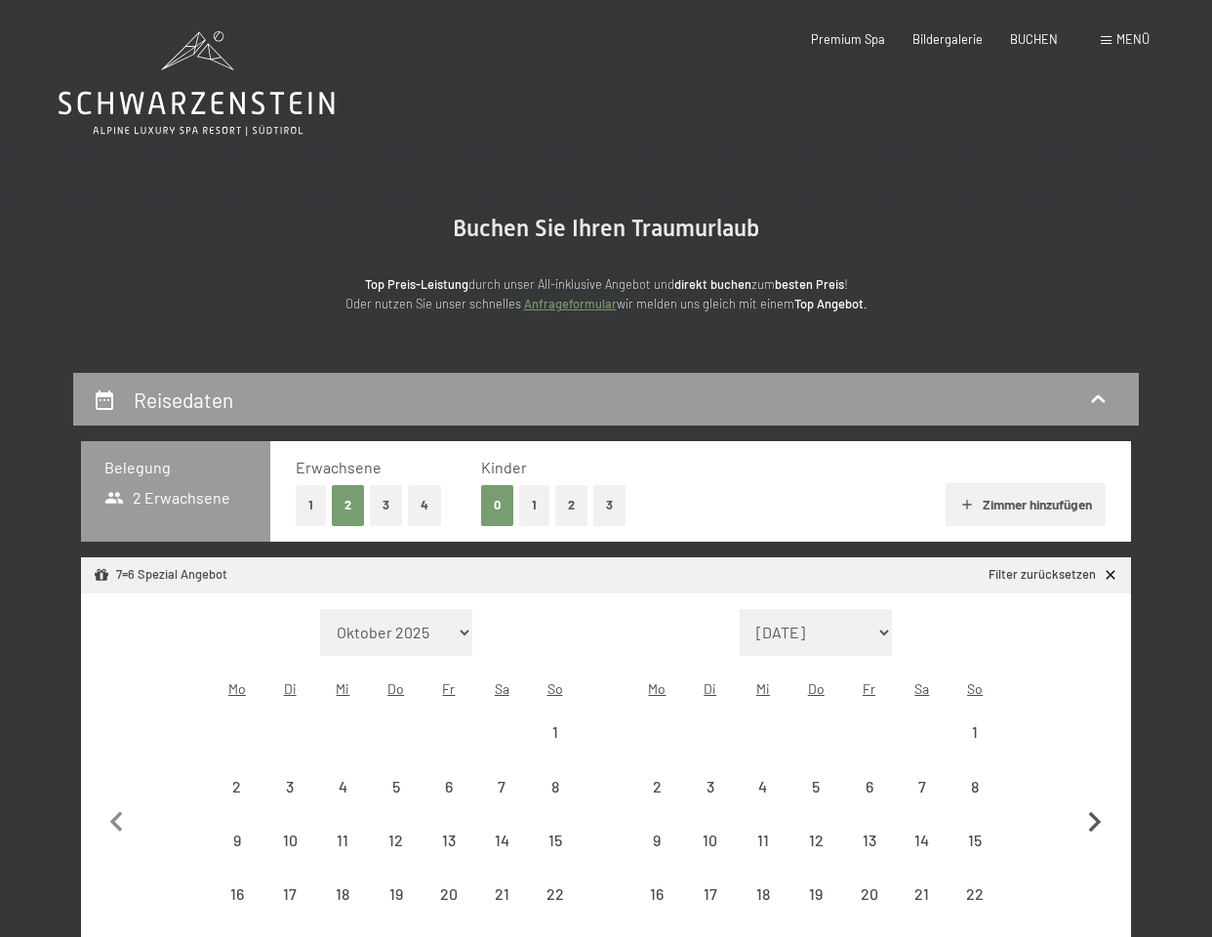
select select "2026-04-01"
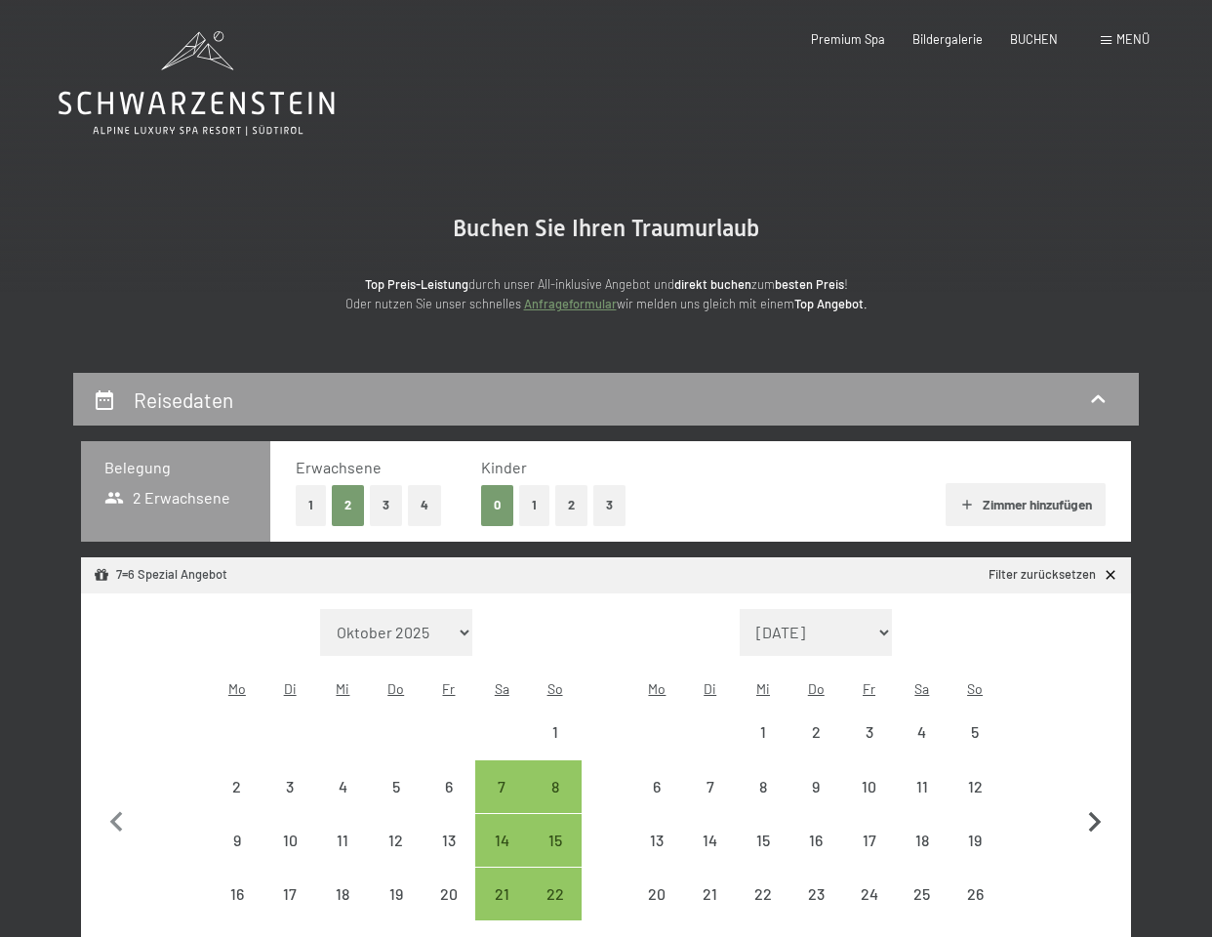
click at [1094, 775] on button "button" at bounding box center [1094, 819] width 41 height 421
select select "2026-04-01"
select select "2026-05-01"
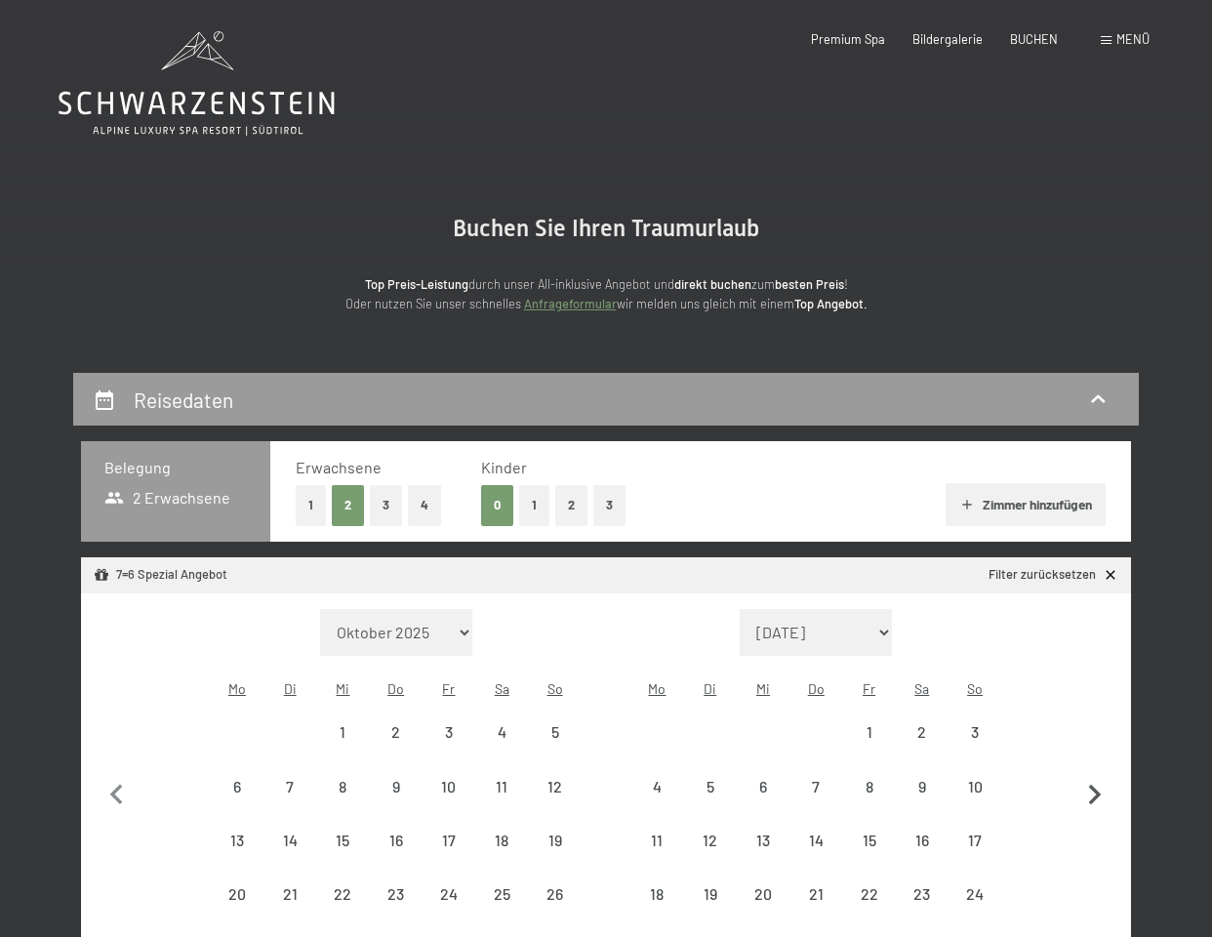
click at [1094, 785] on icon "button" at bounding box center [1095, 795] width 13 height 20
select select "2026-06-01"
select select "2026-07-01"
click at [1094, 785] on icon "button" at bounding box center [1095, 795] width 13 height 20
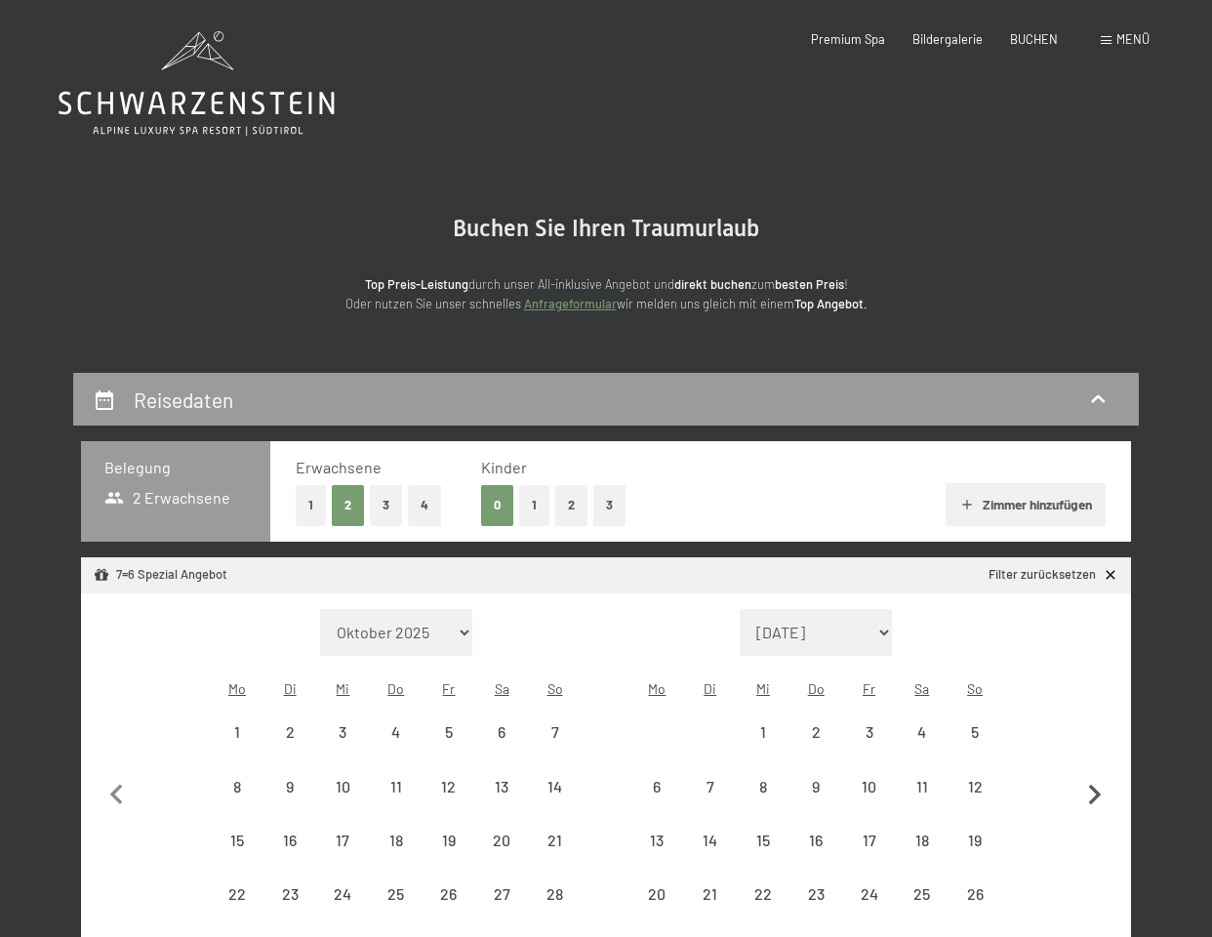
select select "2026-07-01"
select select "2026-08-01"
select select "2026-07-01"
select select "2026-08-01"
click at [113, 802] on icon "button" at bounding box center [117, 822] width 41 height 41
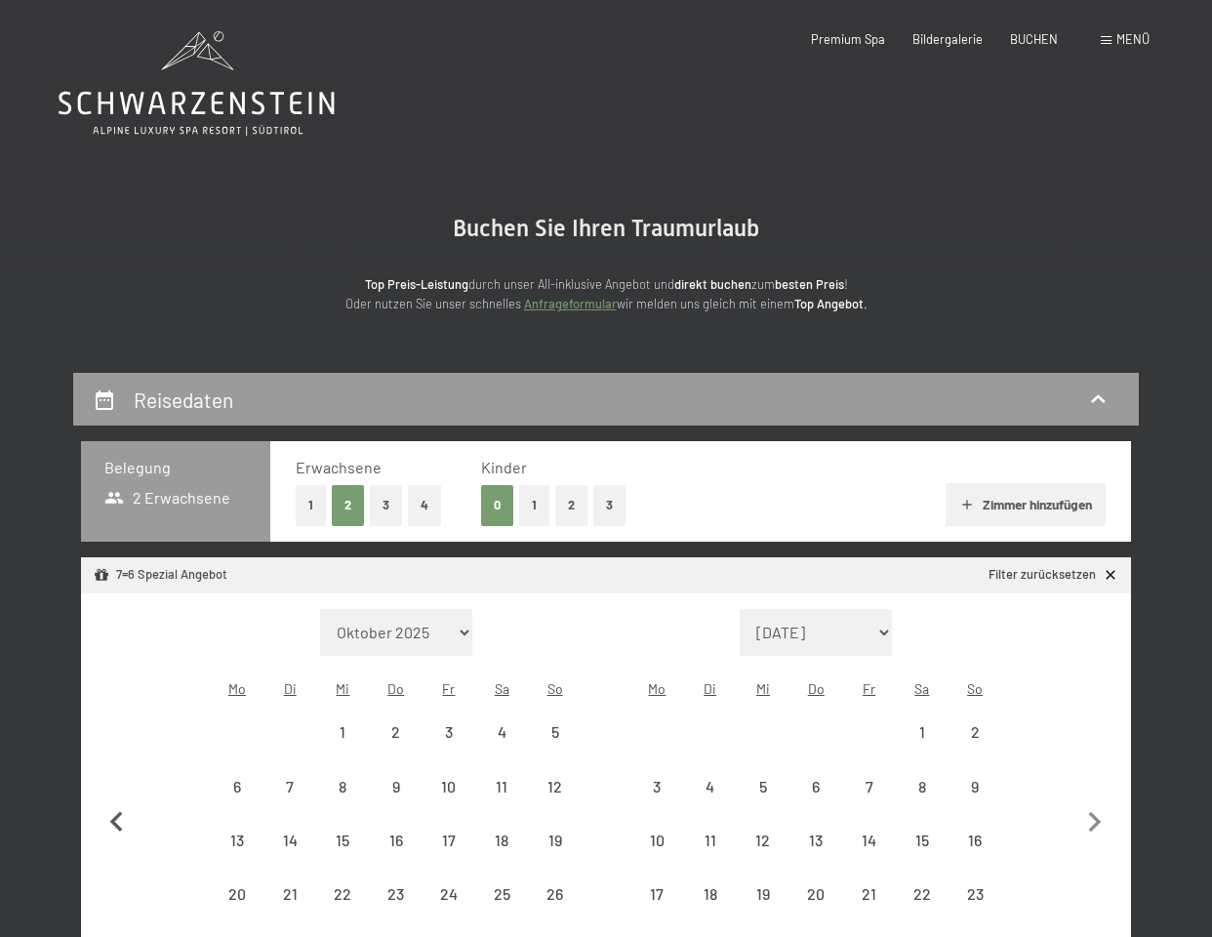
select select "2026-06-01"
select select "2026-07-01"
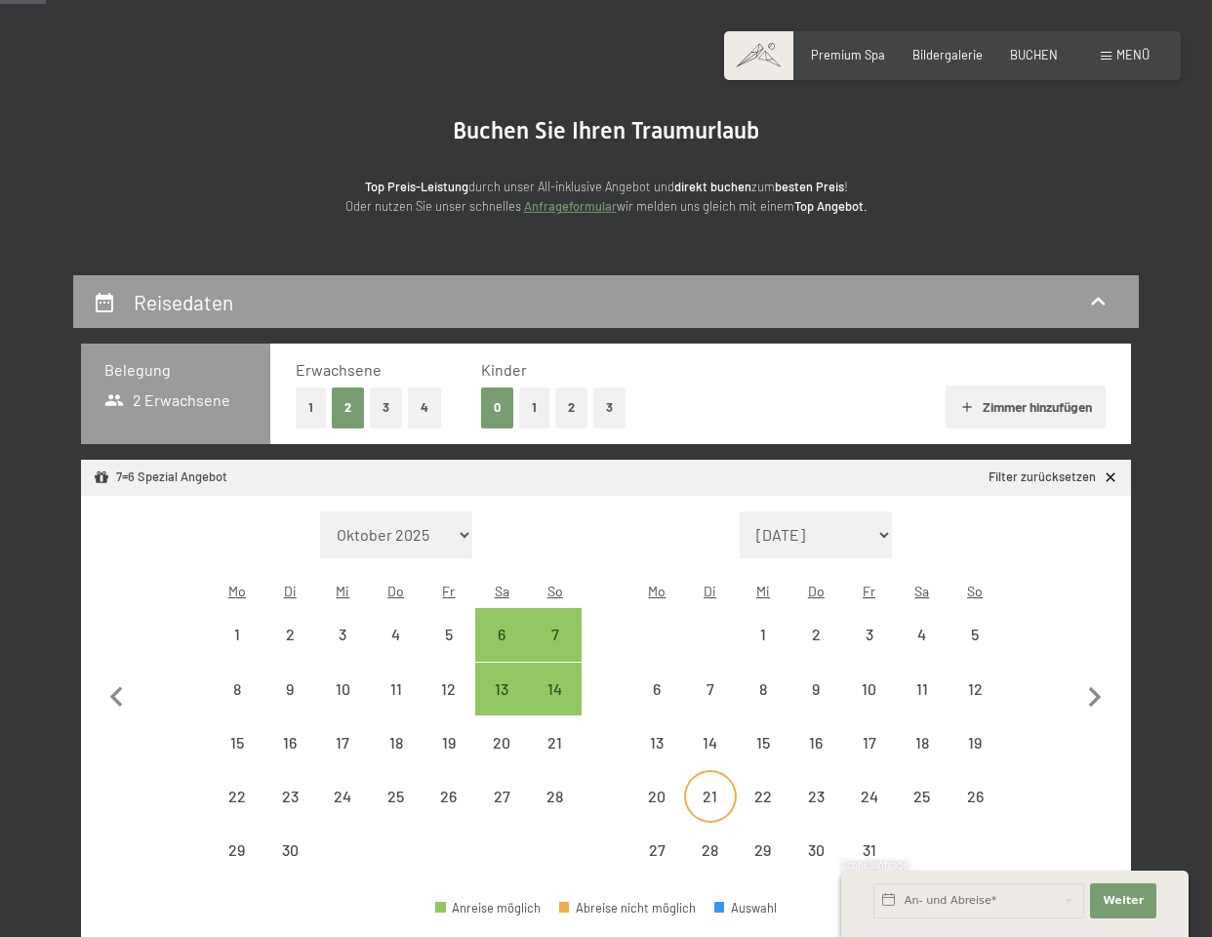
scroll to position [102, 0]
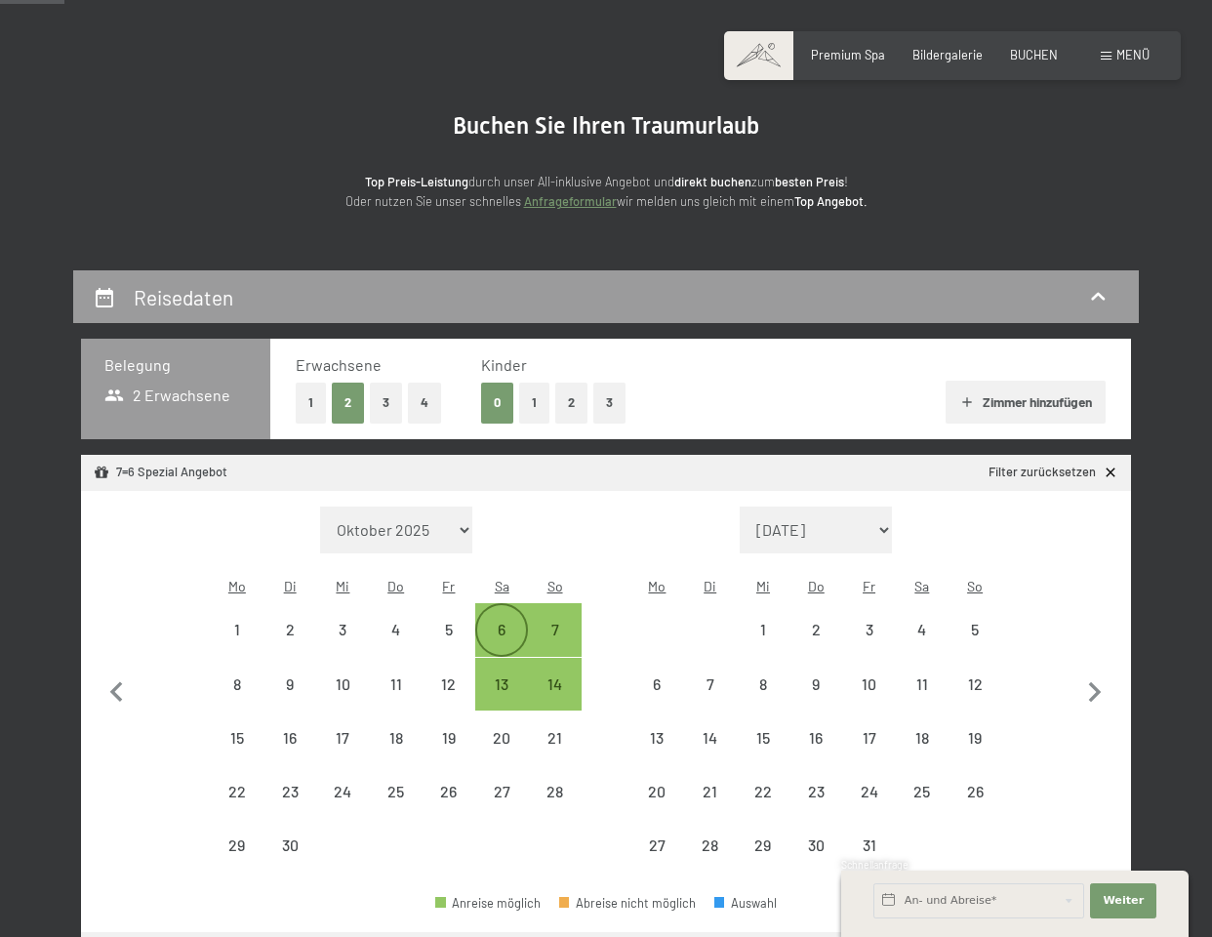
click at [493, 622] on div "6" at bounding box center [501, 646] width 49 height 49
select select "2026-06-01"
select select "2026-07-01"
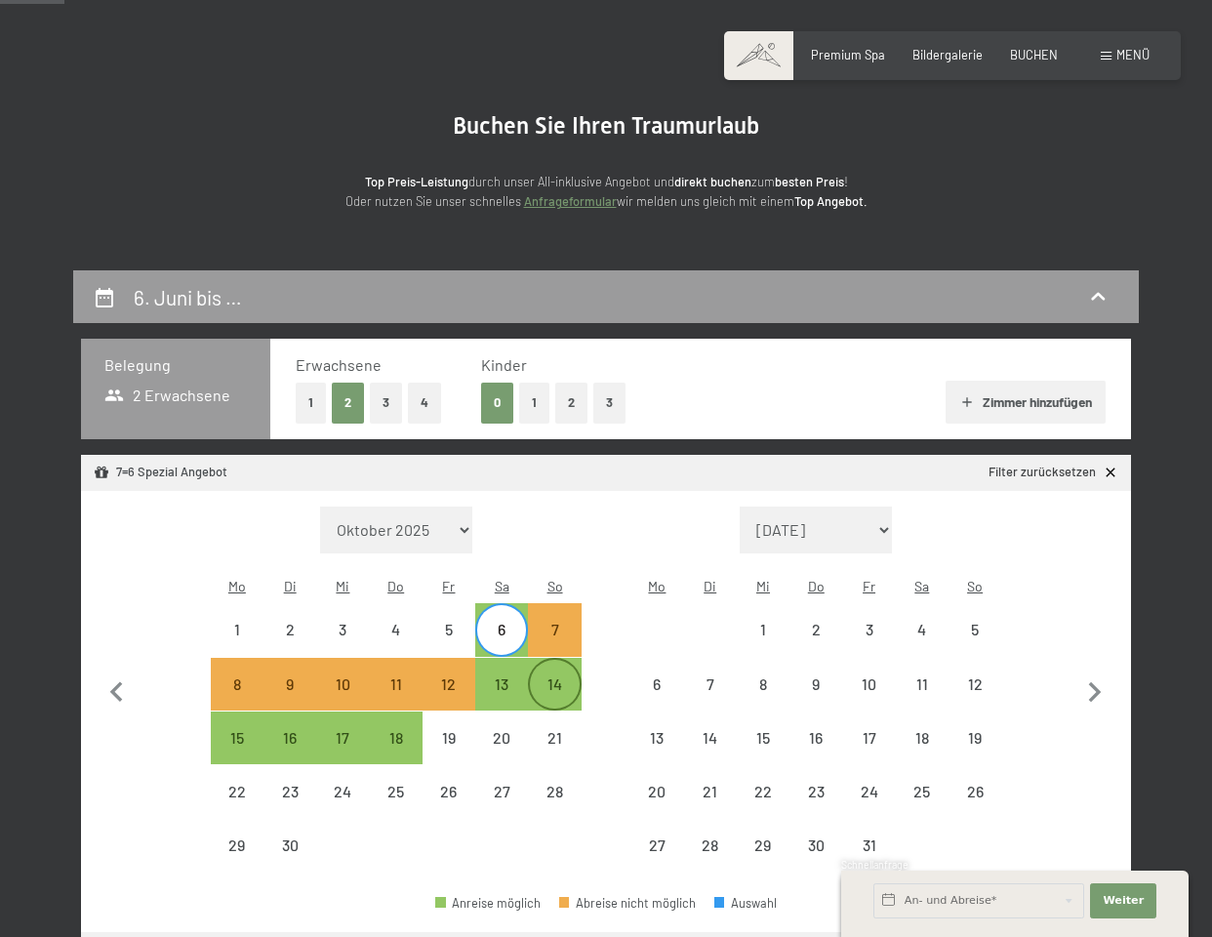
click at [553, 676] on div "14" at bounding box center [554, 700] width 49 height 49
select select "2026-06-01"
select select "2026-07-01"
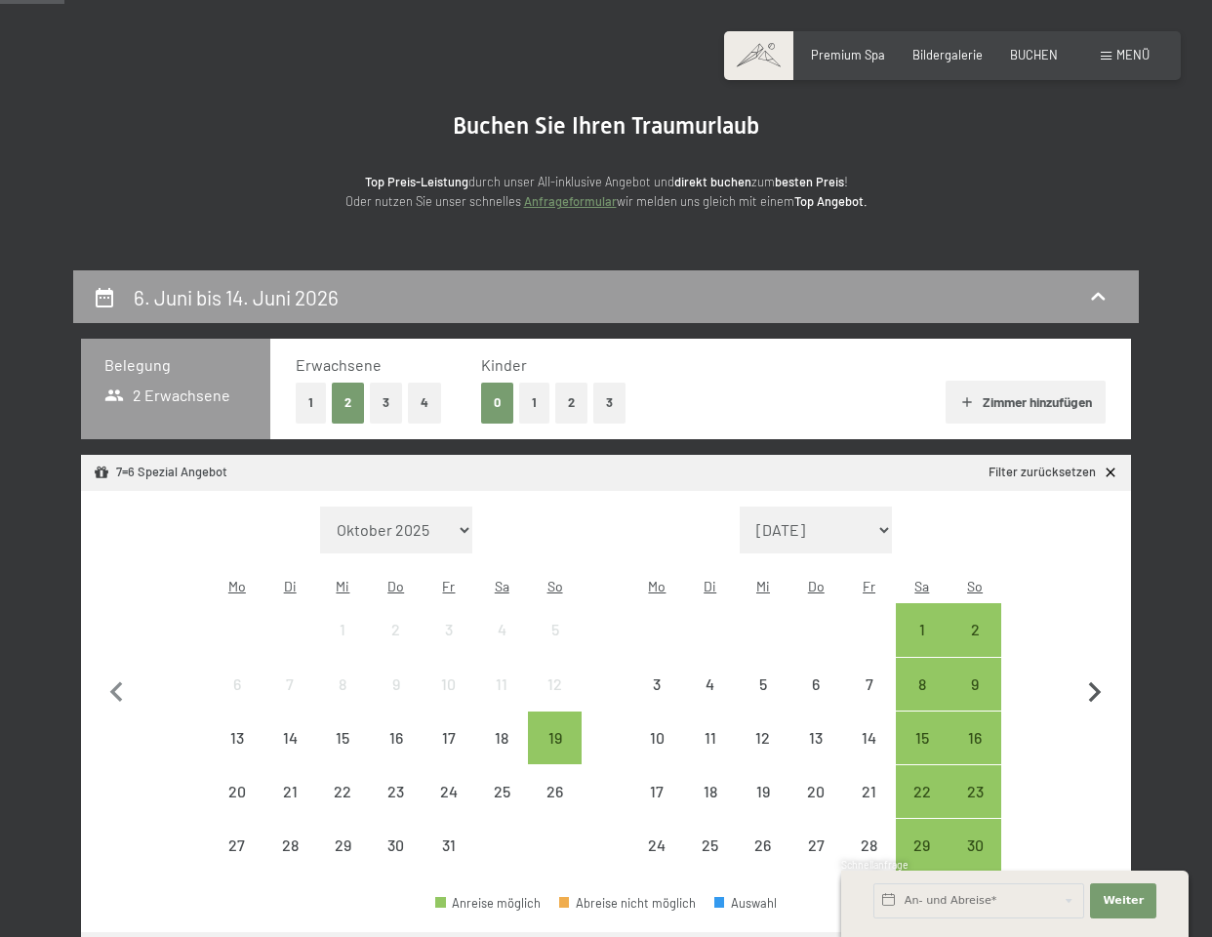
click at [1092, 675] on icon "button" at bounding box center [1094, 692] width 41 height 41
select select "2025-11-01"
select select "2025-12-01"
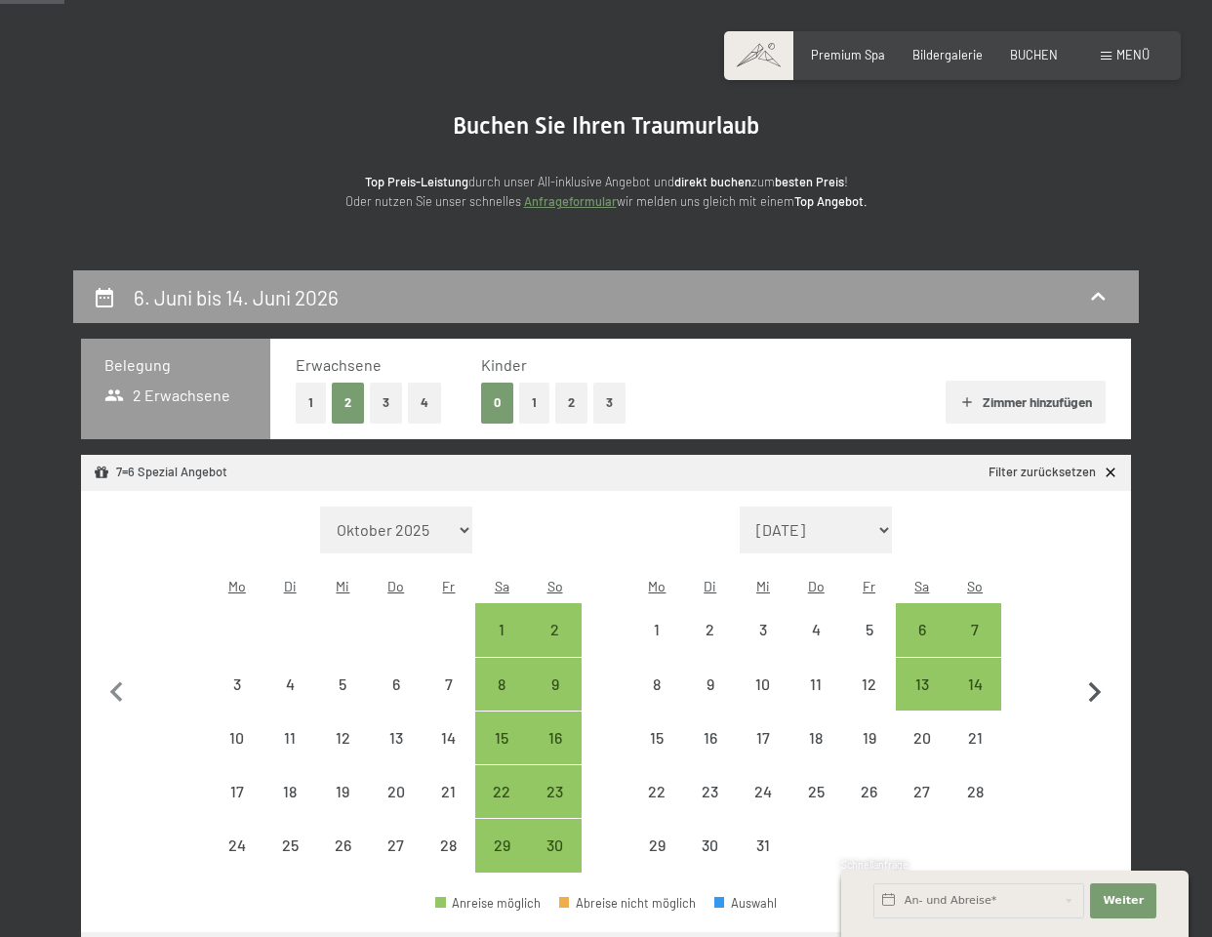
click at [1092, 675] on icon "button" at bounding box center [1094, 692] width 41 height 41
select select "[DATE]"
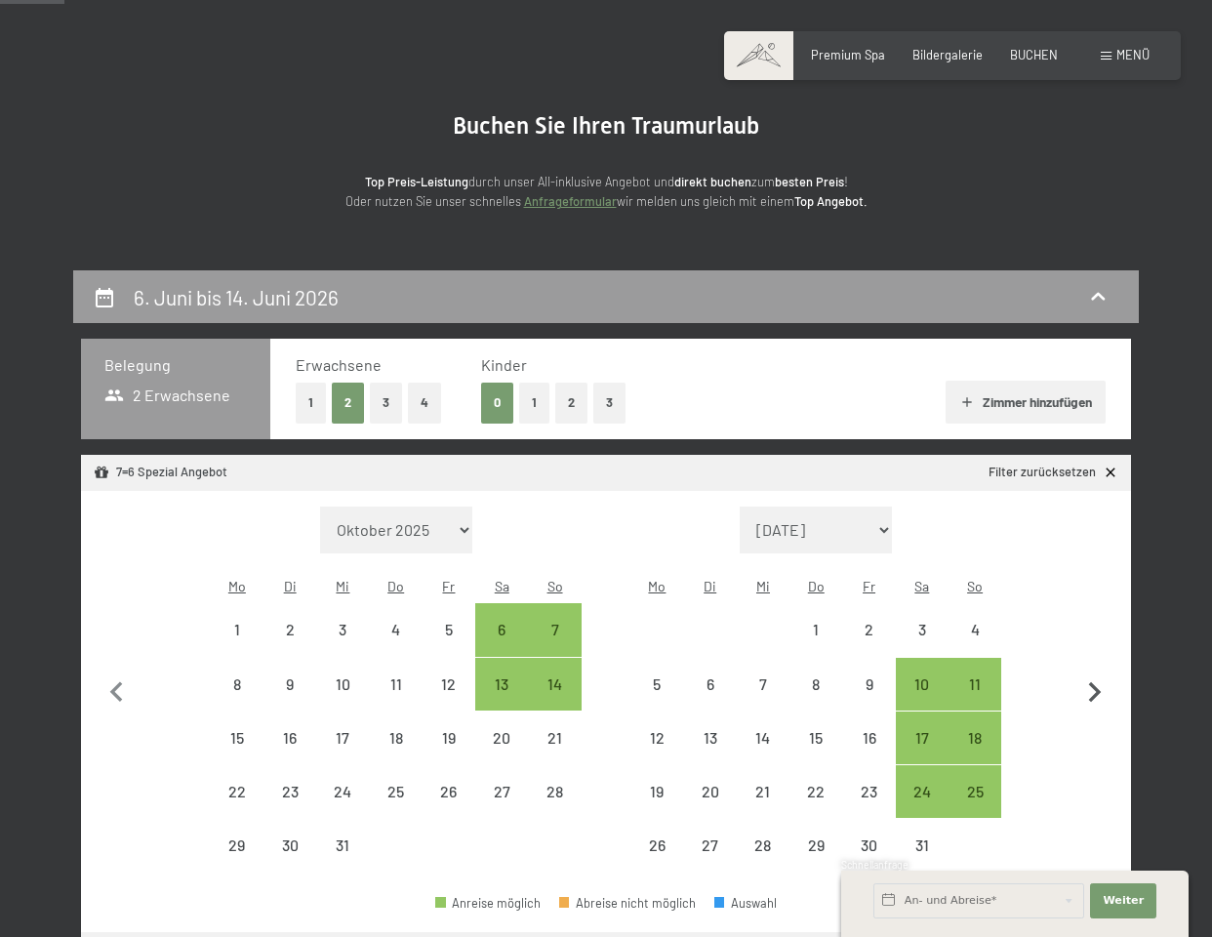
click at [1093, 675] on icon "button" at bounding box center [1094, 692] width 41 height 41
select select "[DATE]"
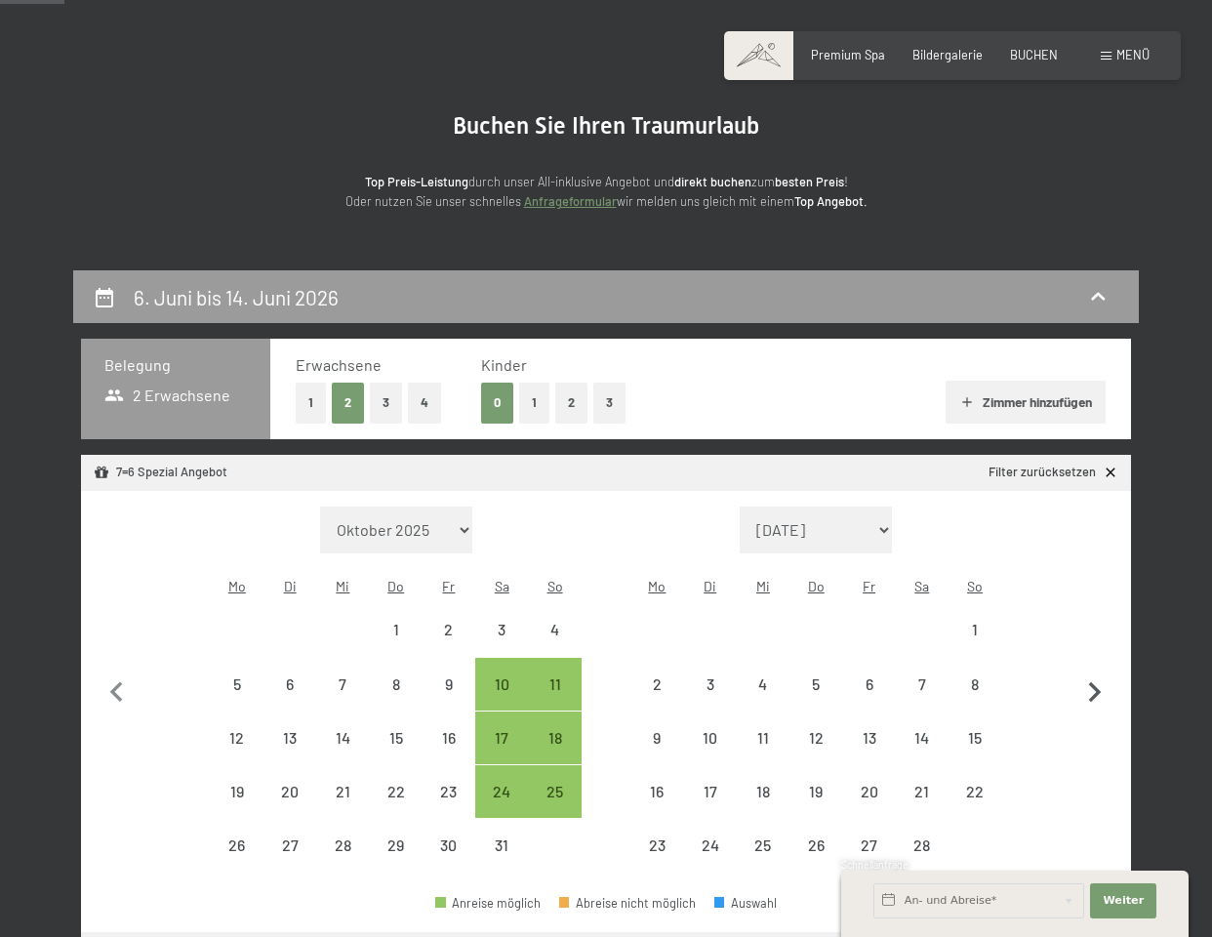
click at [1093, 675] on icon "button" at bounding box center [1094, 692] width 41 height 41
select select "[DATE]"
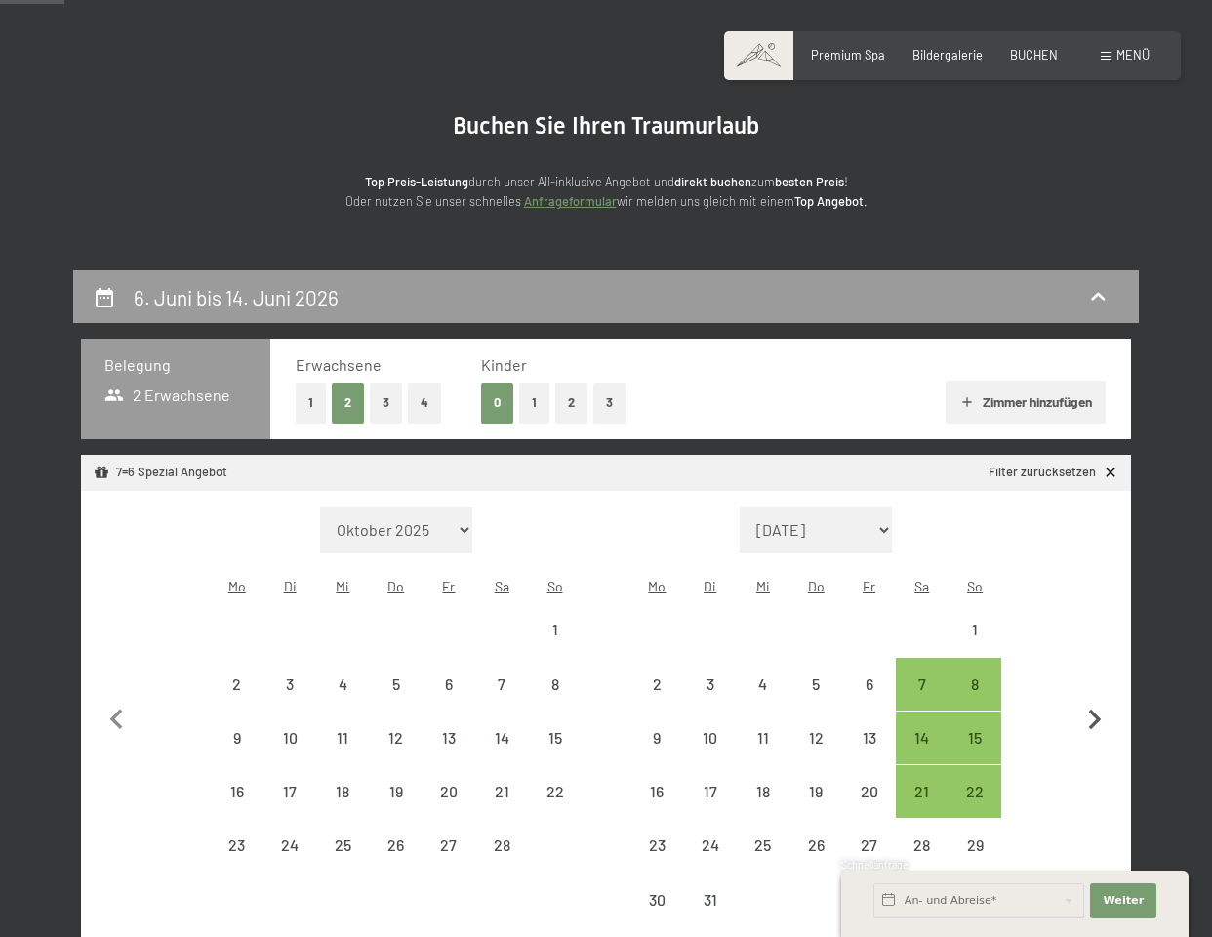
click at [1094, 675] on button "button" at bounding box center [1094, 716] width 41 height 421
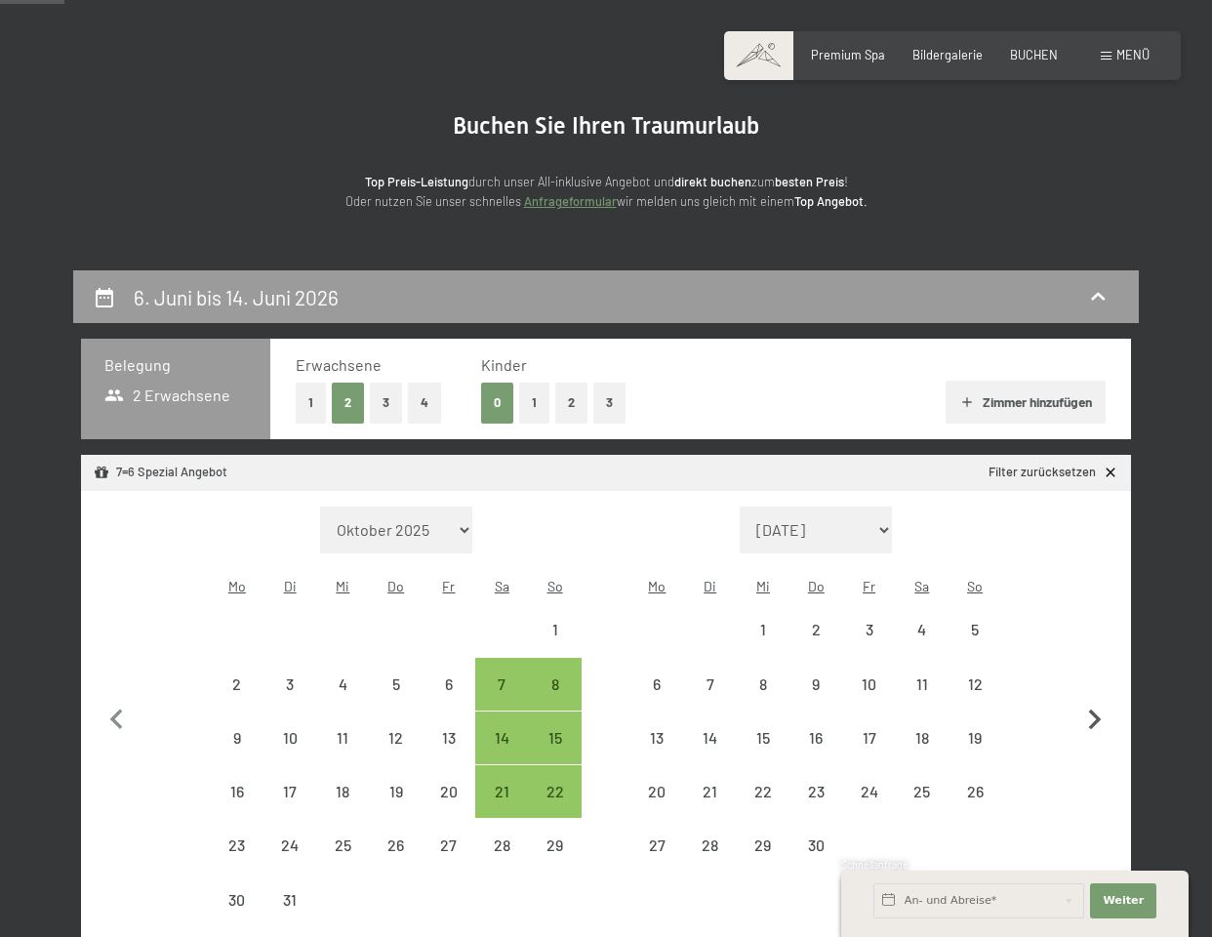
click at [1094, 675] on button "button" at bounding box center [1094, 716] width 41 height 421
select select "[DATE]"
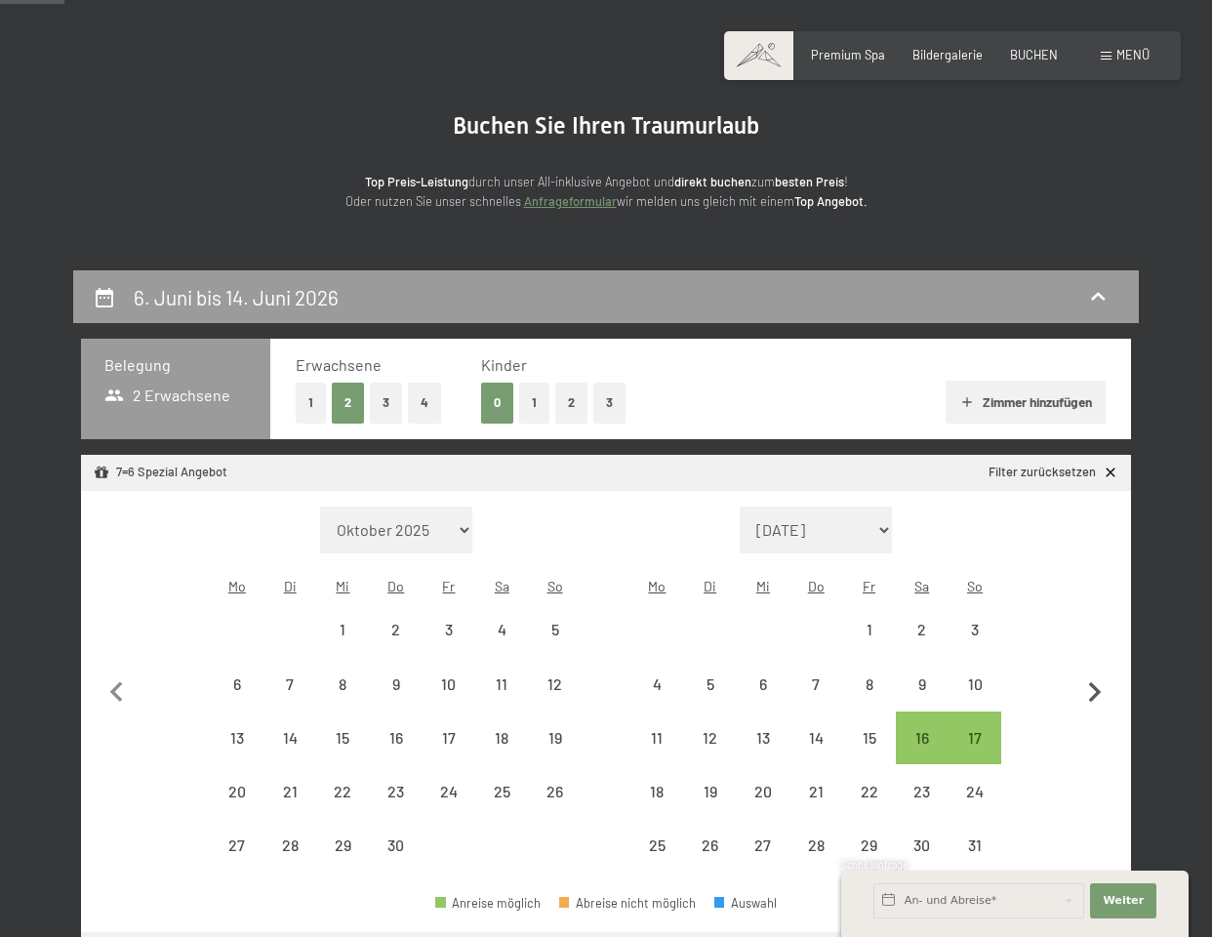
click at [1094, 675] on icon "button" at bounding box center [1094, 692] width 41 height 41
select select "[DATE]"
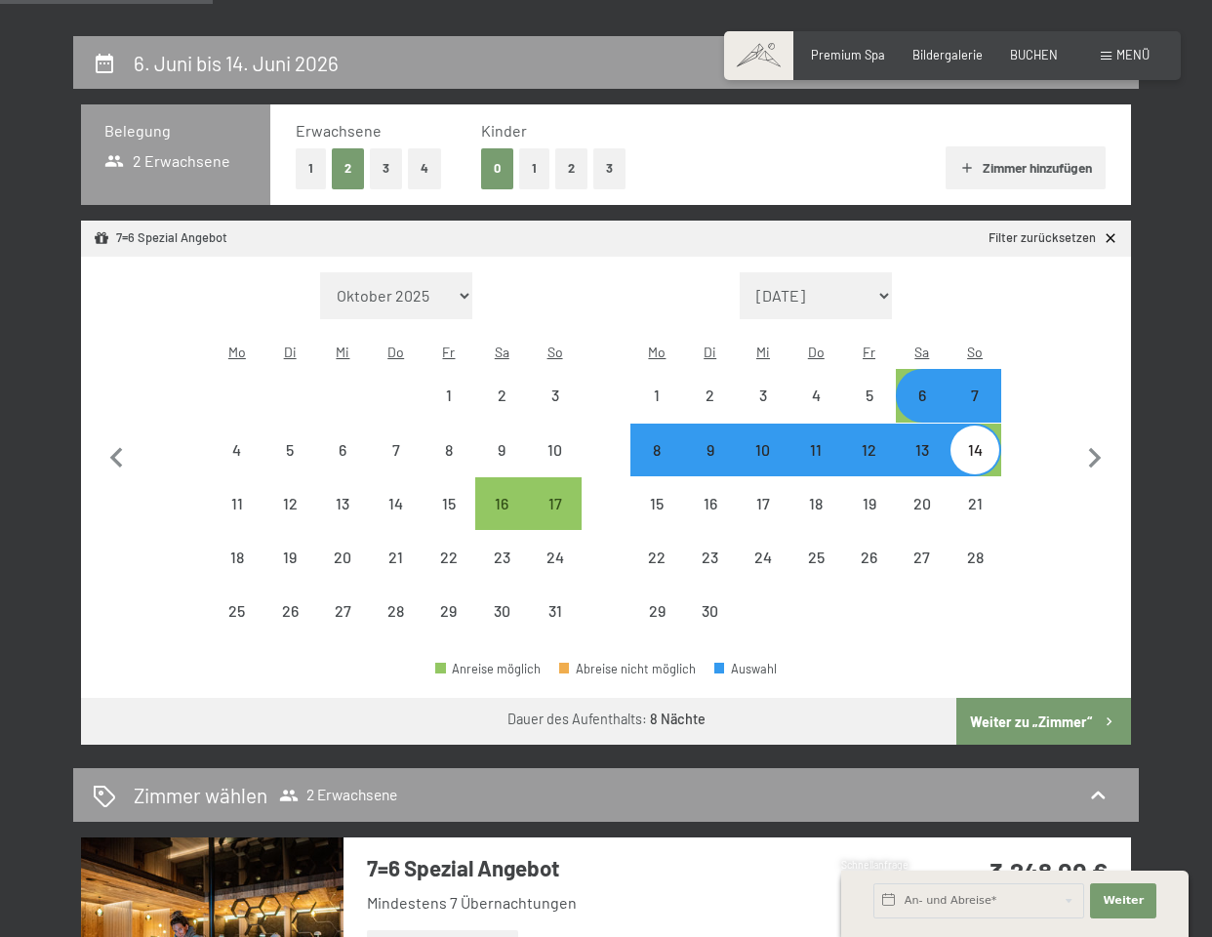
click at [1023, 698] on button "Weiter zu „Zimmer“" at bounding box center [1043, 721] width 175 height 47
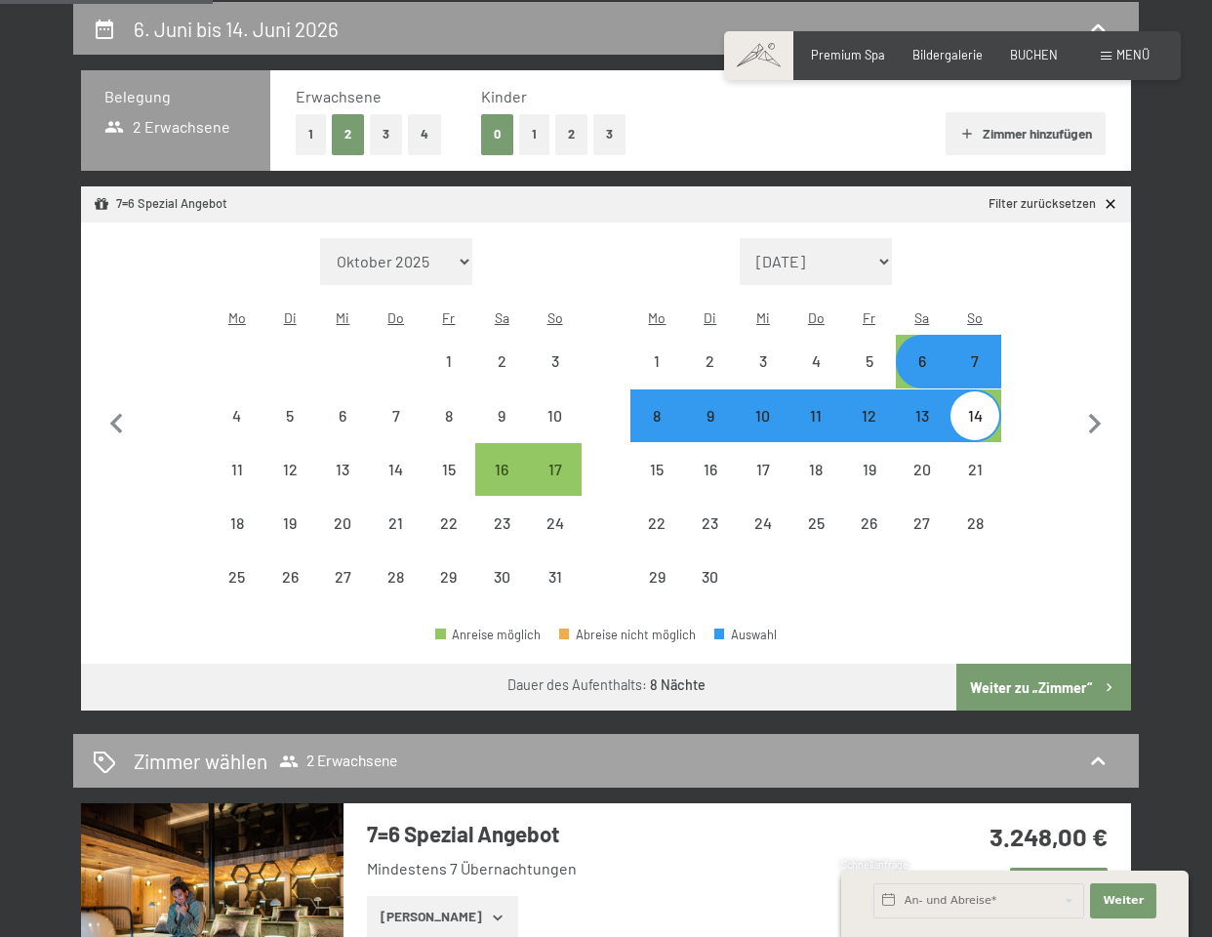
select select "[DATE]"
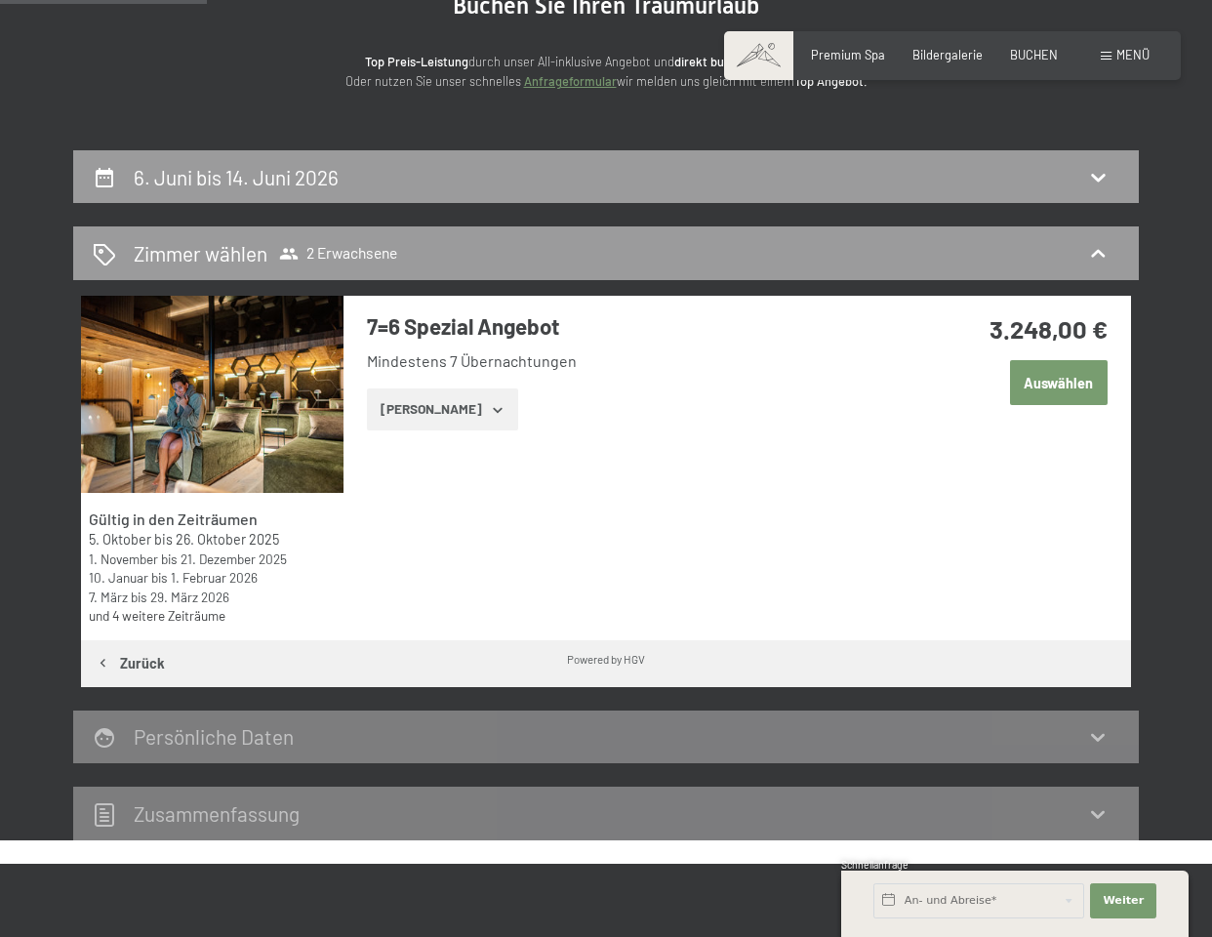
scroll to position [220, 0]
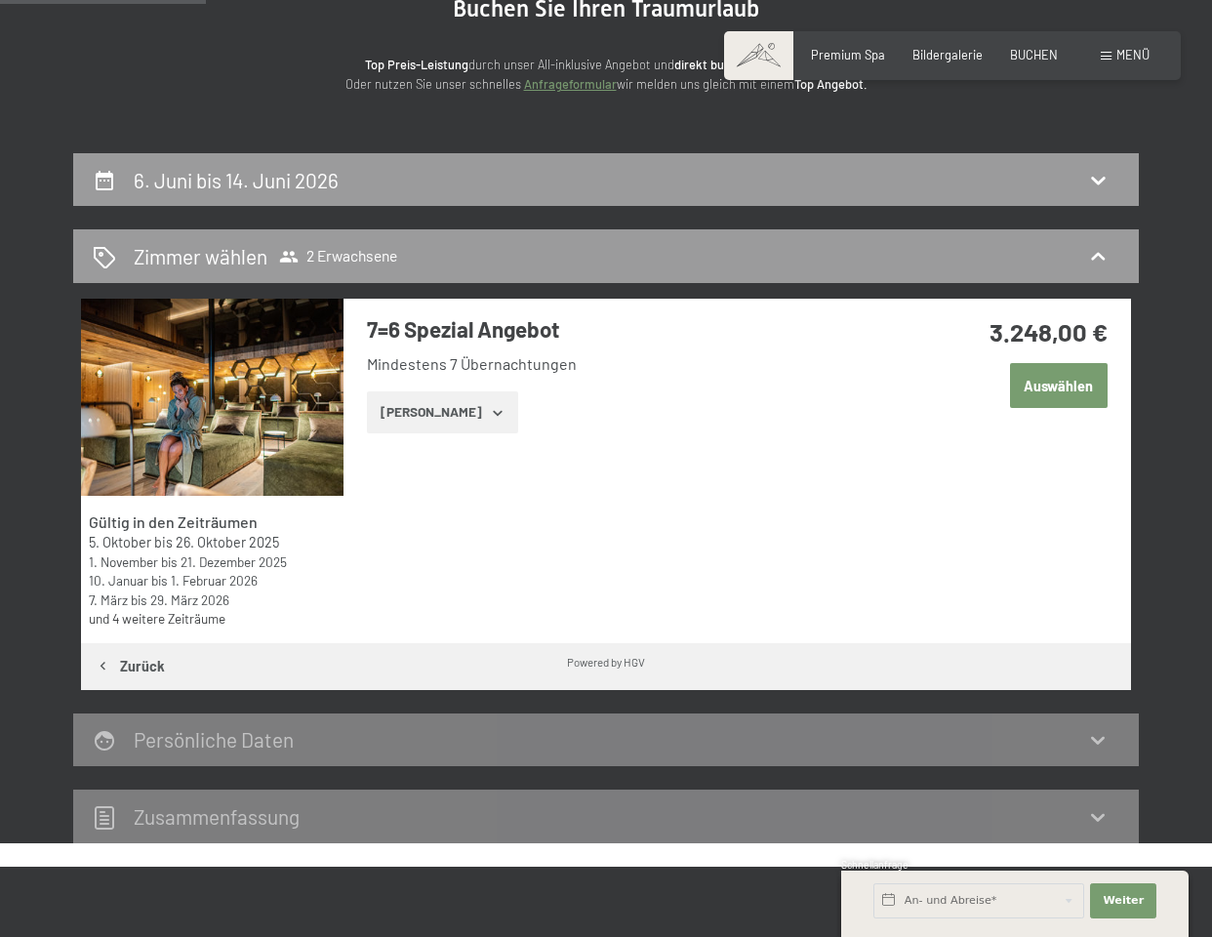
click at [1077, 380] on button "Auswählen" at bounding box center [1059, 385] width 98 height 45
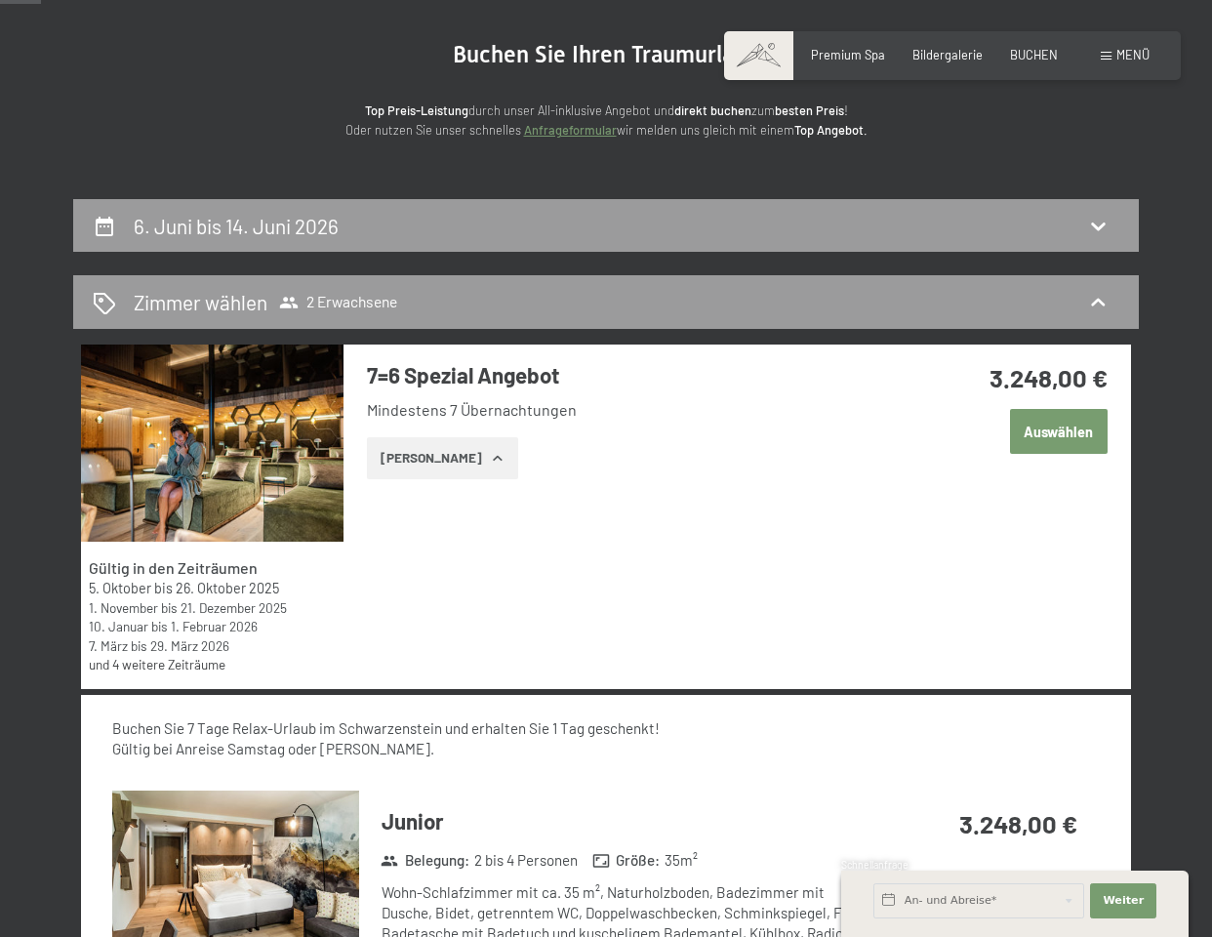
scroll to position [171, 0]
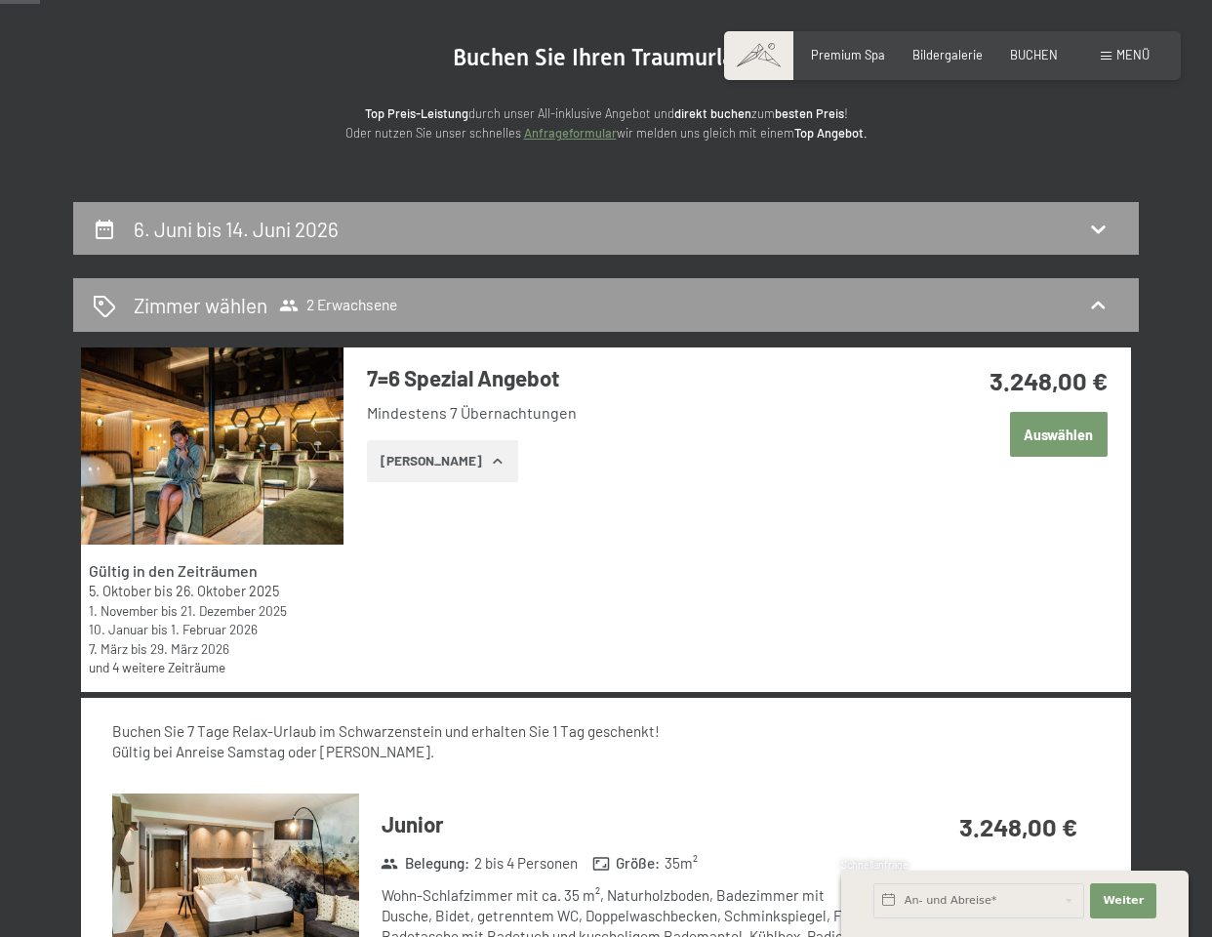
click at [457, 458] on button "Zeige Zimmer" at bounding box center [442, 461] width 151 height 43
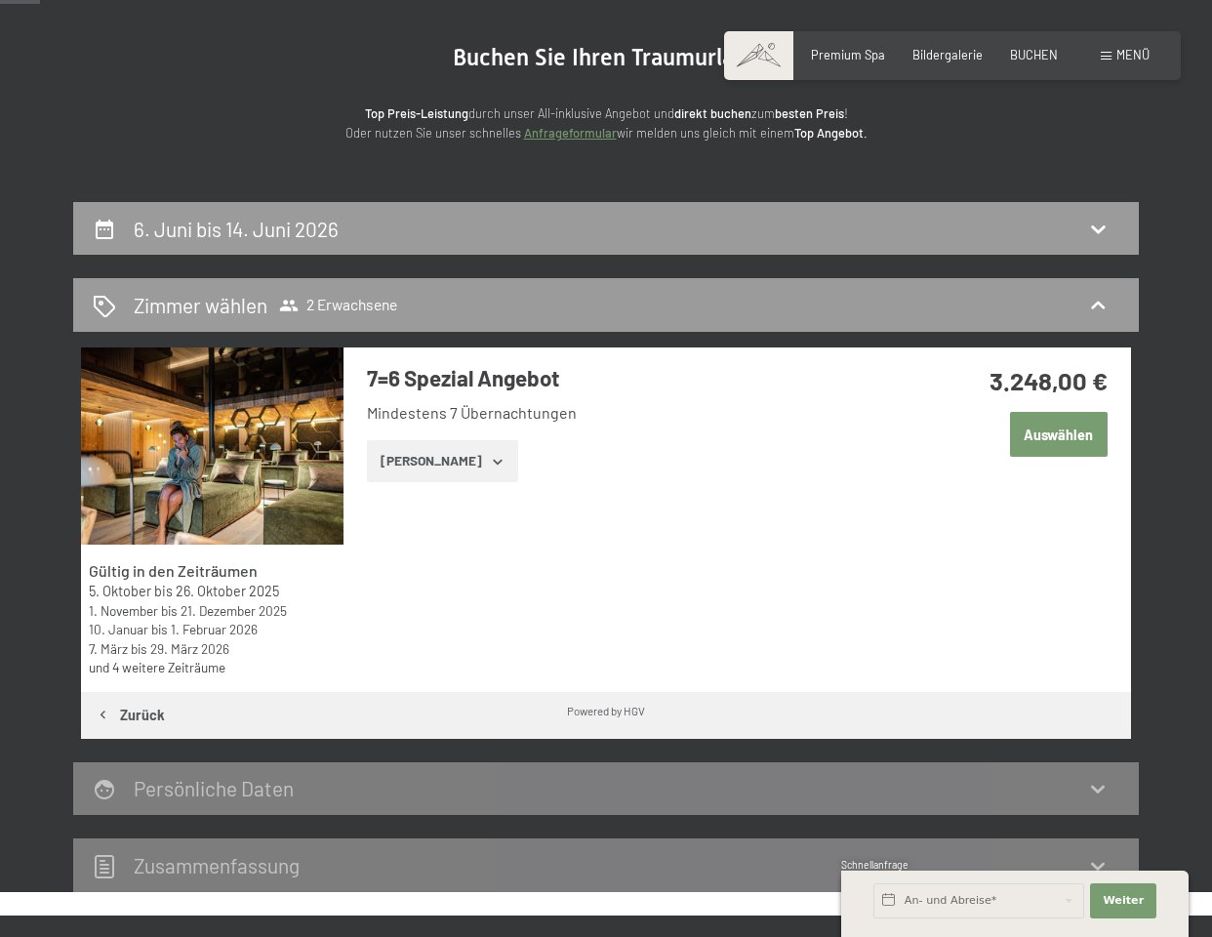
click at [452, 452] on button "Zeige Zimmer" at bounding box center [442, 461] width 151 height 43
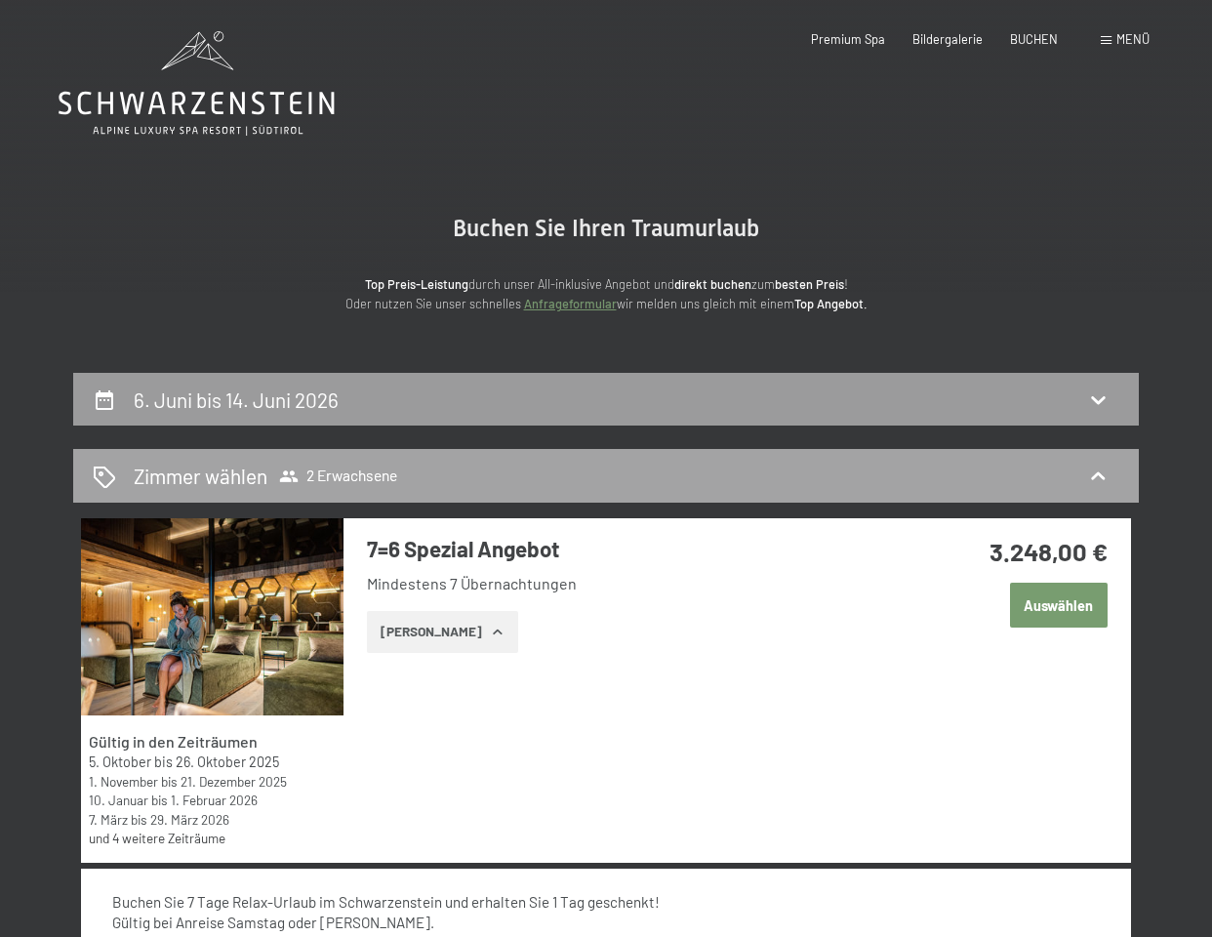
scroll to position [0, 0]
click at [210, 390] on h2 "6. Juni bis 14. Juni 2026" at bounding box center [236, 399] width 205 height 24
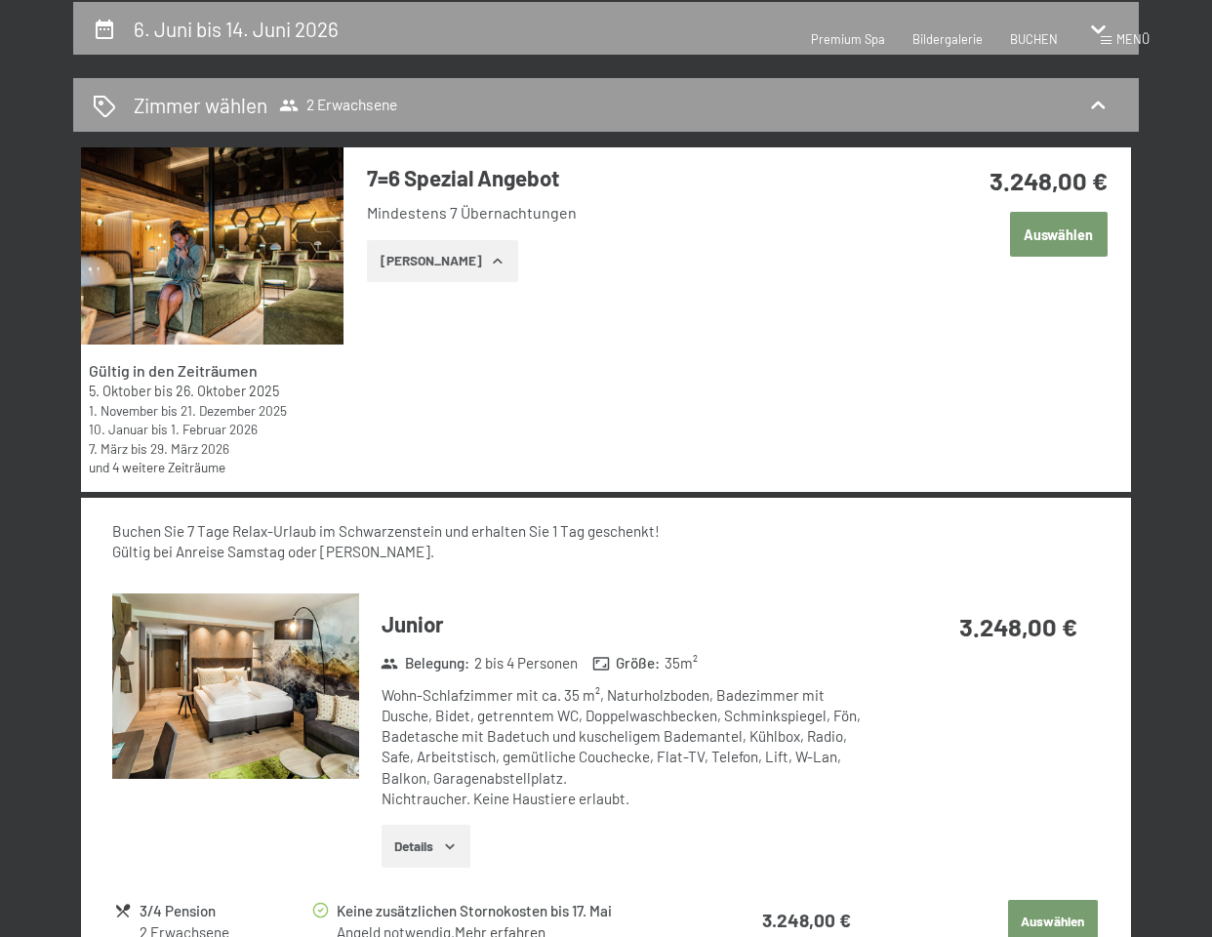
select select "[DATE]"
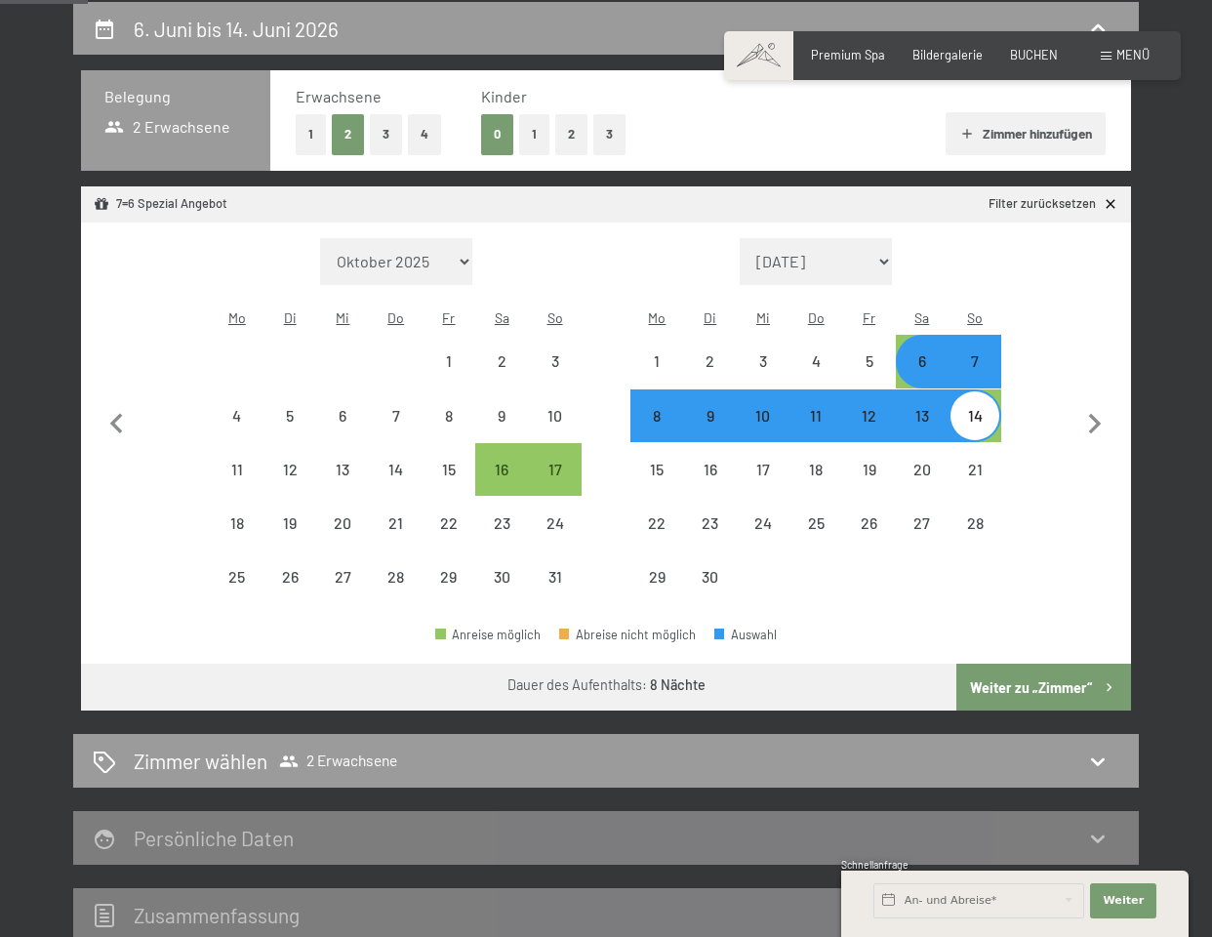
click at [308, 134] on button "1" at bounding box center [311, 134] width 30 height 40
select select "[DATE]"
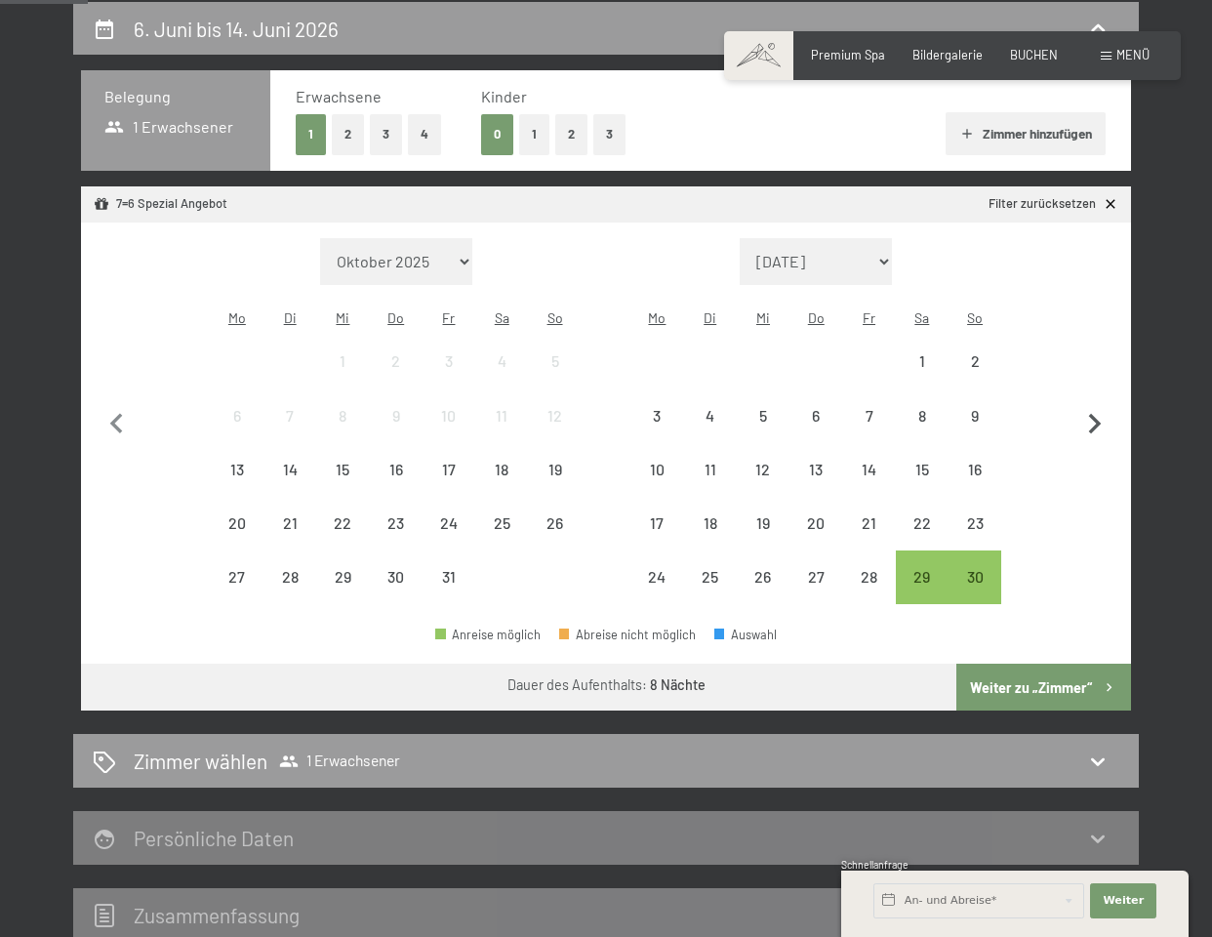
click at [1092, 412] on icon "button" at bounding box center [1094, 424] width 41 height 41
select select "[DATE]"
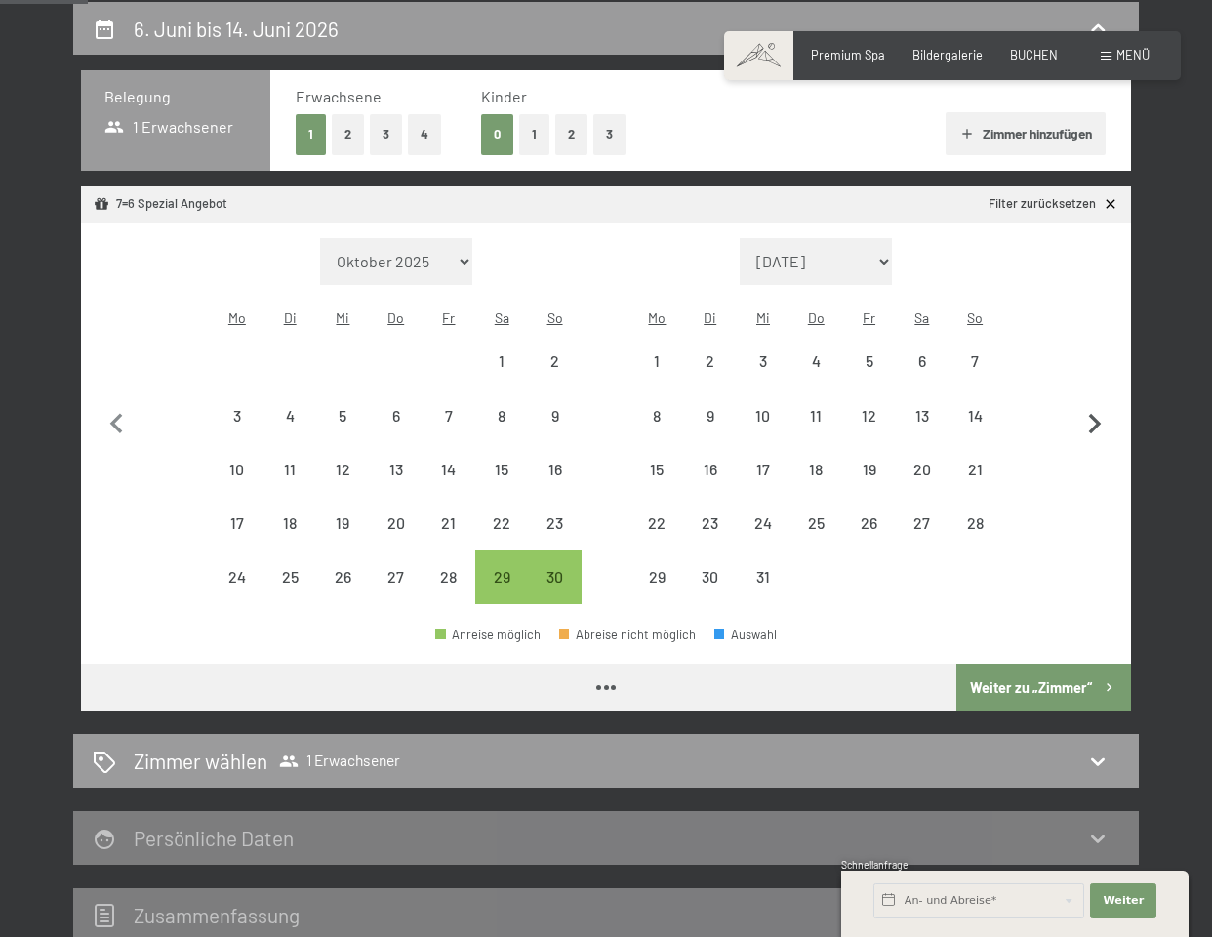
click at [1091, 412] on icon "button" at bounding box center [1094, 424] width 41 height 41
select select "[DATE]"
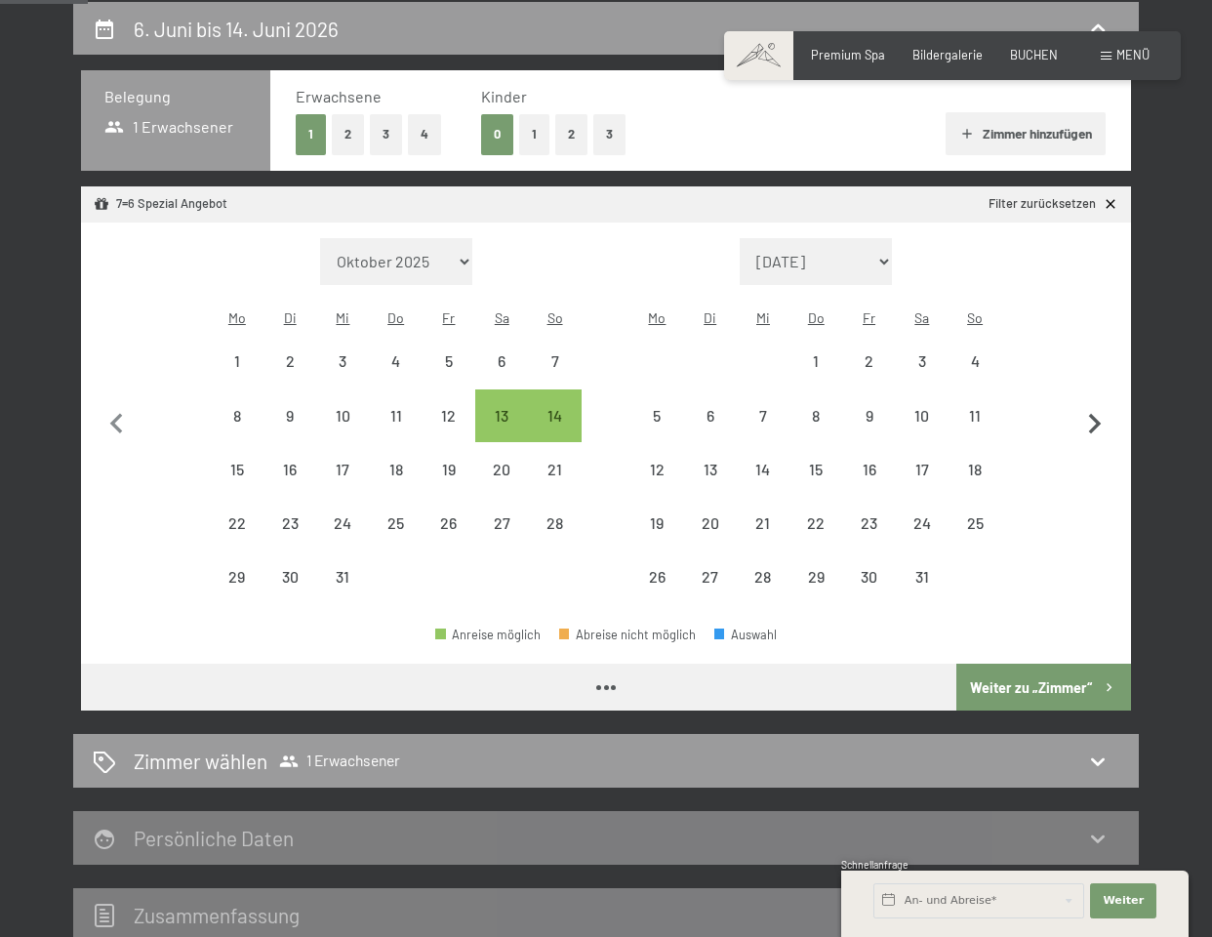
click at [1091, 412] on icon "button" at bounding box center [1094, 424] width 41 height 41
select select "[DATE]"
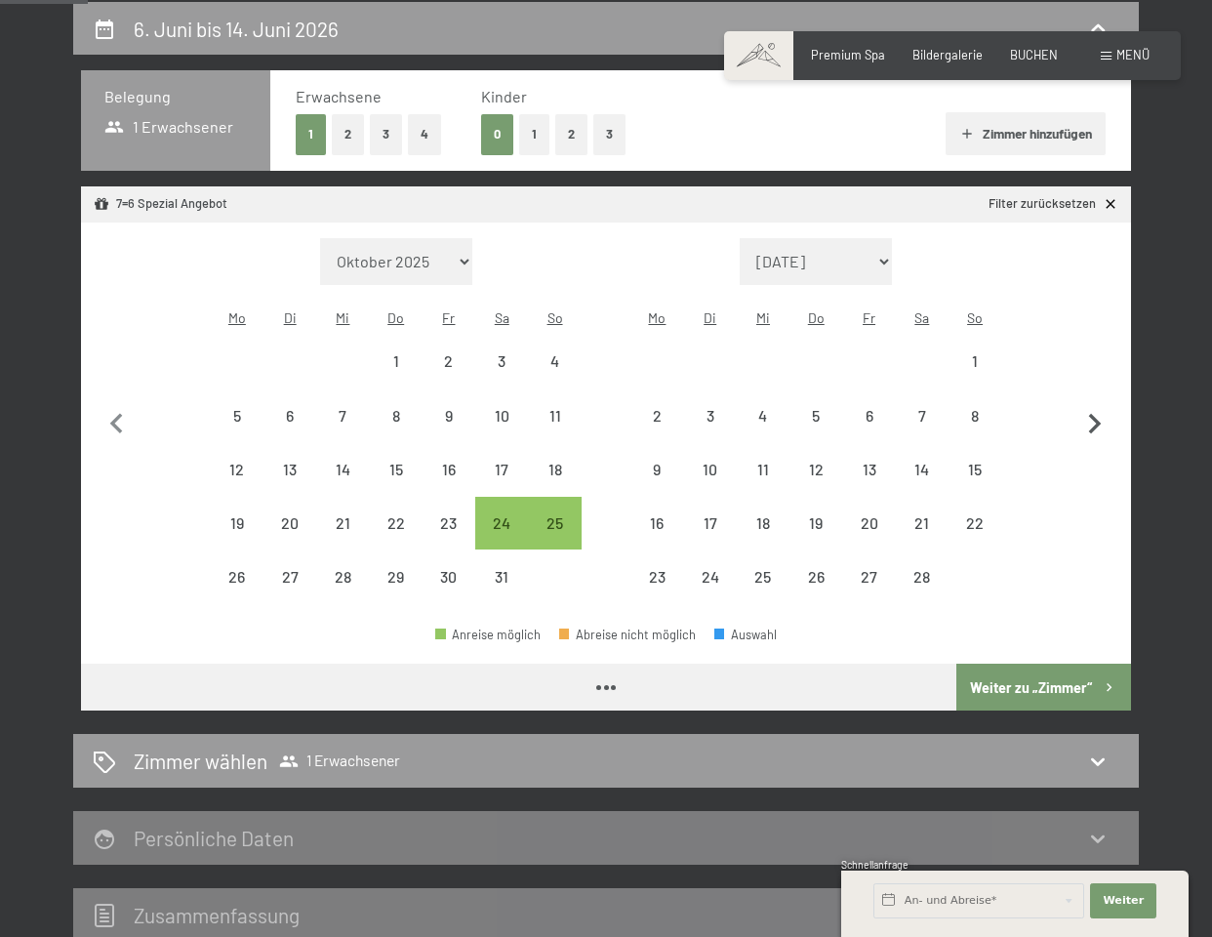
click at [1091, 412] on icon "button" at bounding box center [1094, 424] width 41 height 41
select select "[DATE]"
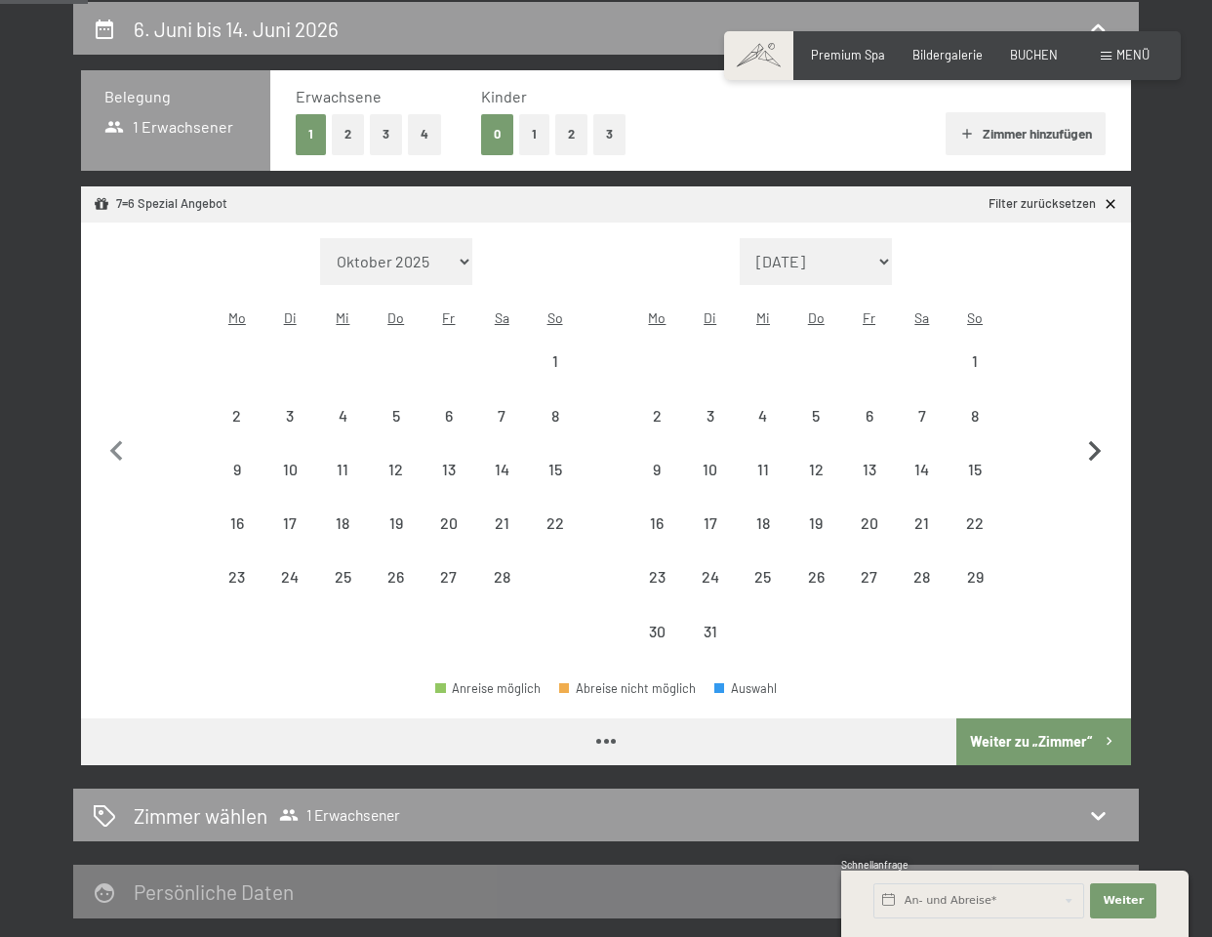
click at [1091, 412] on button "button" at bounding box center [1094, 448] width 41 height 421
click at [1091, 411] on button "button" at bounding box center [1094, 448] width 41 height 421
click at [1091, 431] on icon "button" at bounding box center [1094, 451] width 41 height 41
select select "[DATE]"
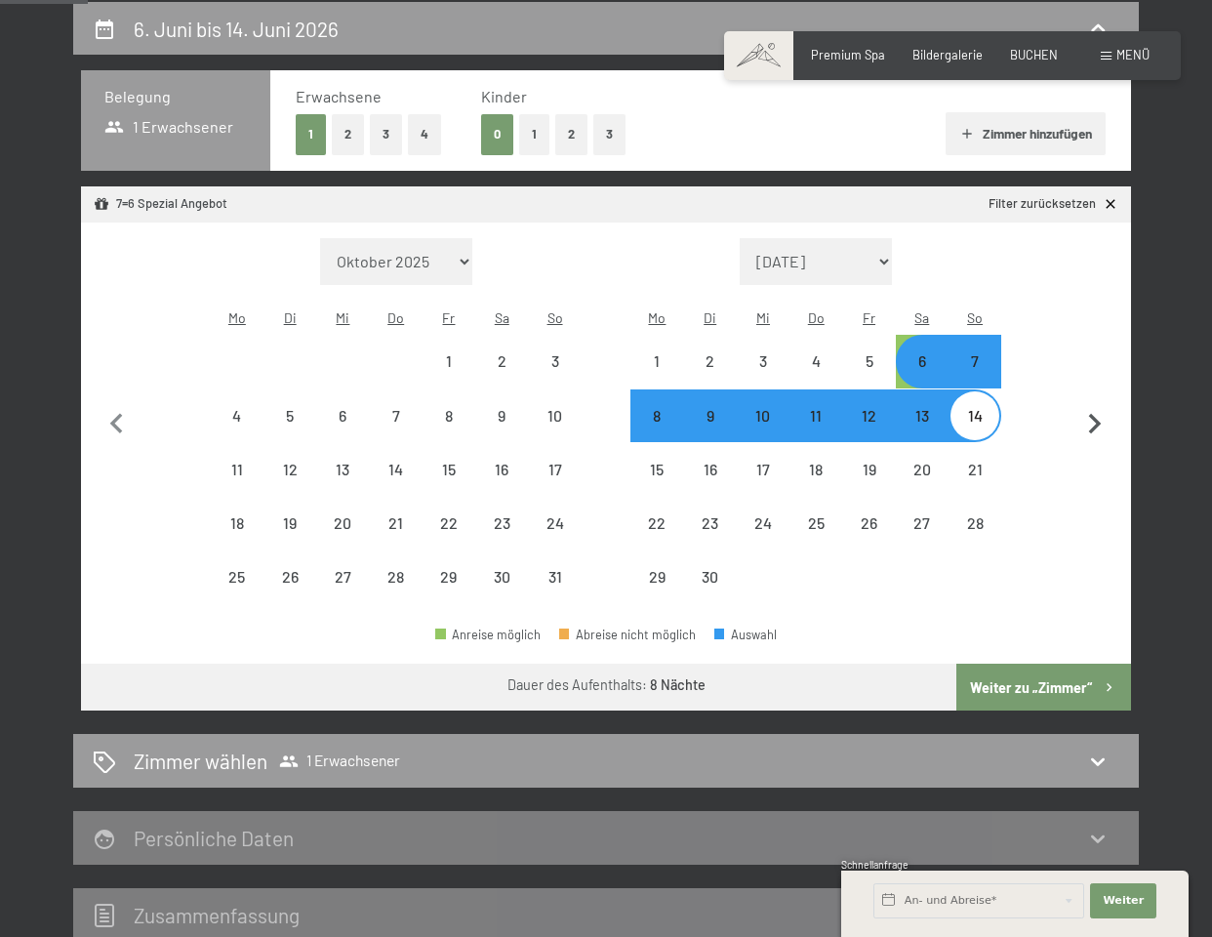
click at [1091, 411] on icon "button" at bounding box center [1094, 424] width 41 height 41
select select "[DATE]"
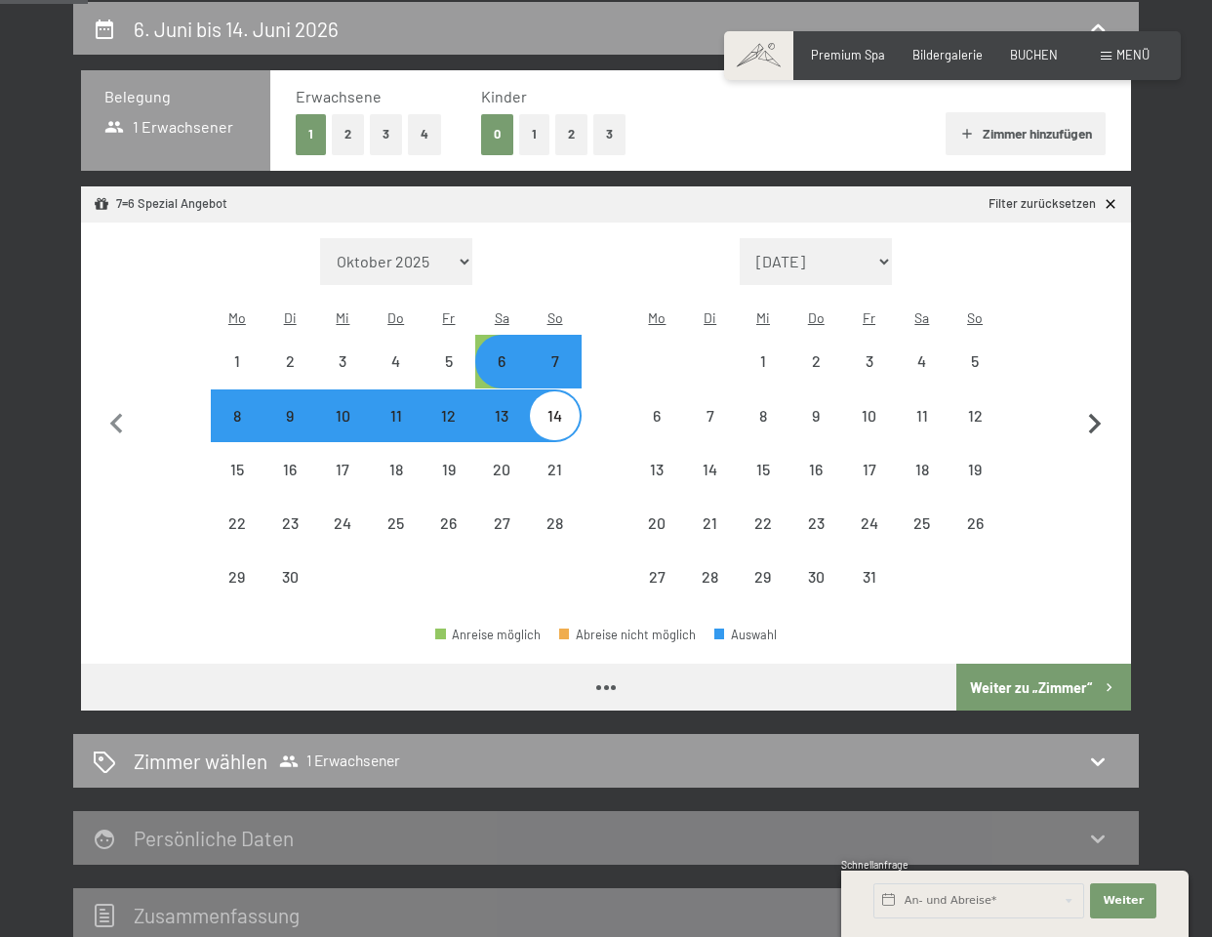
select select "[DATE]"
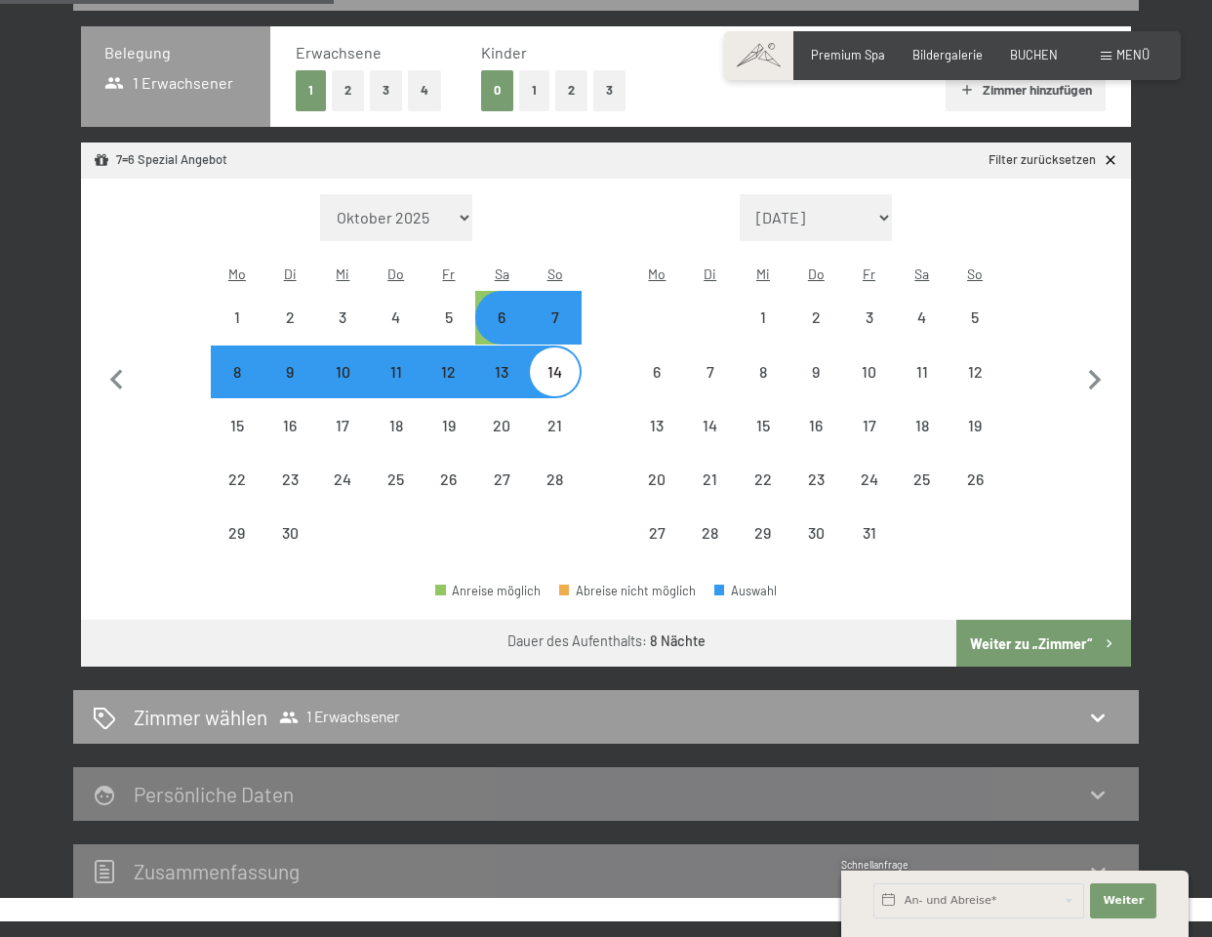
scroll to position [419, 0]
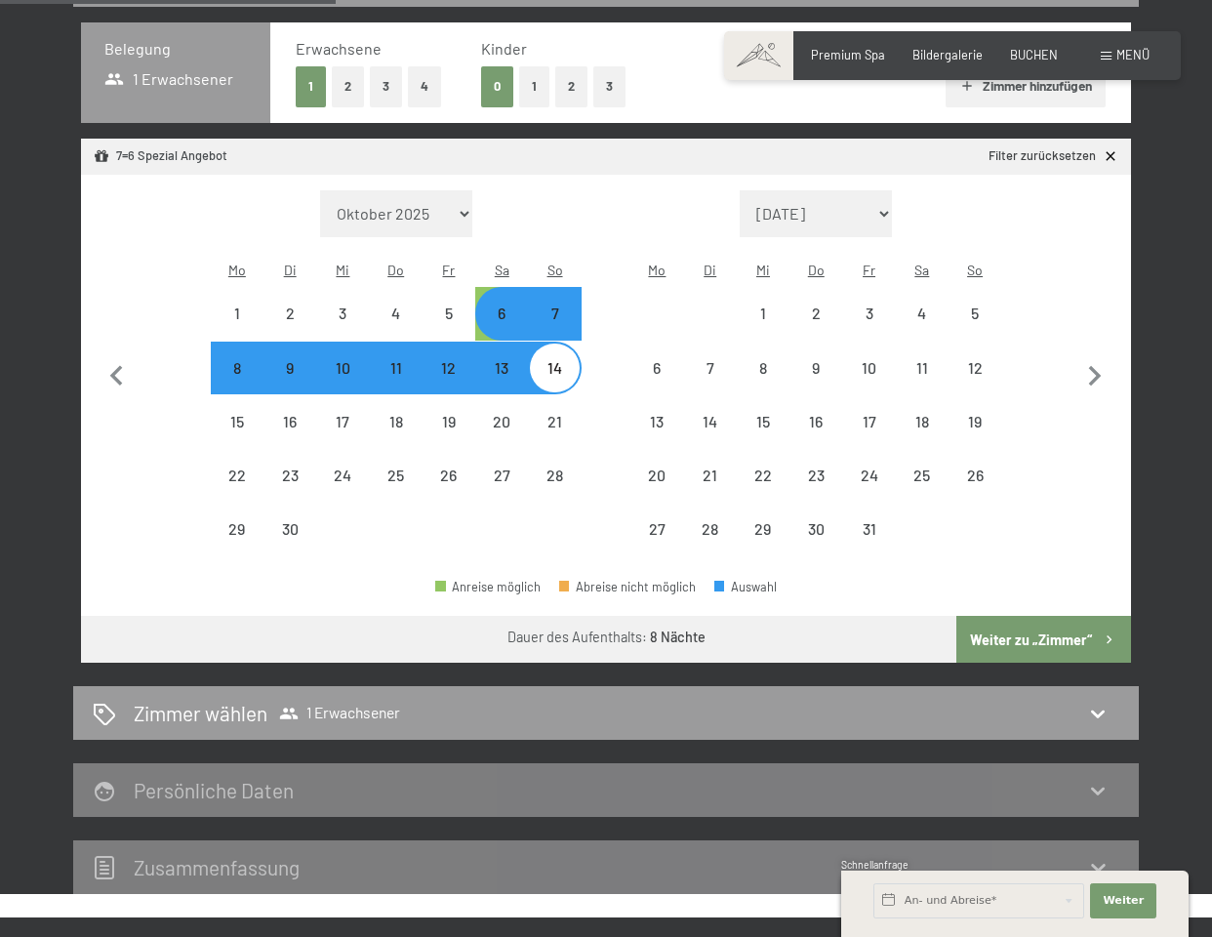
click at [1057, 616] on button "Weiter zu „Zimmer“" at bounding box center [1043, 639] width 175 height 47
select select "[DATE]"
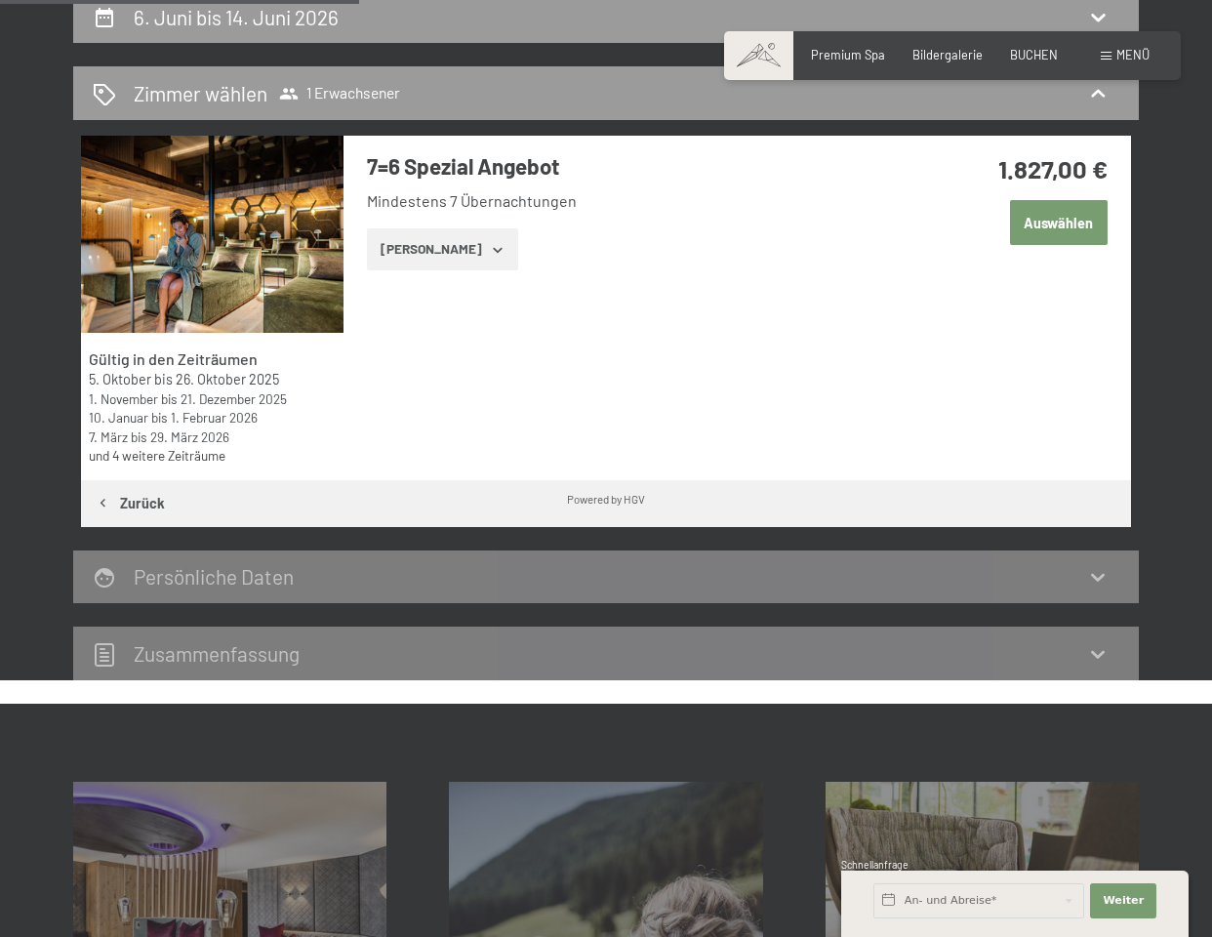
scroll to position [383, 0]
click at [436, 242] on button "Zeige Zimmer" at bounding box center [442, 249] width 151 height 43
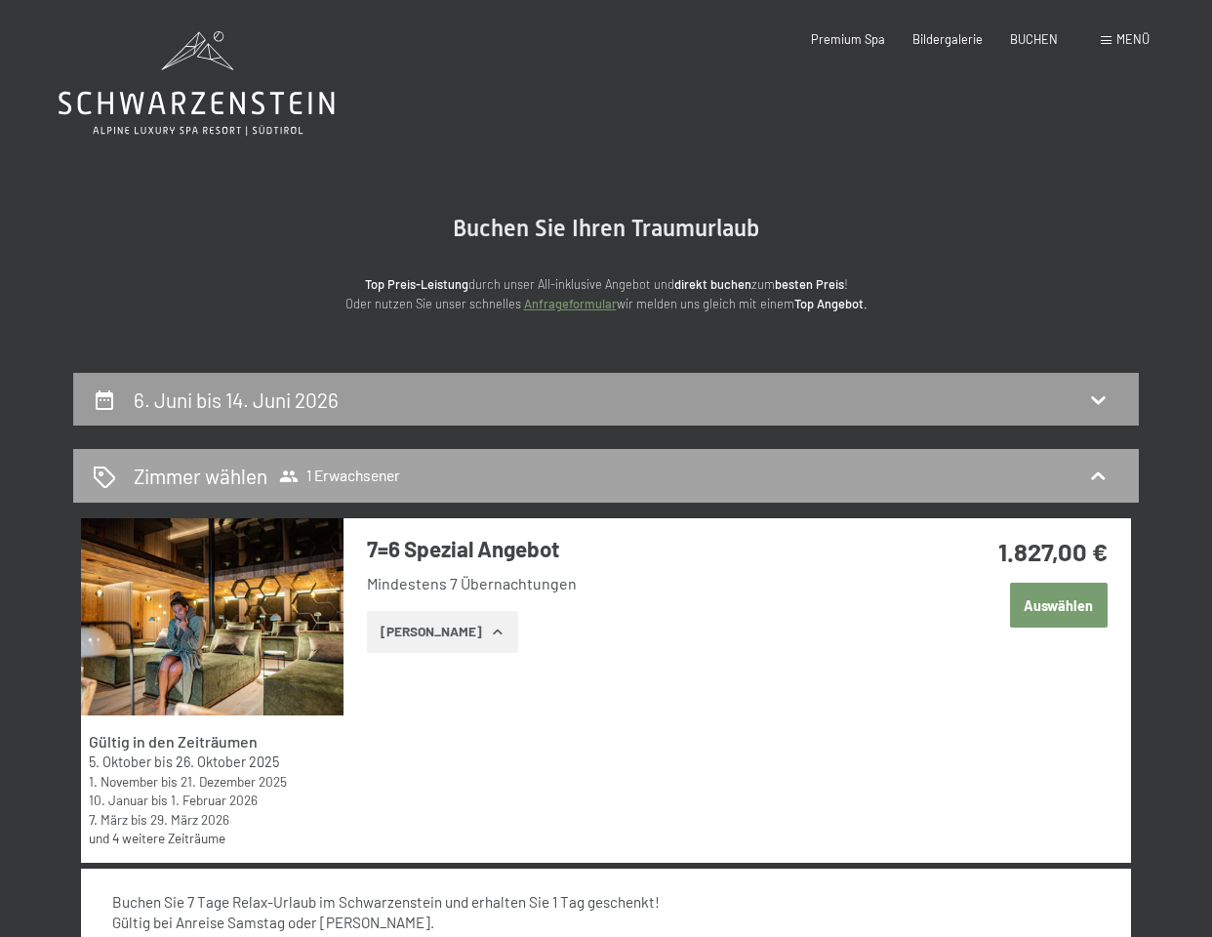
scroll to position [0, 0]
click at [225, 388] on h2 "6. Juni bis 14. Juni 2026" at bounding box center [236, 399] width 205 height 24
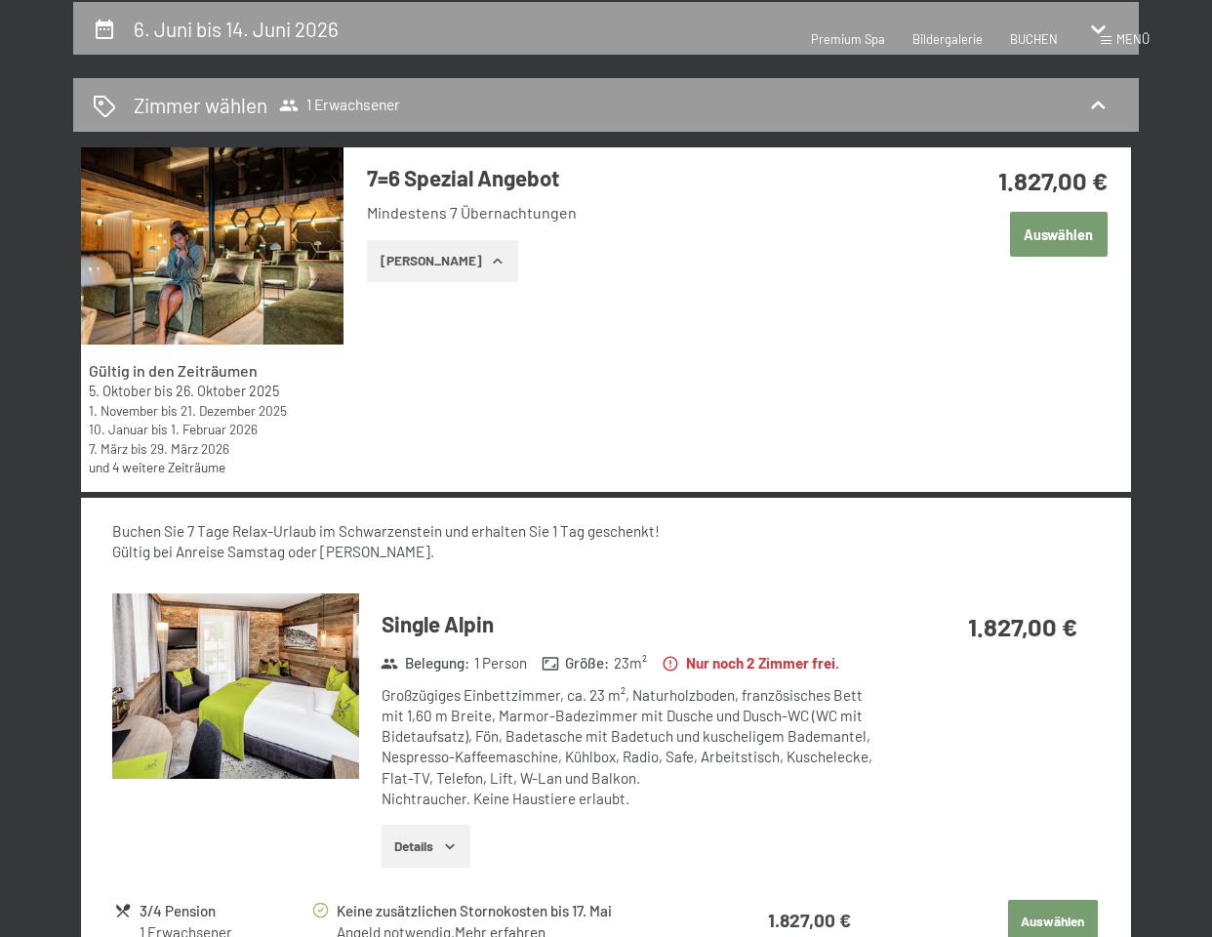
select select "[DATE]"
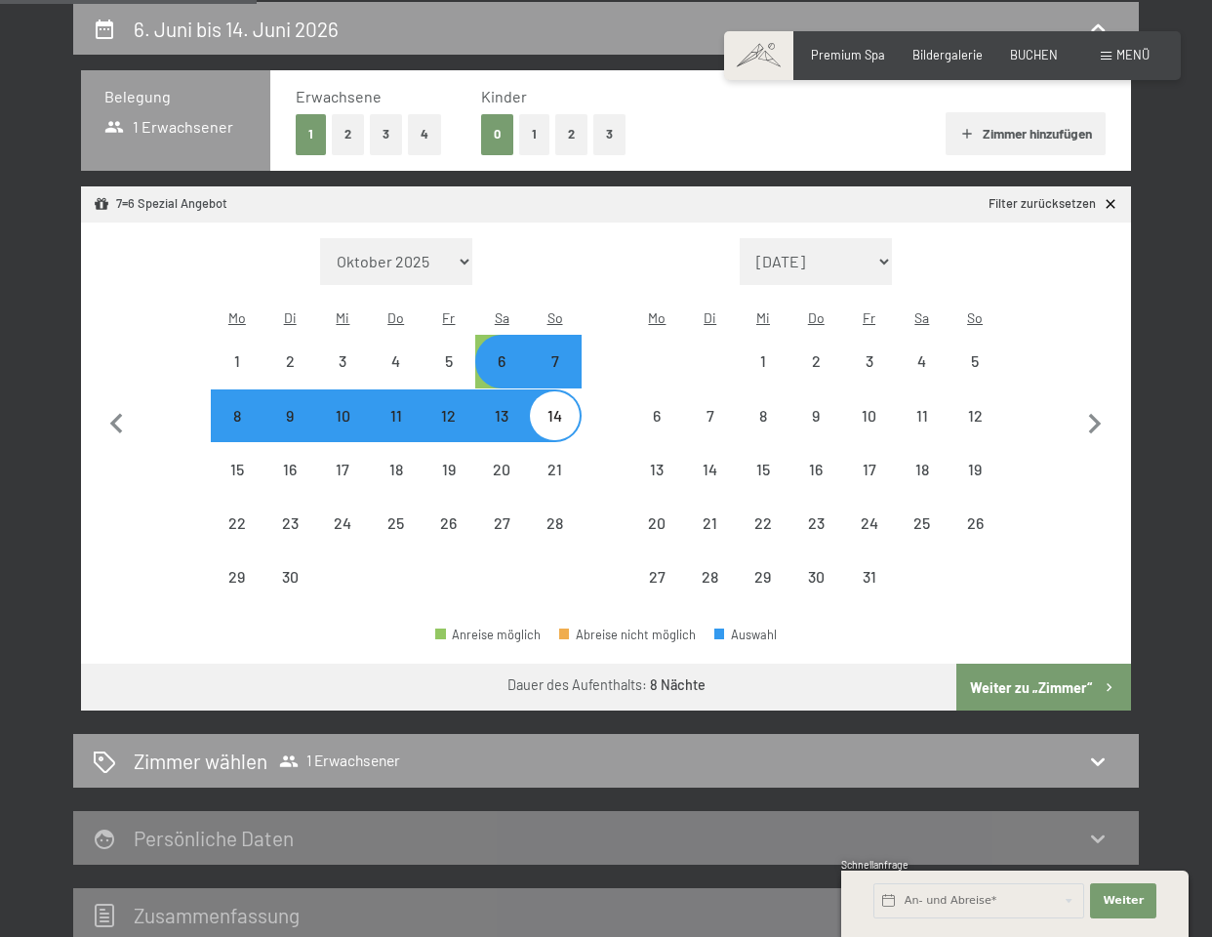
click at [505, 353] on div "6" at bounding box center [501, 377] width 49 height 49
select select "[DATE]"
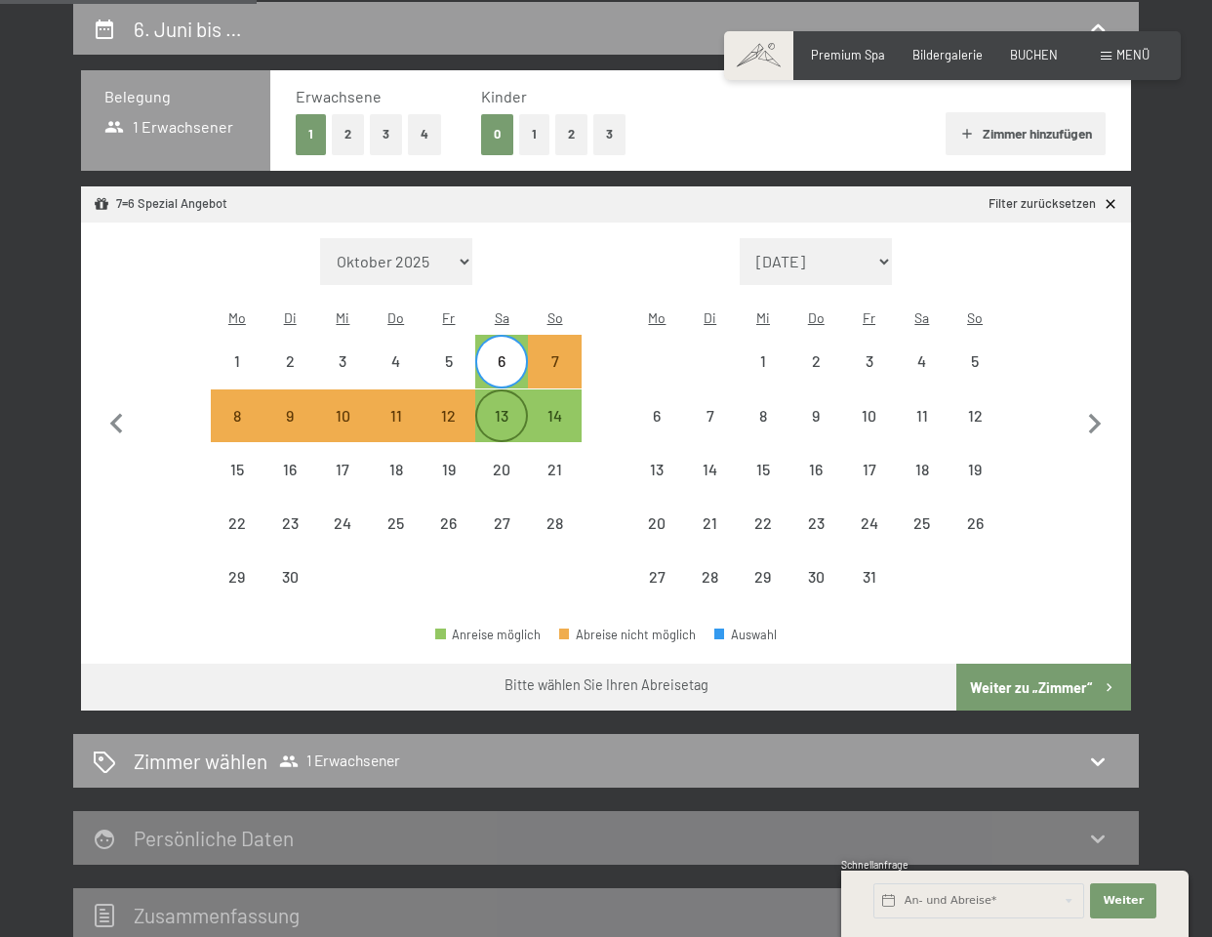
click at [500, 408] on div "13" at bounding box center [501, 432] width 49 height 49
select select "[DATE]"
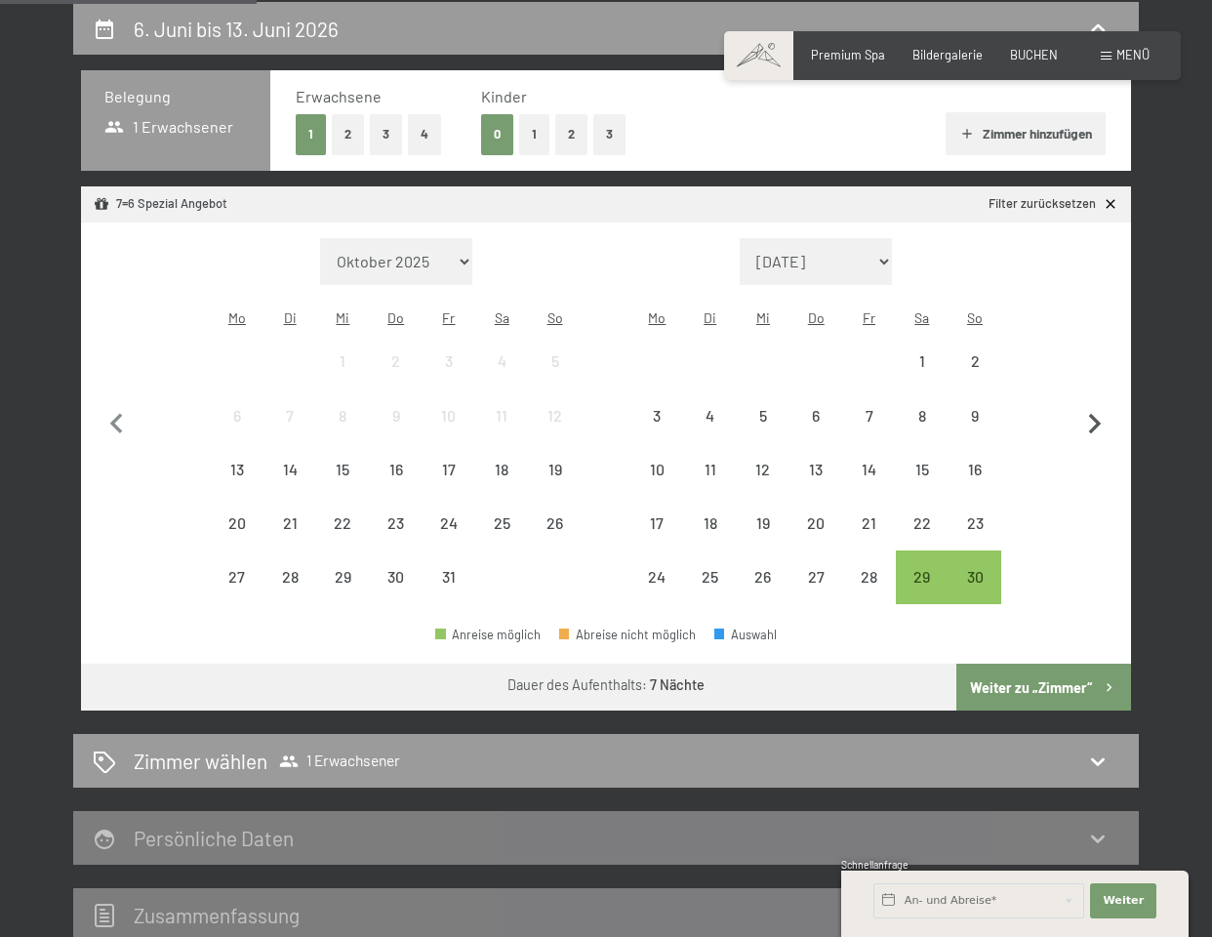
click at [1092, 404] on icon "button" at bounding box center [1094, 424] width 41 height 41
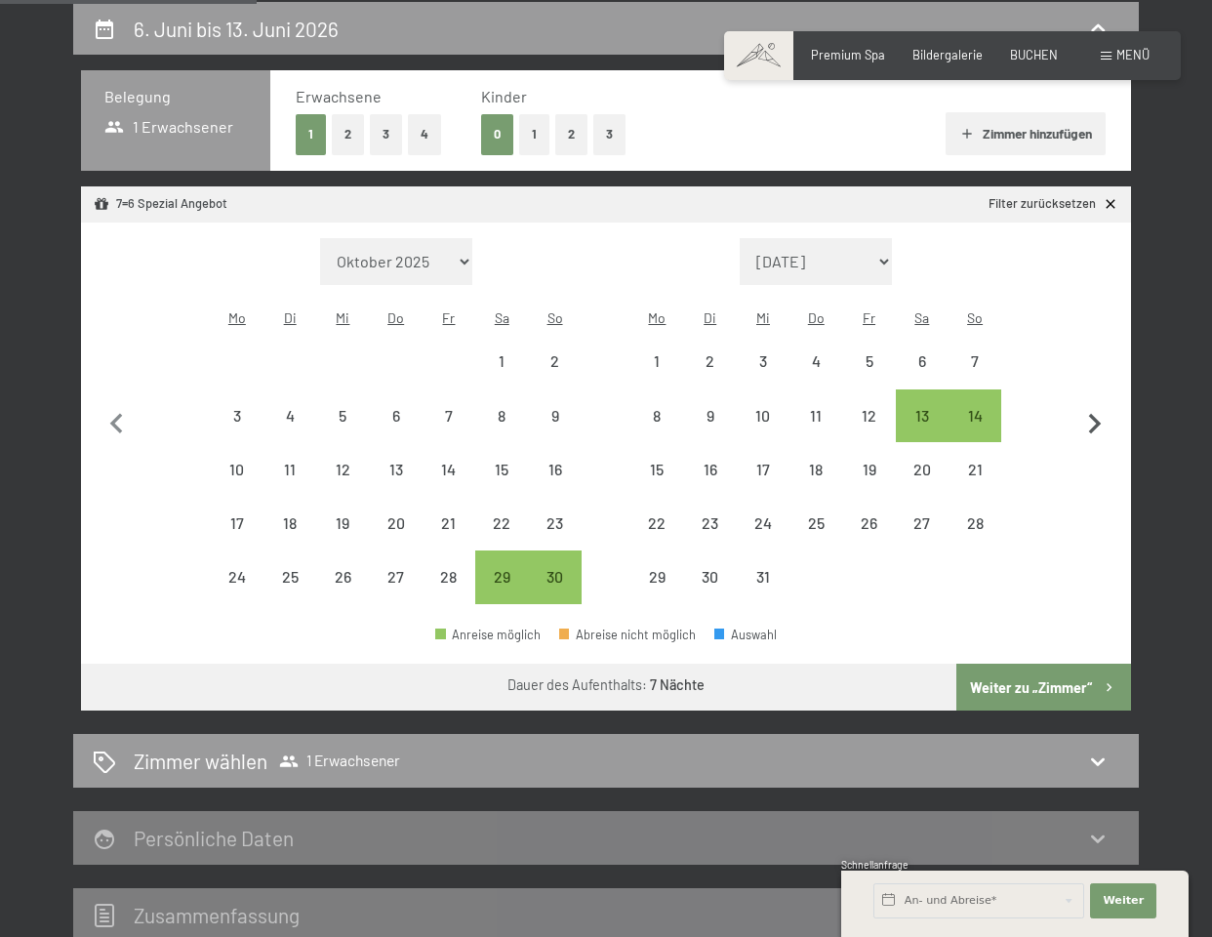
click at [1092, 404] on icon "button" at bounding box center [1094, 424] width 41 height 41
select select "[DATE]"
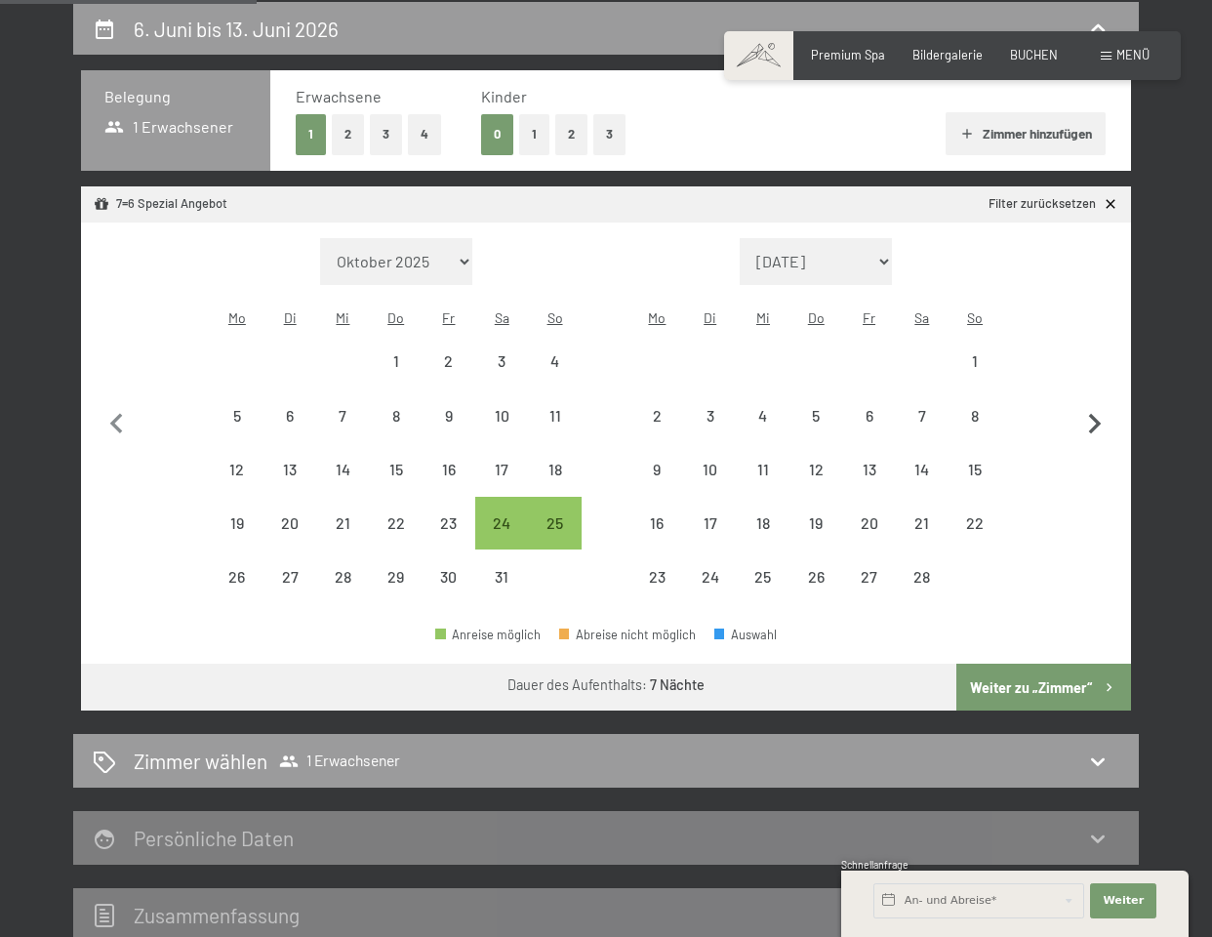
click at [1092, 404] on icon "button" at bounding box center [1094, 424] width 41 height 41
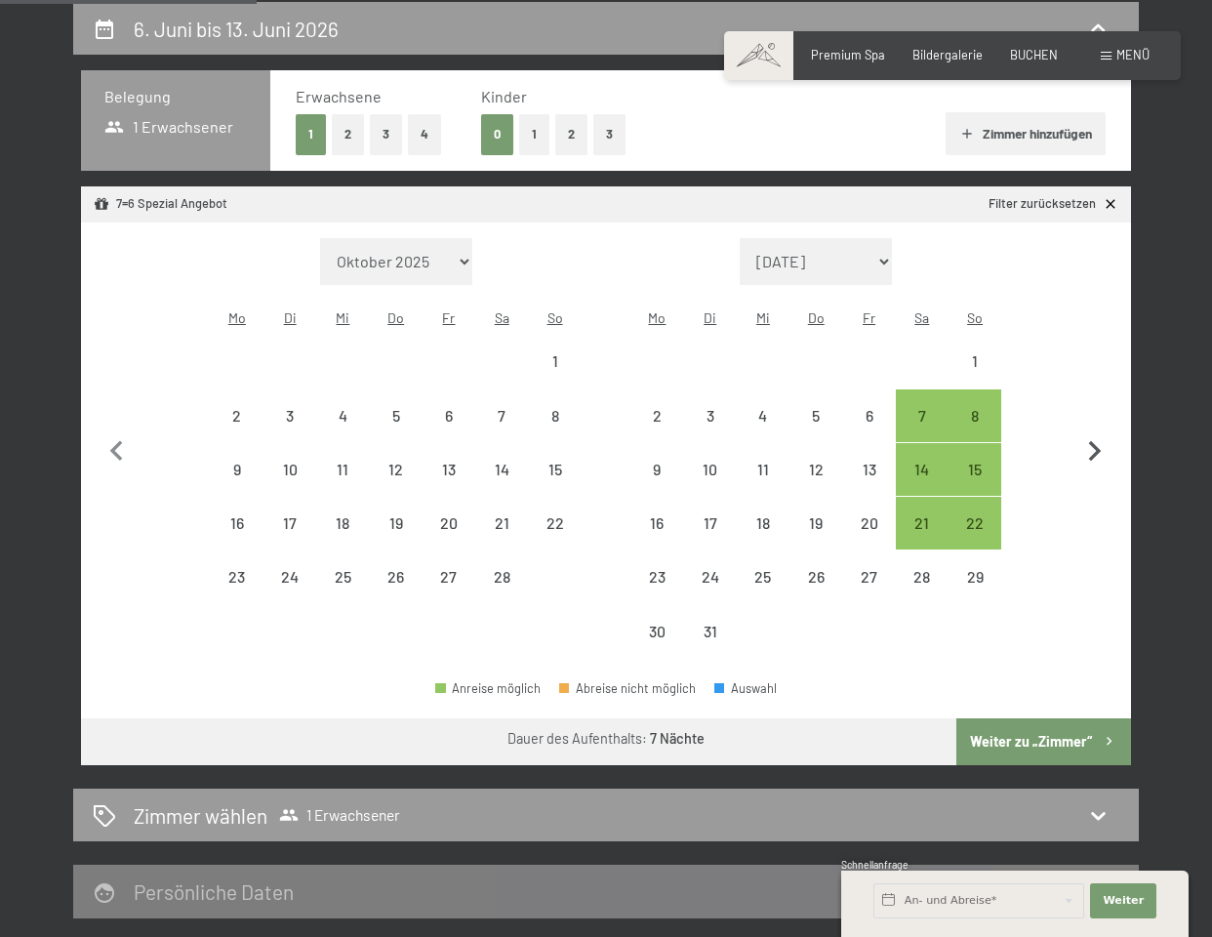
click at [1092, 397] on button "button" at bounding box center [1094, 448] width 41 height 421
click at [1093, 397] on button "button" at bounding box center [1094, 448] width 41 height 421
select select "[DATE]"
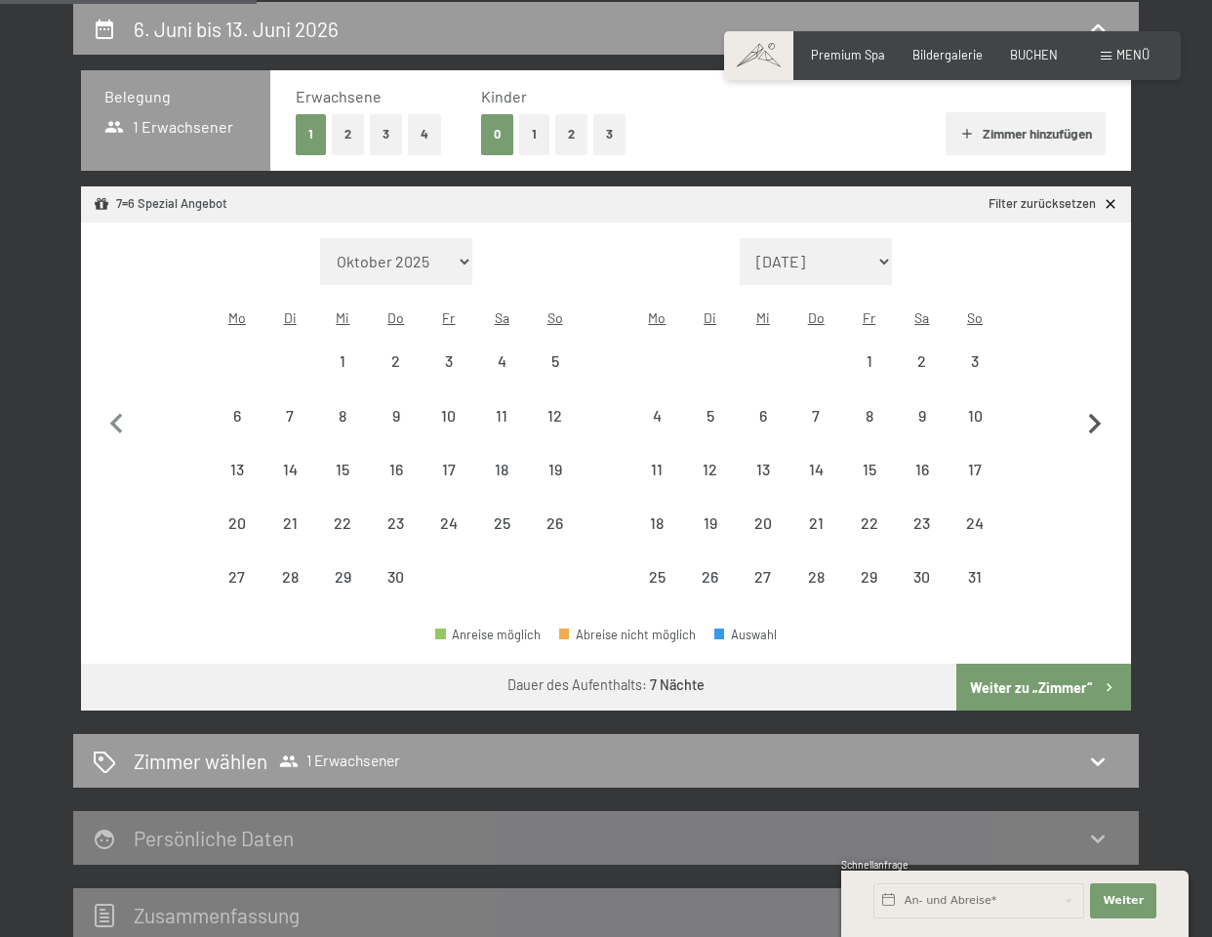
click at [1093, 404] on icon "button" at bounding box center [1094, 424] width 41 height 41
select select "[DATE]"
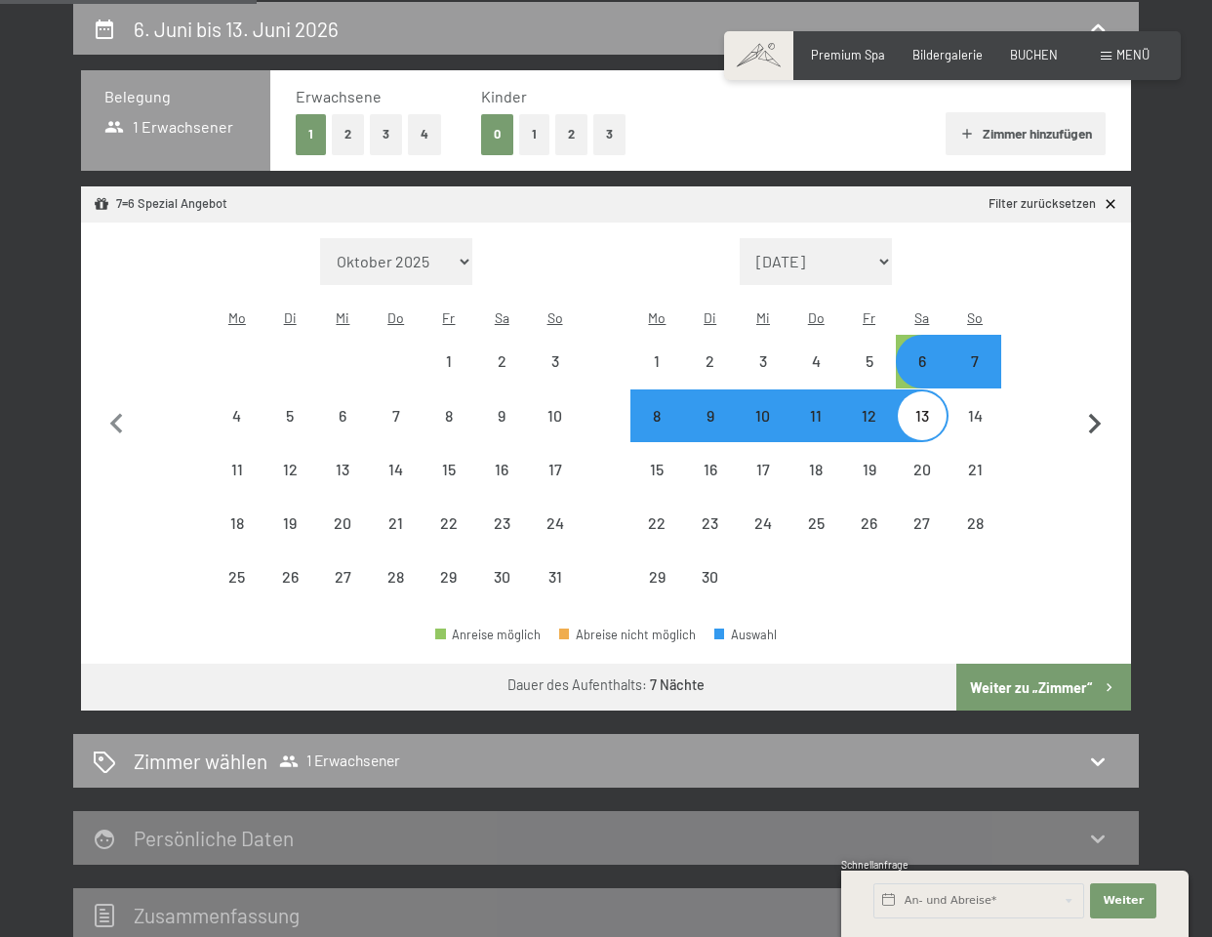
click at [1093, 404] on icon "button" at bounding box center [1094, 424] width 41 height 41
select select "[DATE]"
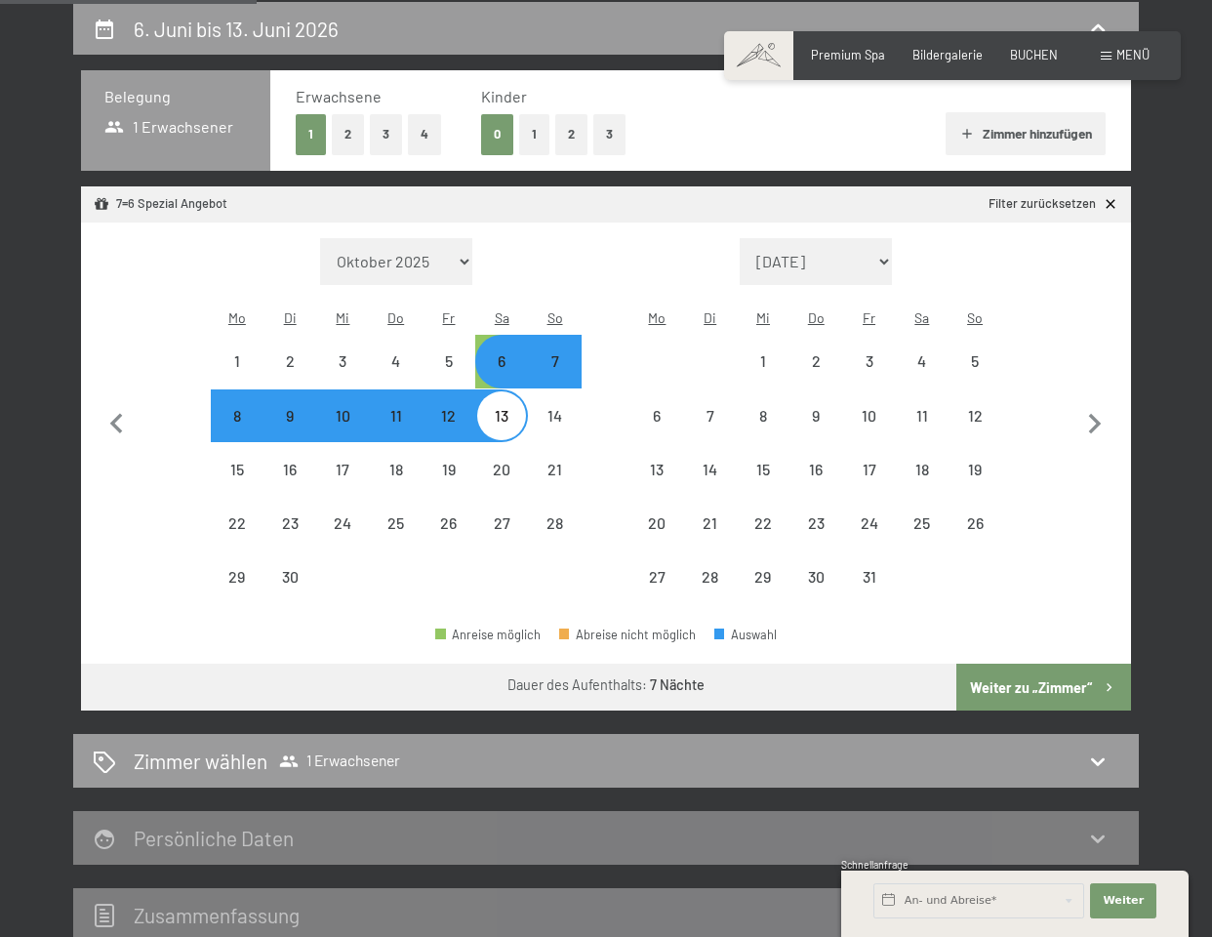
click at [493, 353] on div "6" at bounding box center [501, 377] width 49 height 49
select select "[DATE]"
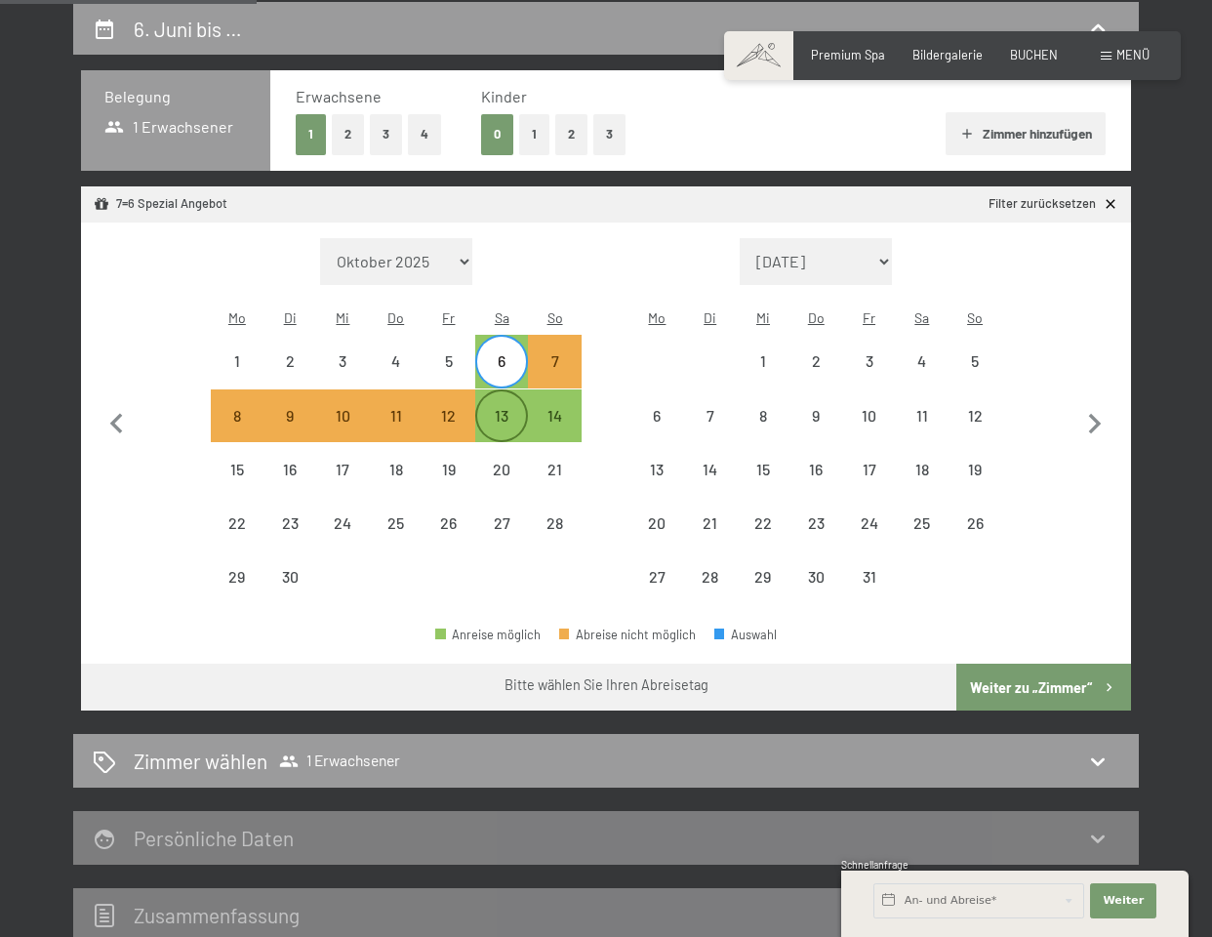
click at [496, 408] on div "13" at bounding box center [501, 432] width 49 height 49
select select "[DATE]"
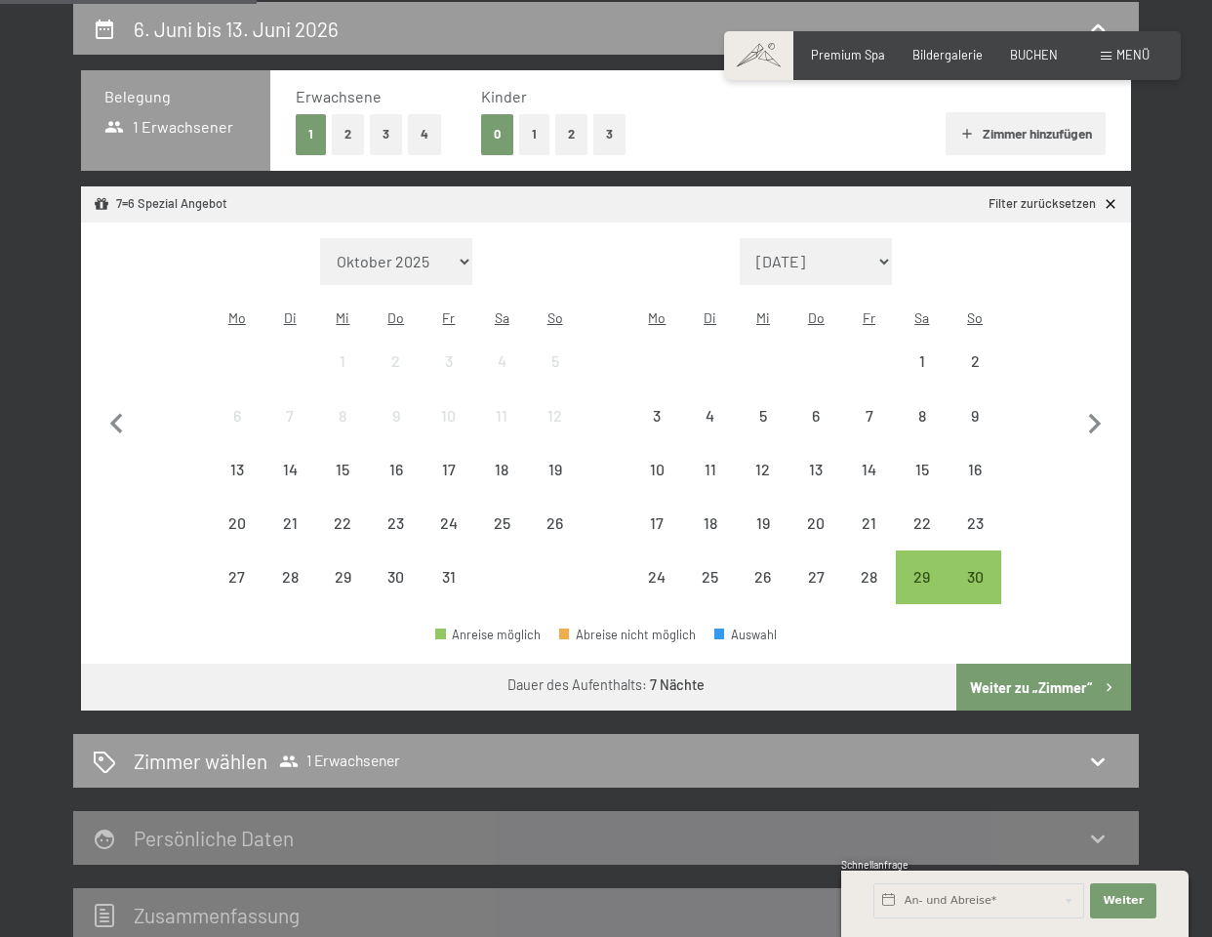
click at [1012, 664] on button "Weiter zu „Zimmer“" at bounding box center [1043, 687] width 175 height 47
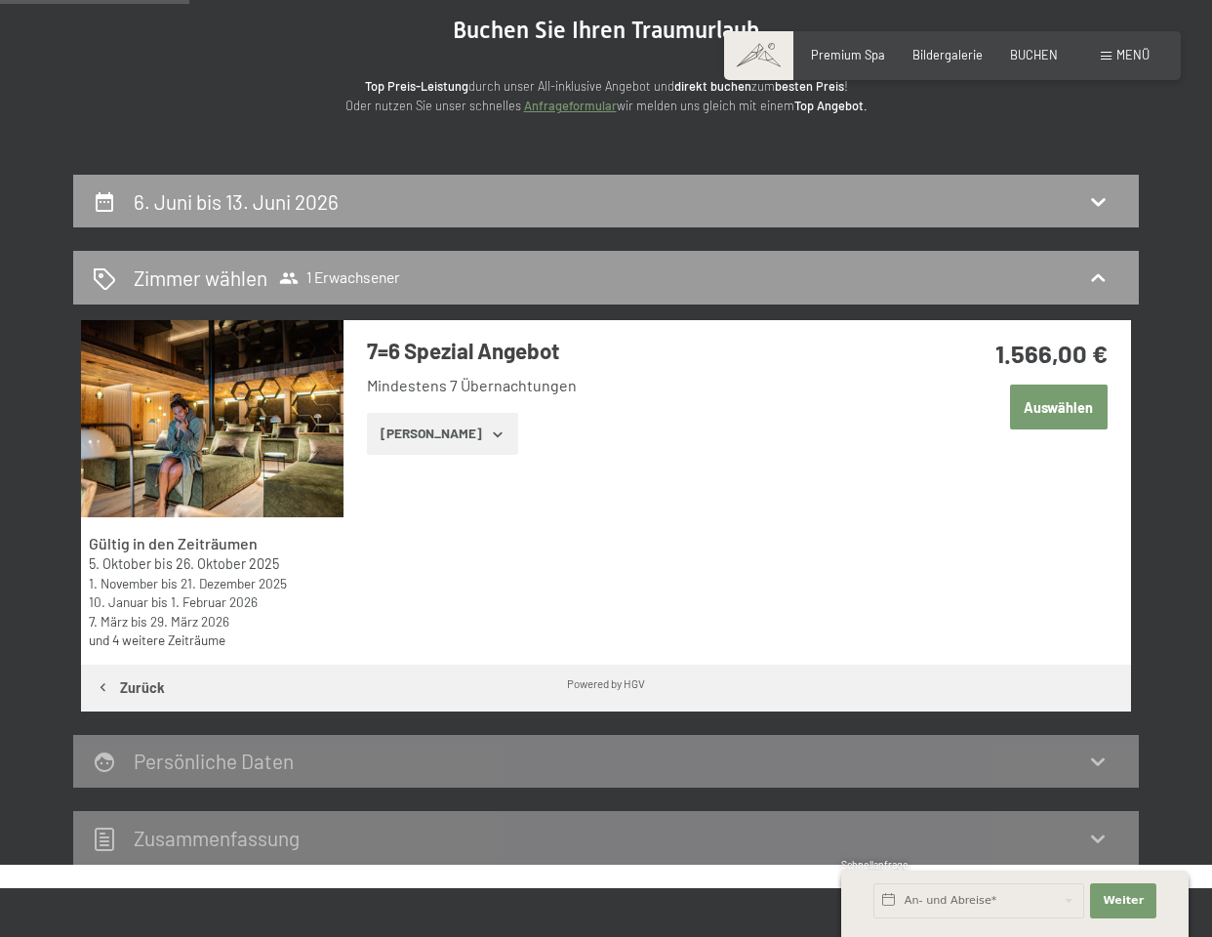
scroll to position [195, 0]
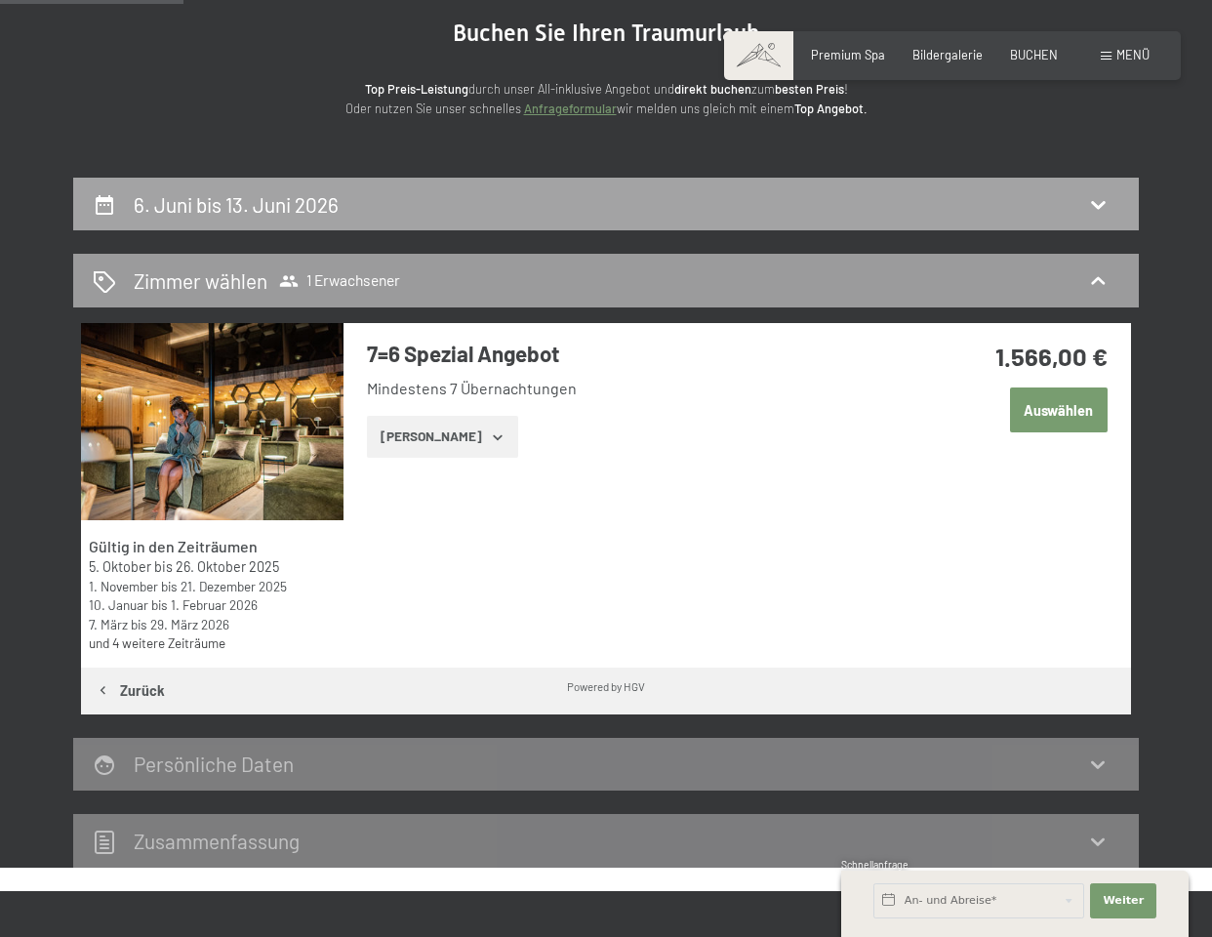
click at [261, 203] on h2 "6. Juni bis 13. Juni 2026" at bounding box center [236, 204] width 205 height 24
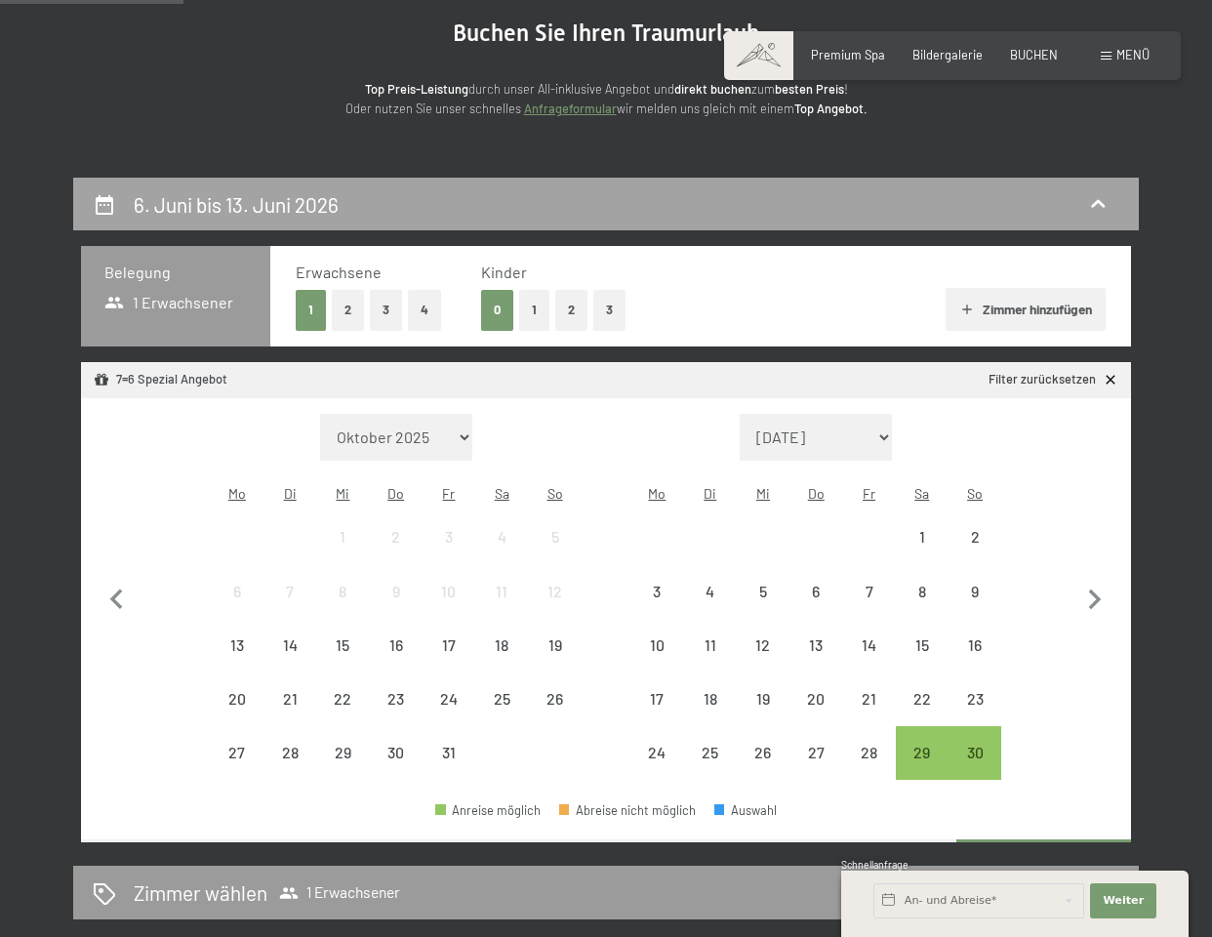
scroll to position [371, 0]
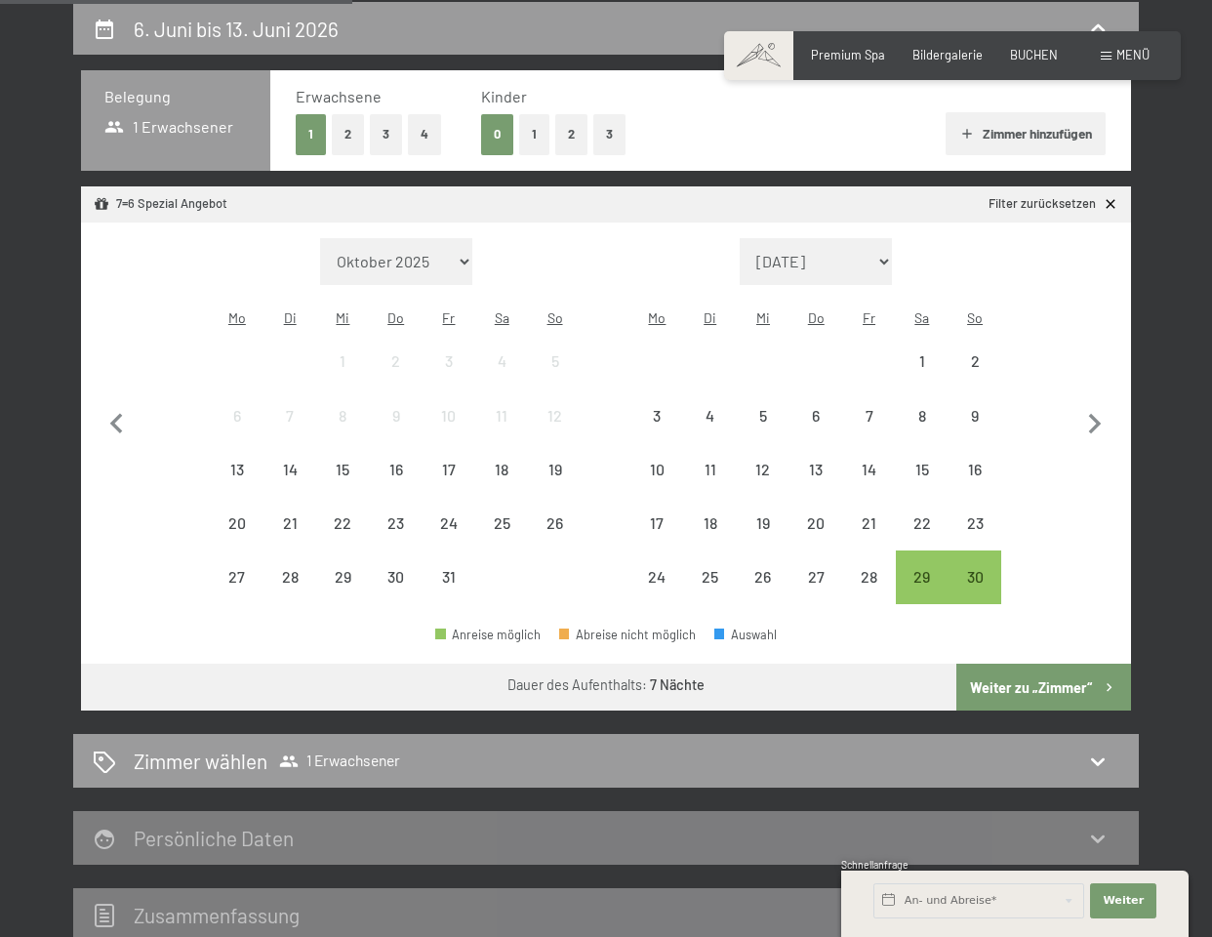
click at [344, 138] on button "2" at bounding box center [348, 134] width 32 height 40
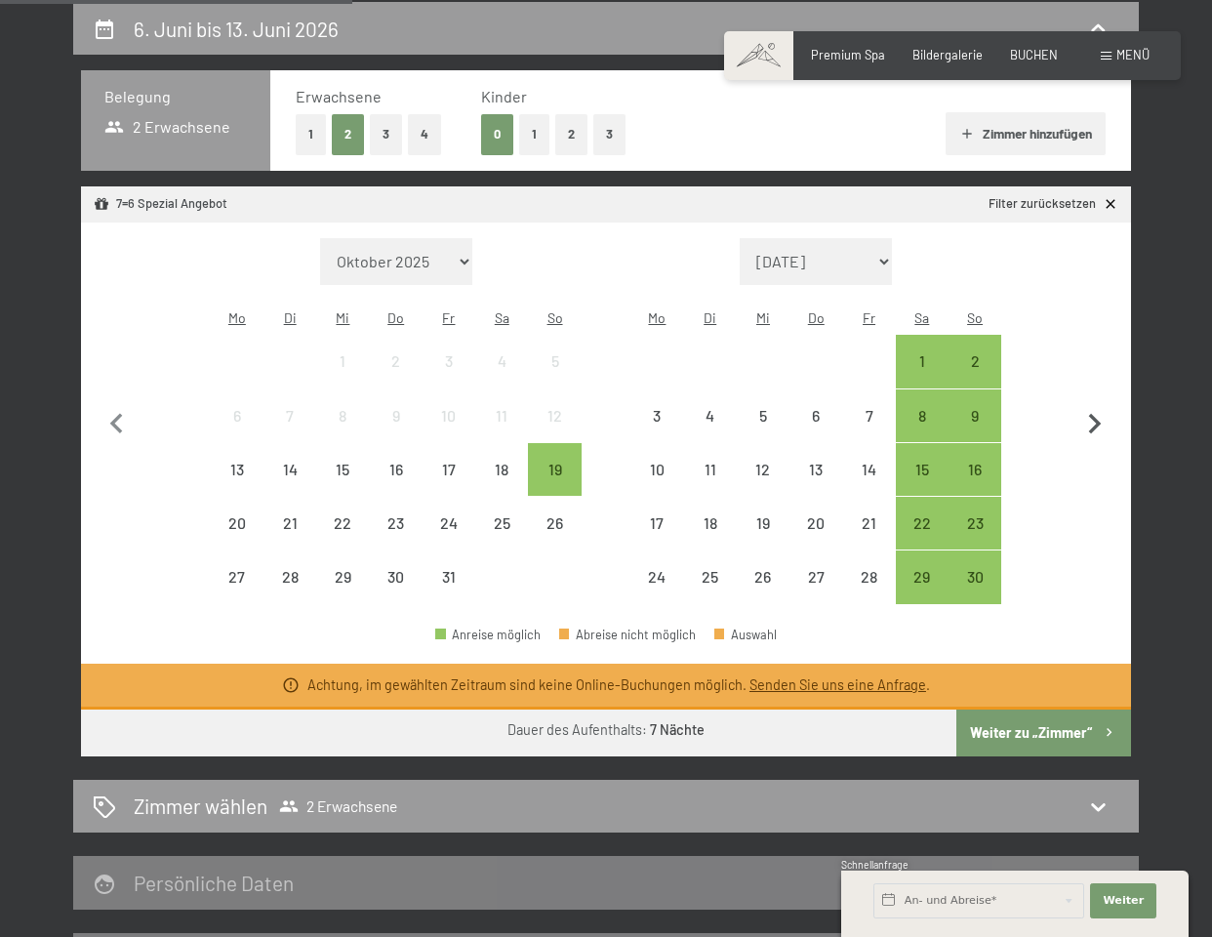
click at [1097, 414] on icon "button" at bounding box center [1095, 424] width 13 height 20
select select "[DATE]"
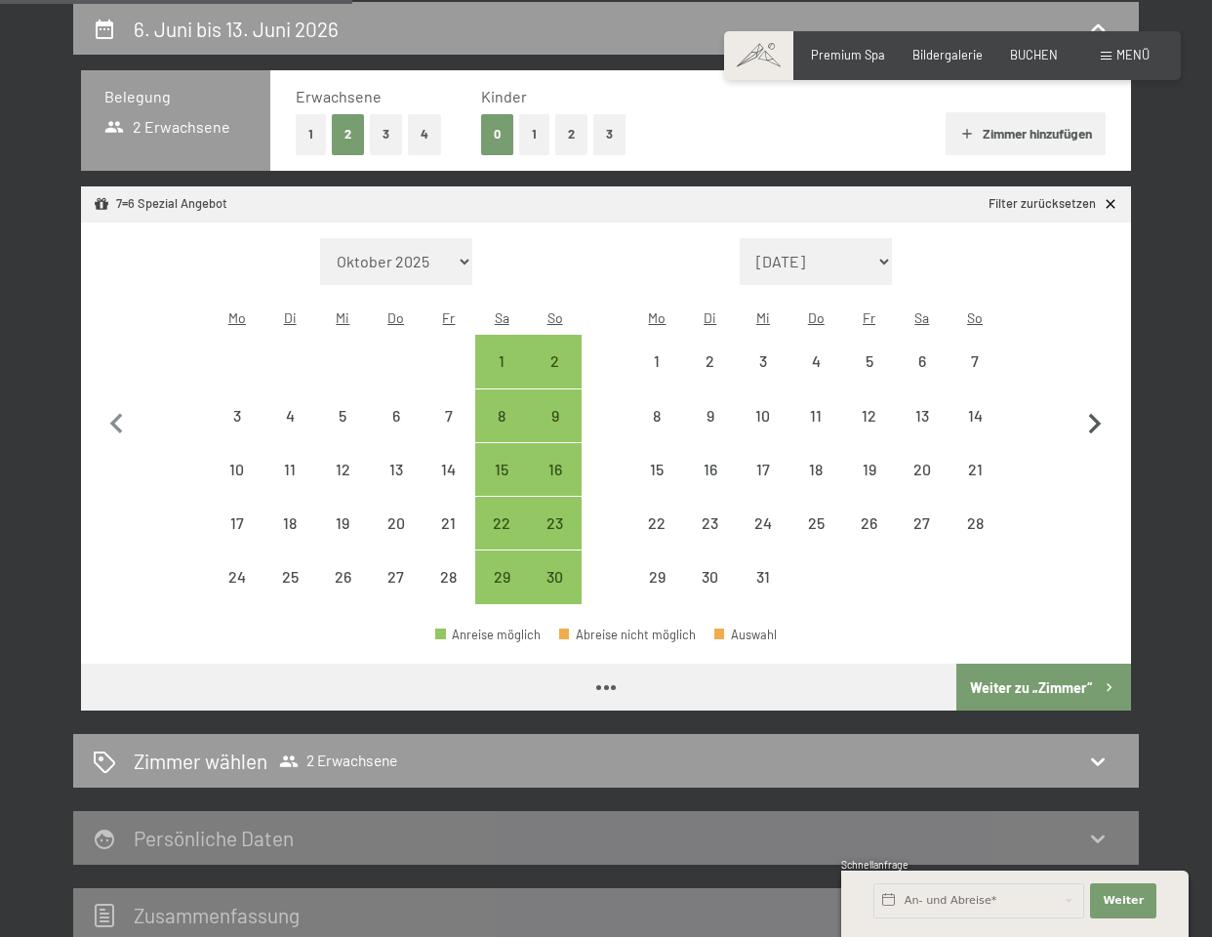
click at [1096, 414] on icon "button" at bounding box center [1095, 424] width 13 height 20
select select "[DATE]"
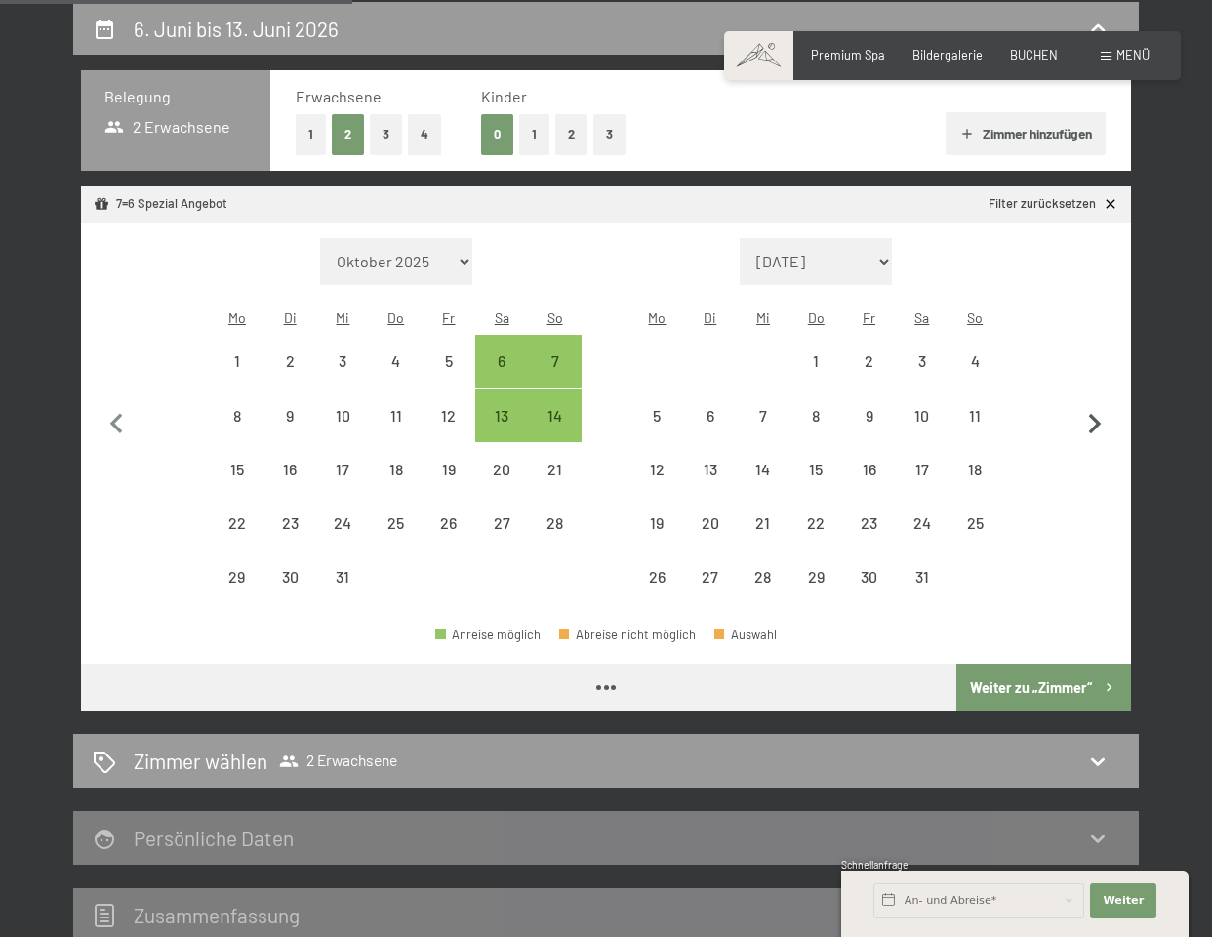
click at [1096, 414] on icon "button" at bounding box center [1095, 424] width 13 height 20
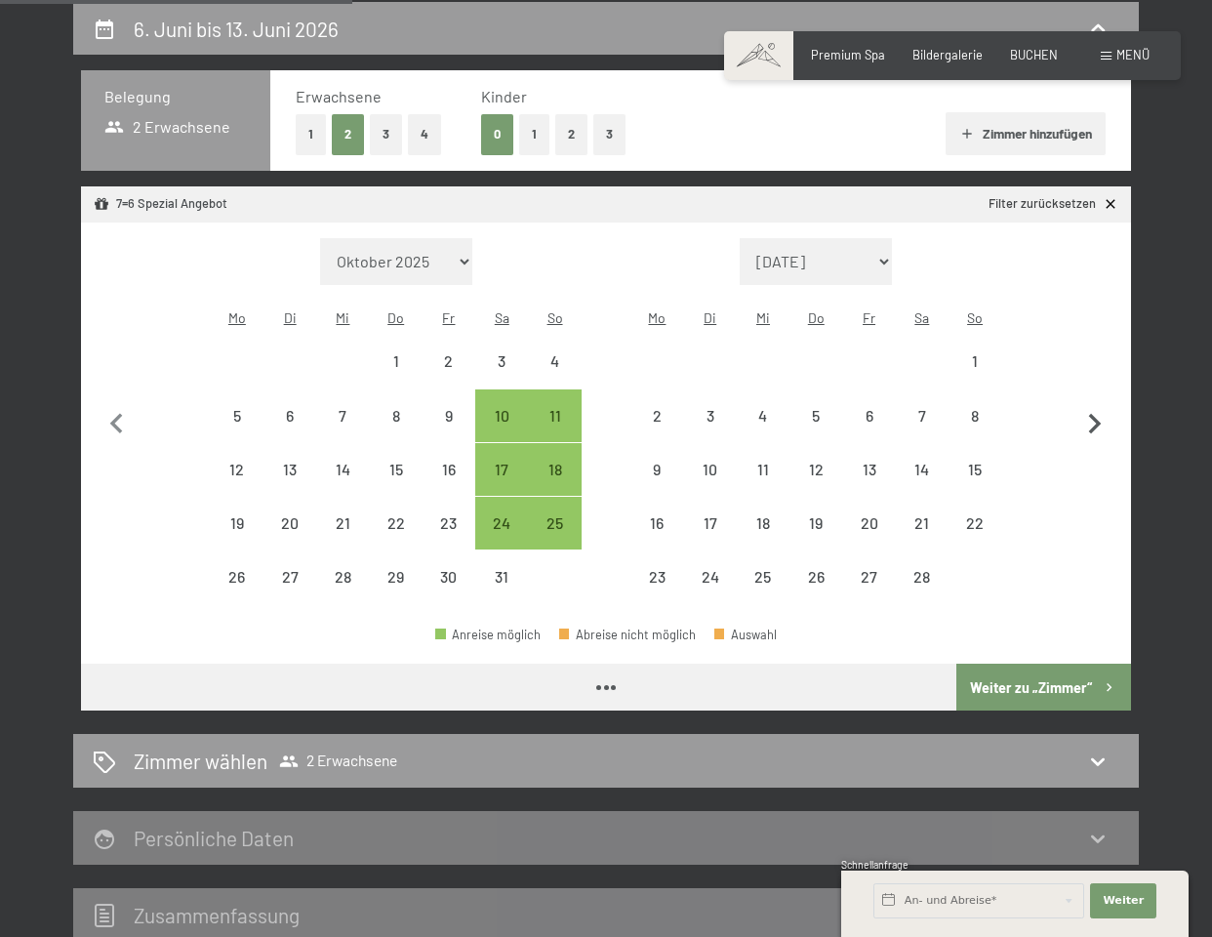
click at [1096, 414] on icon "button" at bounding box center [1095, 424] width 13 height 20
click at [1096, 404] on button "button" at bounding box center [1094, 421] width 41 height 367
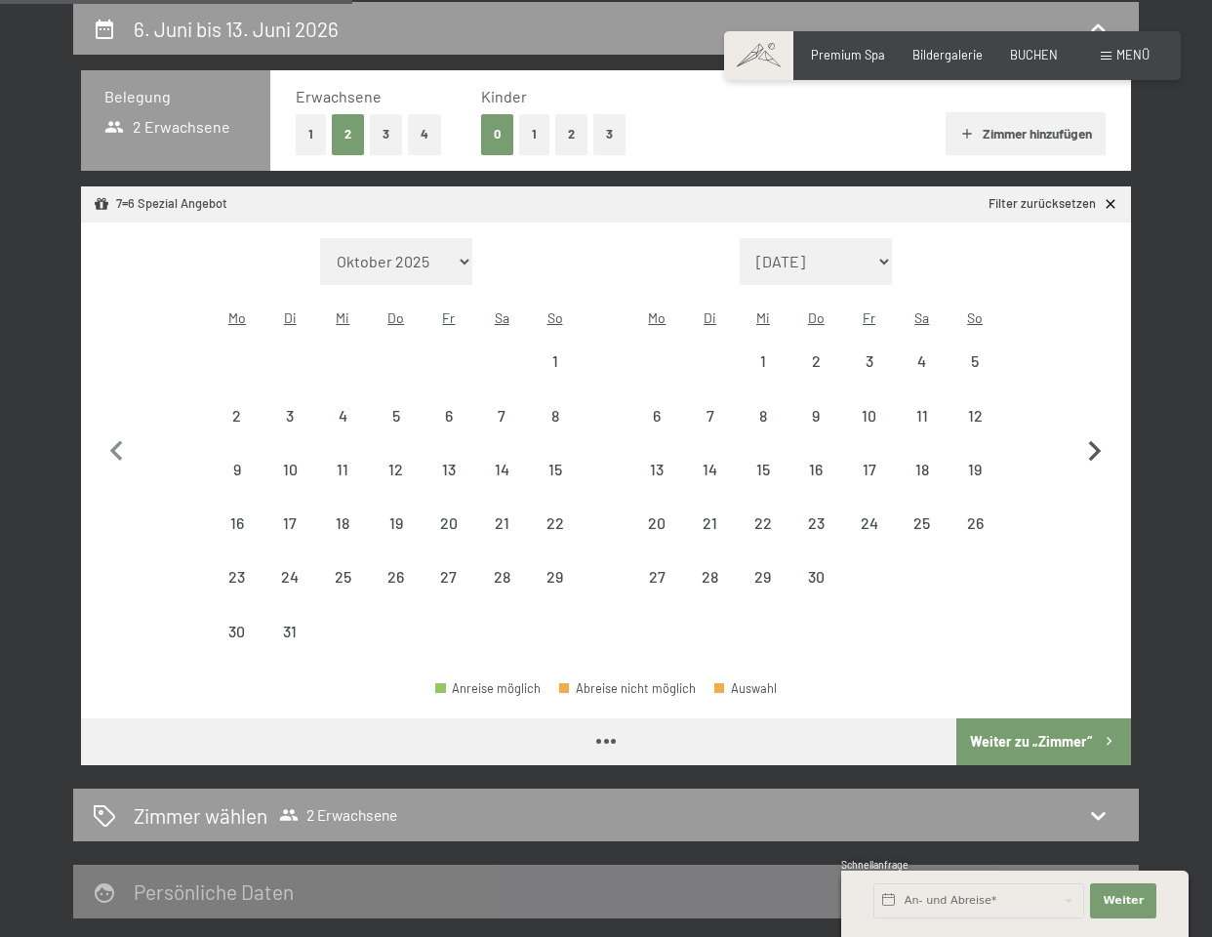
click at [1096, 404] on button "button" at bounding box center [1094, 448] width 41 height 421
select select "[DATE]"
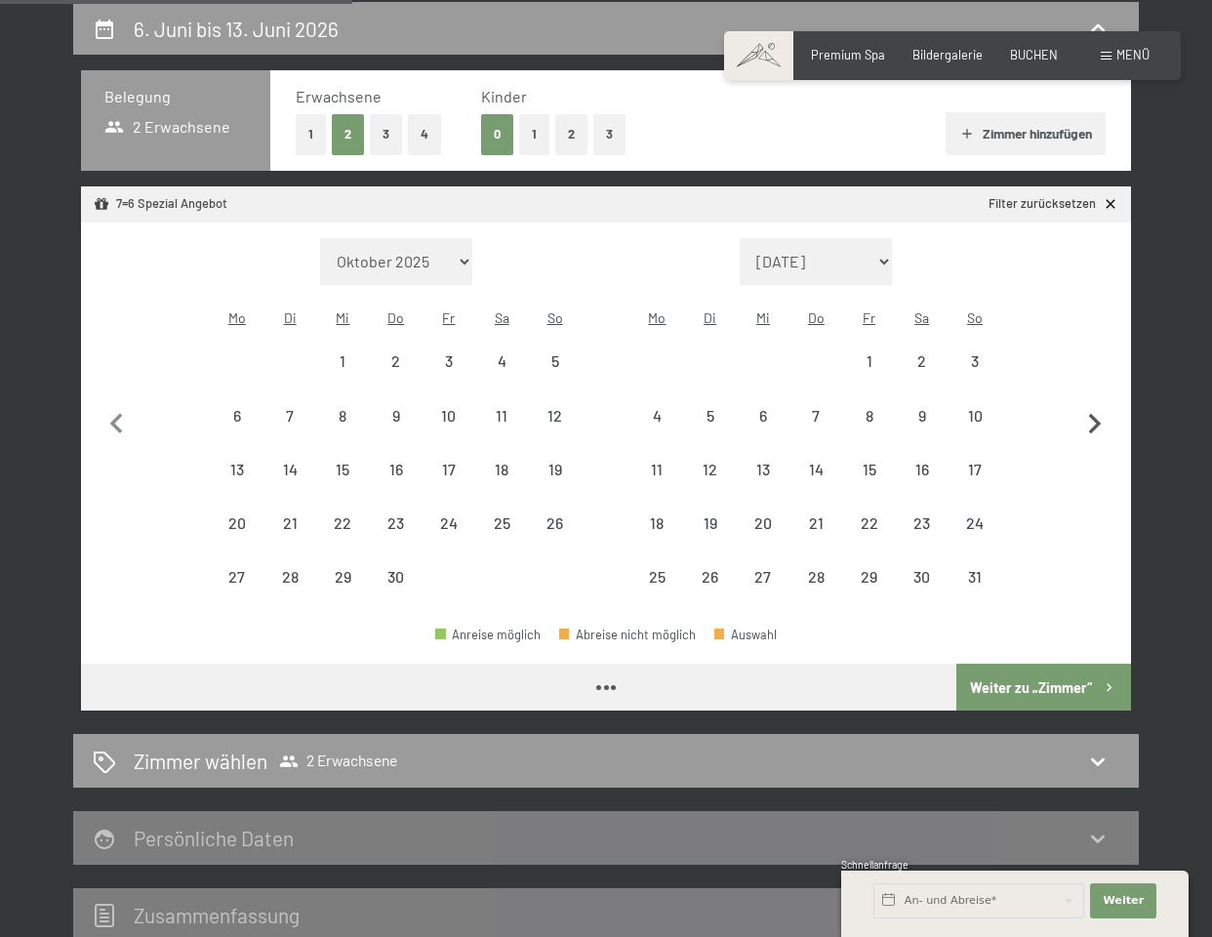
select select "[DATE]"
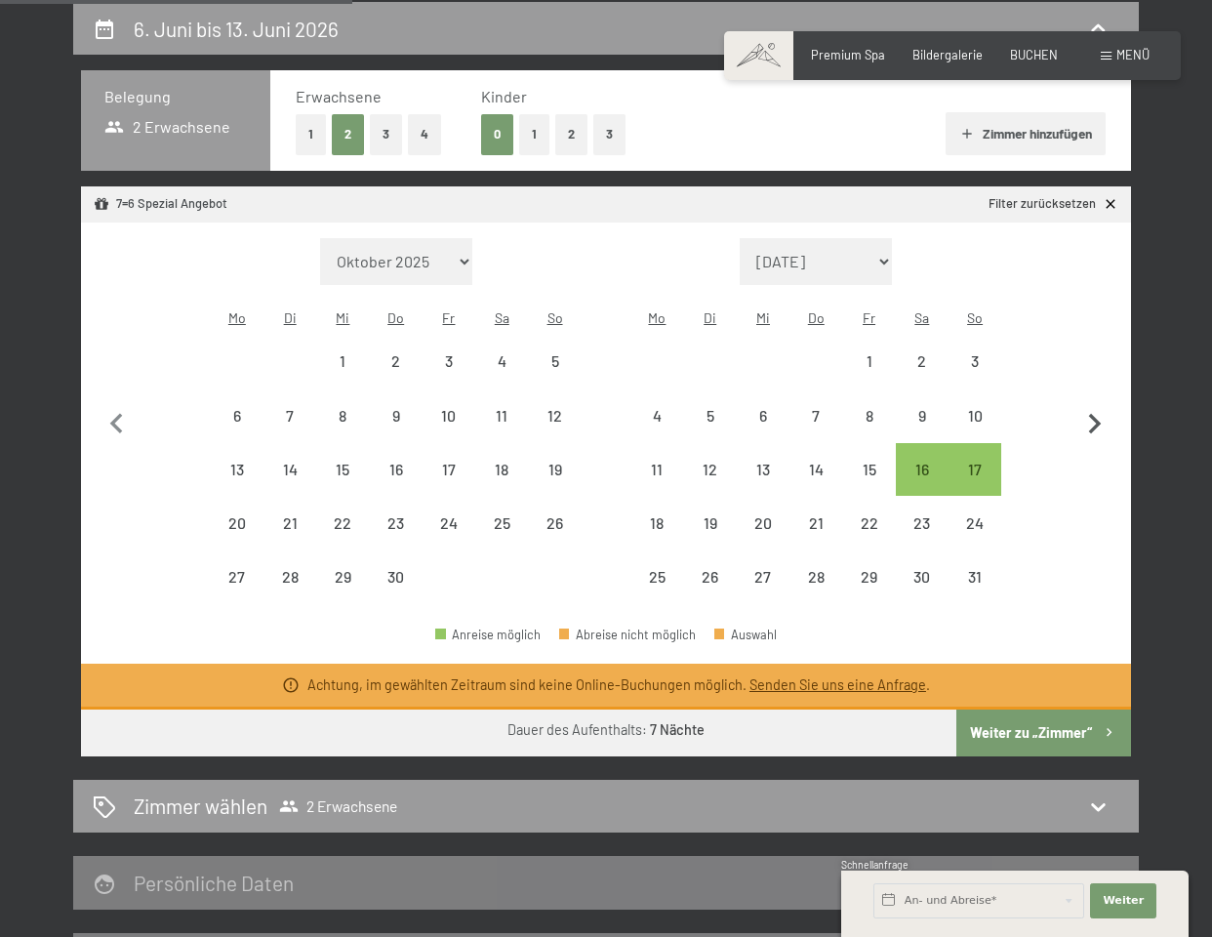
click at [1096, 414] on icon "button" at bounding box center [1095, 424] width 13 height 20
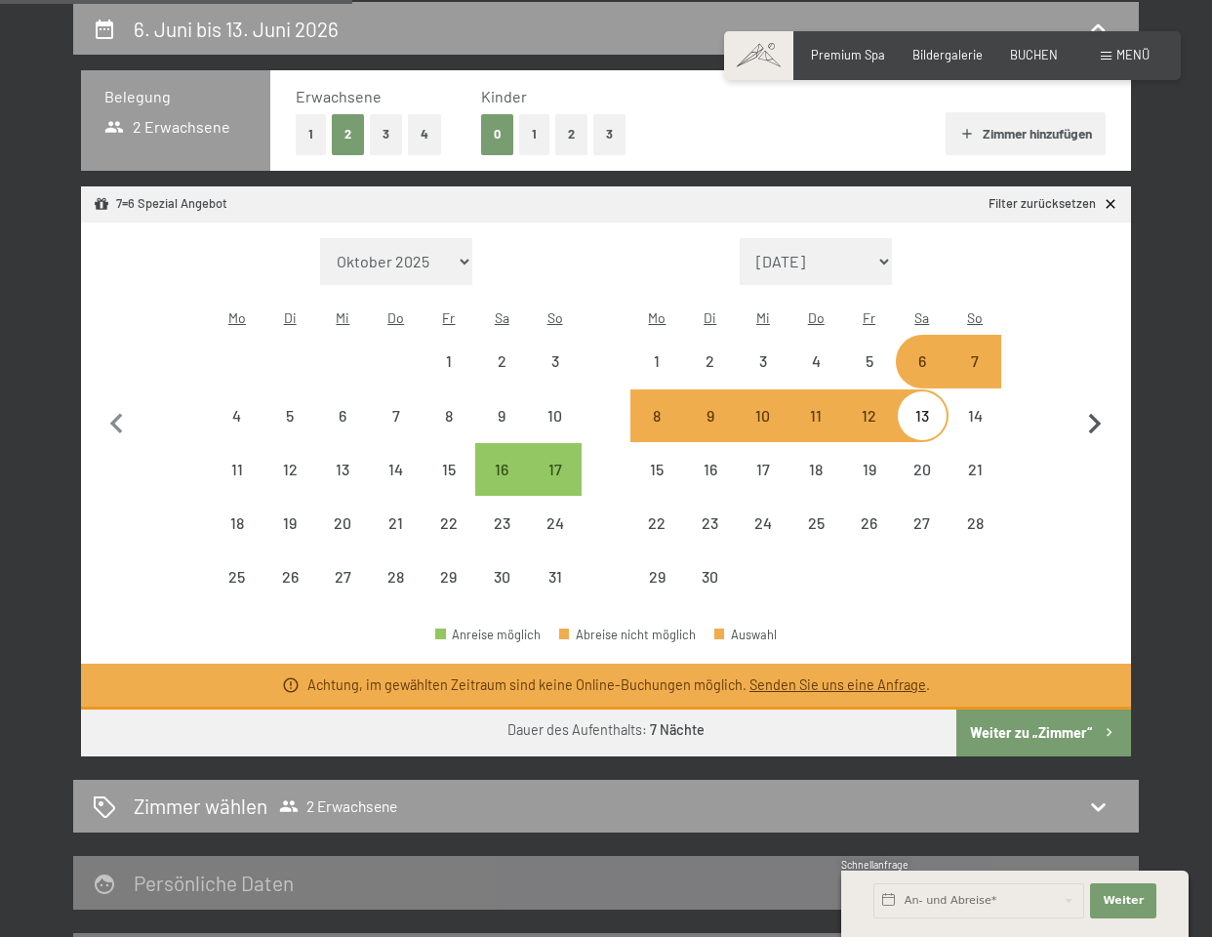
select select "[DATE]"
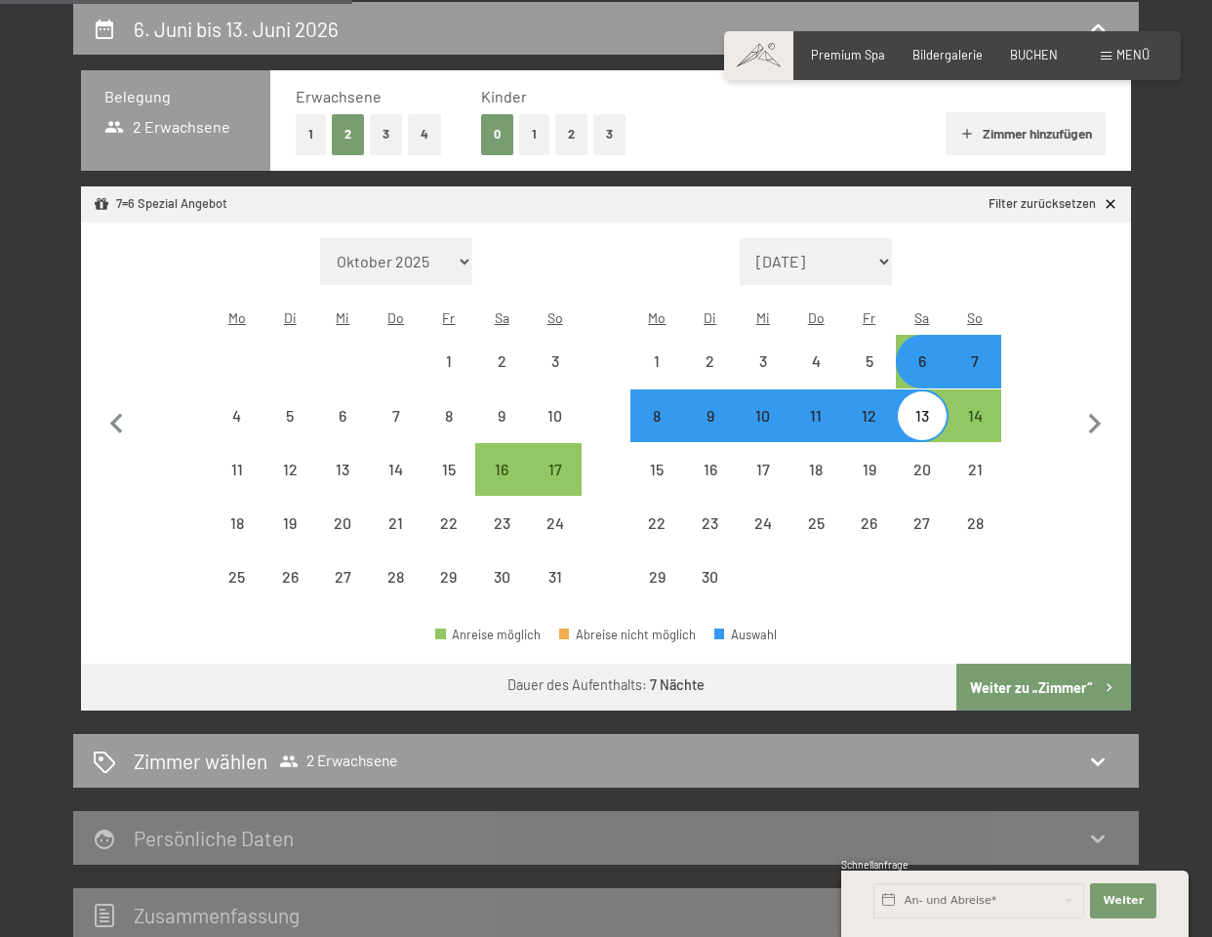
click at [1011, 664] on button "Weiter zu „Zimmer“" at bounding box center [1043, 687] width 175 height 47
select select "[DATE]"
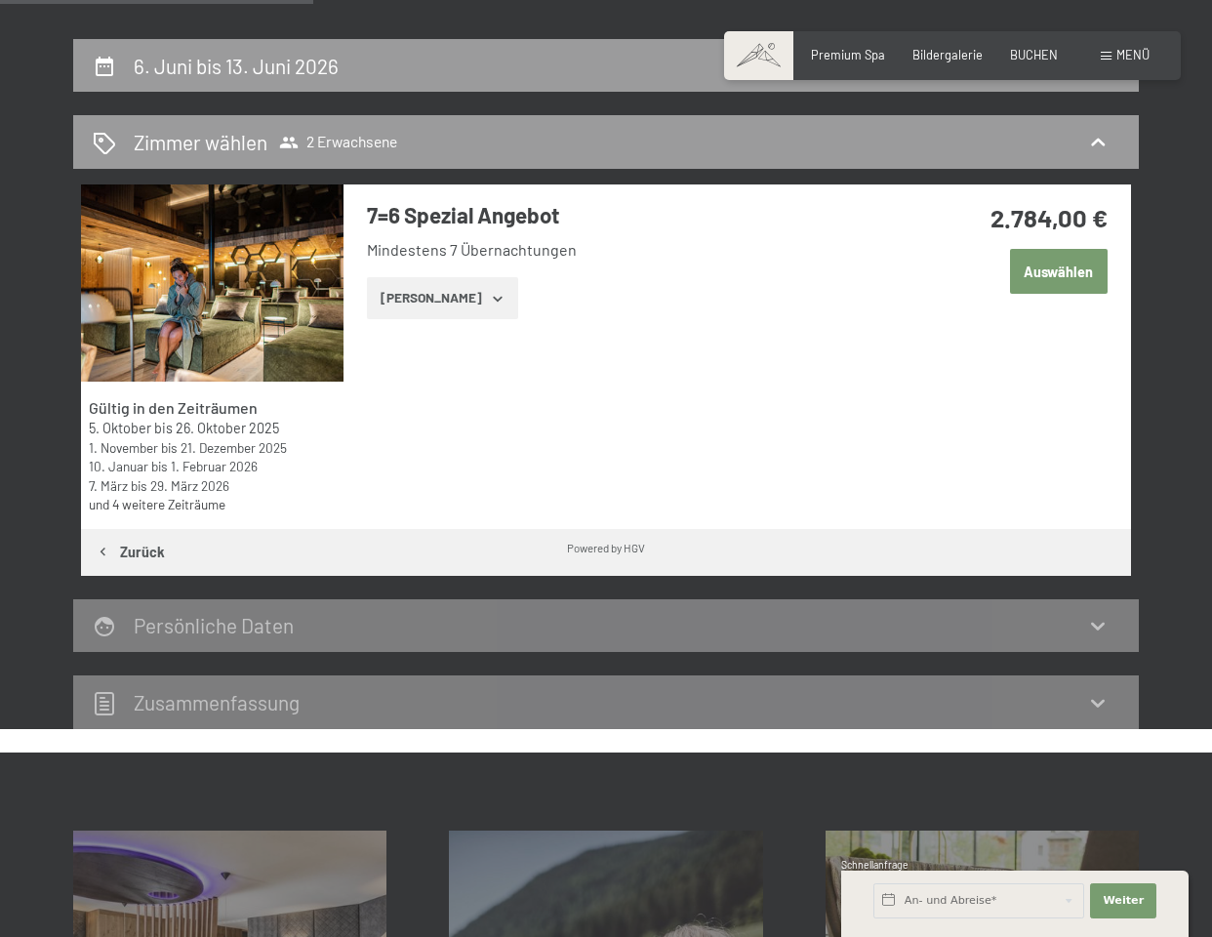
click at [1059, 261] on button "Auswählen" at bounding box center [1059, 271] width 98 height 45
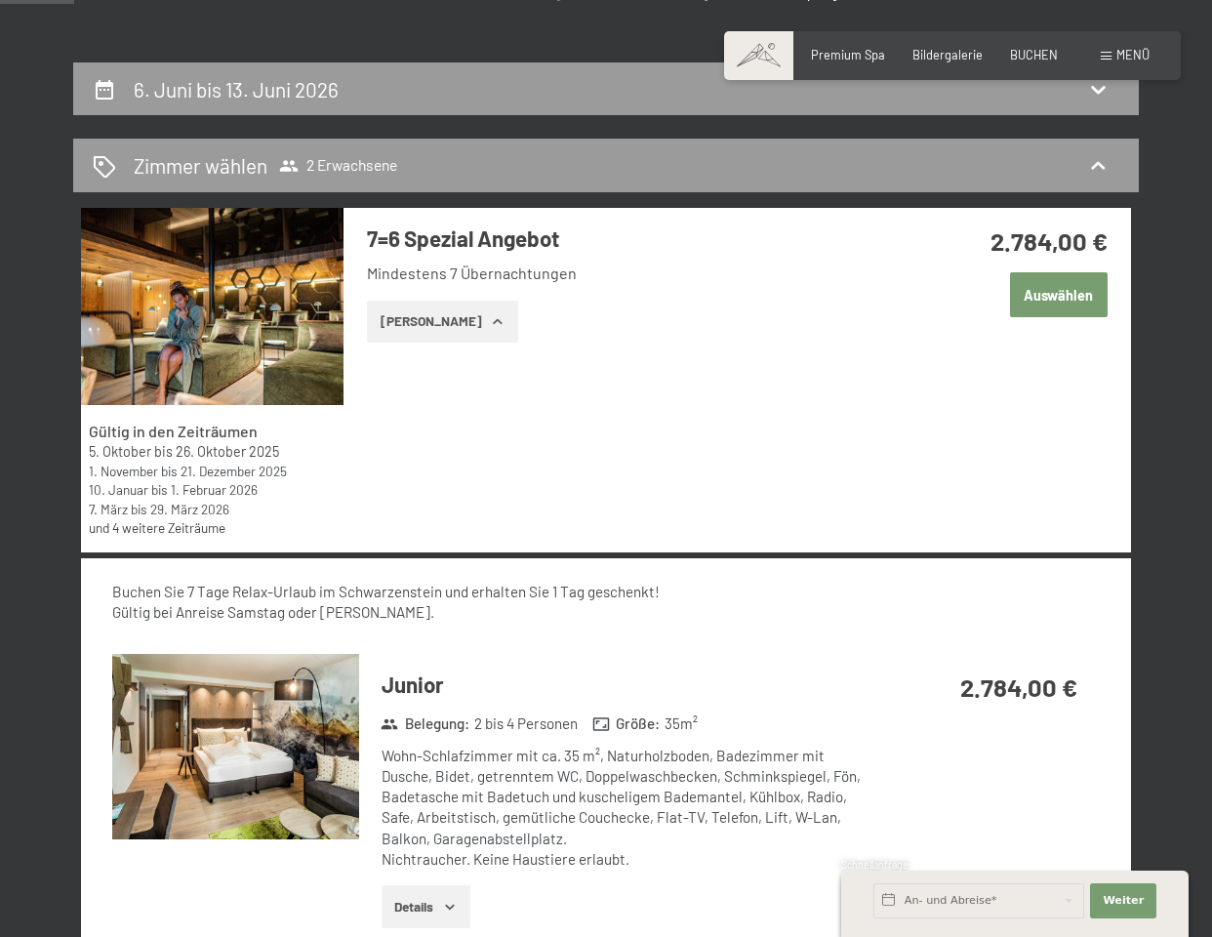
scroll to position [306, 0]
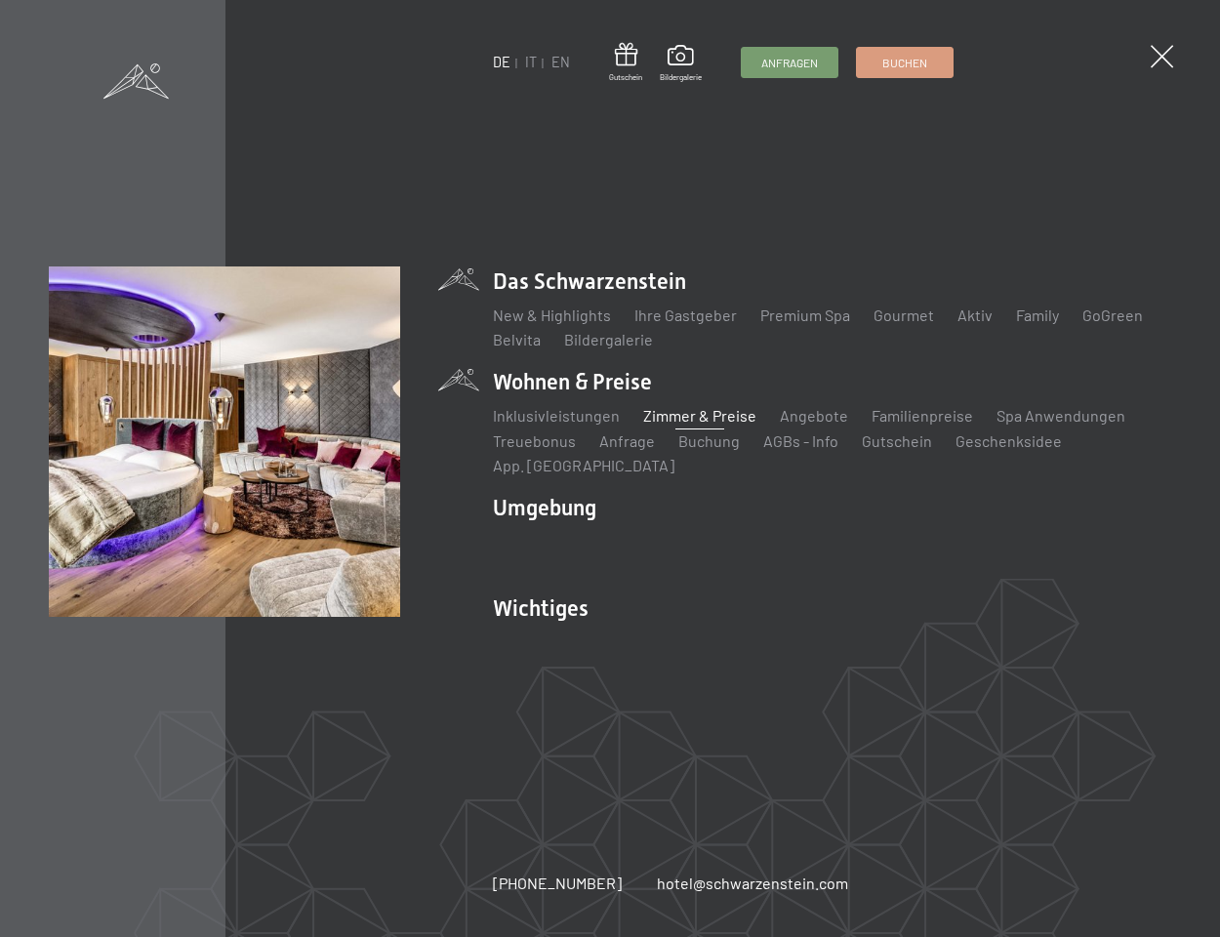
click at [695, 420] on link "Zimmer & Preise" at bounding box center [699, 415] width 113 height 19
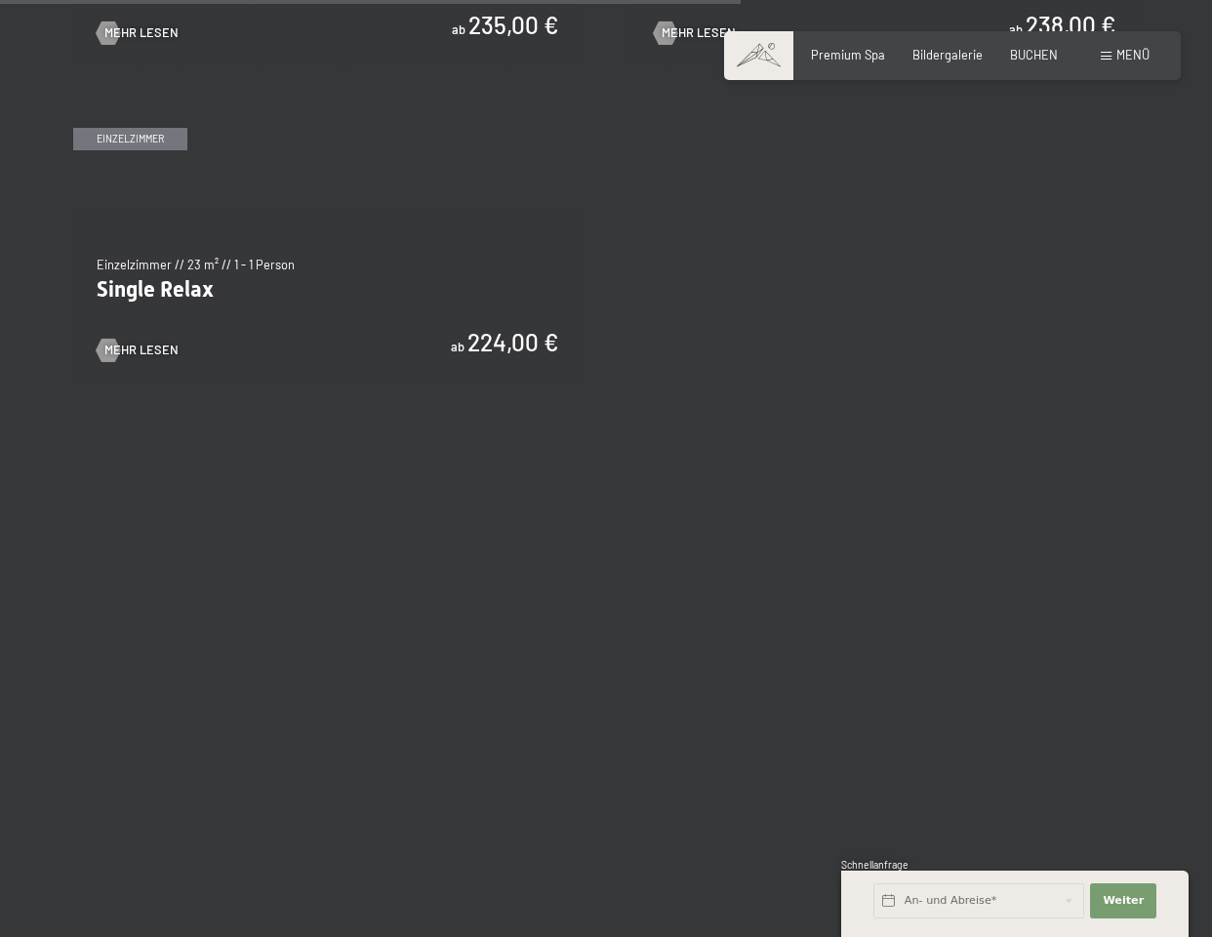
scroll to position [2838, 0]
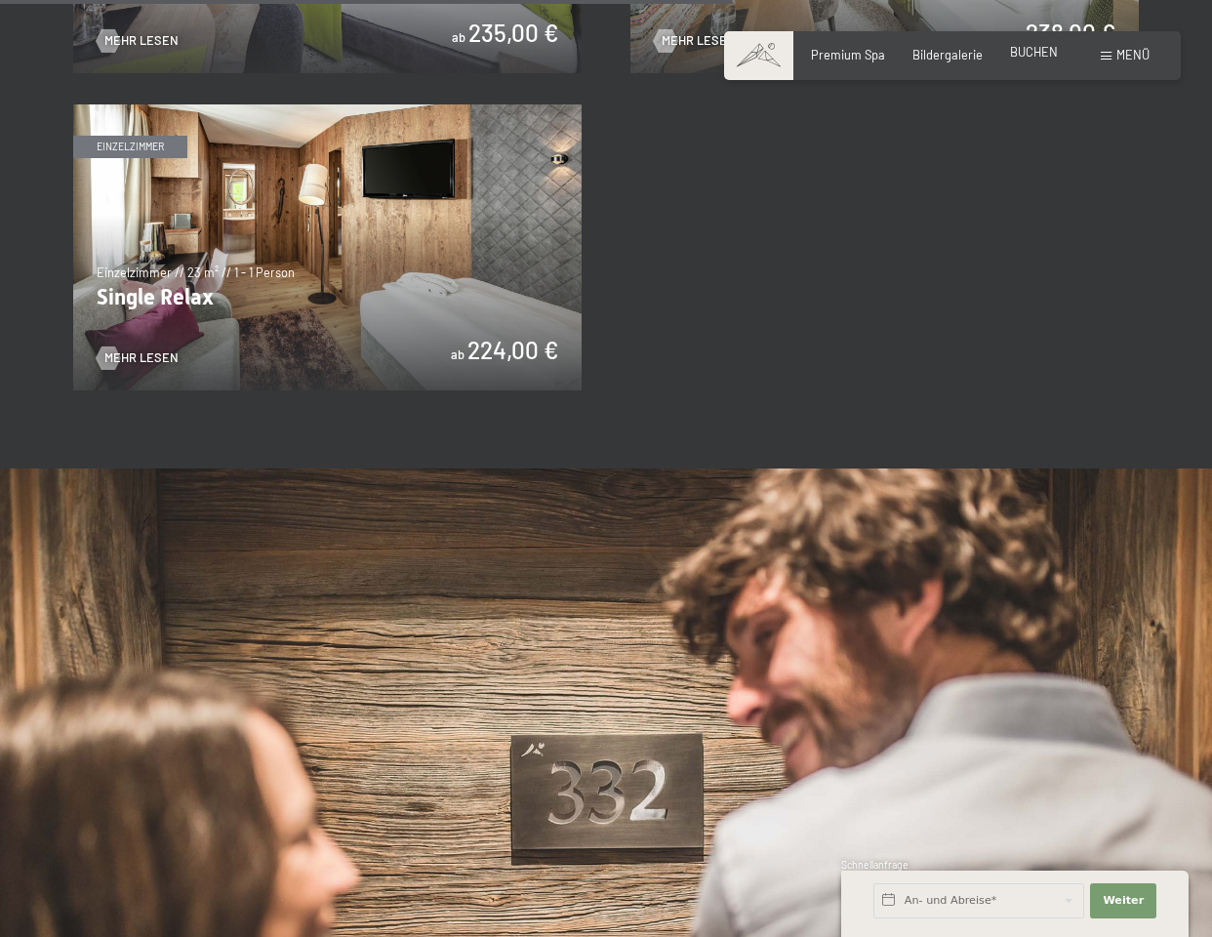
click at [1040, 52] on span "BUCHEN" at bounding box center [1034, 52] width 48 height 16
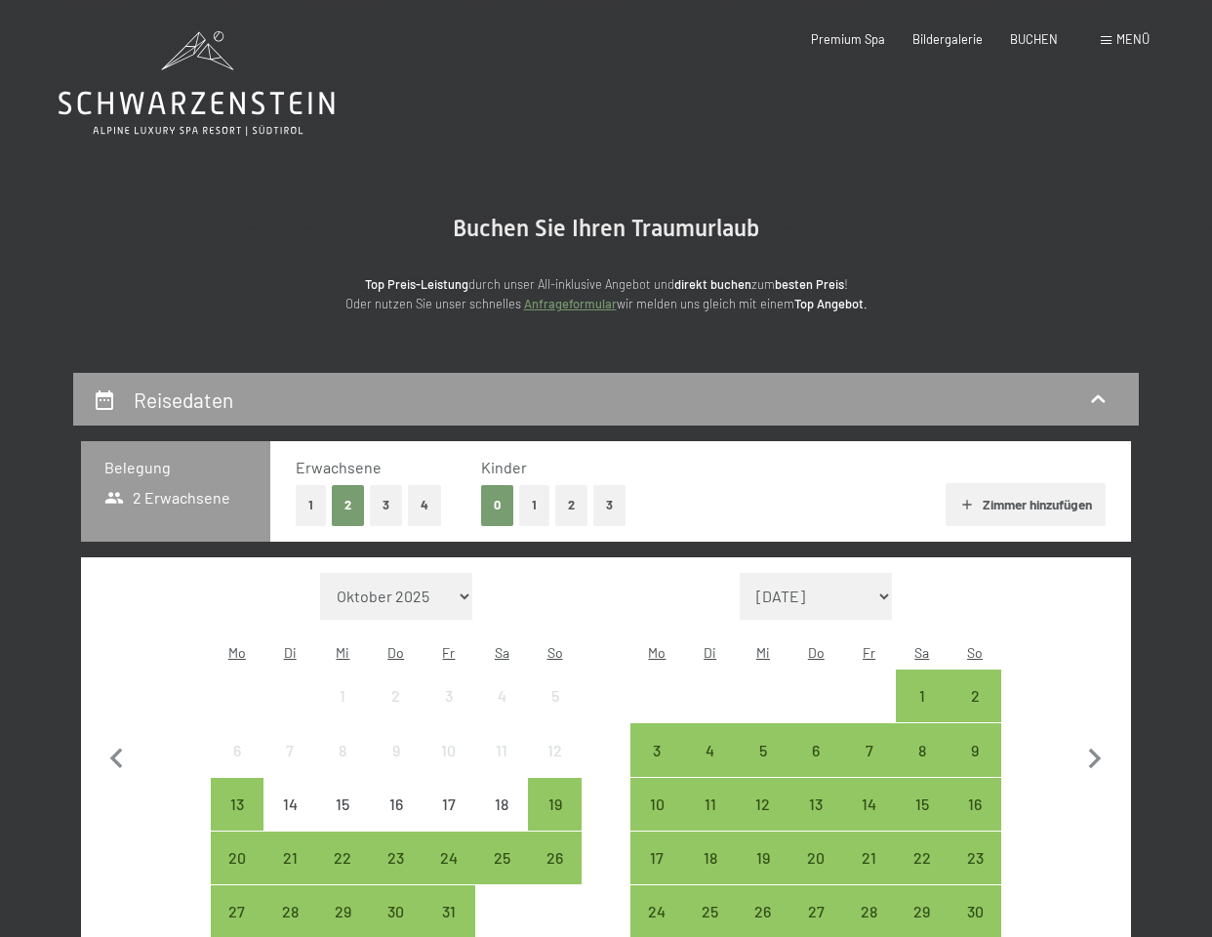
click at [571, 303] on link "Anfrageformular" at bounding box center [570, 304] width 93 height 16
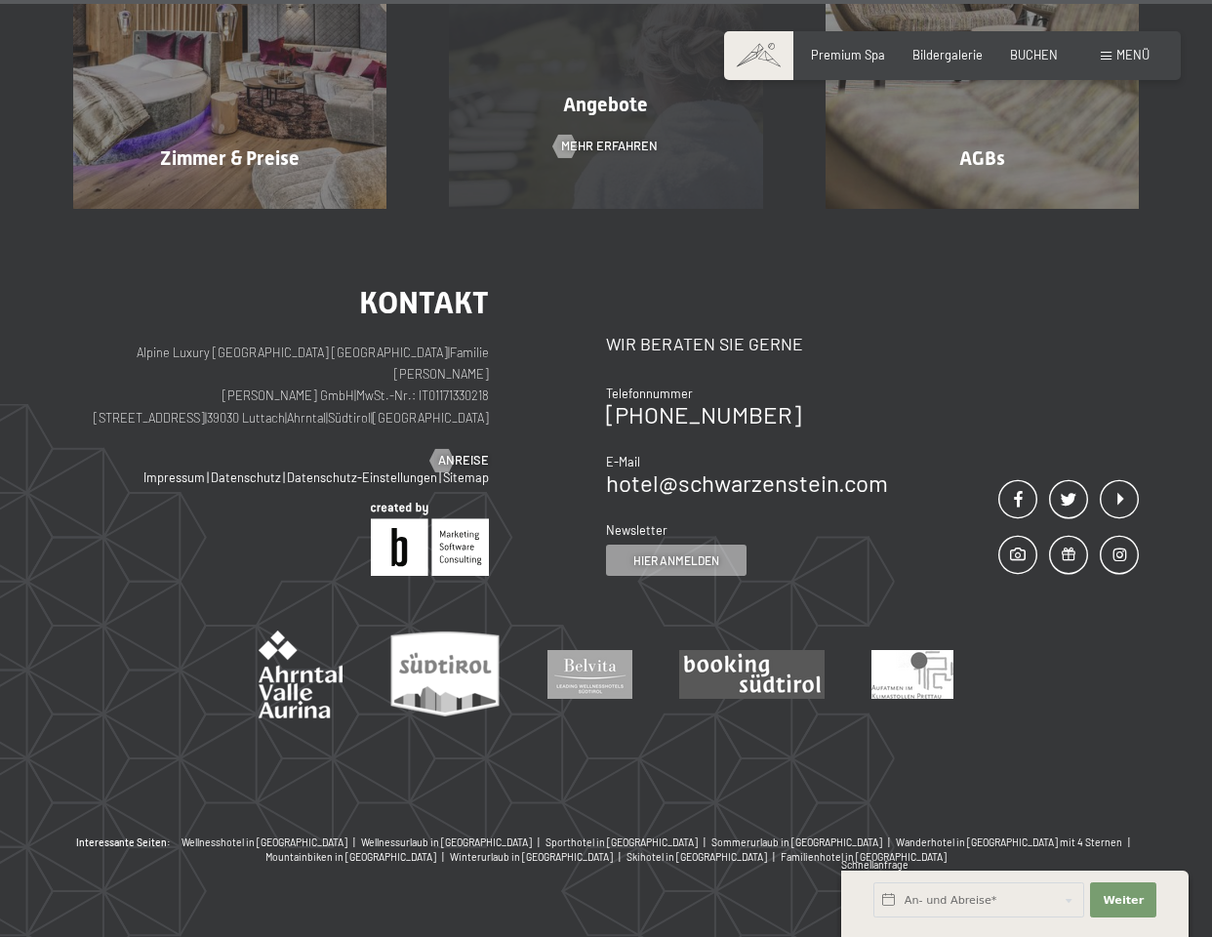
scroll to position [1435, 0]
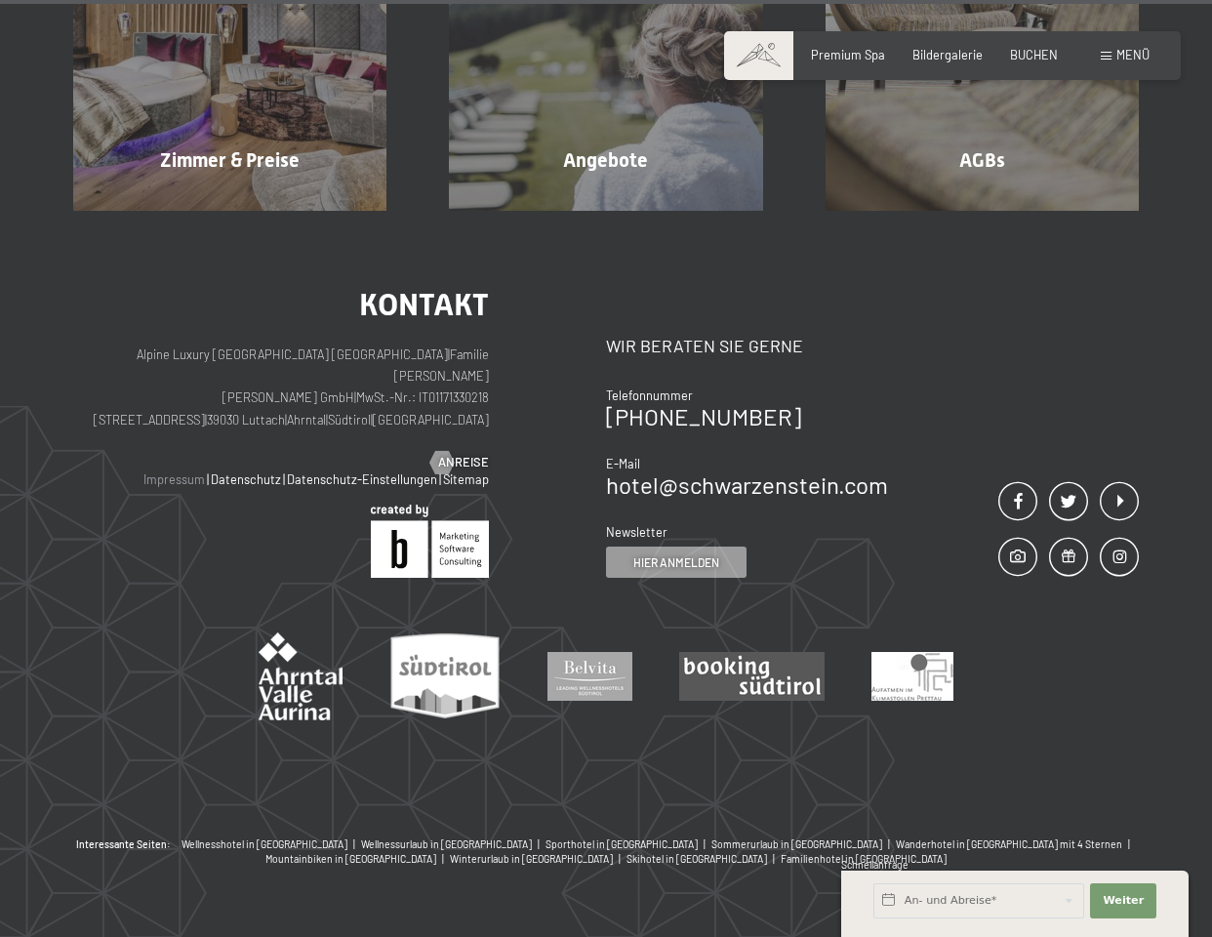
click at [191, 471] on link "Impressum" at bounding box center [173, 479] width 61 height 16
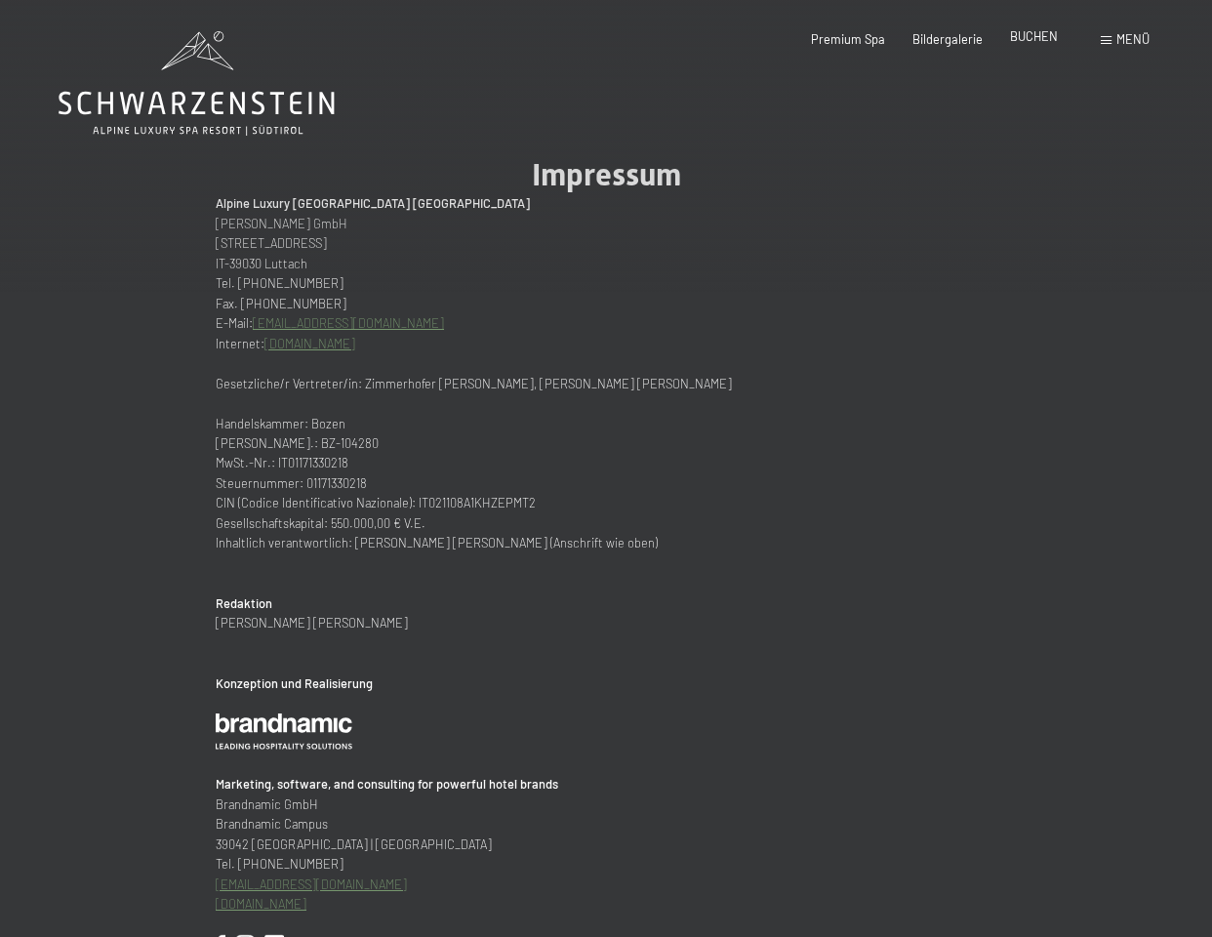
click at [1036, 36] on span "BUCHEN" at bounding box center [1034, 36] width 48 height 16
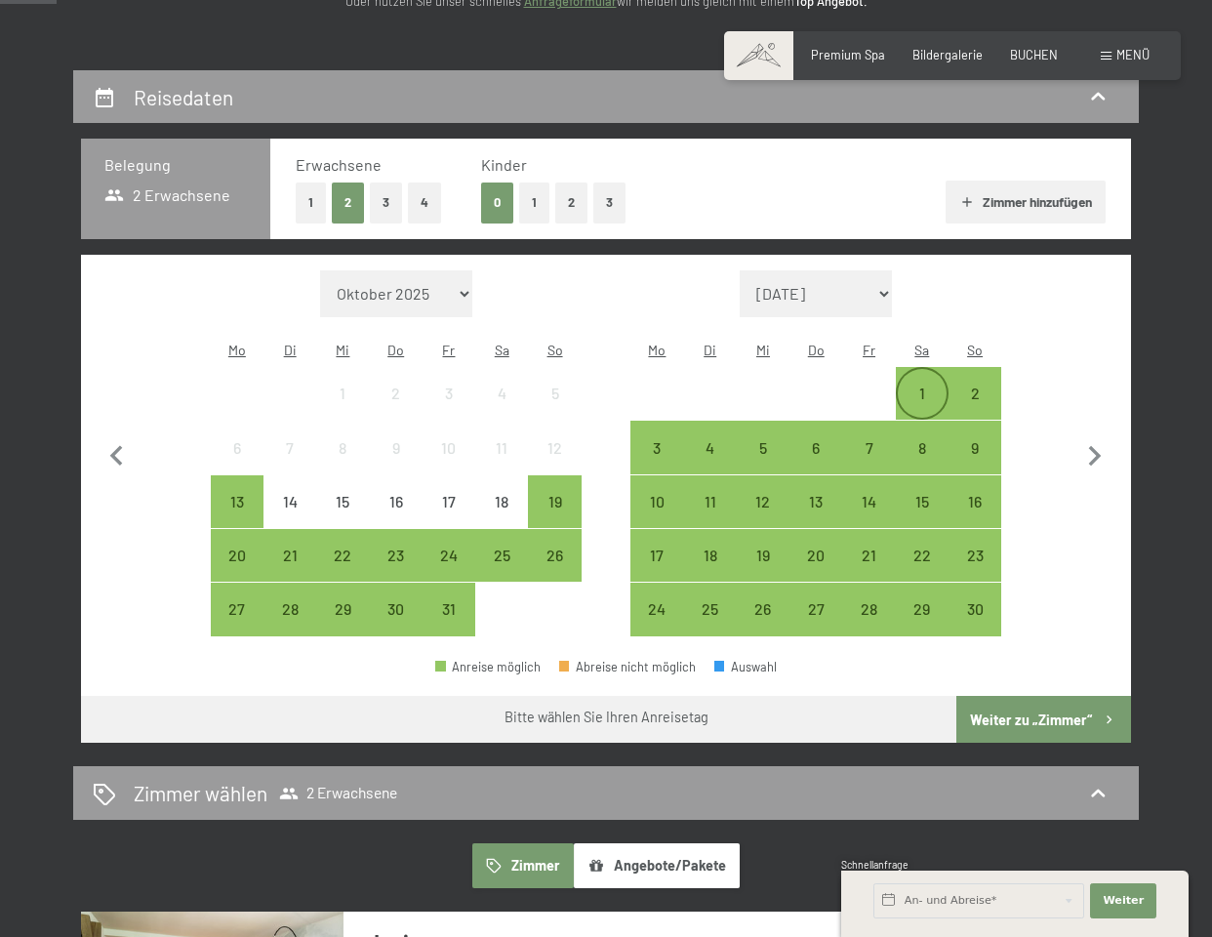
scroll to position [304, 0]
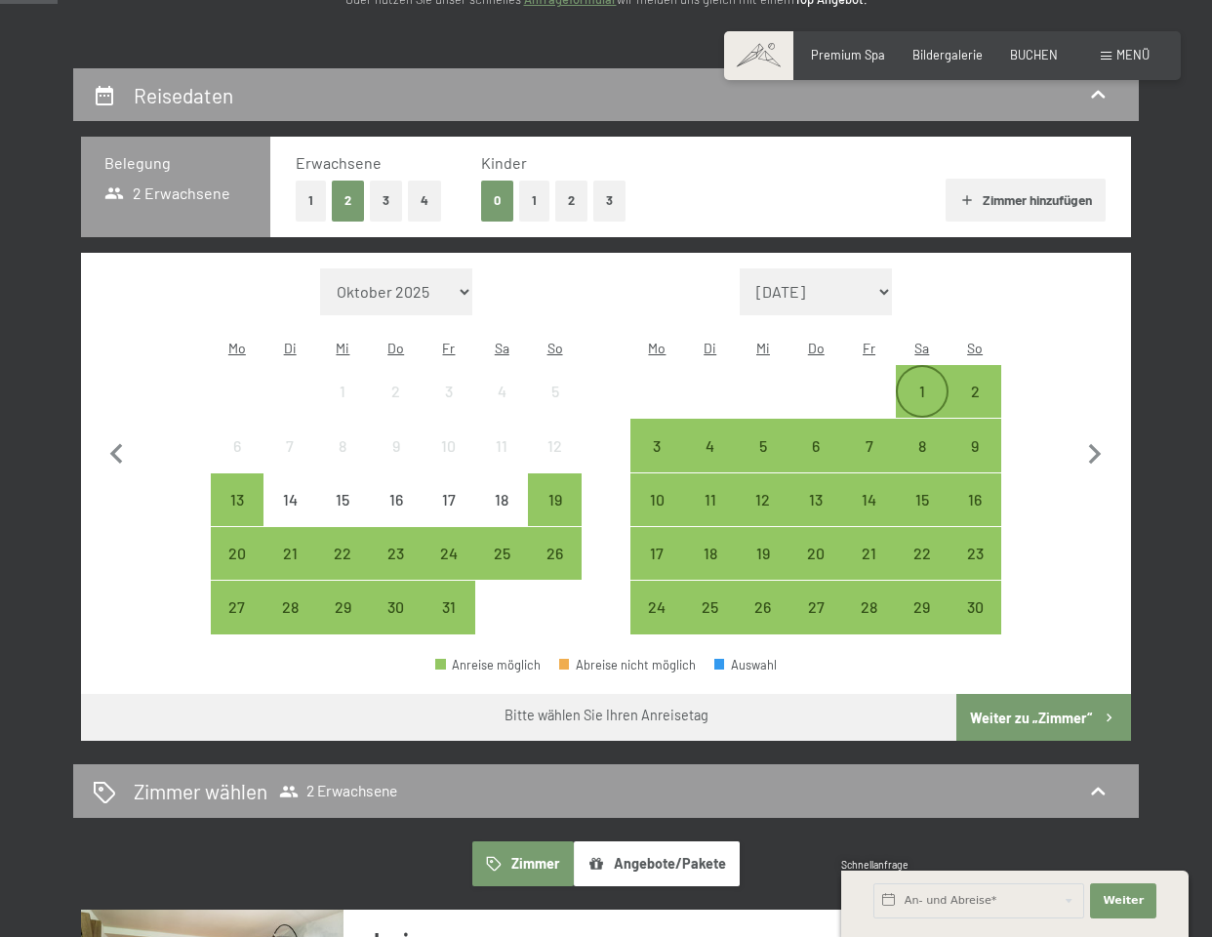
click at [916, 383] on div "1" at bounding box center [922, 407] width 49 height 49
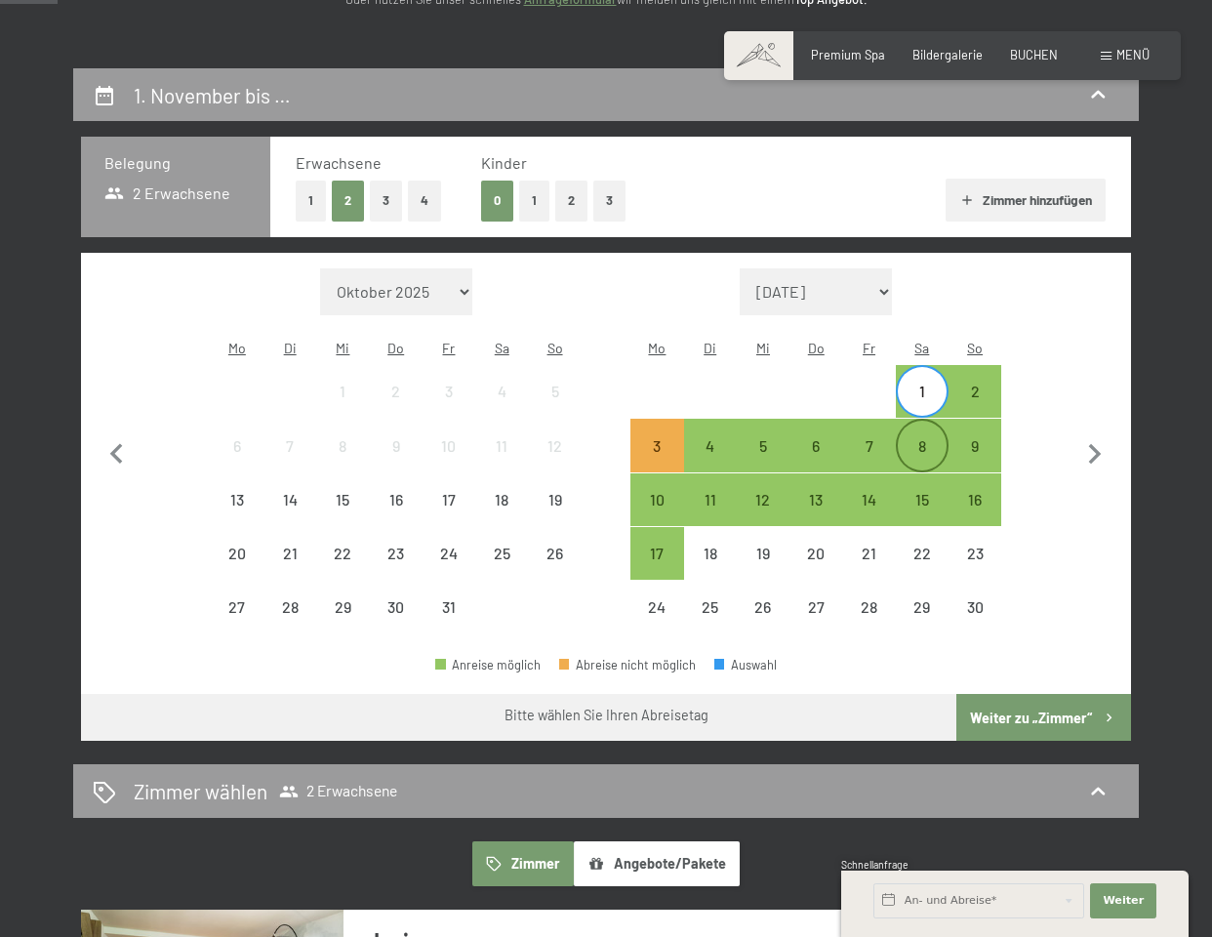
click at [910, 438] on div "8" at bounding box center [922, 462] width 49 height 49
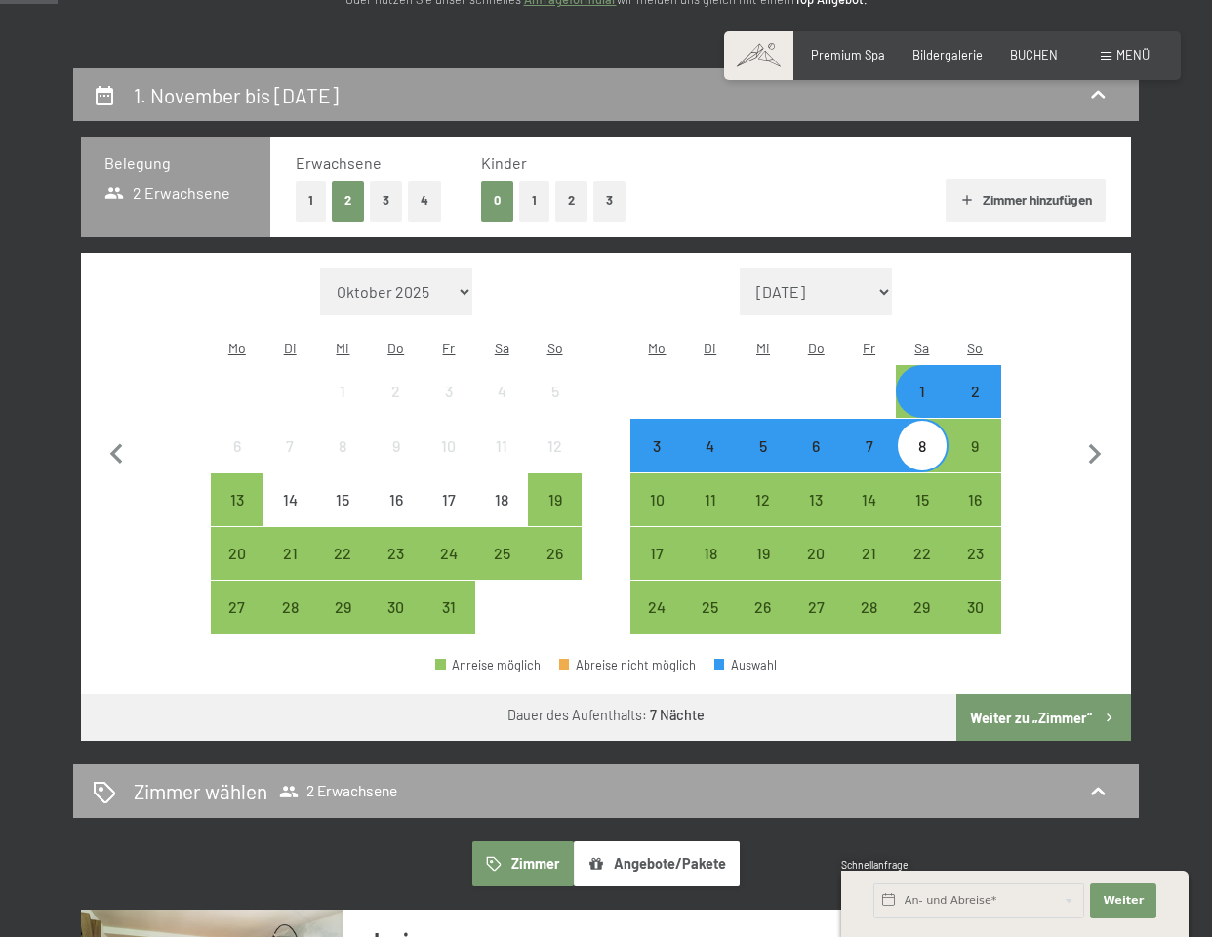
click at [1051, 694] on button "Weiter zu „Zimmer“" at bounding box center [1043, 717] width 175 height 47
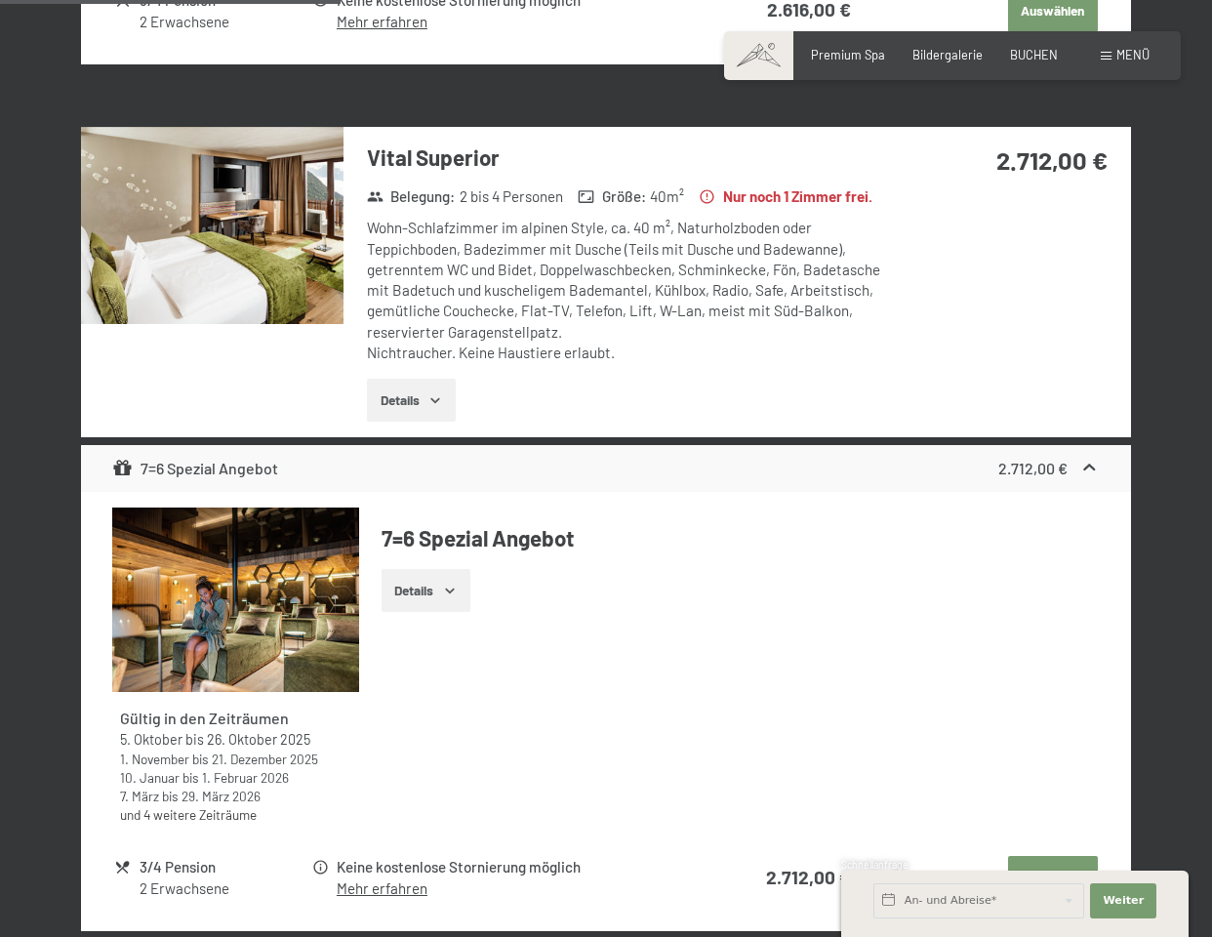
scroll to position [1297, 0]
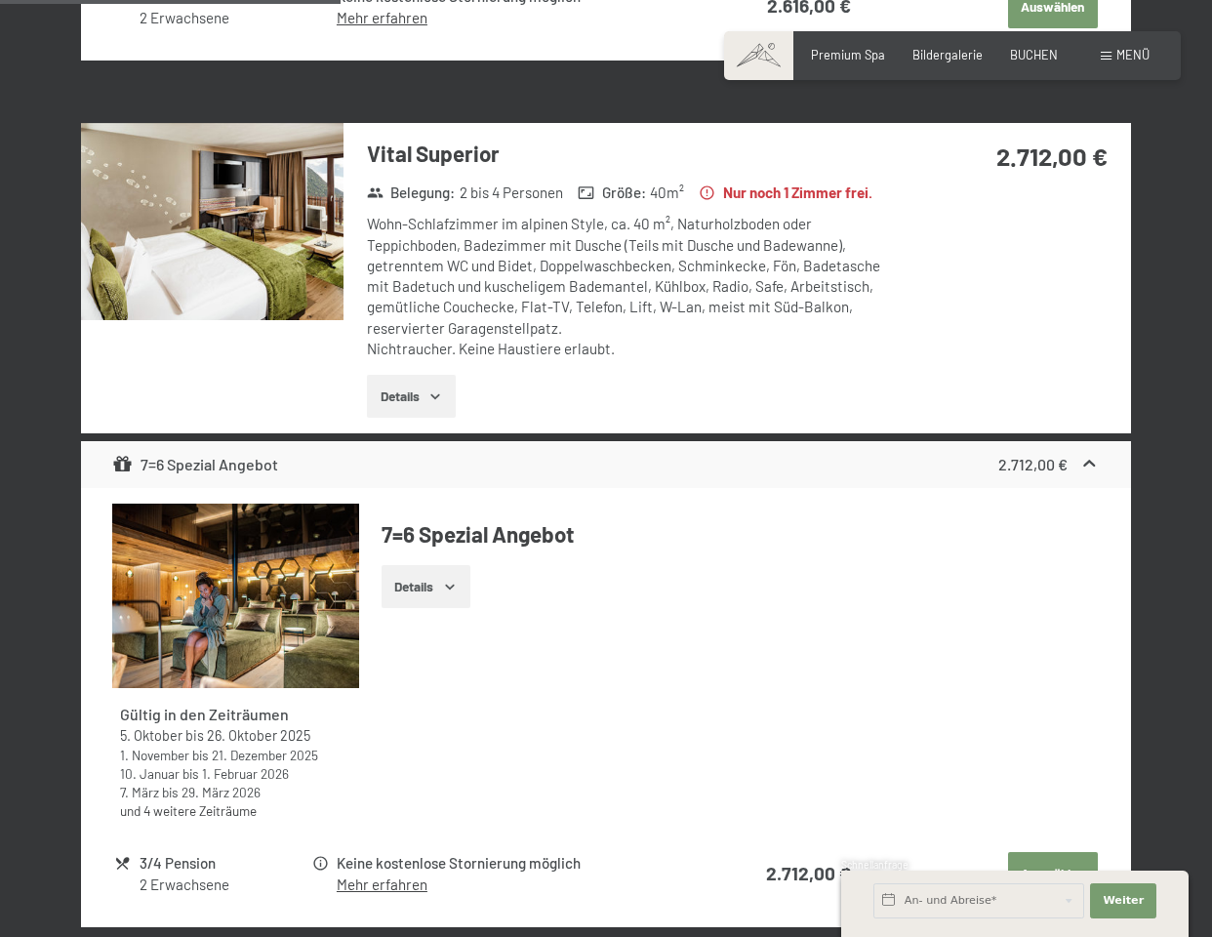
click at [418, 408] on button "Details" at bounding box center [411, 396] width 89 height 43
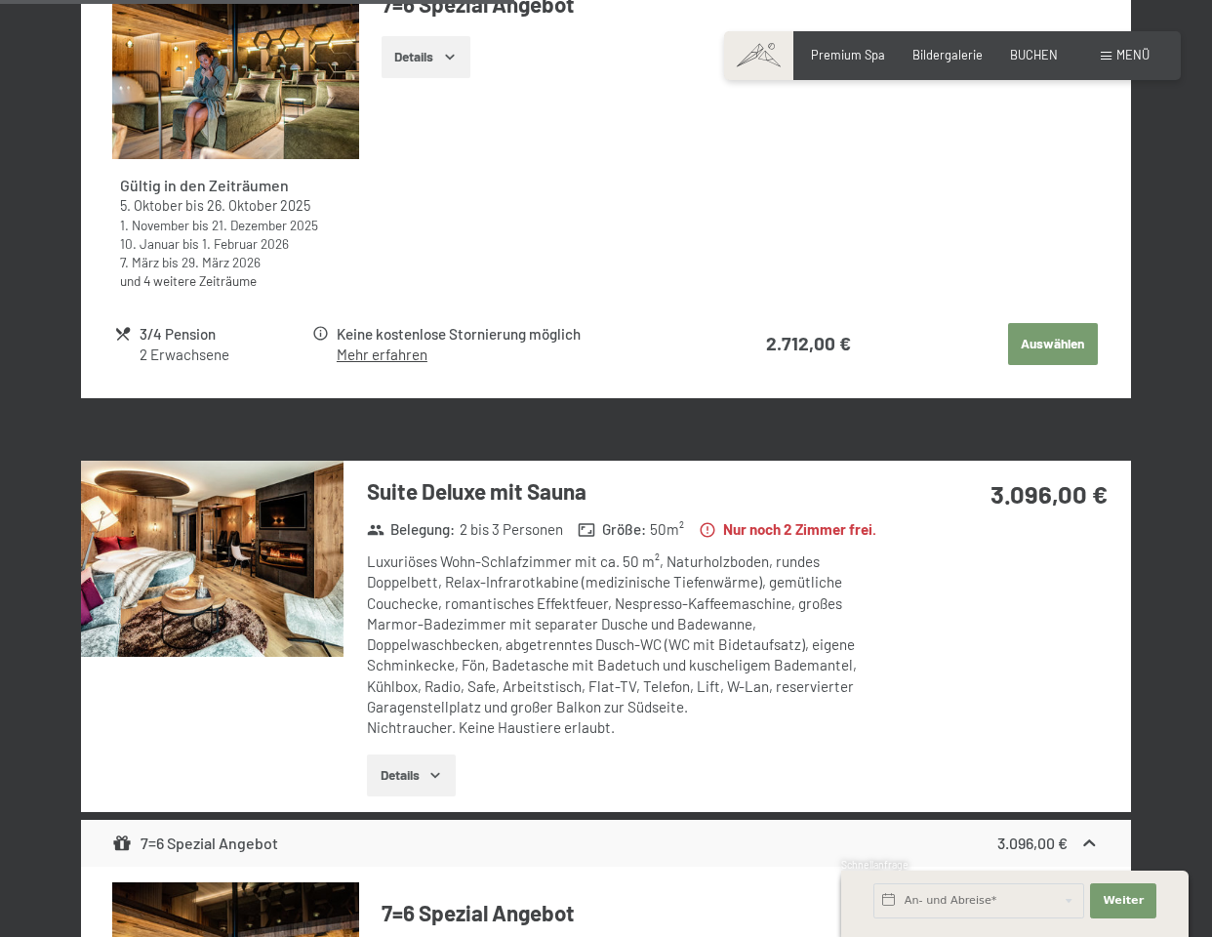
scroll to position [2060, 0]
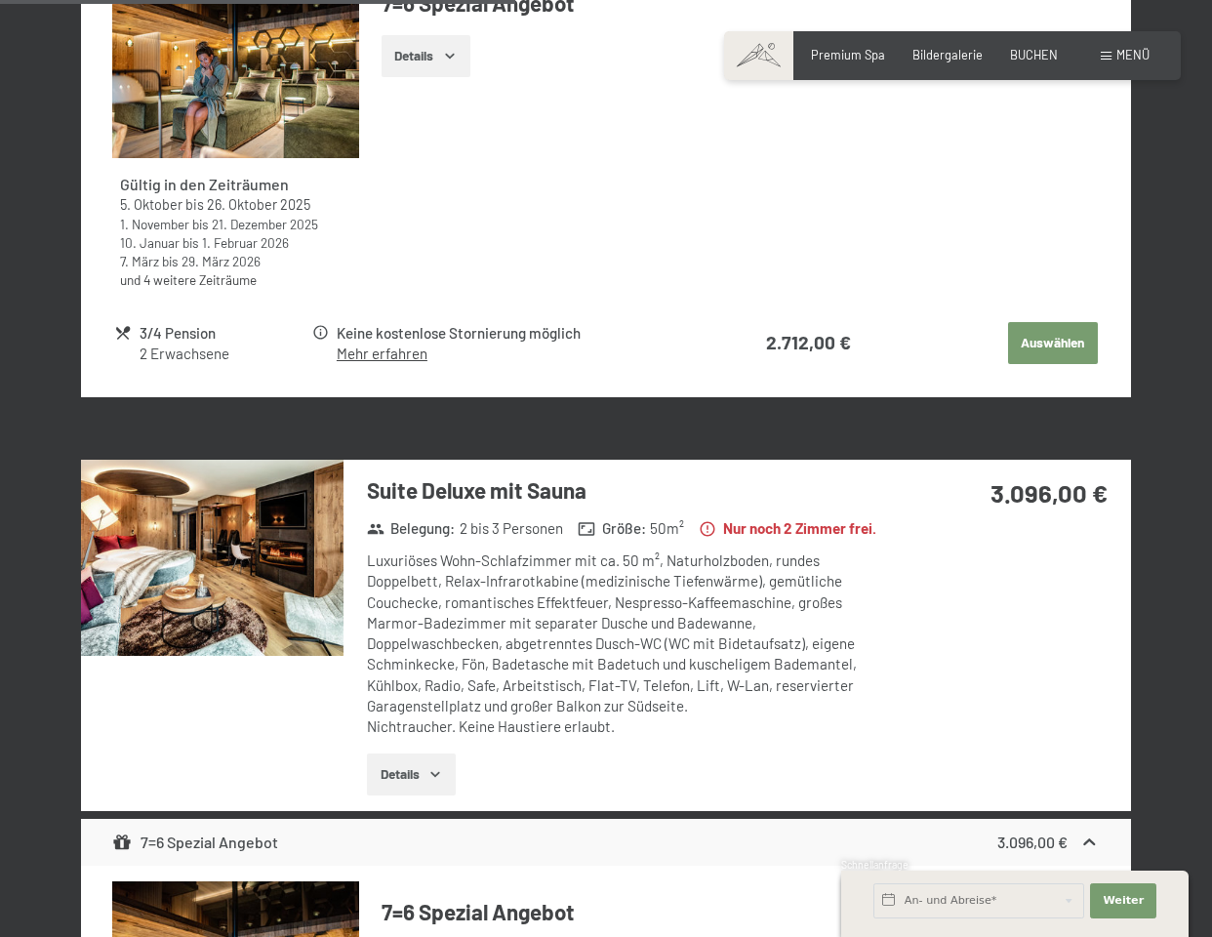
click at [388, 362] on link "Mehr erfahren" at bounding box center [382, 353] width 91 height 18
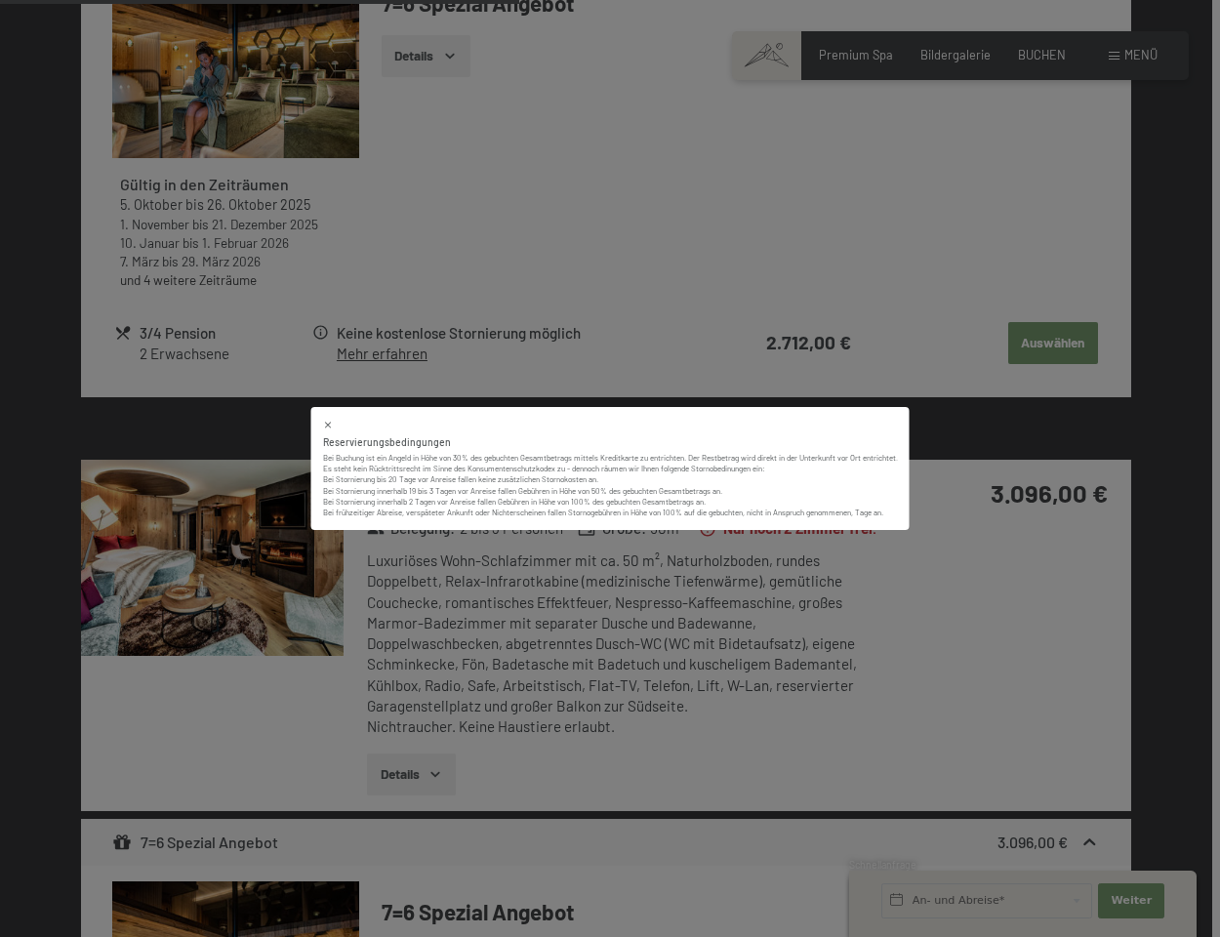
click at [971, 689] on div "Reservierungsbedingungen Bei Buchung ist ein Angeld in Höhe von 30% des gebucht…" at bounding box center [610, 468] width 1220 height 937
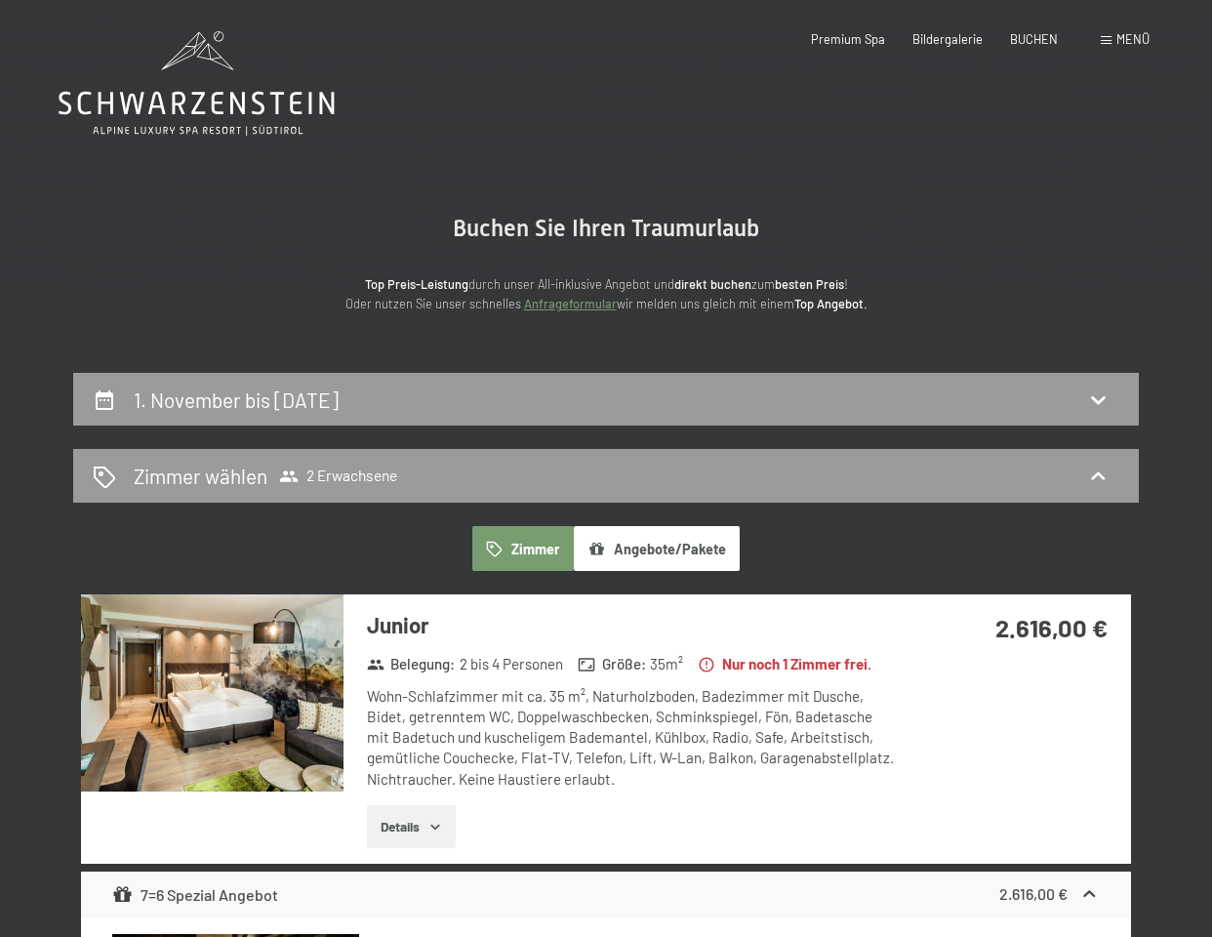
scroll to position [0, 0]
click at [339, 396] on h2 "1. November bis [DATE]" at bounding box center [236, 399] width 205 height 24
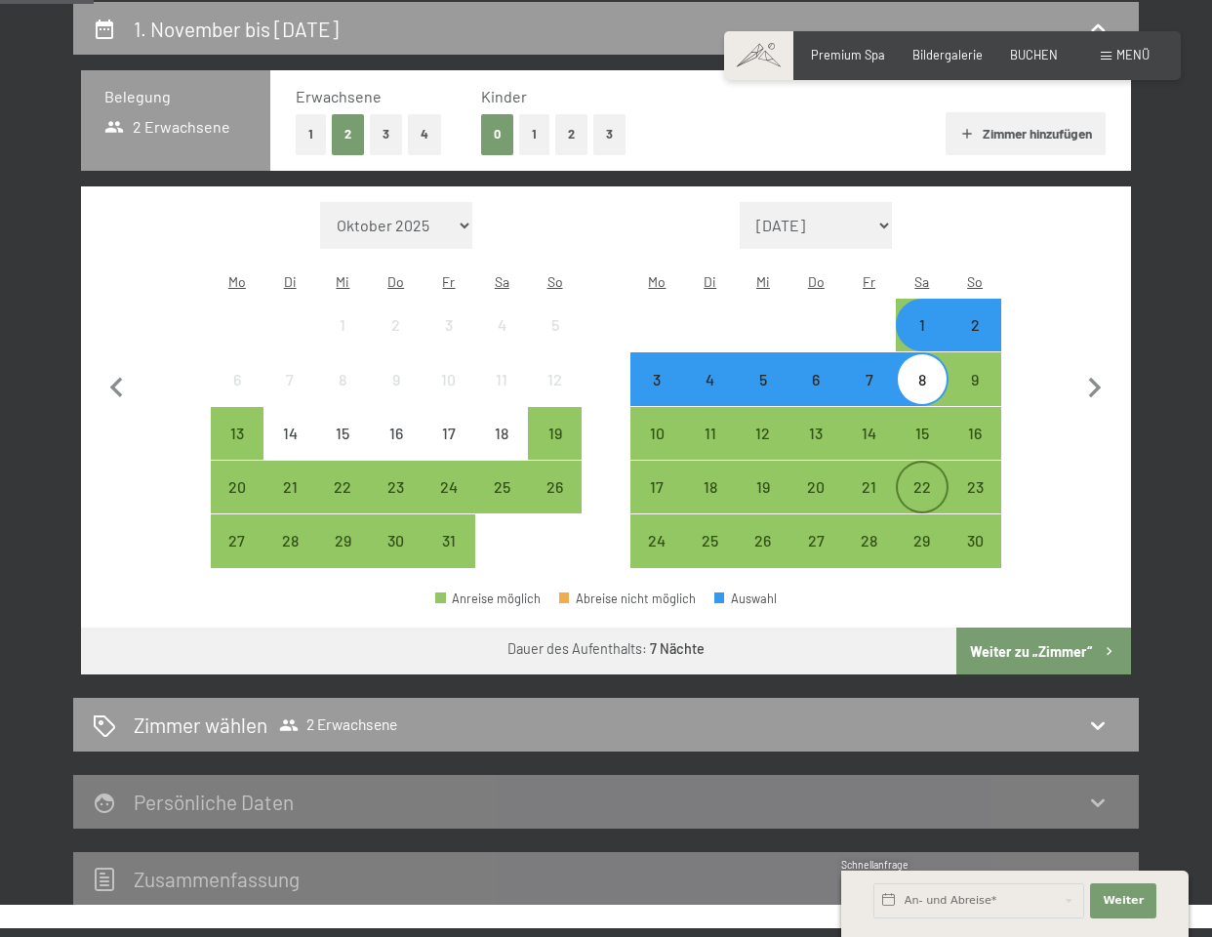
click at [914, 479] on div "22" at bounding box center [922, 503] width 49 height 49
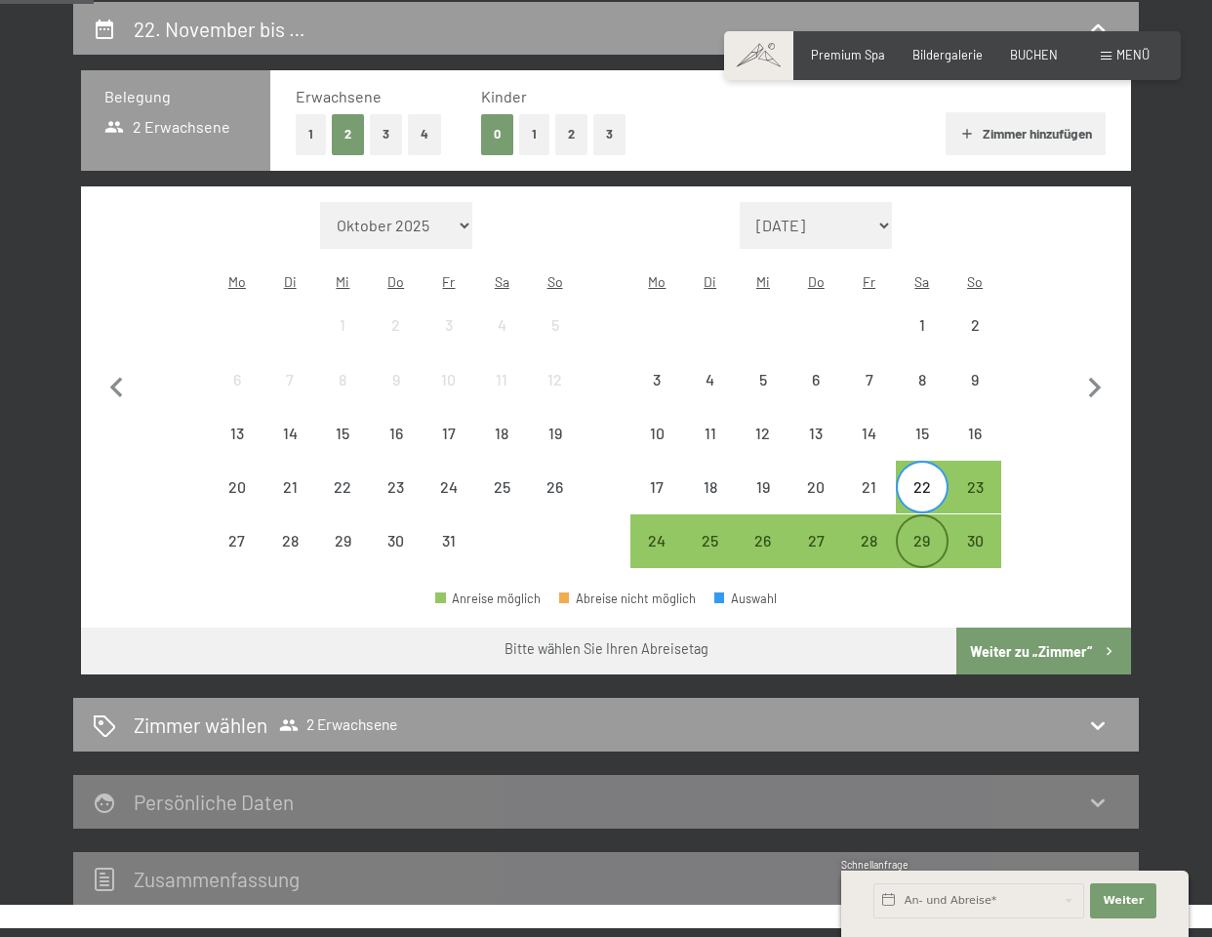
click at [914, 533] on div "29" at bounding box center [922, 557] width 49 height 49
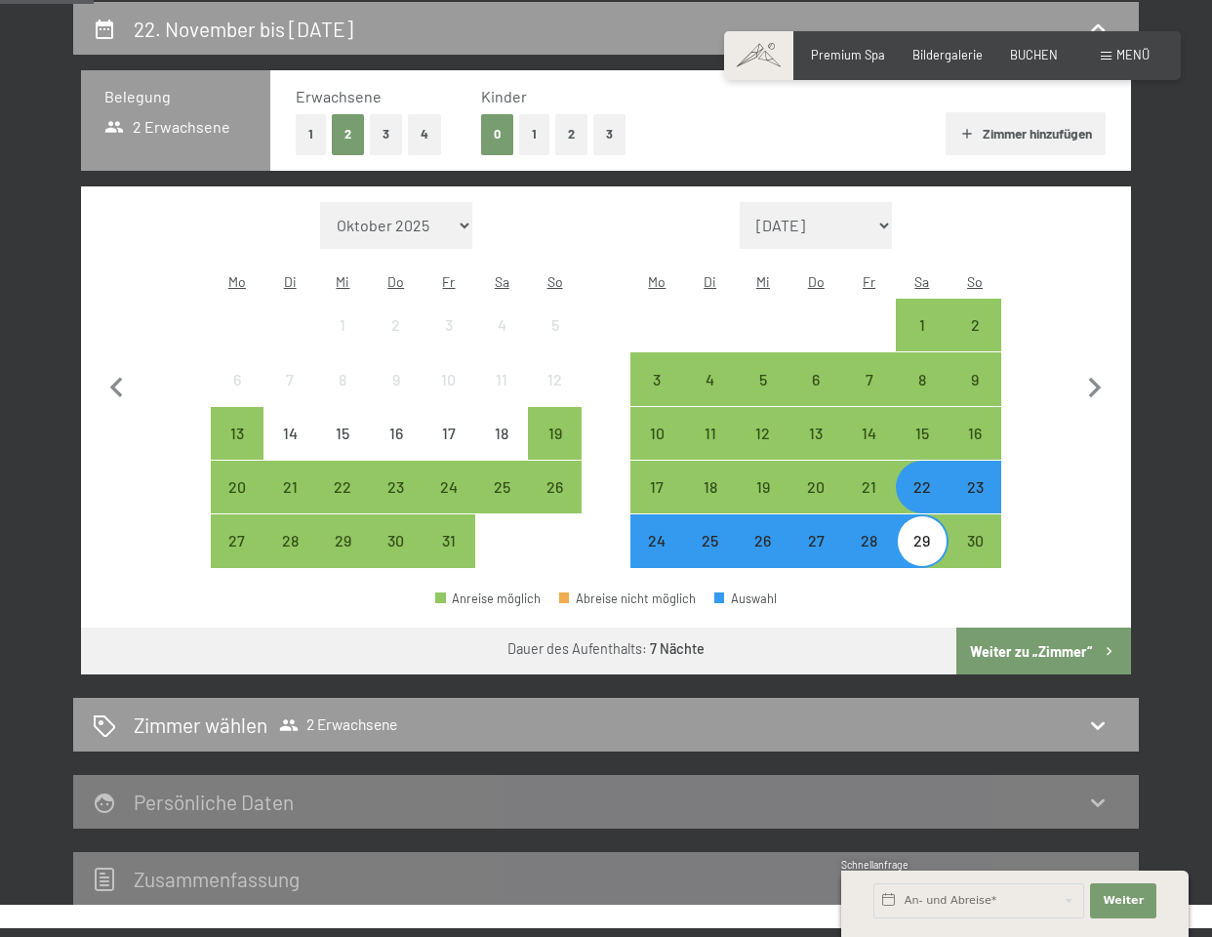
click at [1024, 633] on button "Weiter zu „Zimmer“" at bounding box center [1043, 650] width 175 height 47
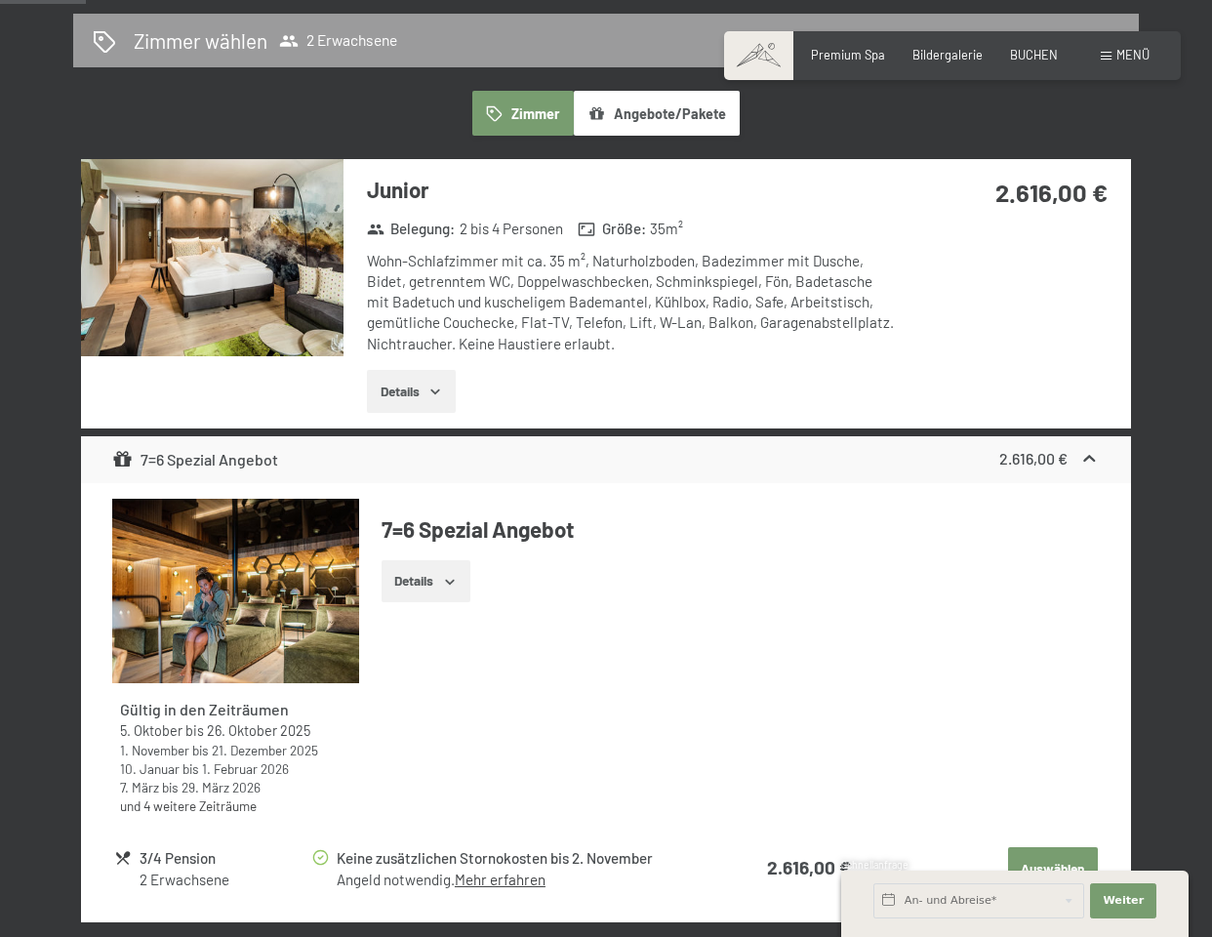
scroll to position [434, 0]
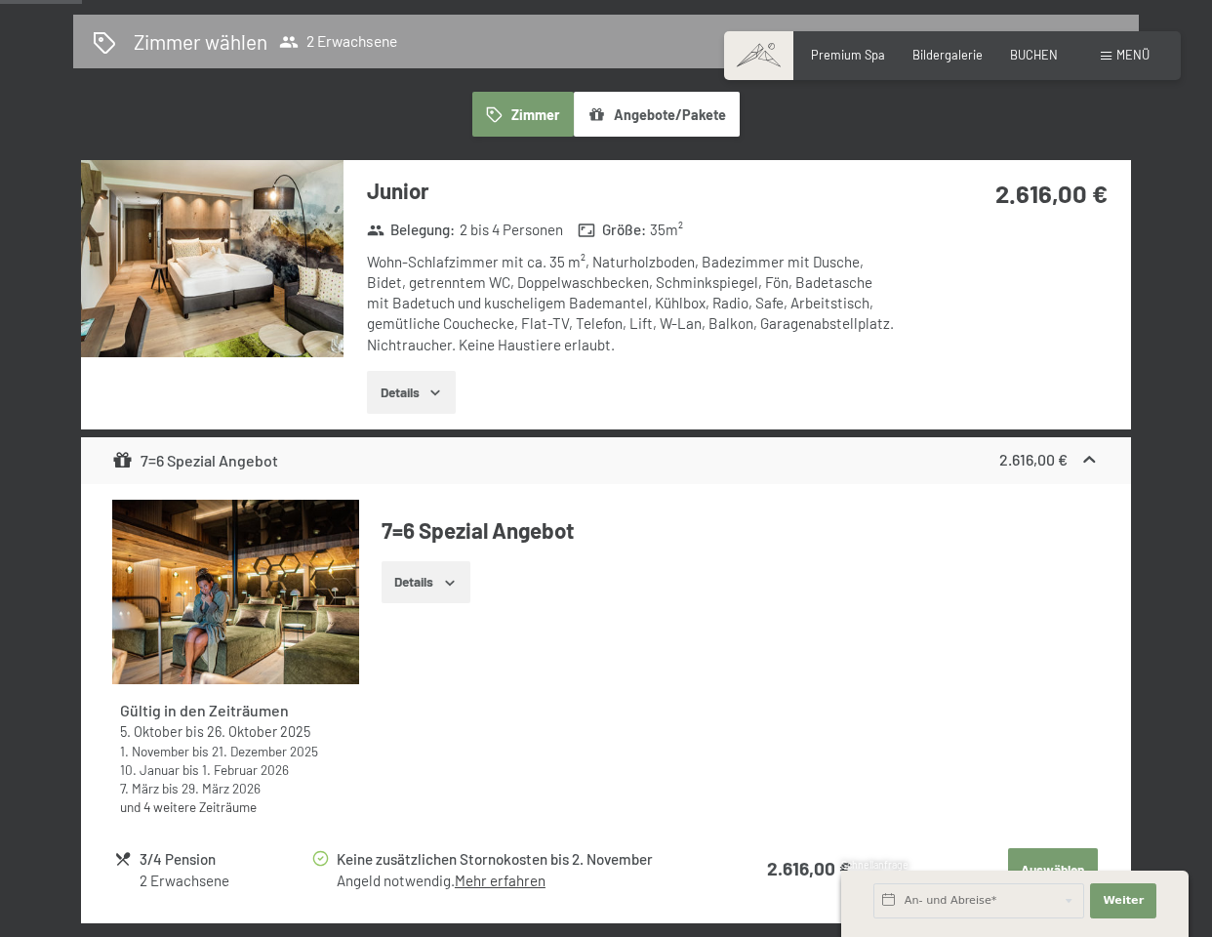
click at [425, 386] on button "Details" at bounding box center [411, 392] width 89 height 43
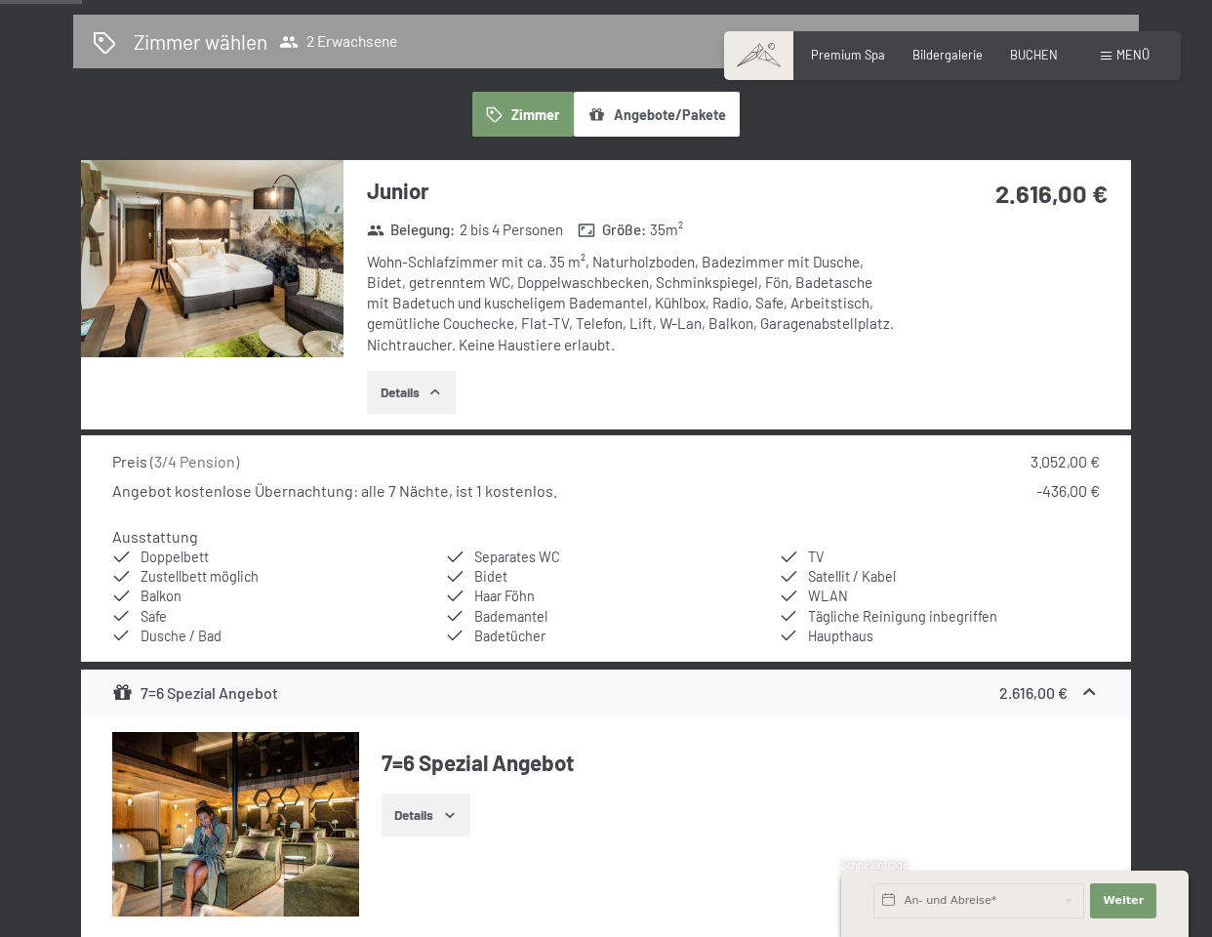
click at [882, 291] on div "Wohn-Schlafzimmer mit ca. 35 m², Naturholzboden, Badezimmer mit Dusche, Bidet, …" at bounding box center [631, 303] width 528 height 103
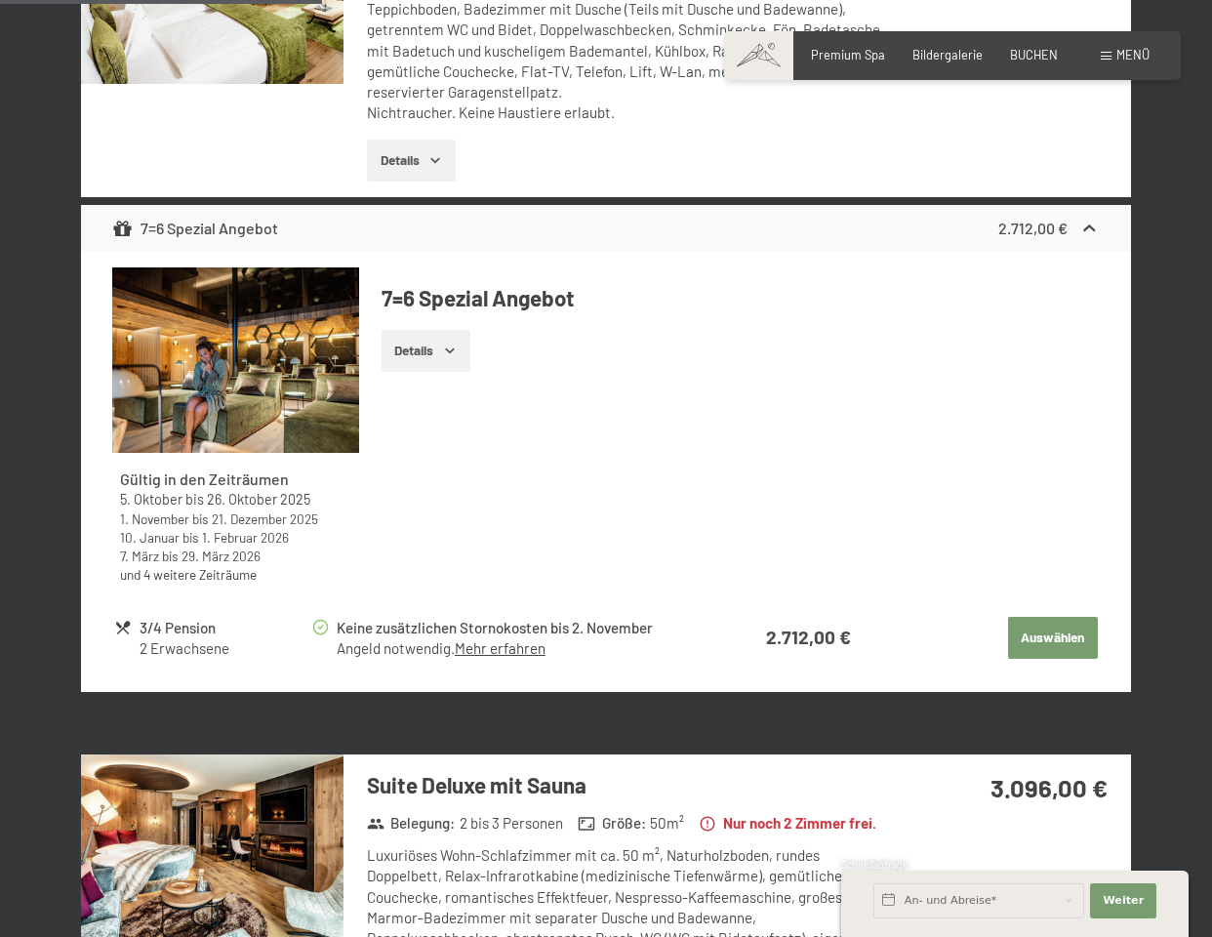
scroll to position [1769, 0]
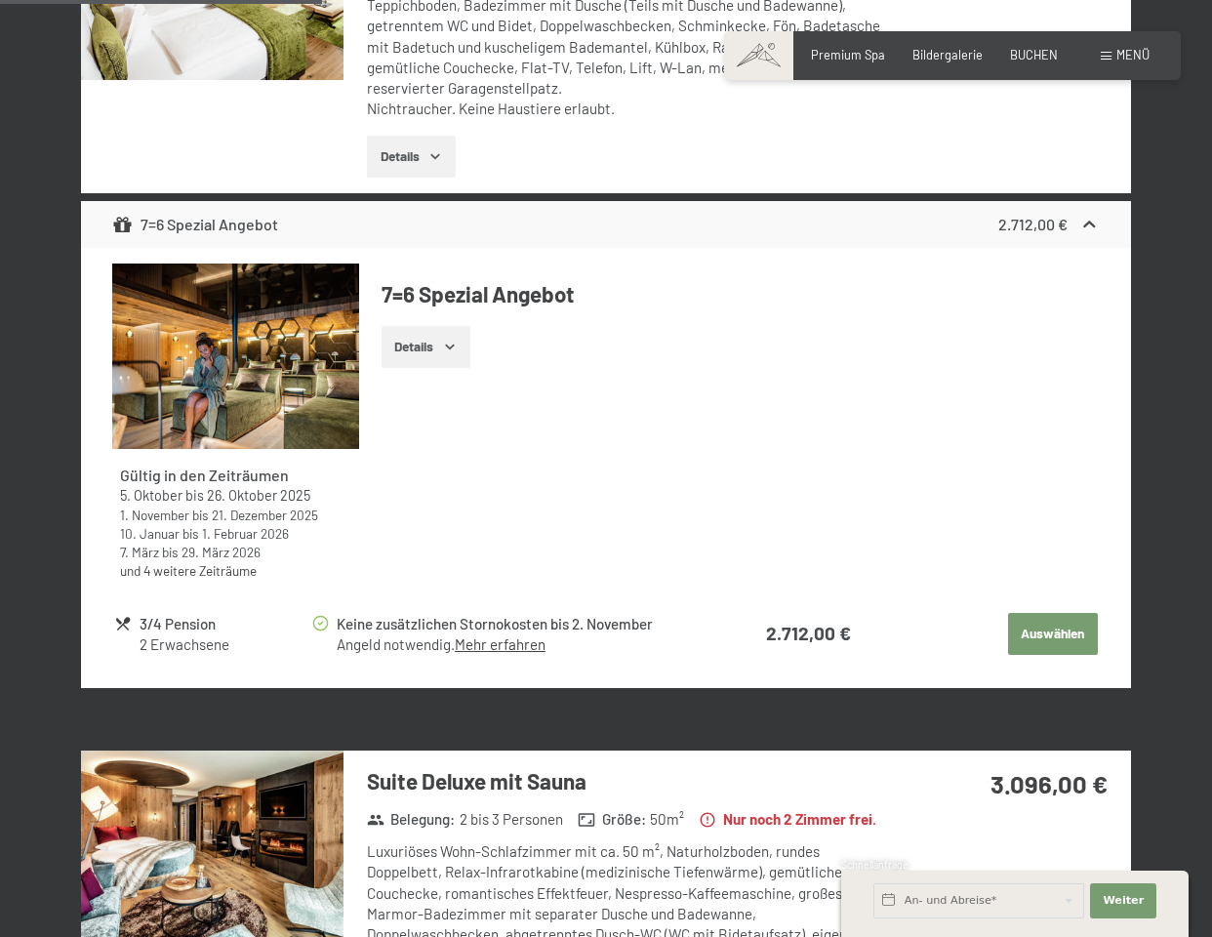
click at [499, 635] on link "Mehr erfahren" at bounding box center [500, 644] width 91 height 18
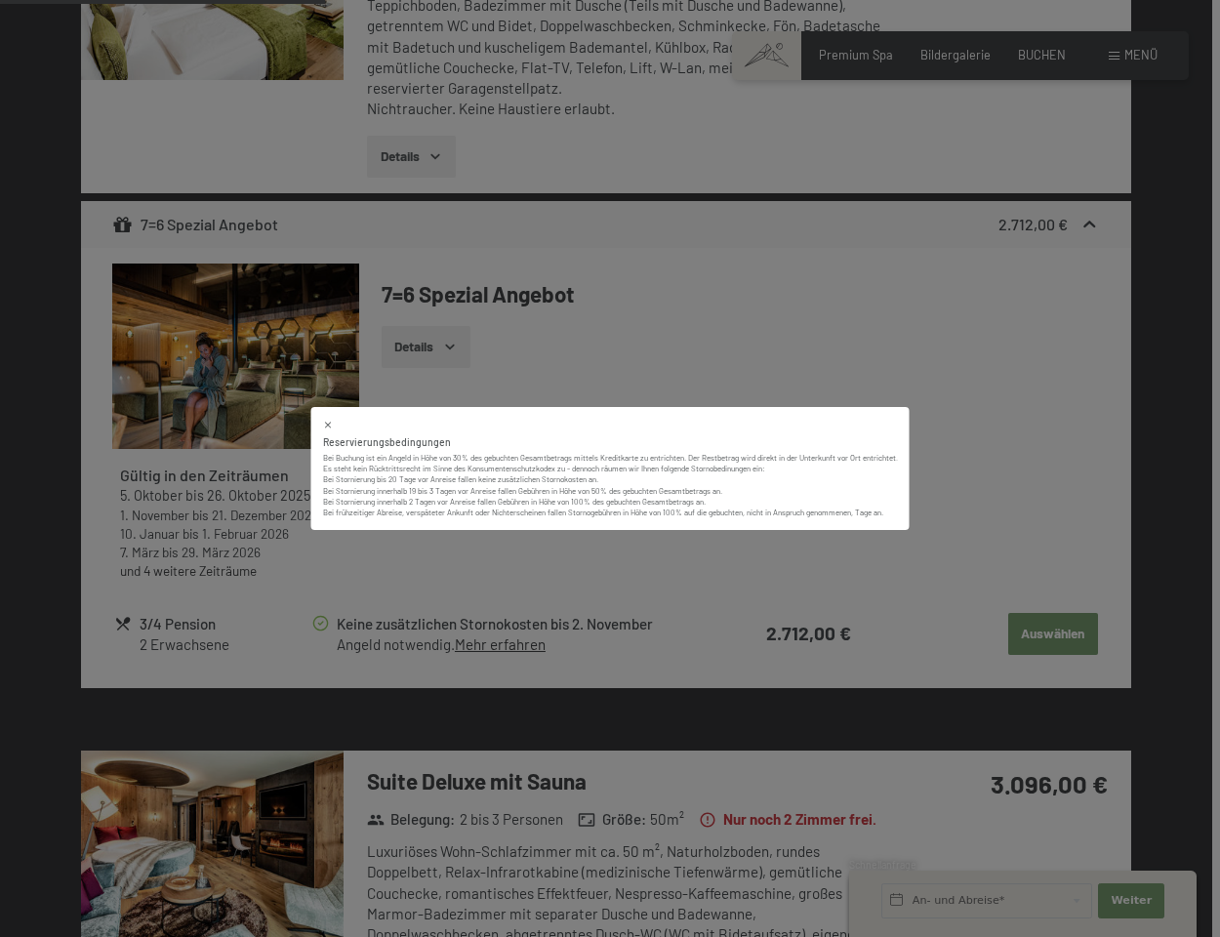
click at [995, 521] on div "Reservierungsbedingungen Bei Buchung ist ein Angeld in Höhe von 30% des gebucht…" at bounding box center [610, 468] width 1220 height 937
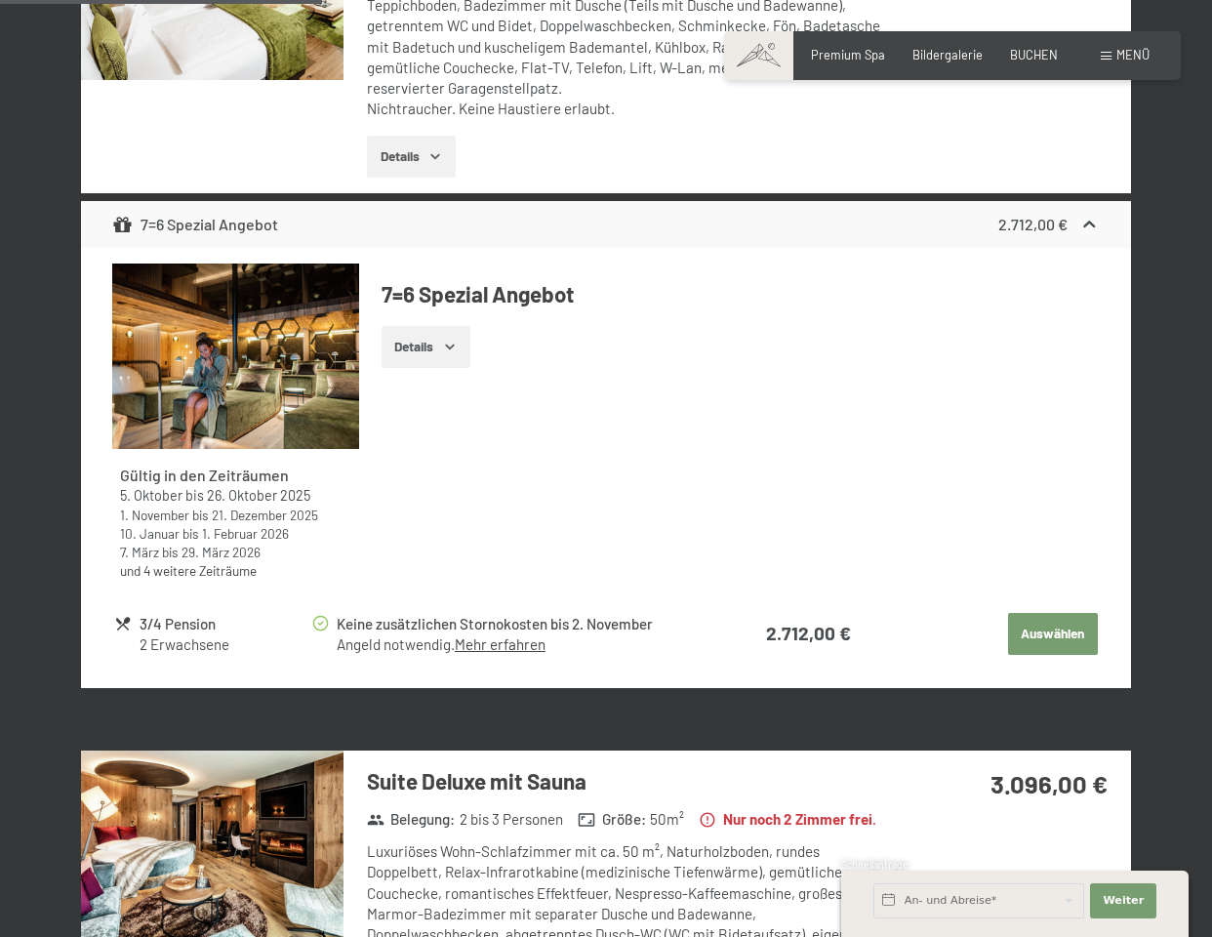
click at [866, 341] on div "Details" at bounding box center [741, 347] width 718 height 43
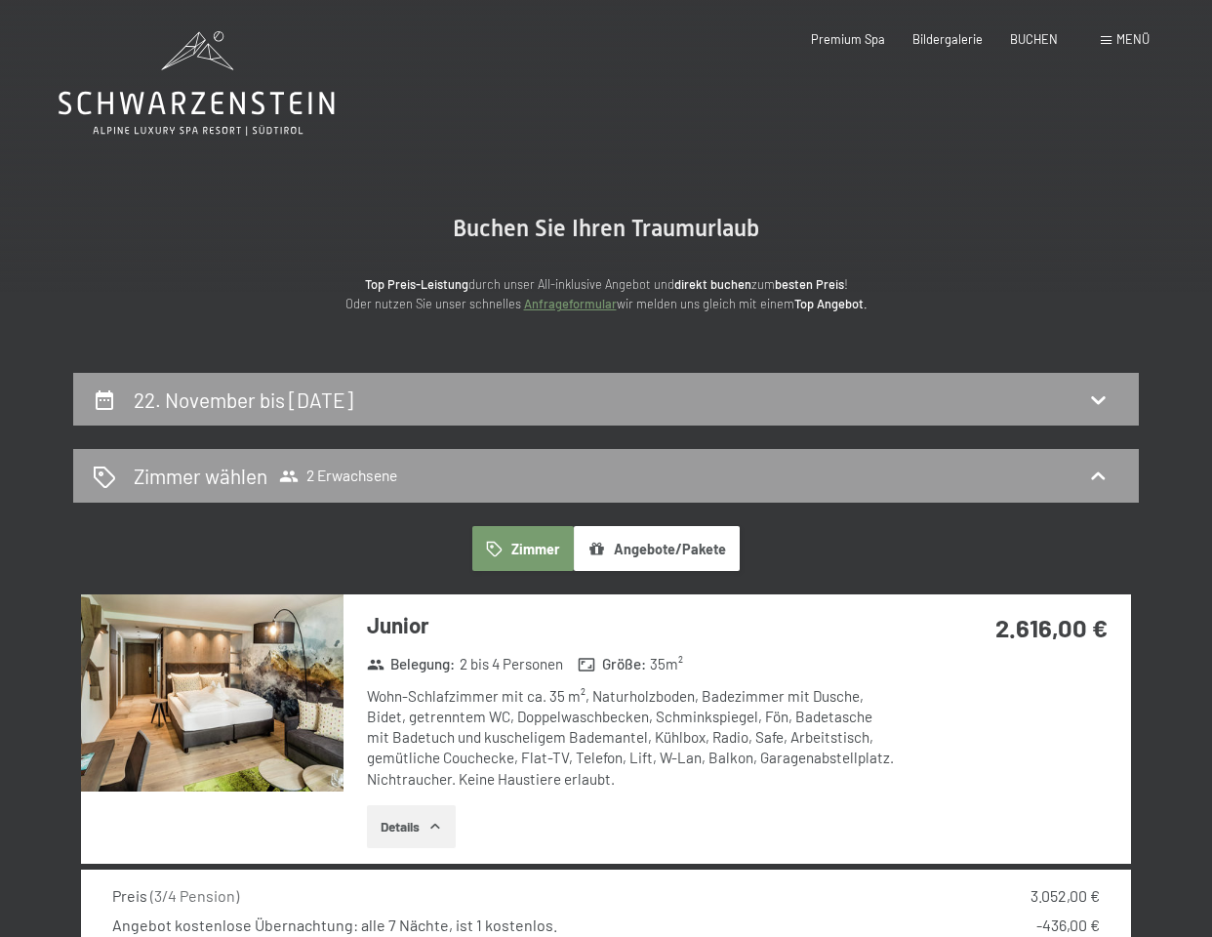
scroll to position [0, 0]
click at [322, 398] on h2 "22. November bis [DATE]" at bounding box center [244, 399] width 220 height 24
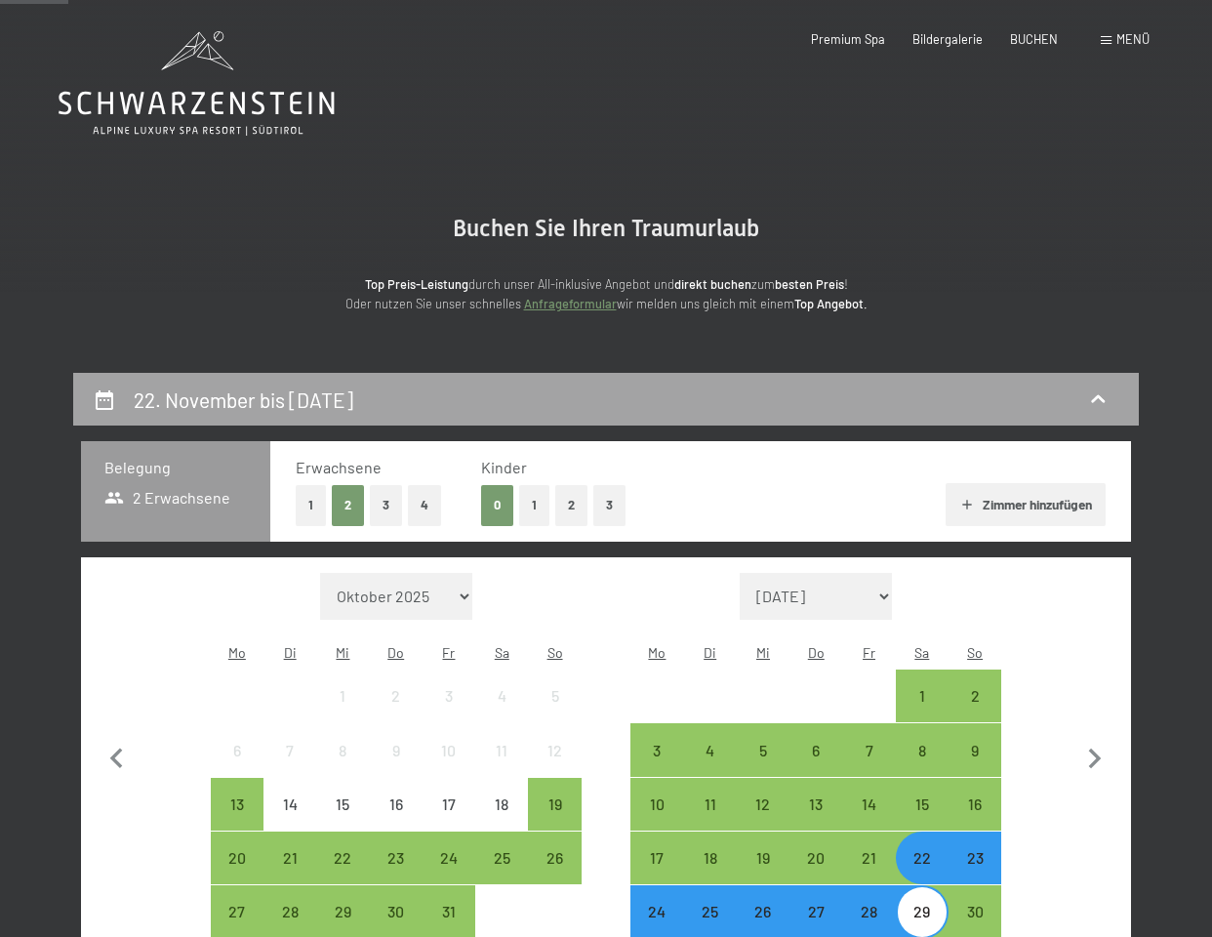
scroll to position [371, 0]
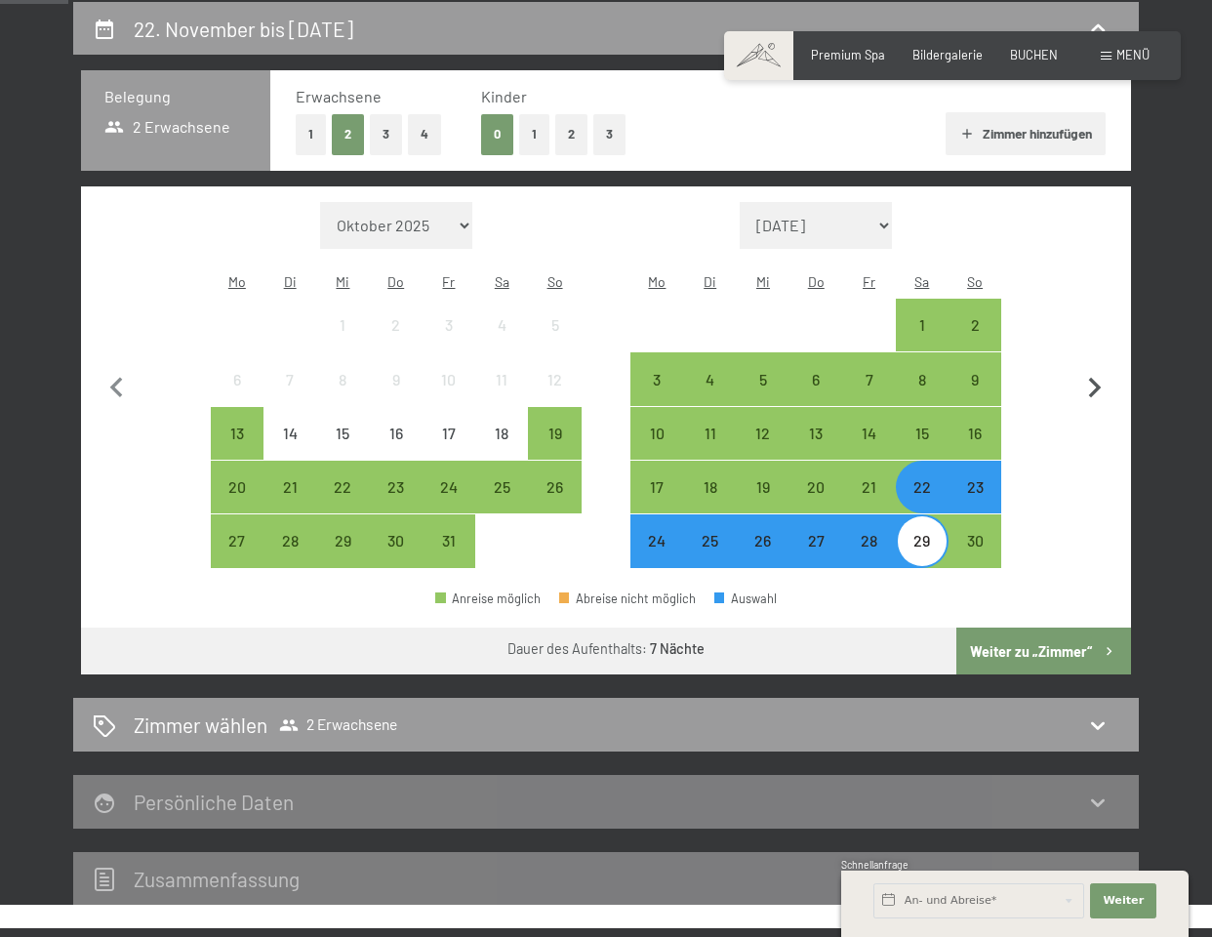
click at [1095, 371] on icon "button" at bounding box center [1094, 388] width 41 height 41
select select "[DATE]"
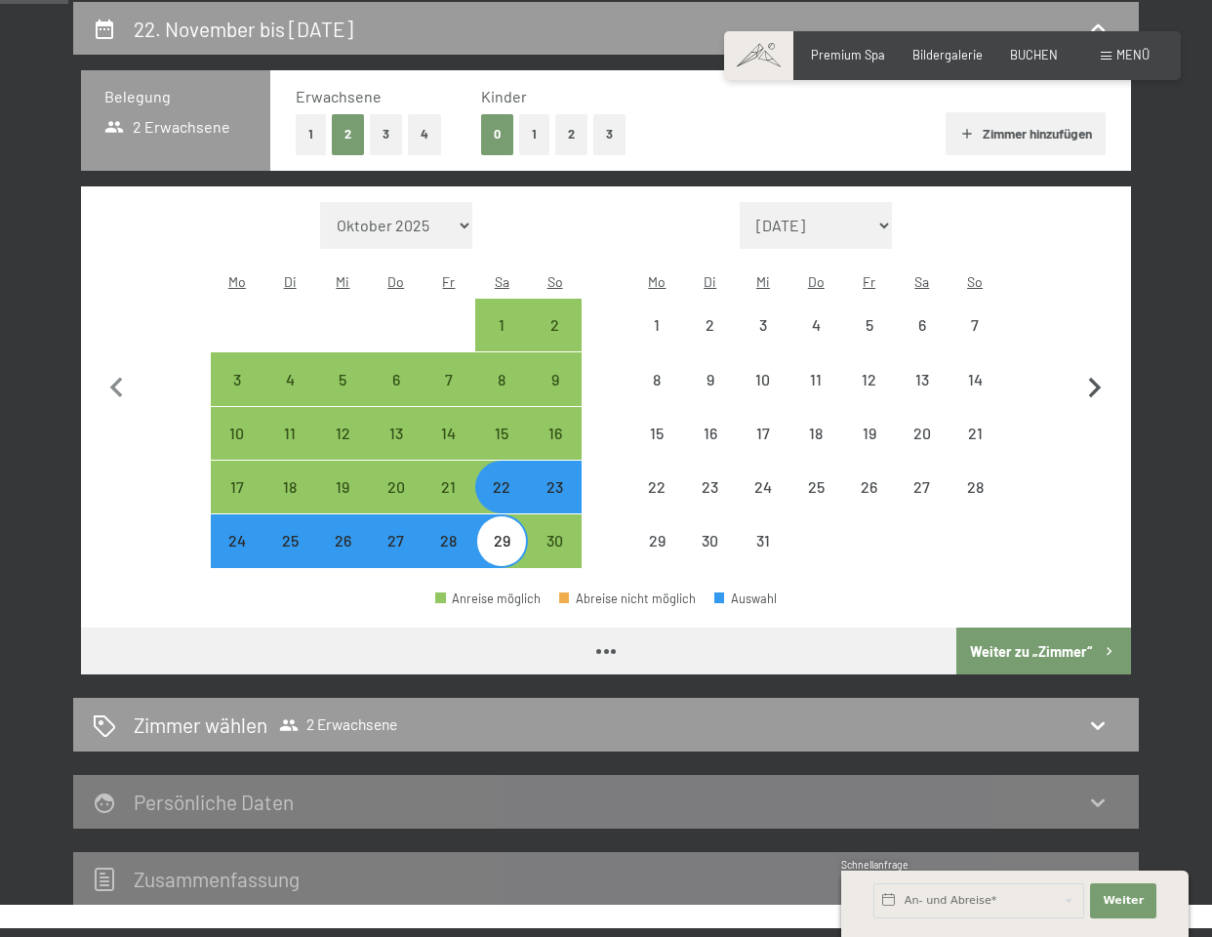
click at [1094, 371] on icon "button" at bounding box center [1094, 388] width 41 height 41
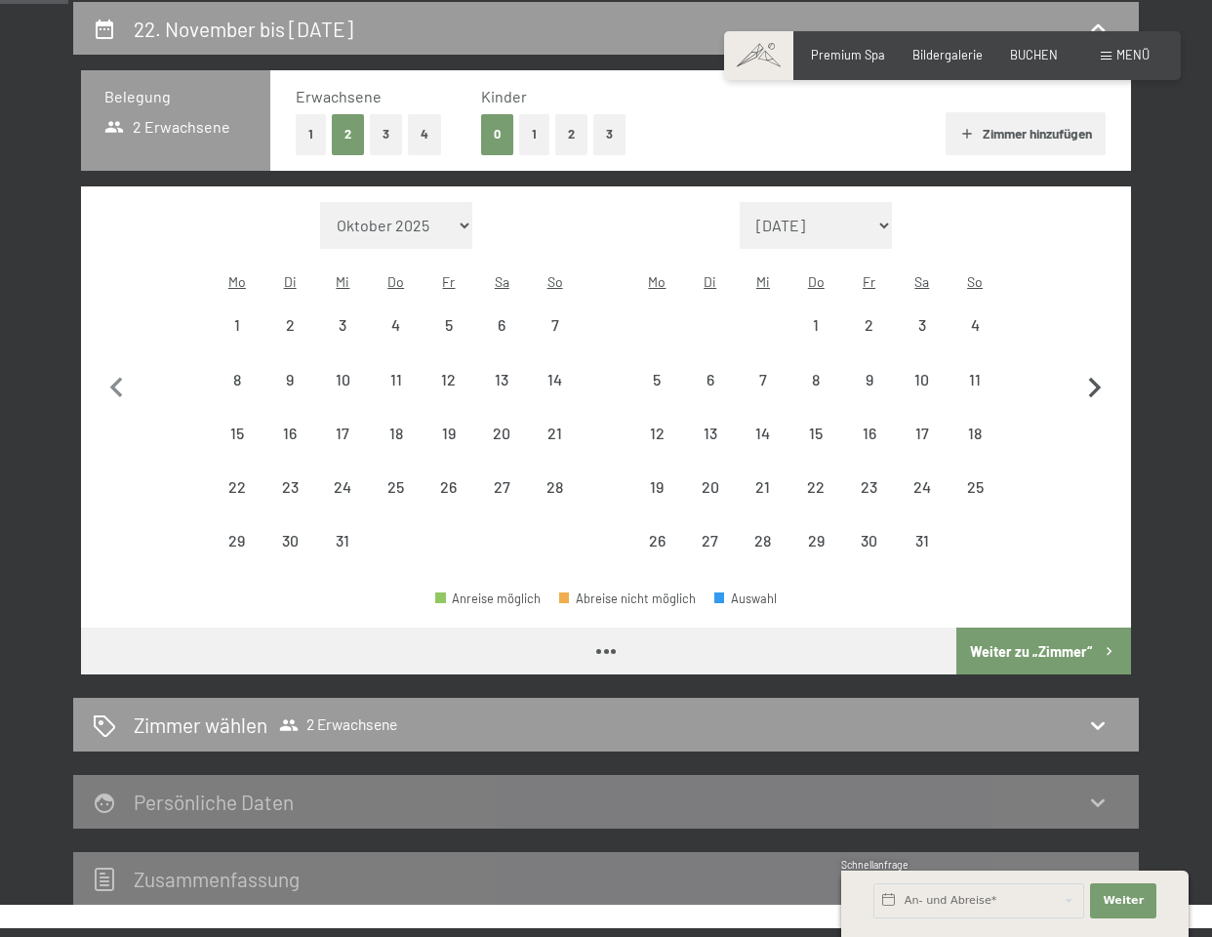
click at [1094, 371] on icon "button" at bounding box center [1094, 388] width 41 height 41
select select "[DATE]"
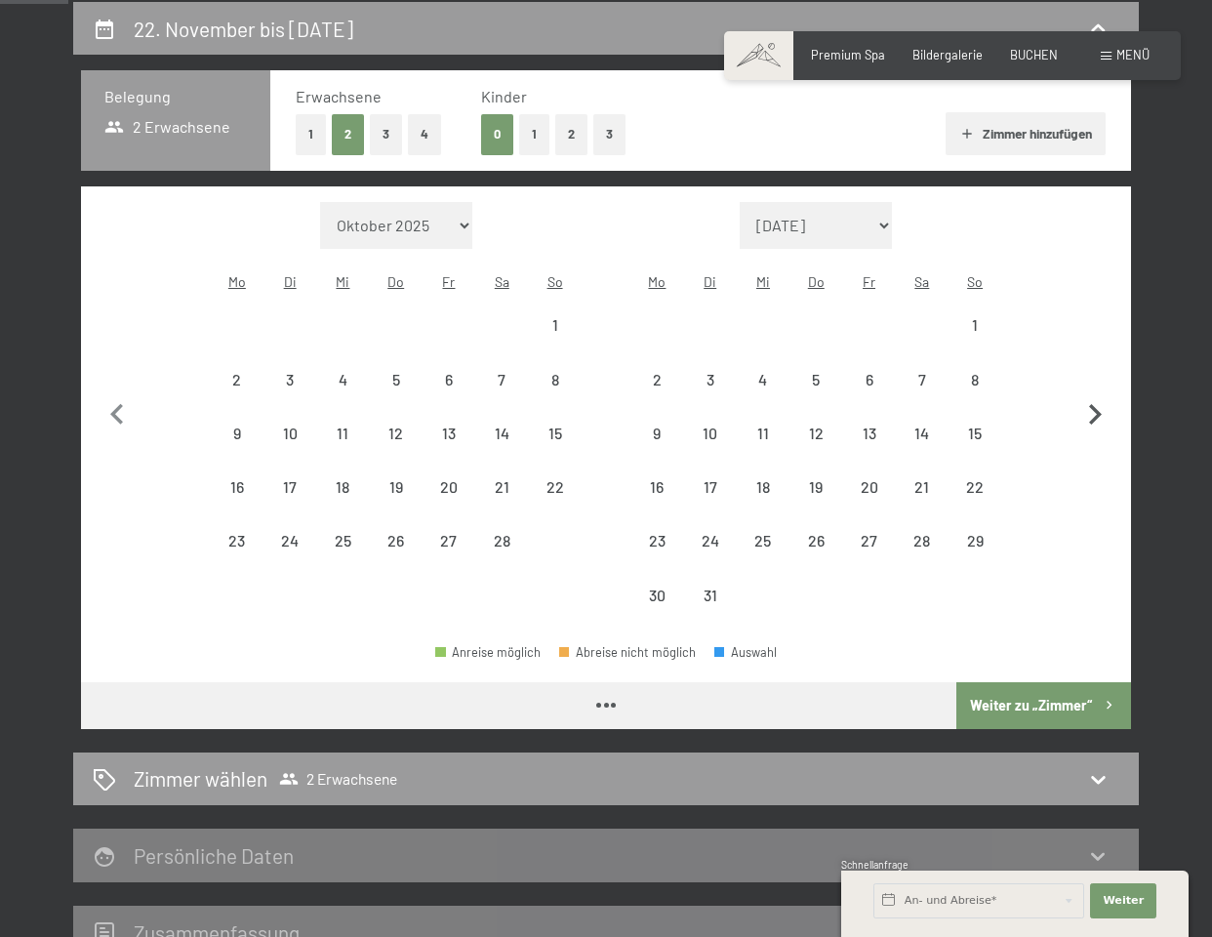
click at [1094, 371] on button "button" at bounding box center [1094, 412] width 41 height 421
select select "[DATE]"
click at [1094, 371] on button "button" at bounding box center [1094, 412] width 41 height 421
click at [1094, 394] on icon "button" at bounding box center [1094, 414] width 41 height 41
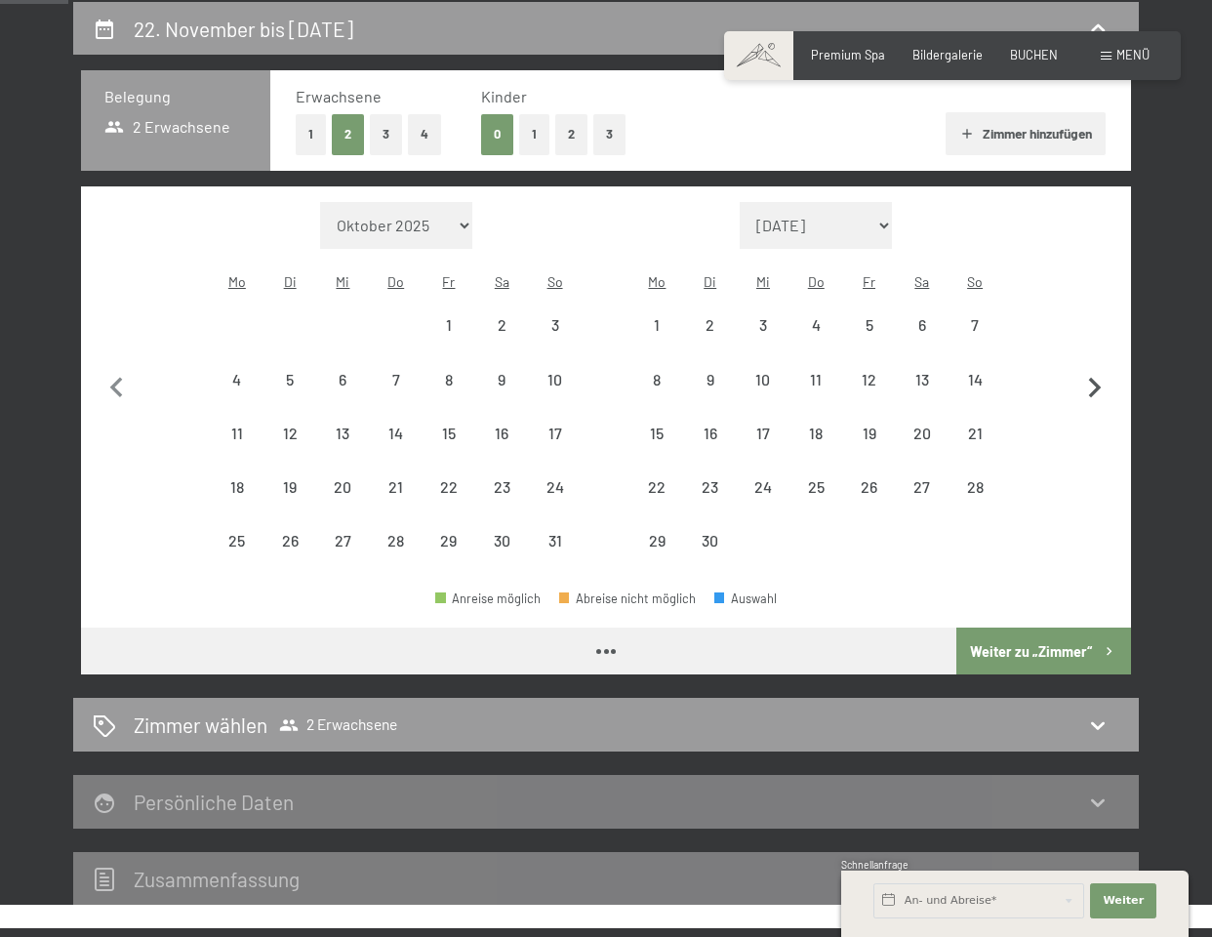
click at [1094, 371] on icon "button" at bounding box center [1094, 388] width 41 height 41
click at [1095, 371] on icon "button" at bounding box center [1094, 388] width 41 height 41
select select "[DATE]"
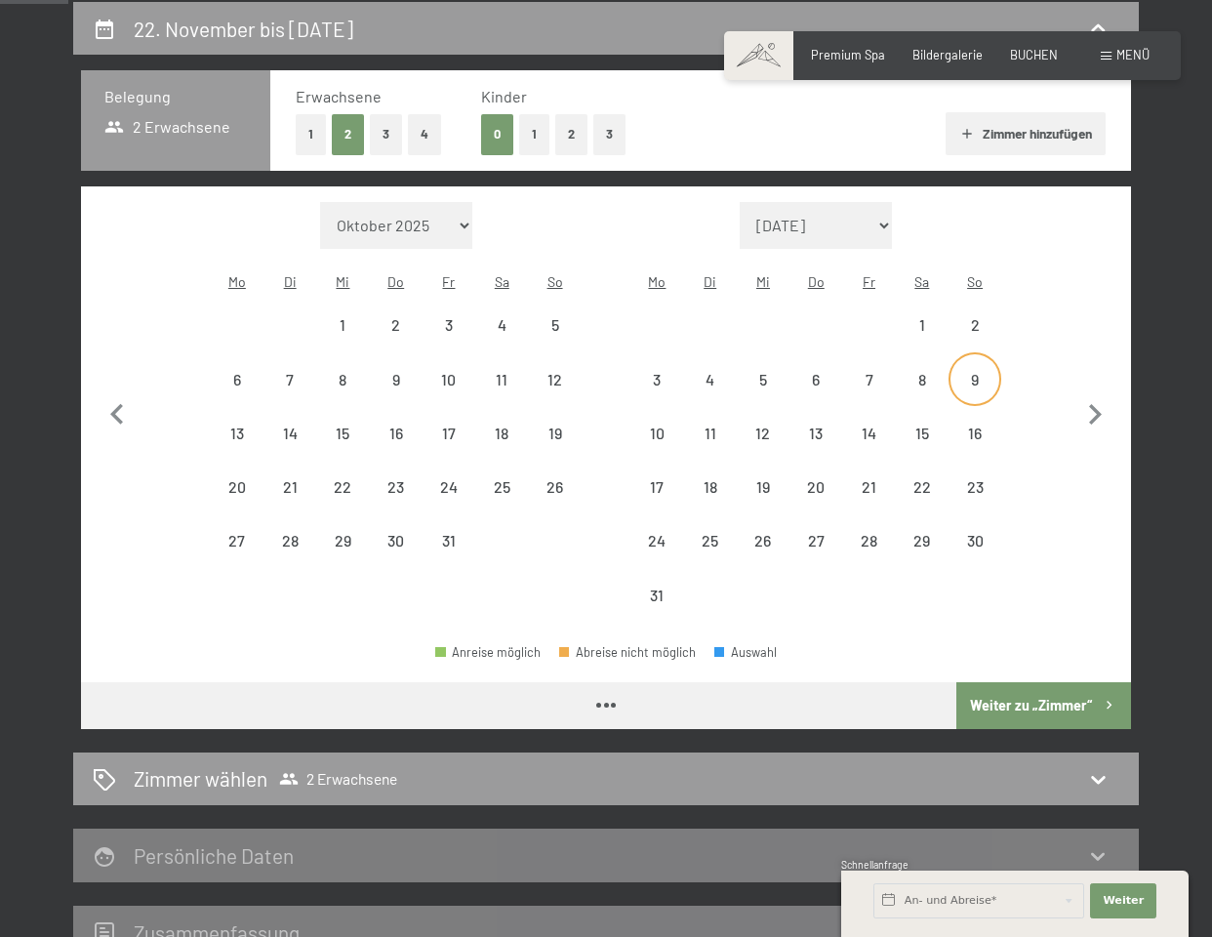
select select "[DATE]"
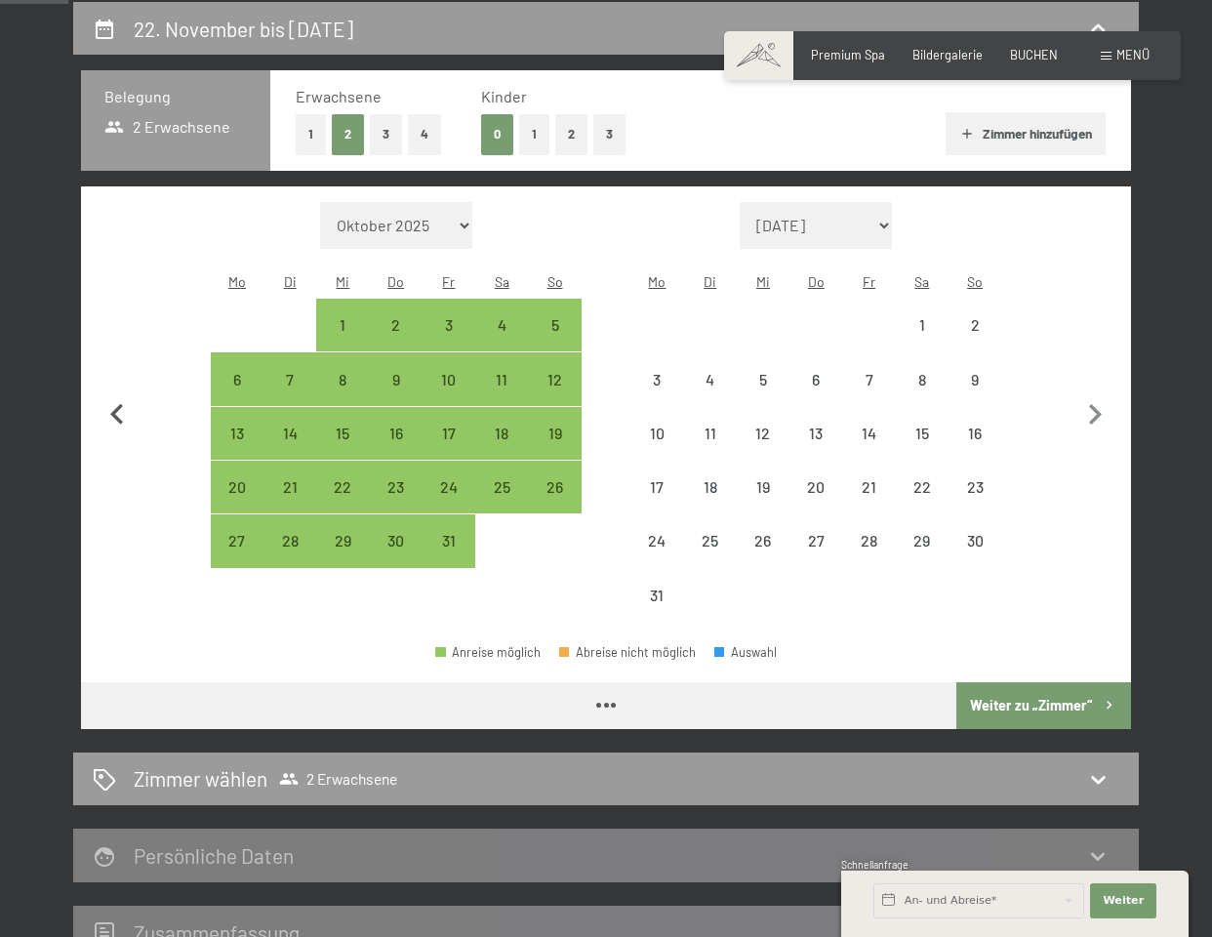
select select "[DATE]"
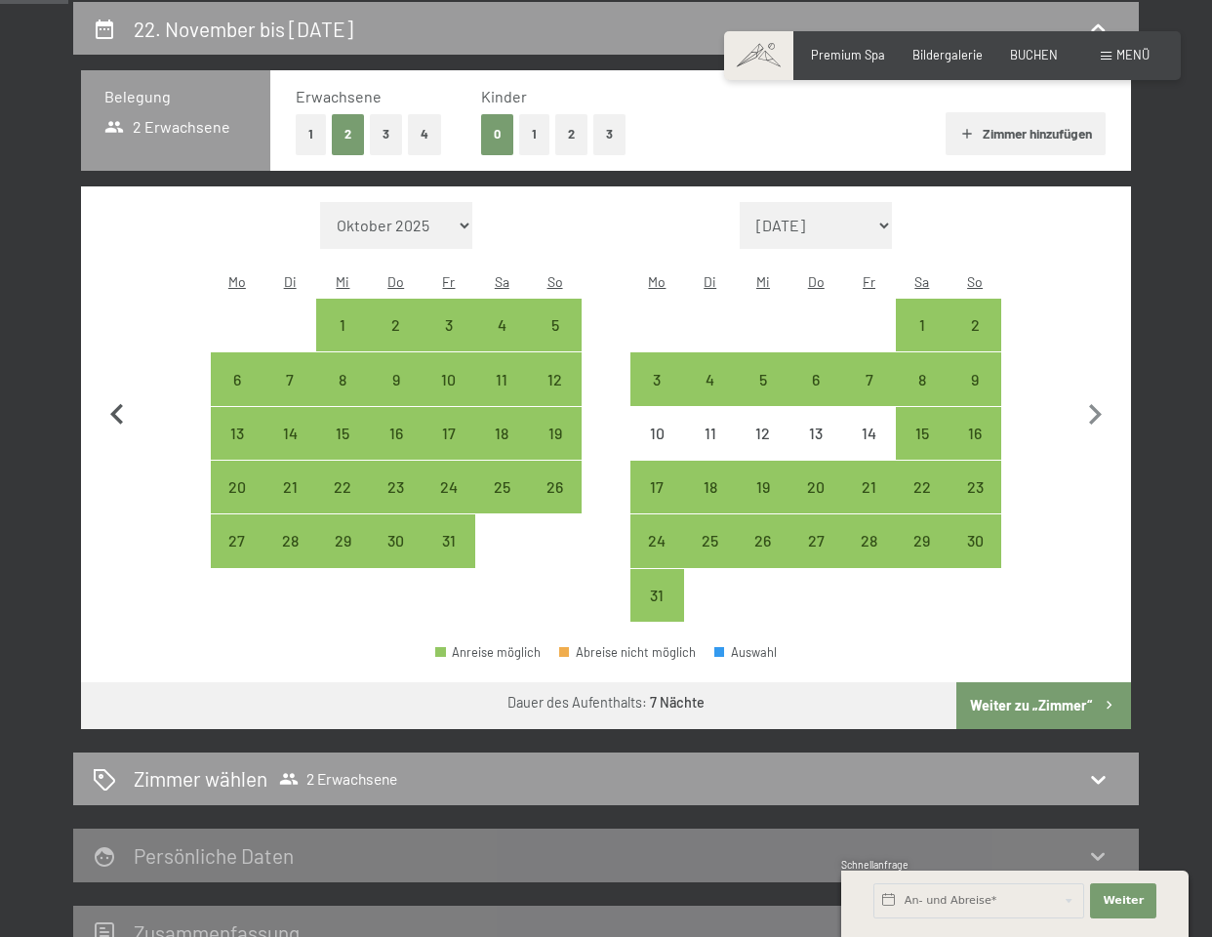
click at [114, 404] on icon "button" at bounding box center [116, 414] width 13 height 20
select select "[DATE]"
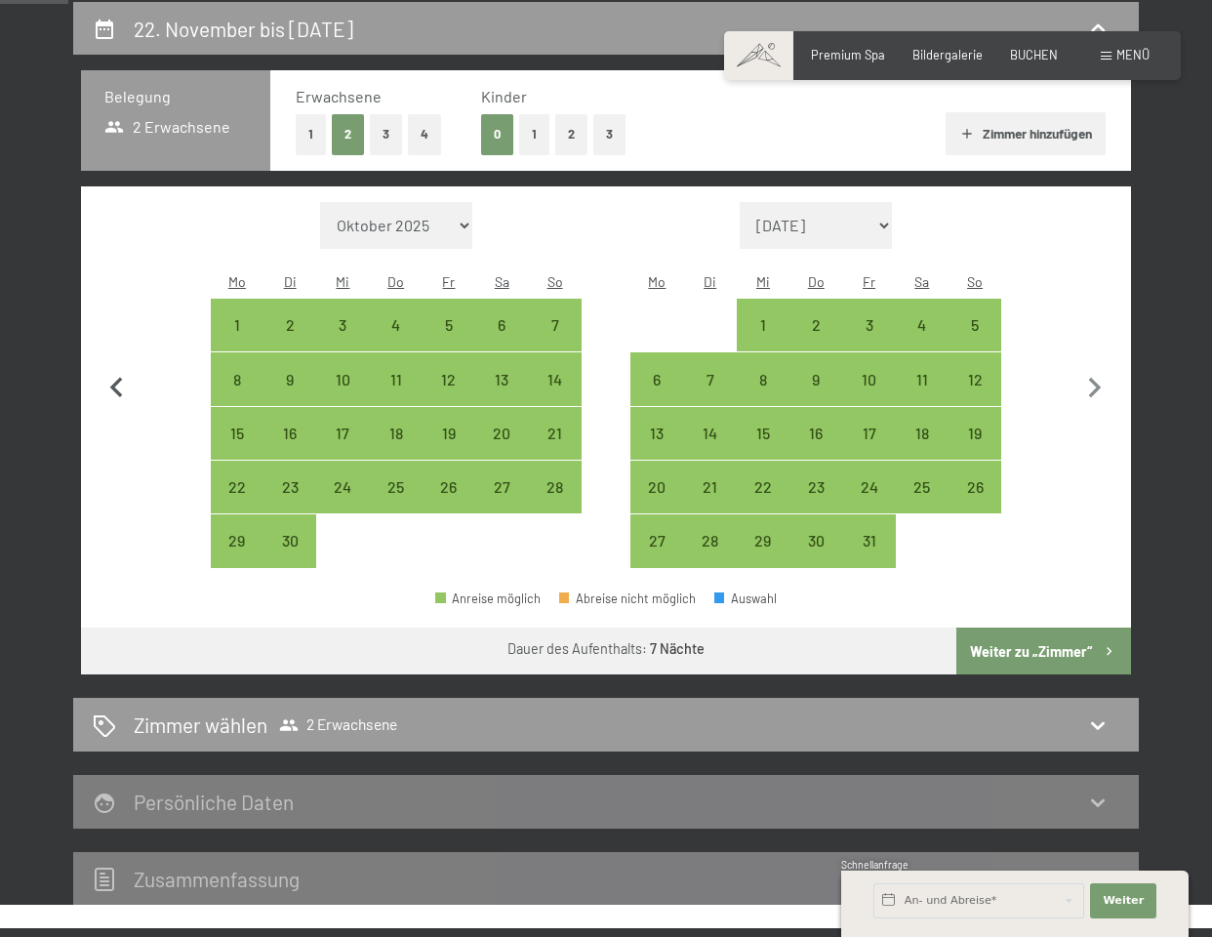
click at [114, 397] on button "button" at bounding box center [117, 385] width 41 height 367
select select "[DATE]"
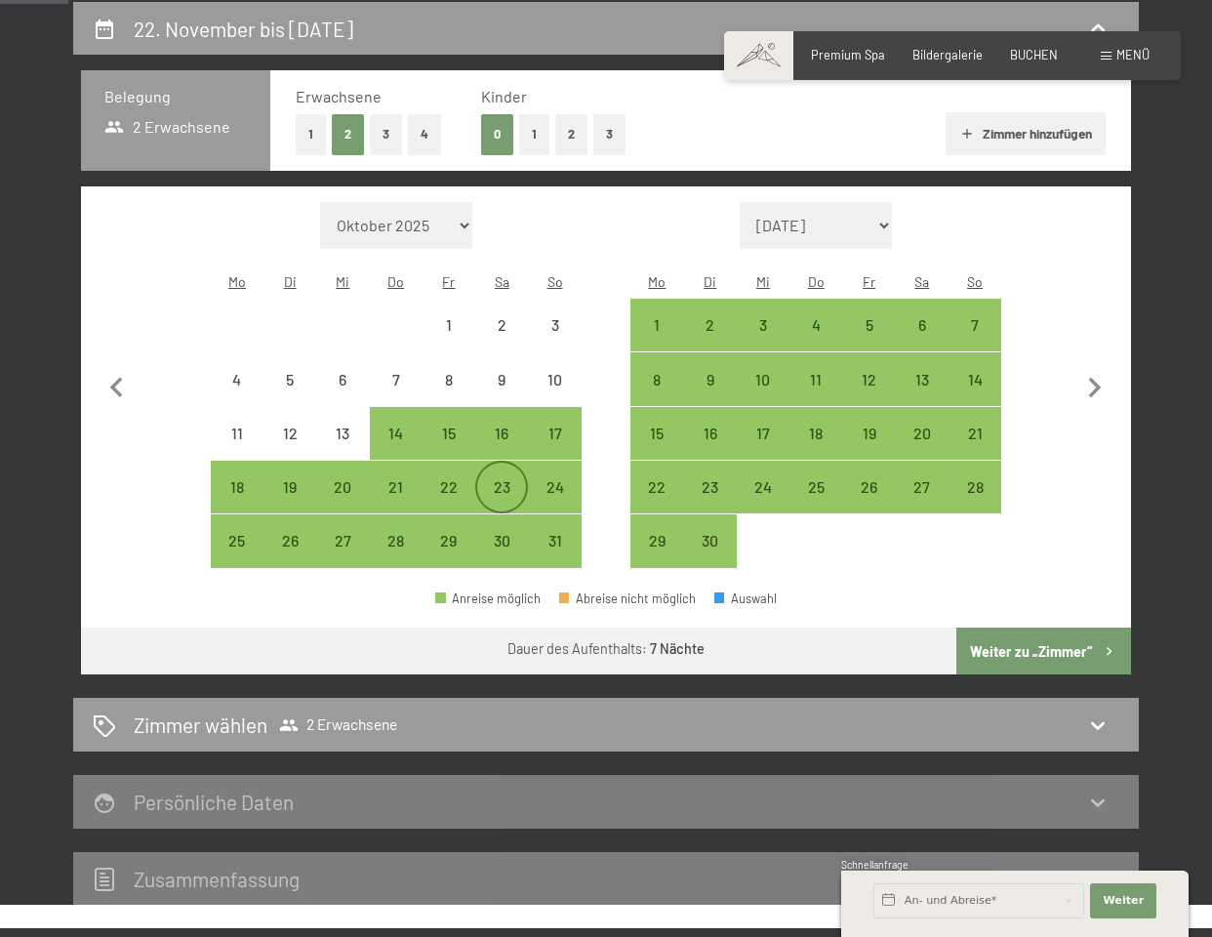
click at [483, 479] on div "23" at bounding box center [501, 503] width 49 height 49
select select "[DATE]"
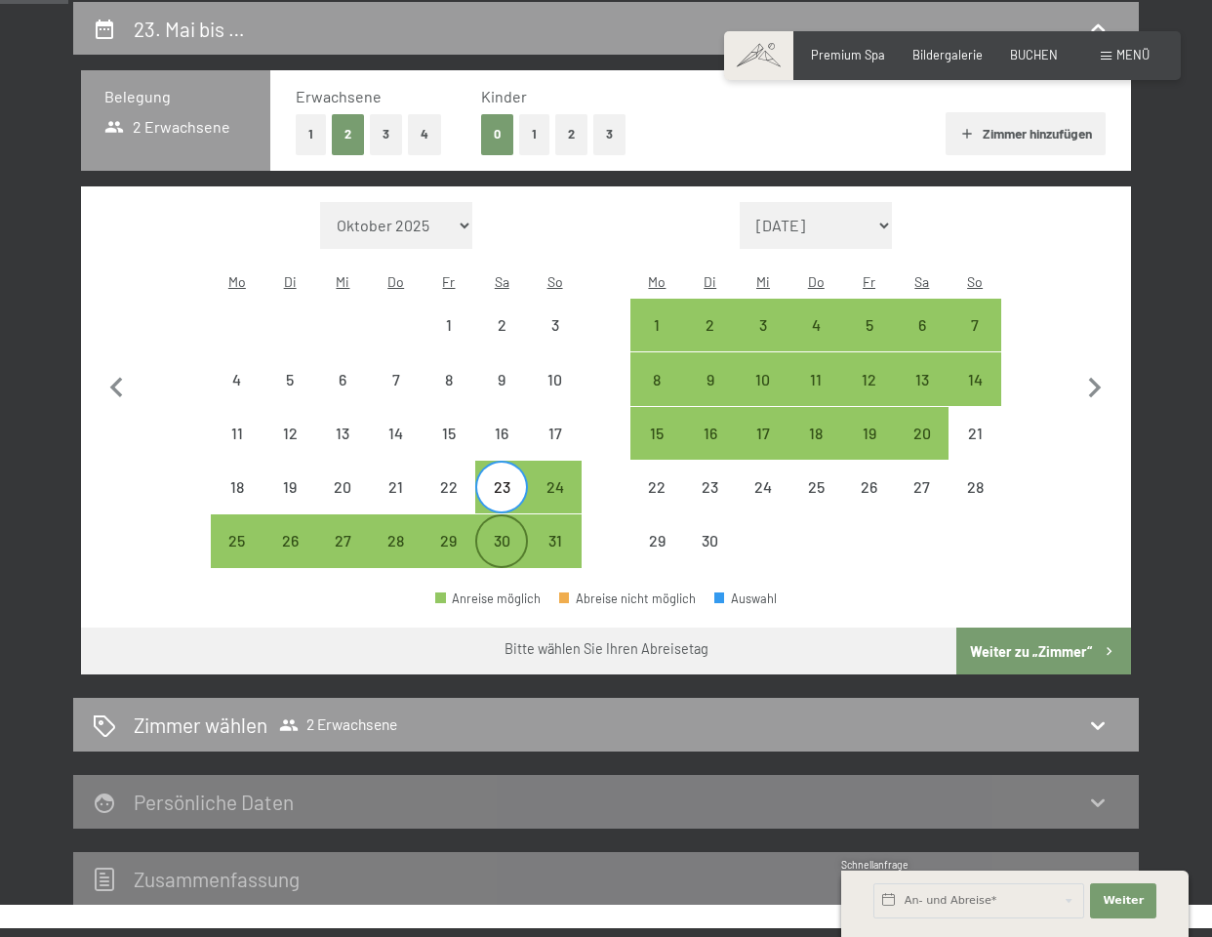
click at [503, 533] on div "30" at bounding box center [501, 557] width 49 height 49
select select "[DATE]"
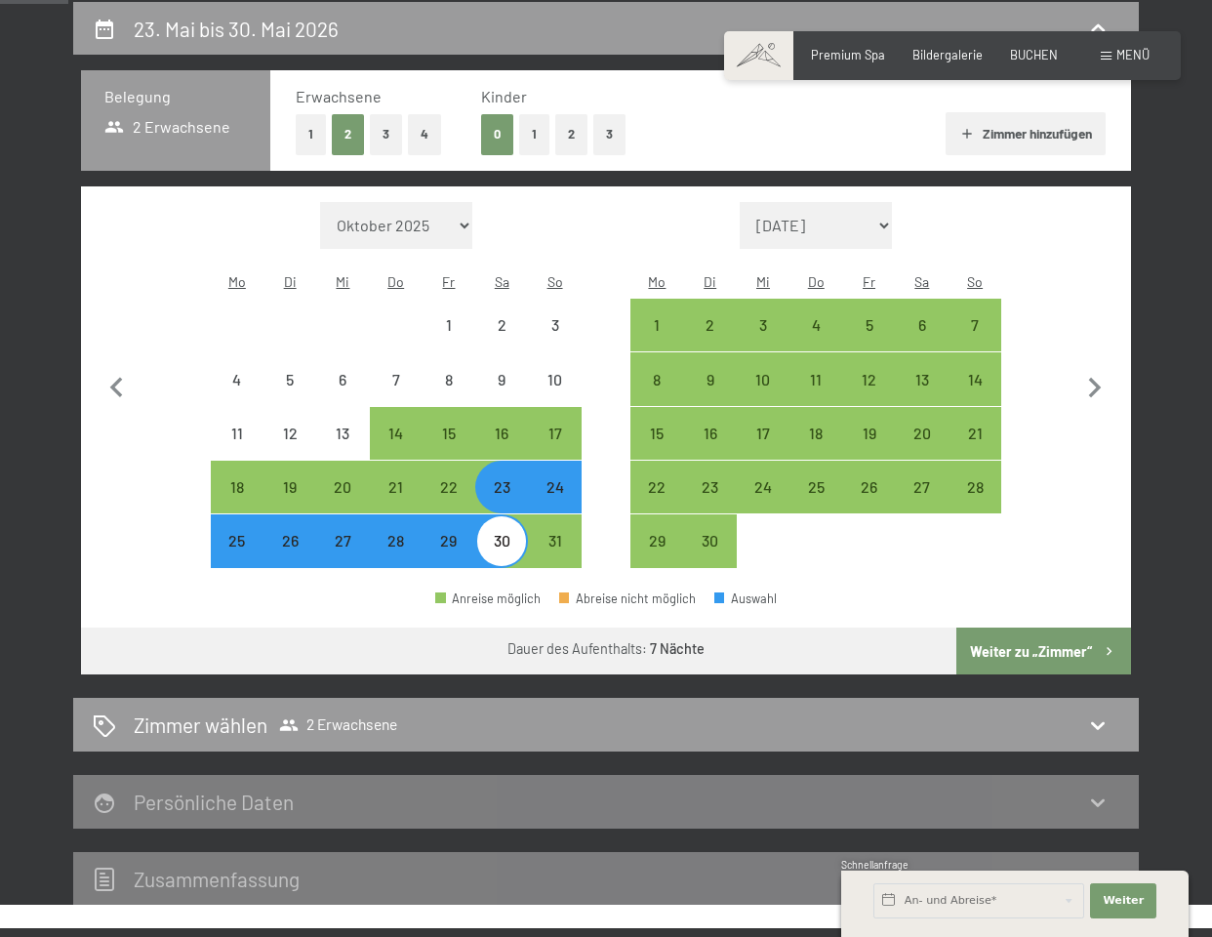
click at [1017, 627] on button "Weiter zu „Zimmer“" at bounding box center [1043, 650] width 175 height 47
select select "[DATE]"
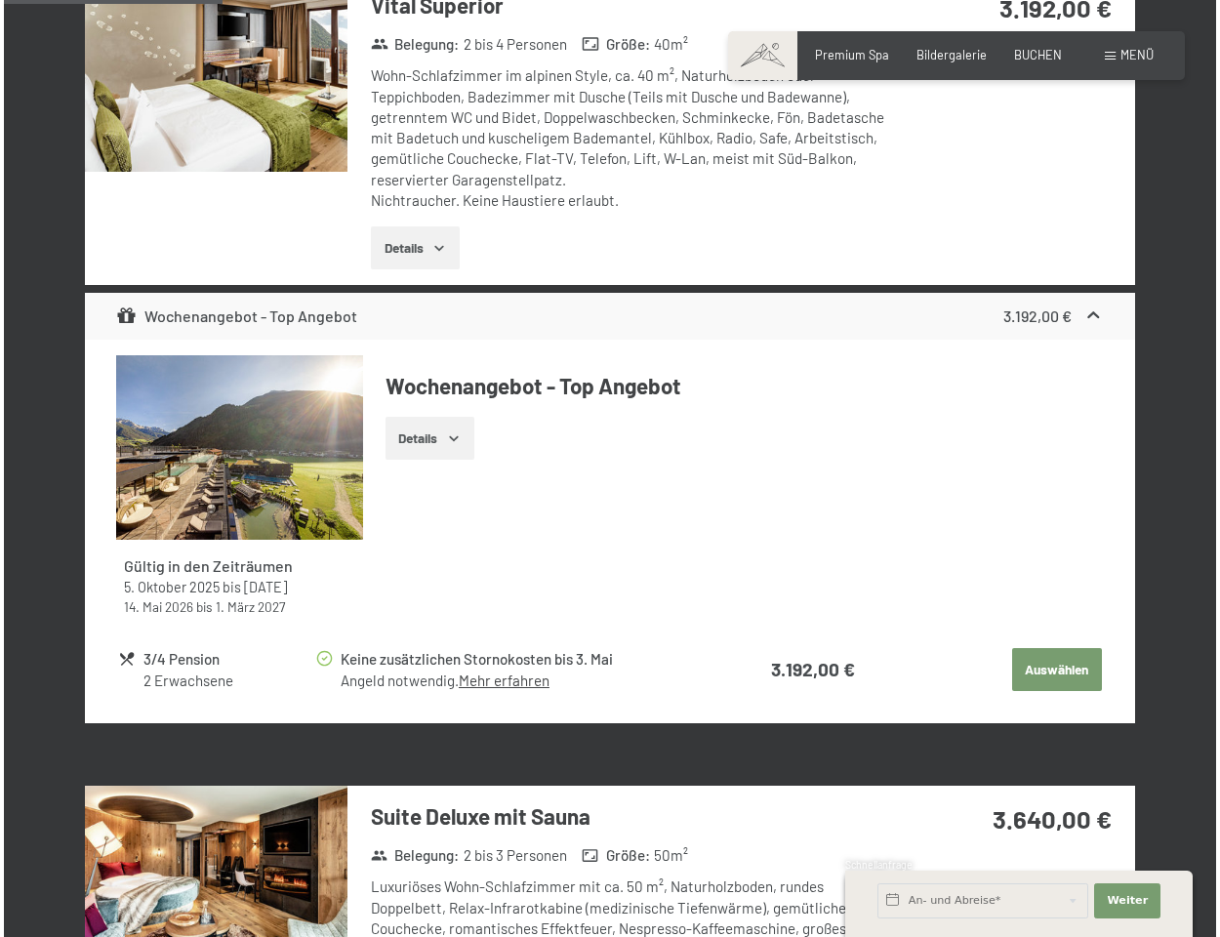
scroll to position [1391, 0]
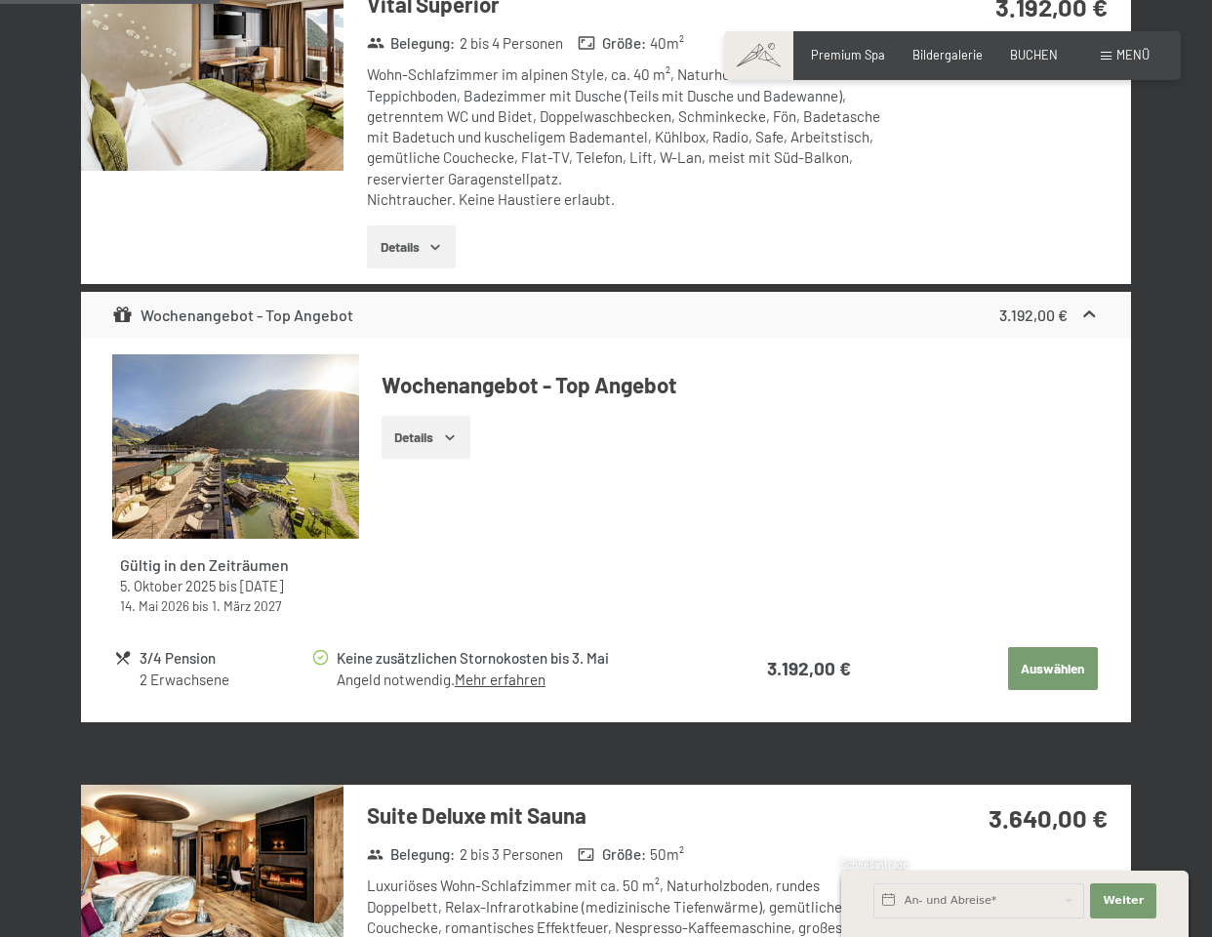
click at [510, 670] on link "Mehr erfahren" at bounding box center [500, 679] width 91 height 18
